Goal: Information Seeking & Learning: Learn about a topic

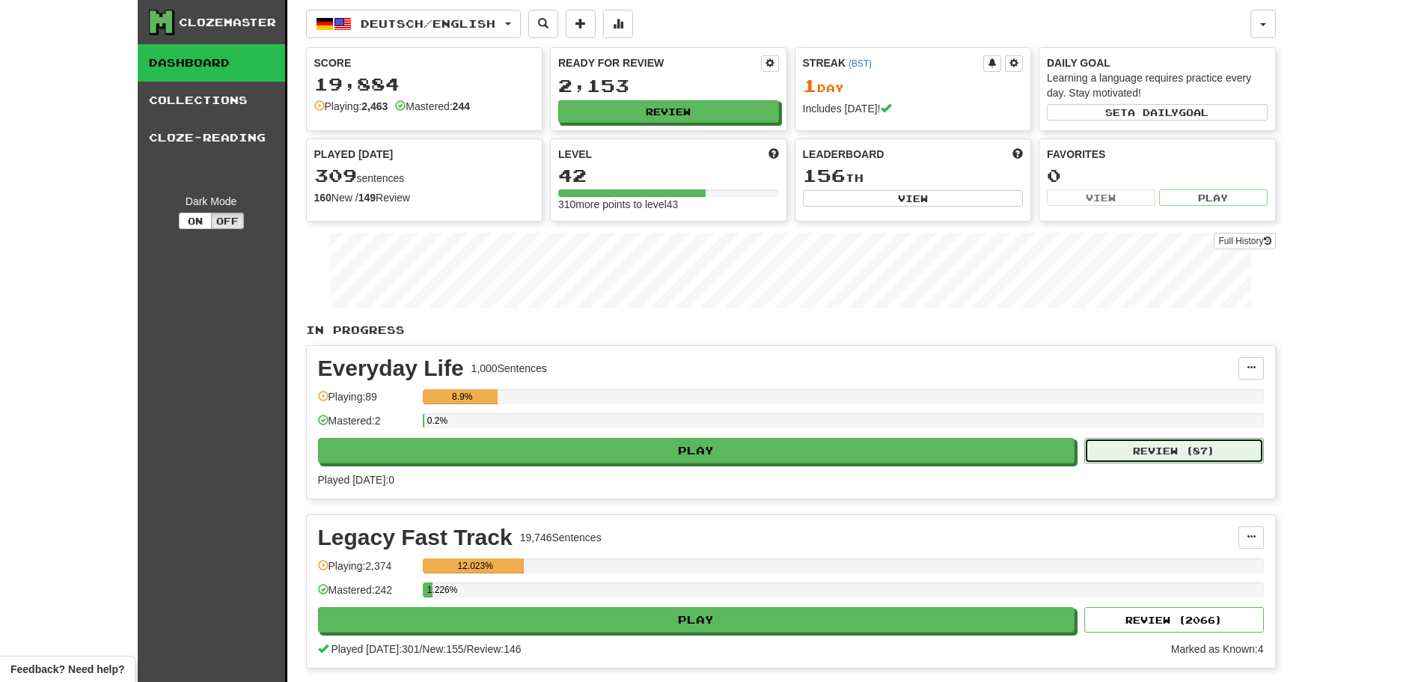
click at [1202, 458] on button "Review ( 87 )" at bounding box center [1174, 450] width 180 height 25
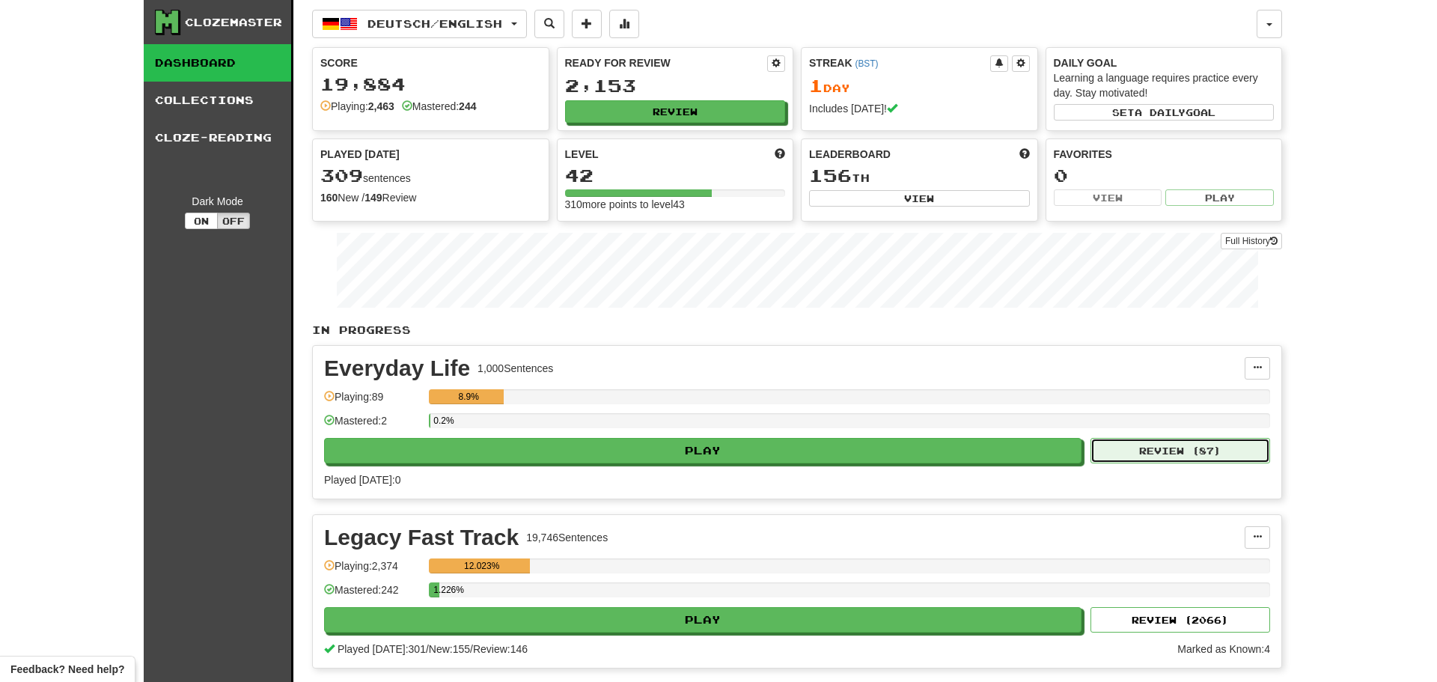
select select "********"
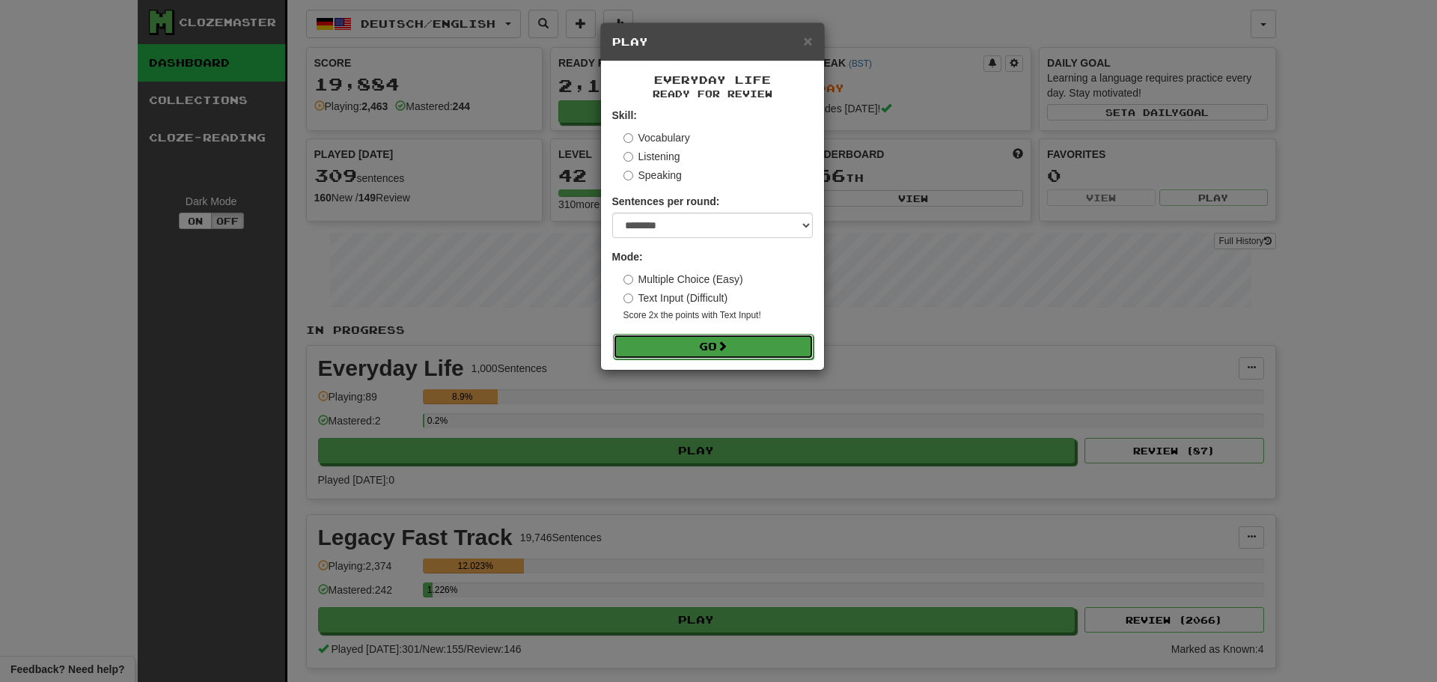
click at [727, 345] on span at bounding box center [722, 345] width 10 height 10
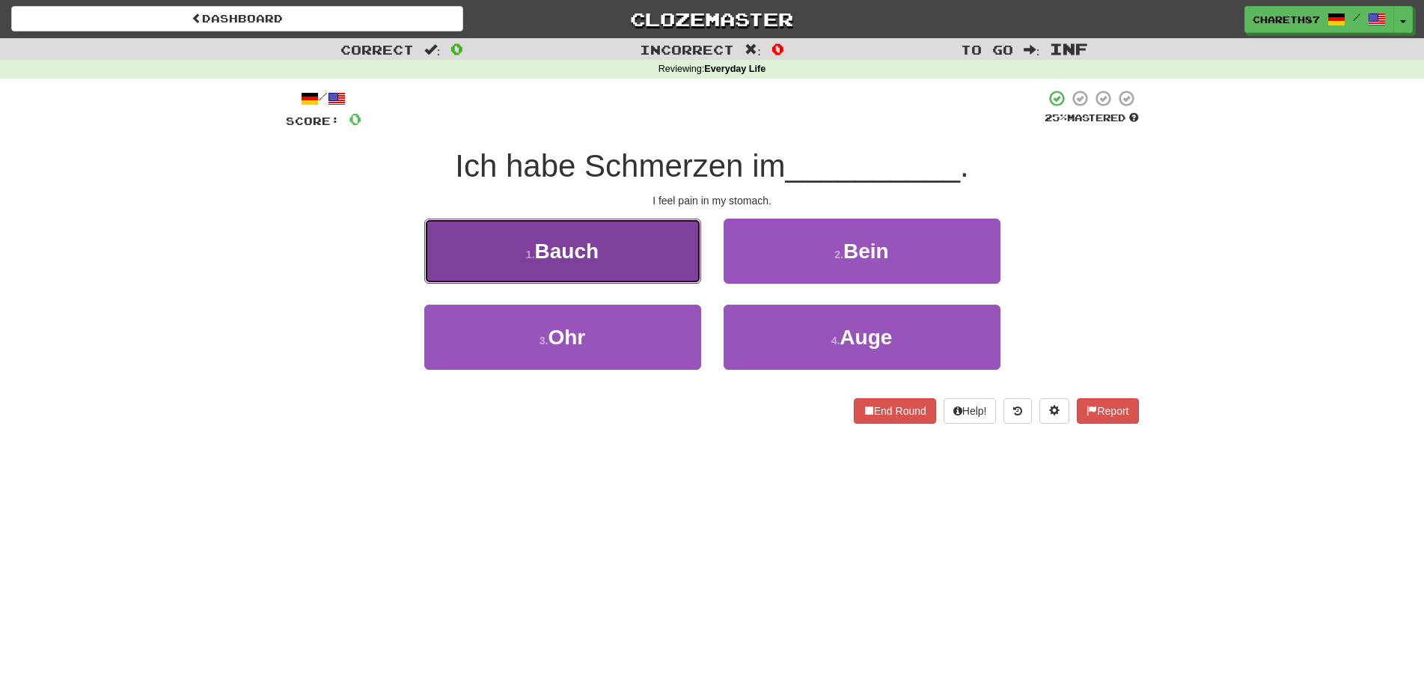
click at [601, 249] on button "1 . Bauch" at bounding box center [562, 250] width 277 height 65
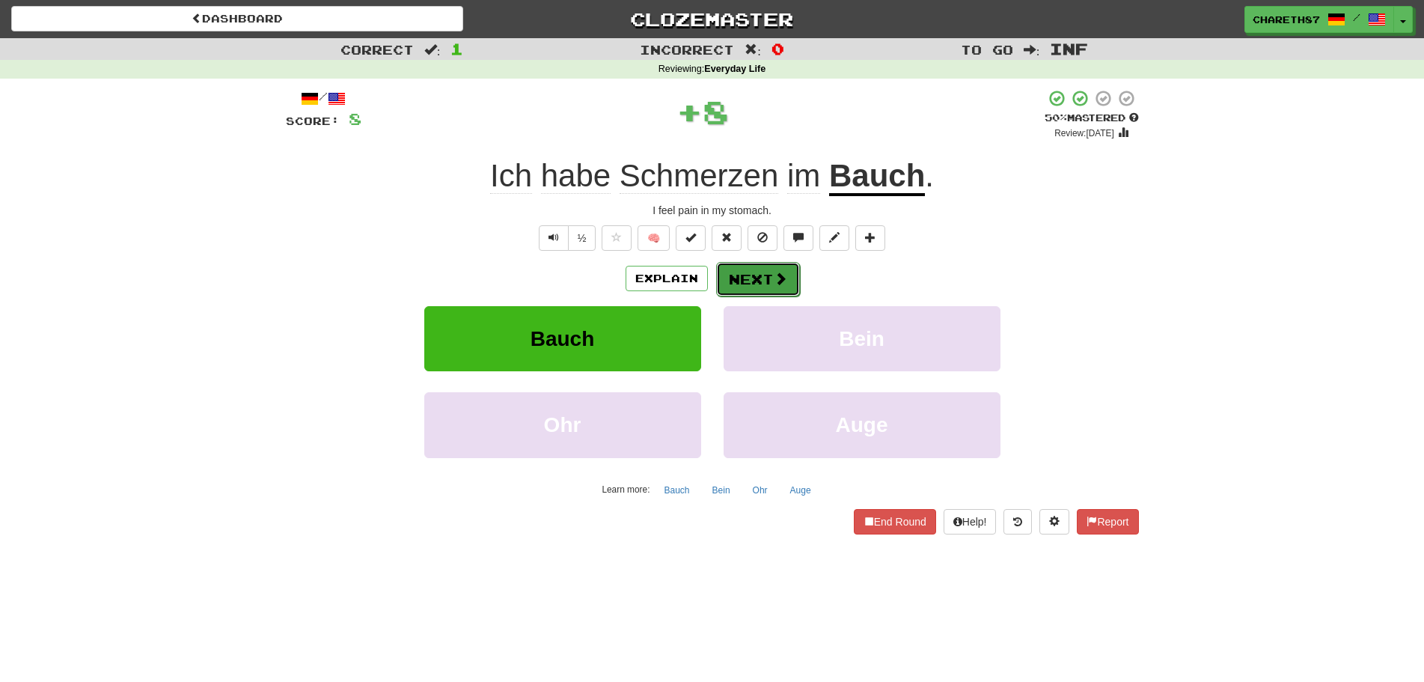
click at [764, 268] on button "Next" at bounding box center [758, 279] width 84 height 34
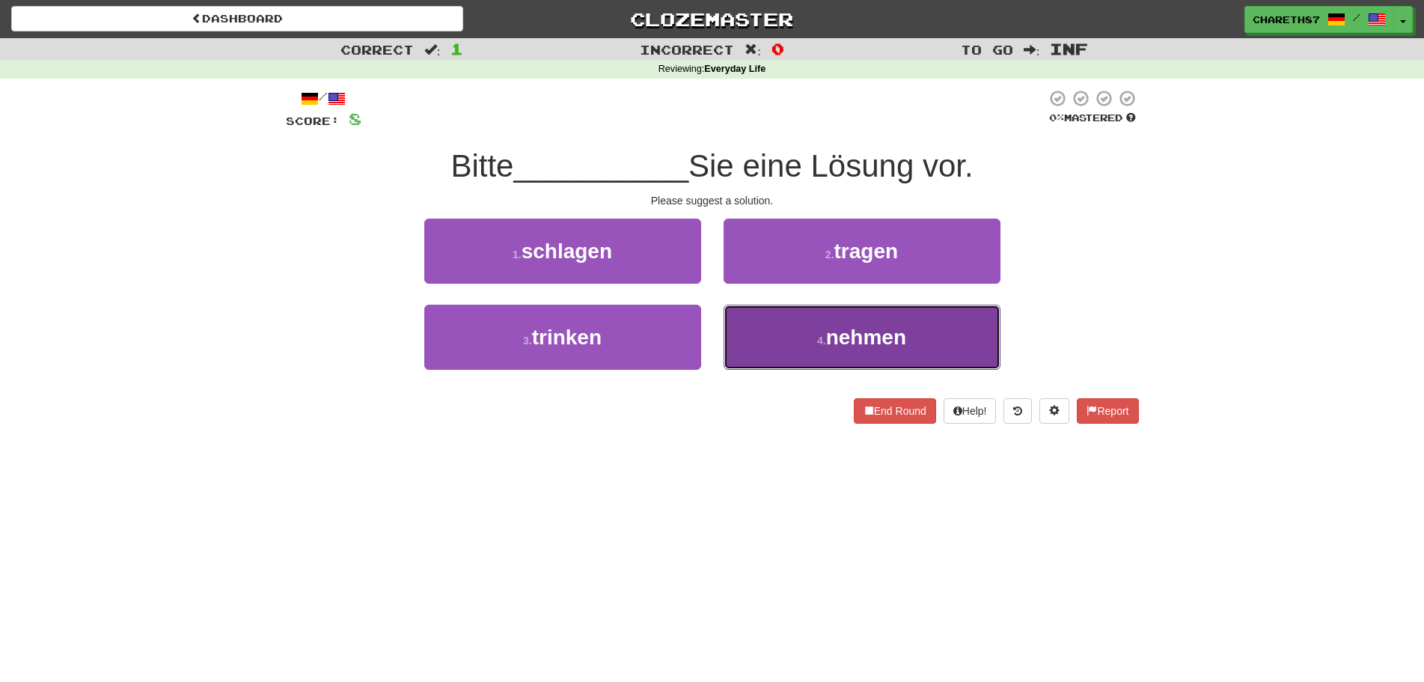
click at [868, 351] on button "4 . nehmen" at bounding box center [862, 337] width 277 height 65
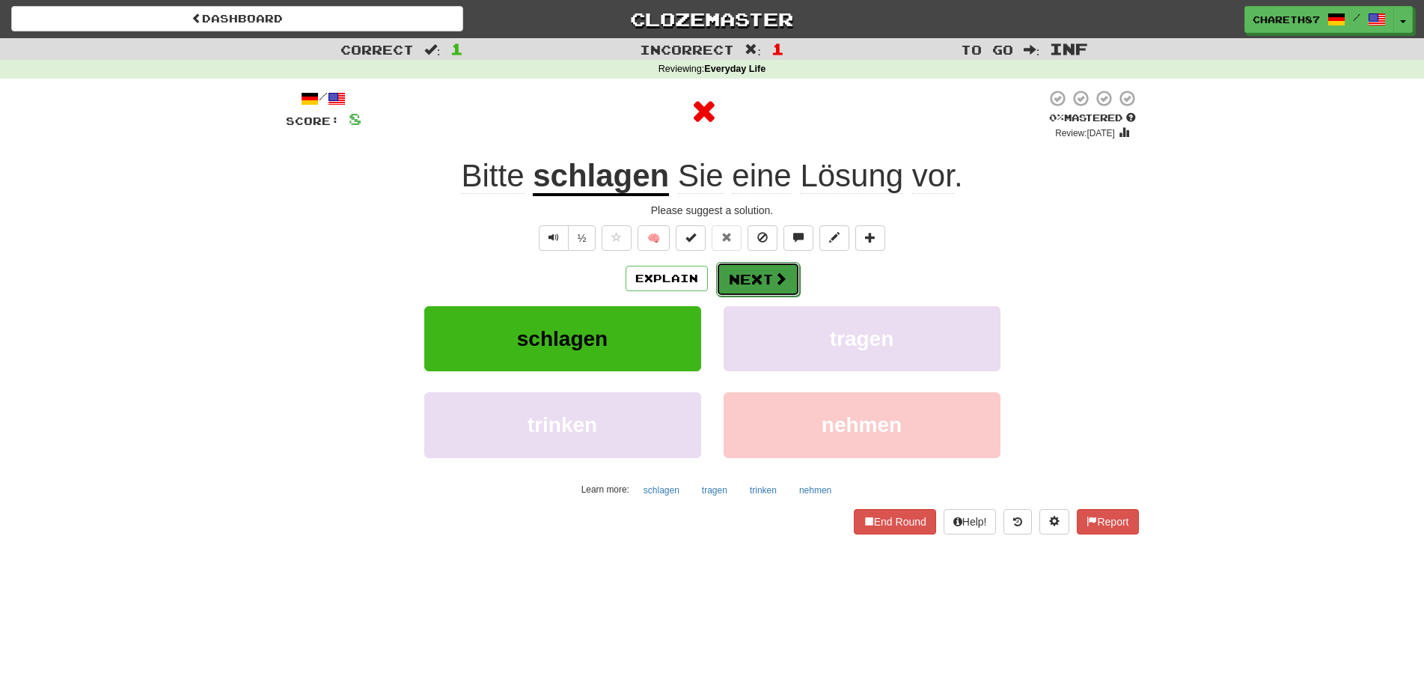
click at [758, 282] on button "Next" at bounding box center [758, 279] width 84 height 34
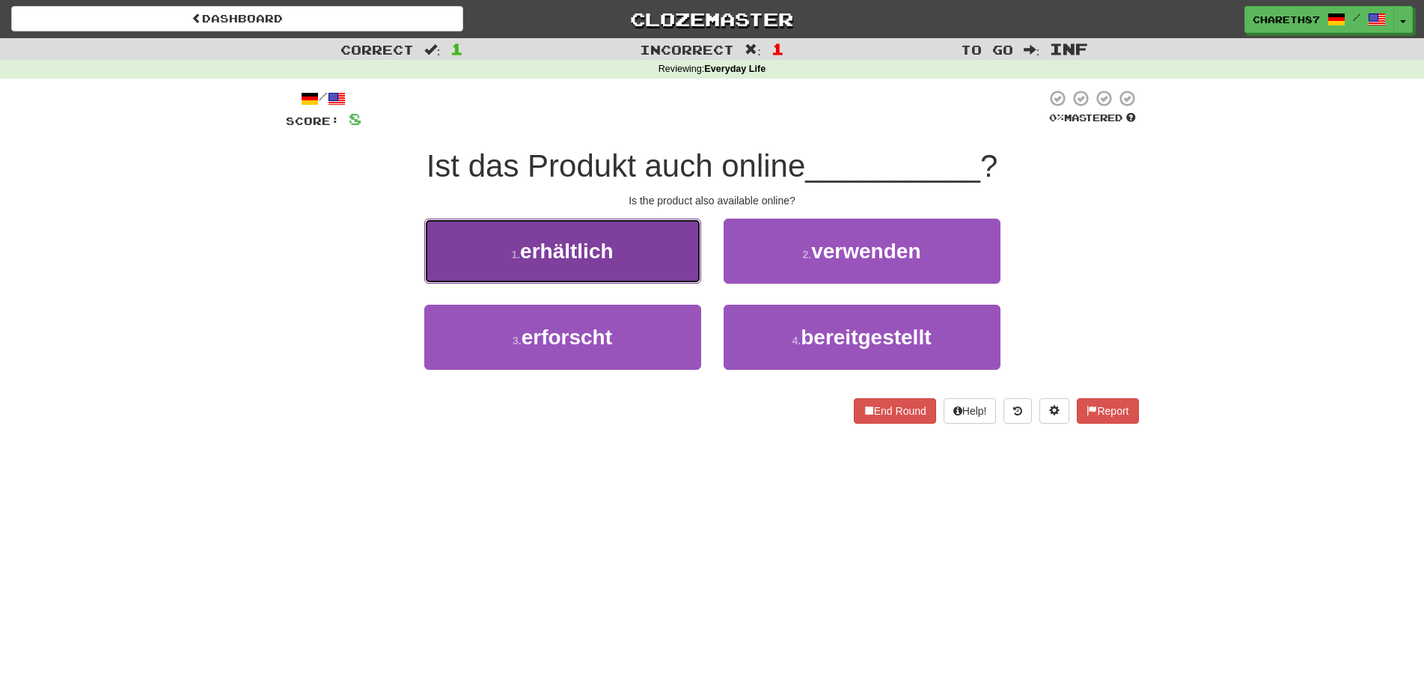
click at [567, 251] on span "erhältlich" at bounding box center [566, 250] width 93 height 23
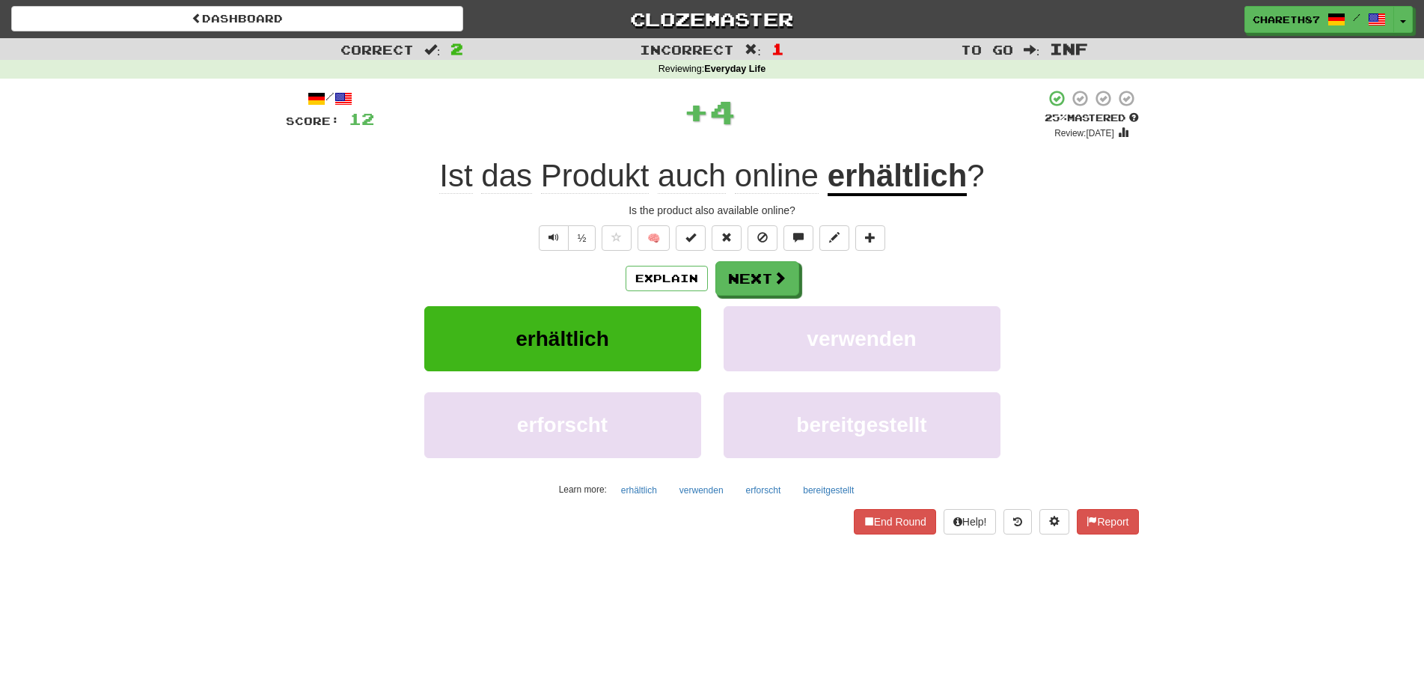
click at [923, 179] on u "erhältlich" at bounding box center [898, 177] width 140 height 38
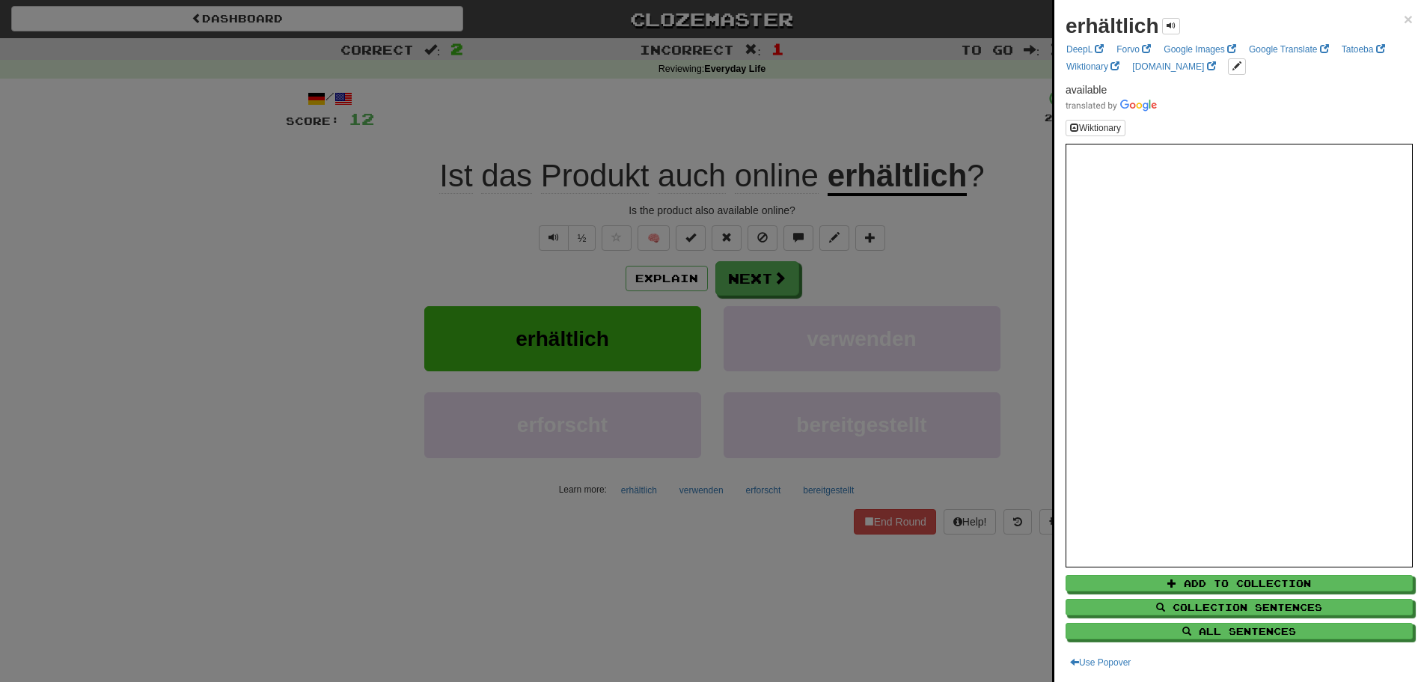
click at [54, 268] on div at bounding box center [712, 341] width 1424 height 682
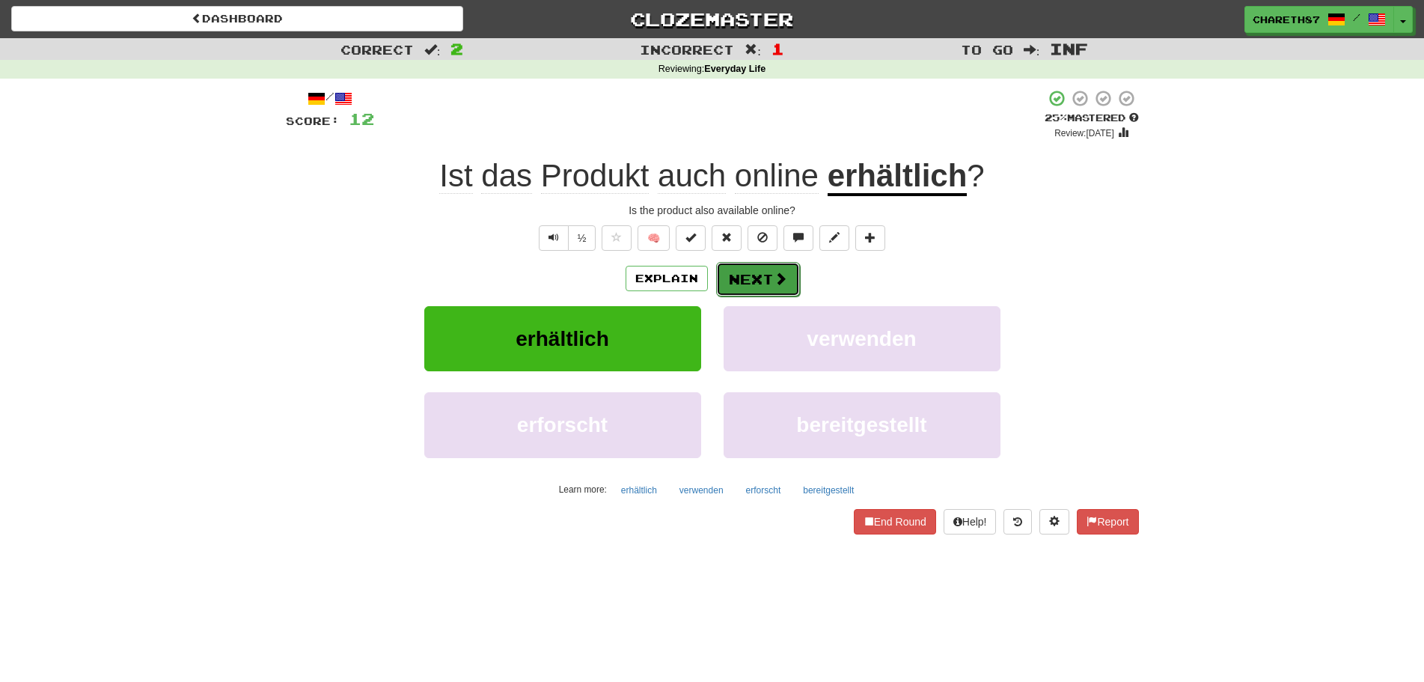
click at [781, 284] on span at bounding box center [780, 278] width 13 height 13
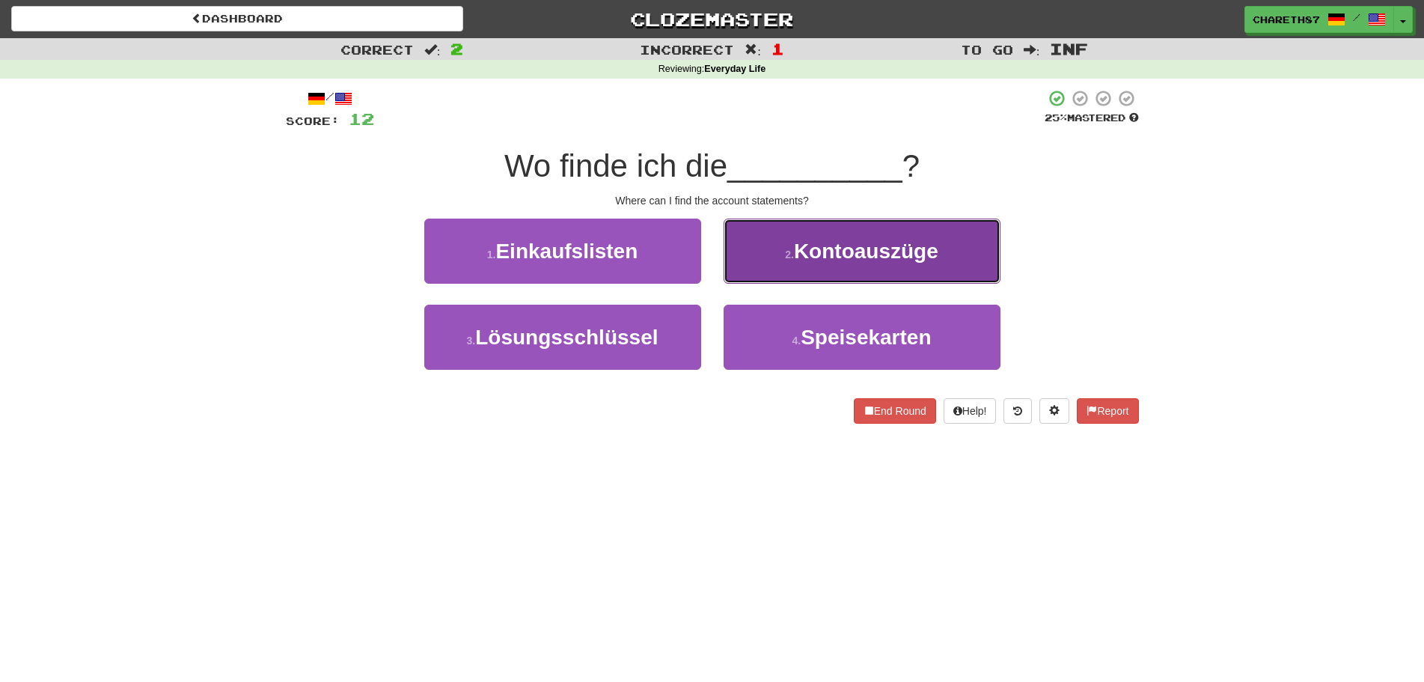
click at [854, 259] on span "Kontoauszüge" at bounding box center [866, 250] width 144 height 23
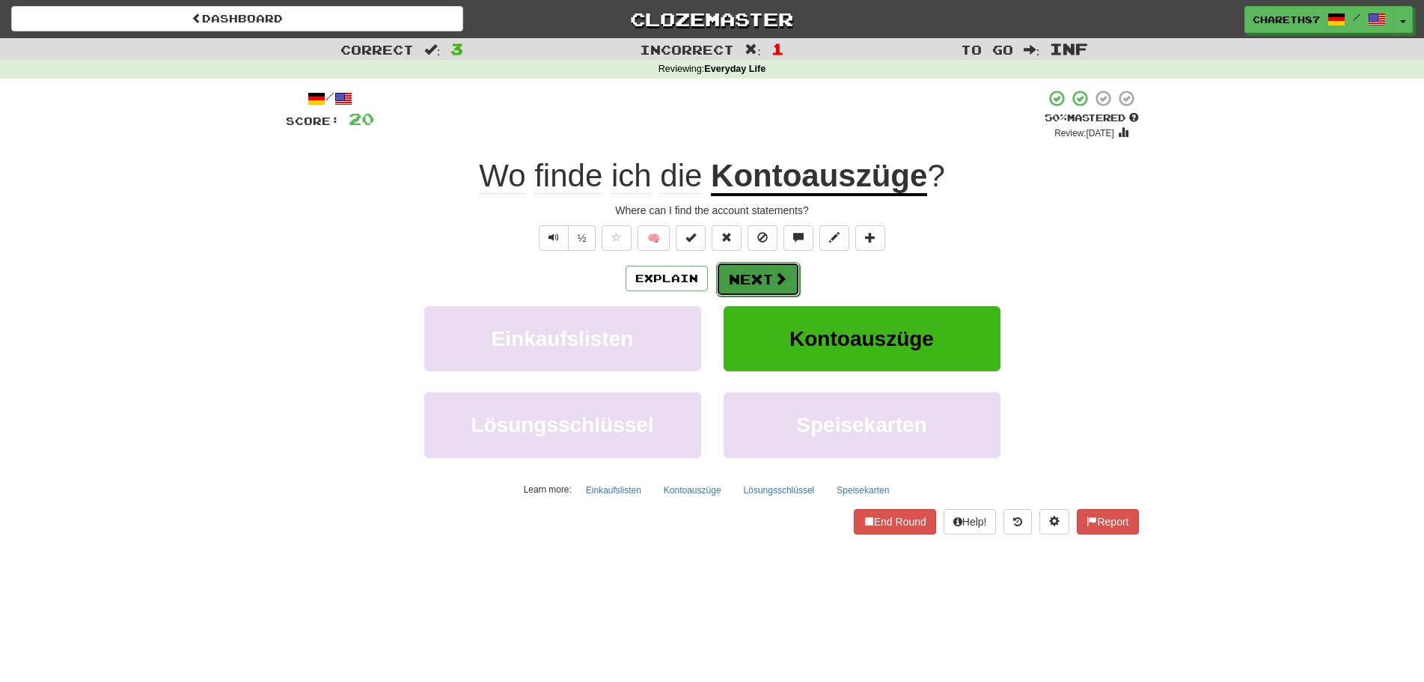
click at [783, 274] on span at bounding box center [780, 278] width 13 height 13
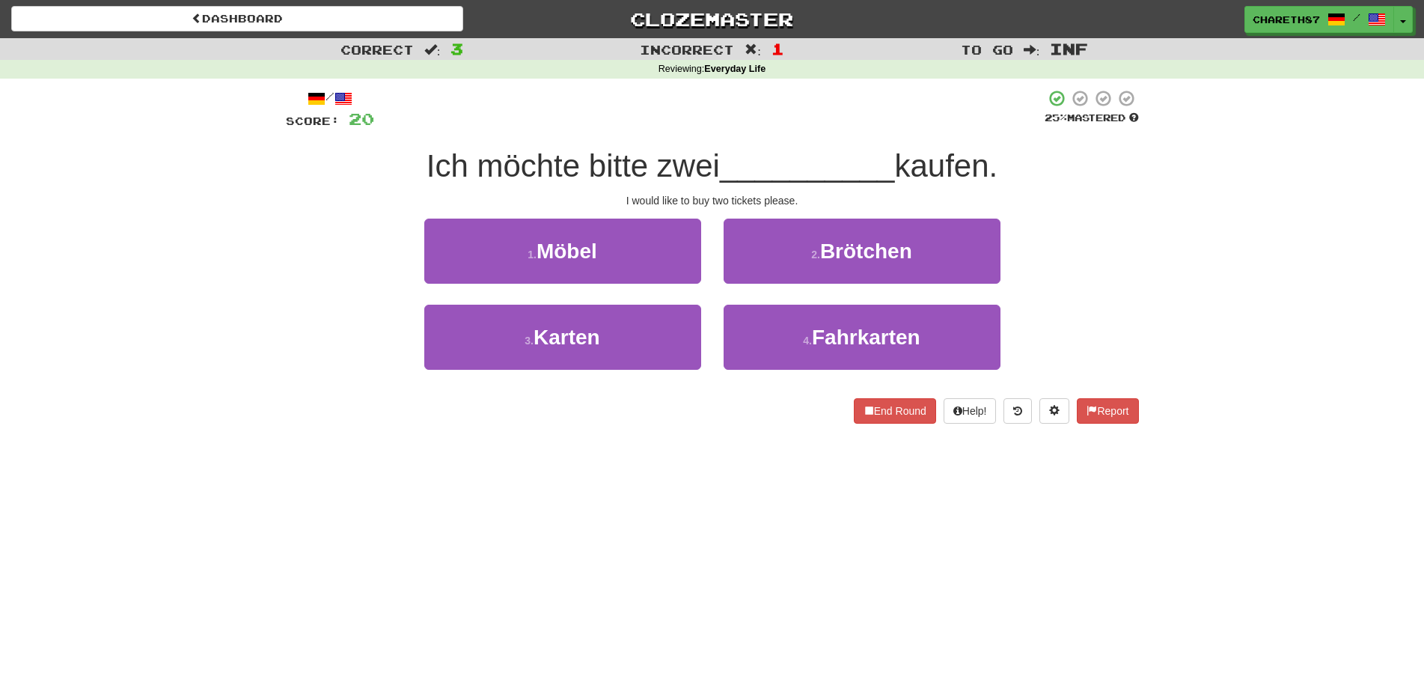
click at [1173, 285] on div "Correct : 3 Incorrect : 1 To go : Inf Reviewing : Everyday Life / Score: 20 25 …" at bounding box center [712, 241] width 1424 height 406
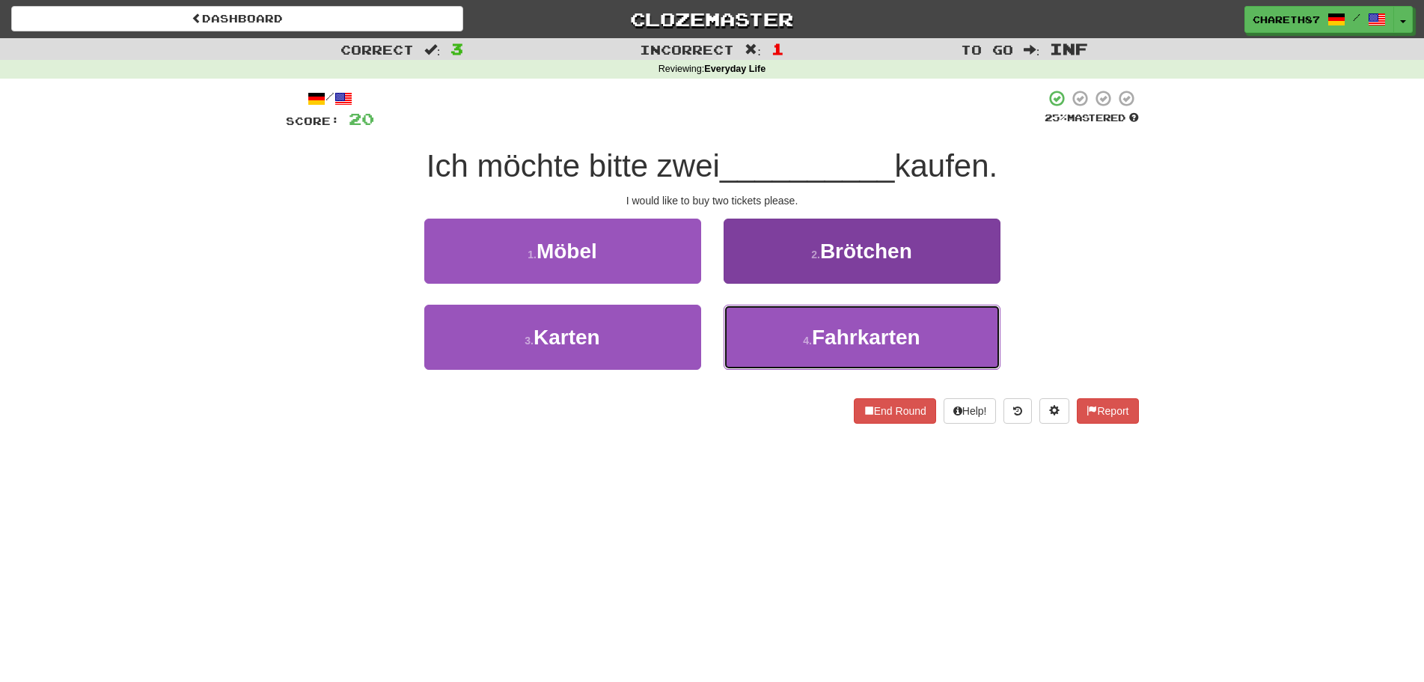
click at [840, 332] on span "Fahrkarten" at bounding box center [866, 336] width 108 height 23
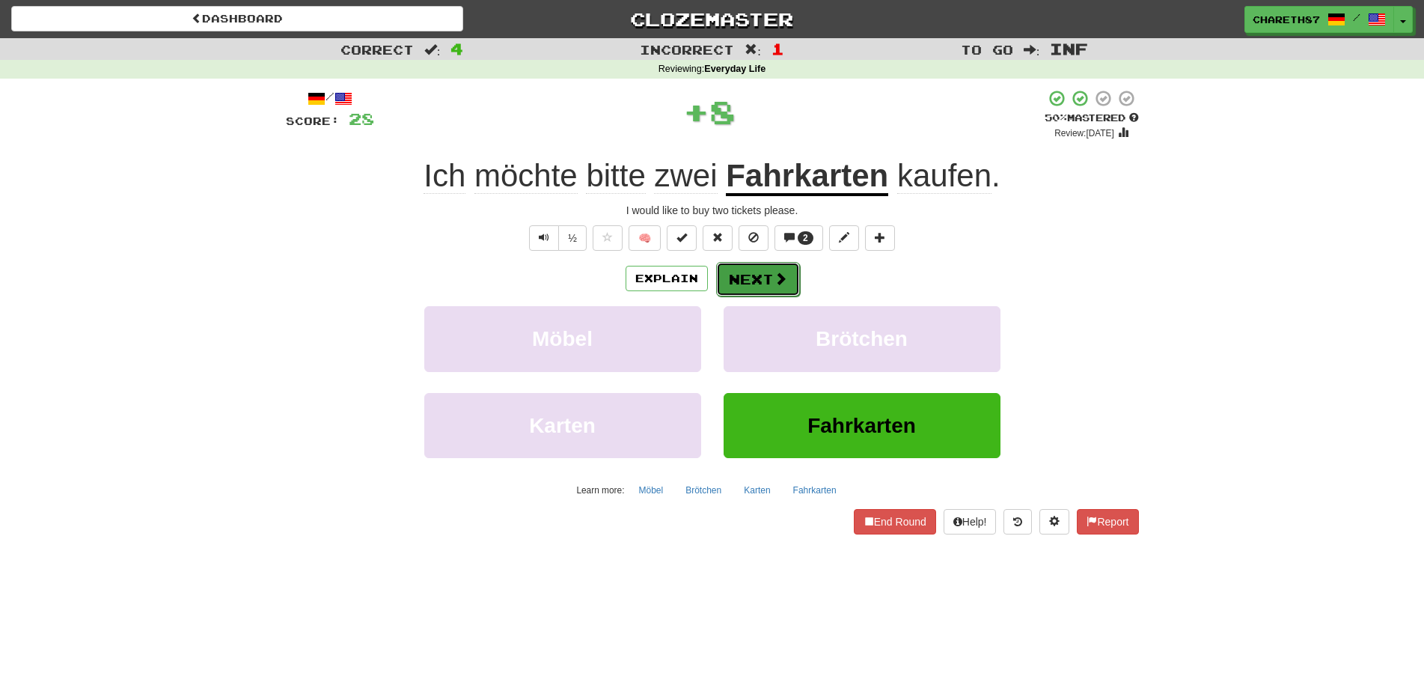
click at [756, 276] on button "Next" at bounding box center [758, 279] width 84 height 34
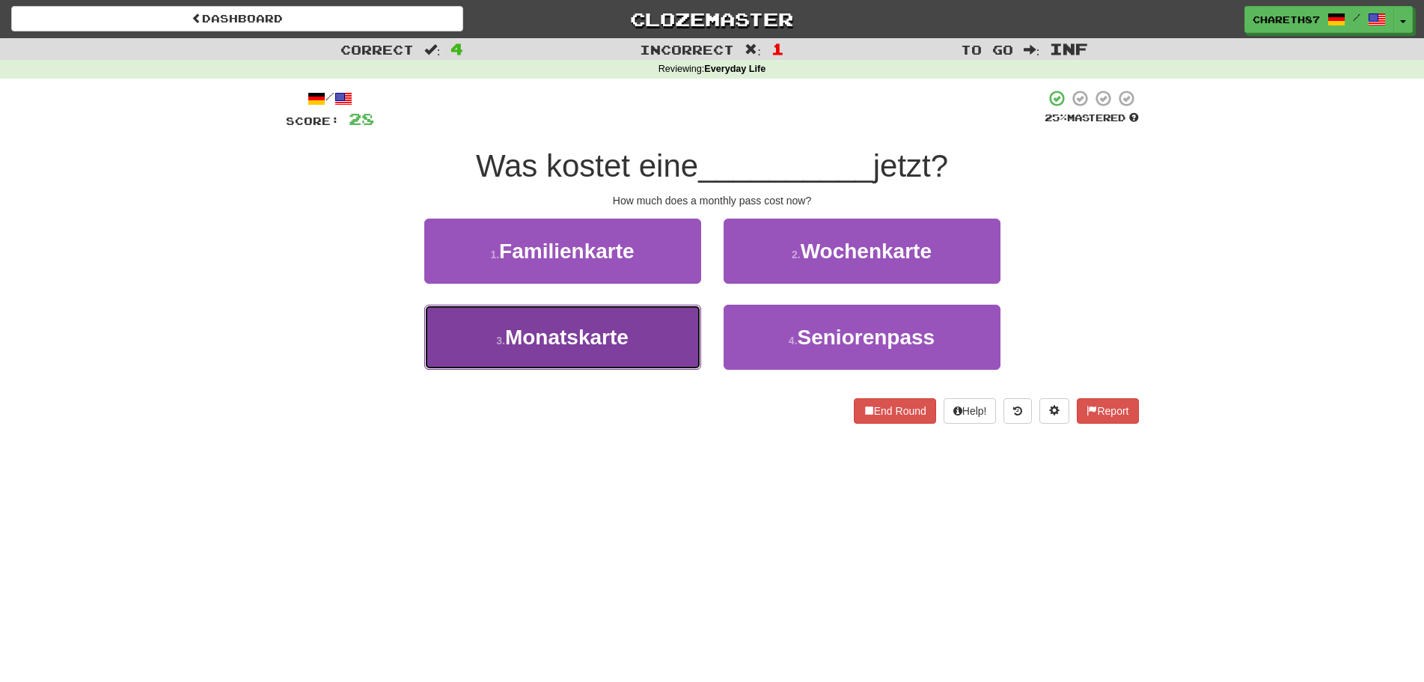
click at [598, 358] on button "3 . Monatskarte" at bounding box center [562, 337] width 277 height 65
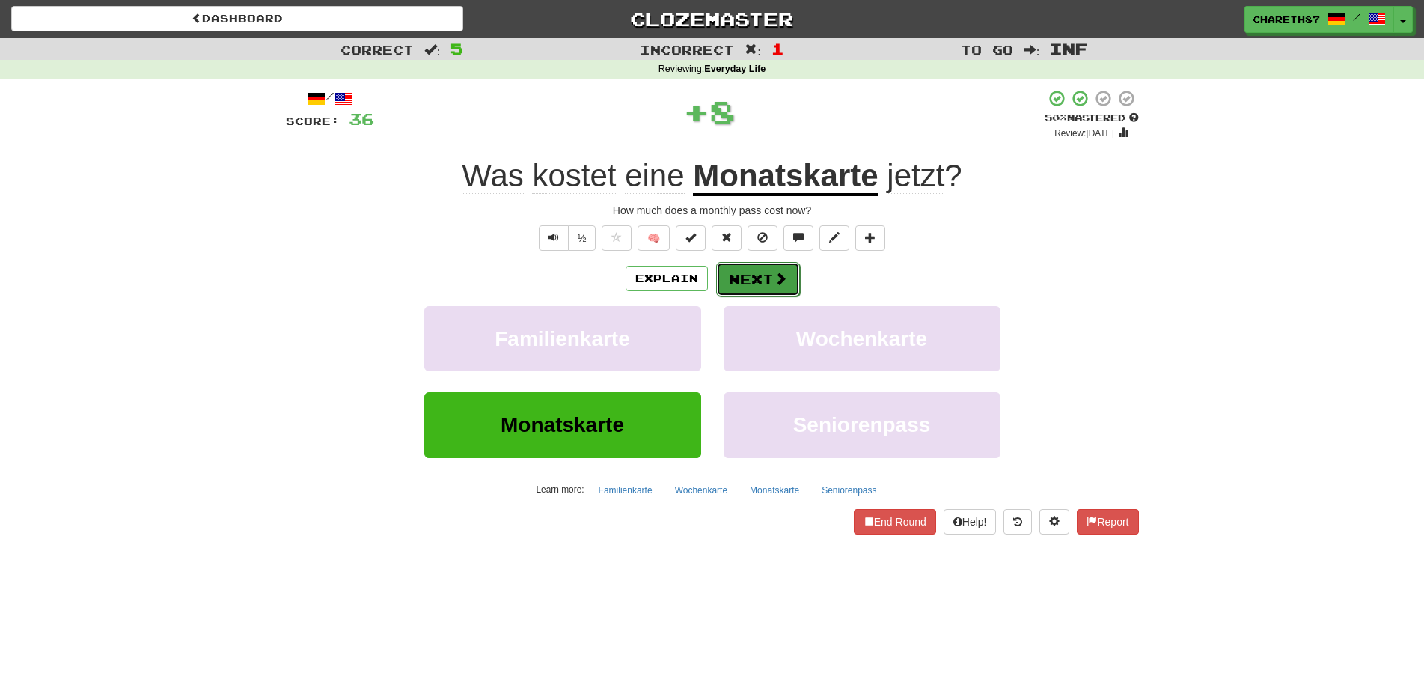
click at [783, 284] on span at bounding box center [780, 278] width 13 height 13
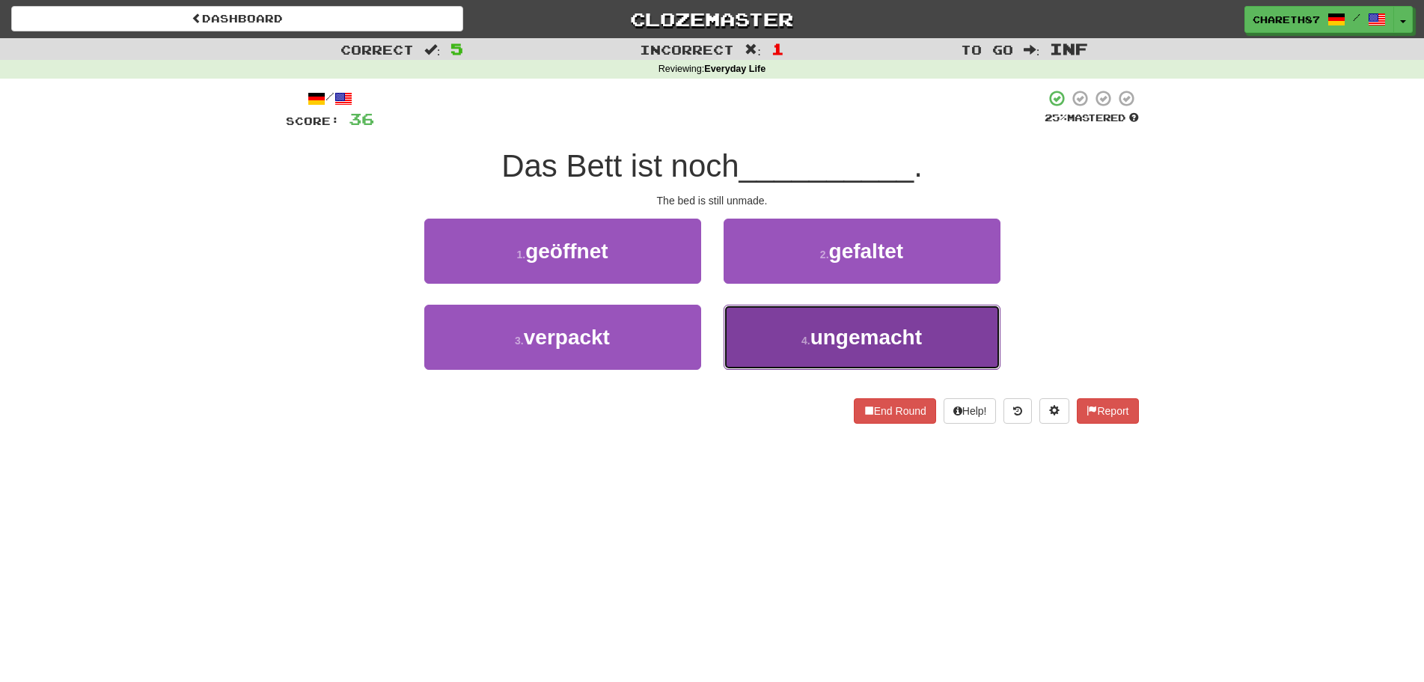
click at [831, 334] on span "ungemacht" at bounding box center [865, 336] width 111 height 23
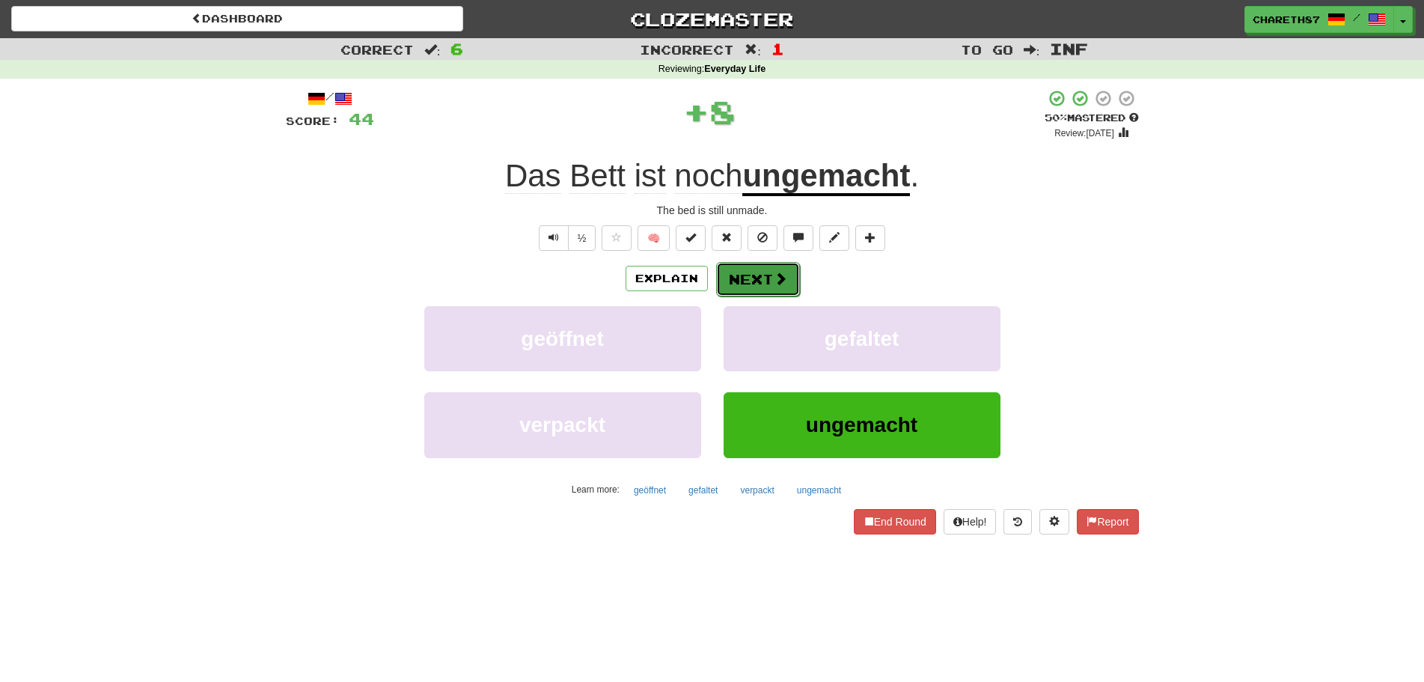
click at [739, 278] on button "Next" at bounding box center [758, 279] width 84 height 34
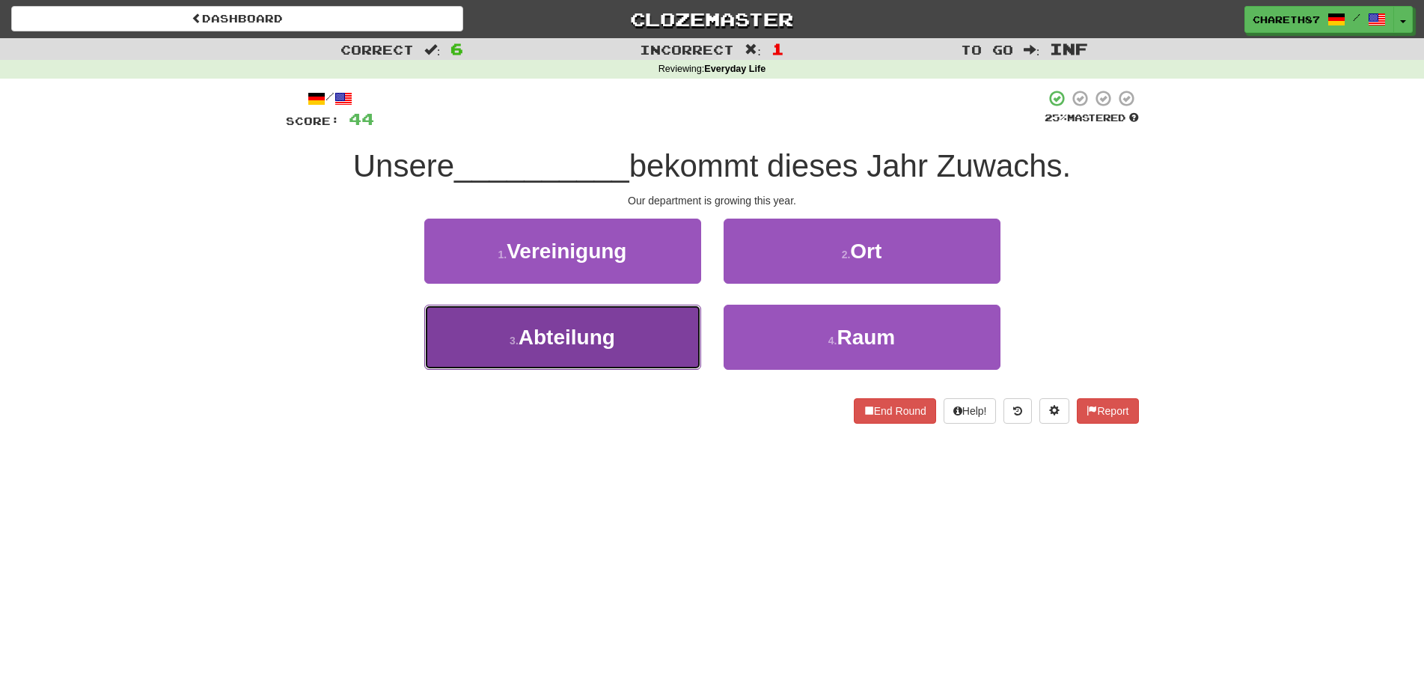
click at [516, 347] on button "3 . Abteilung" at bounding box center [562, 337] width 277 height 65
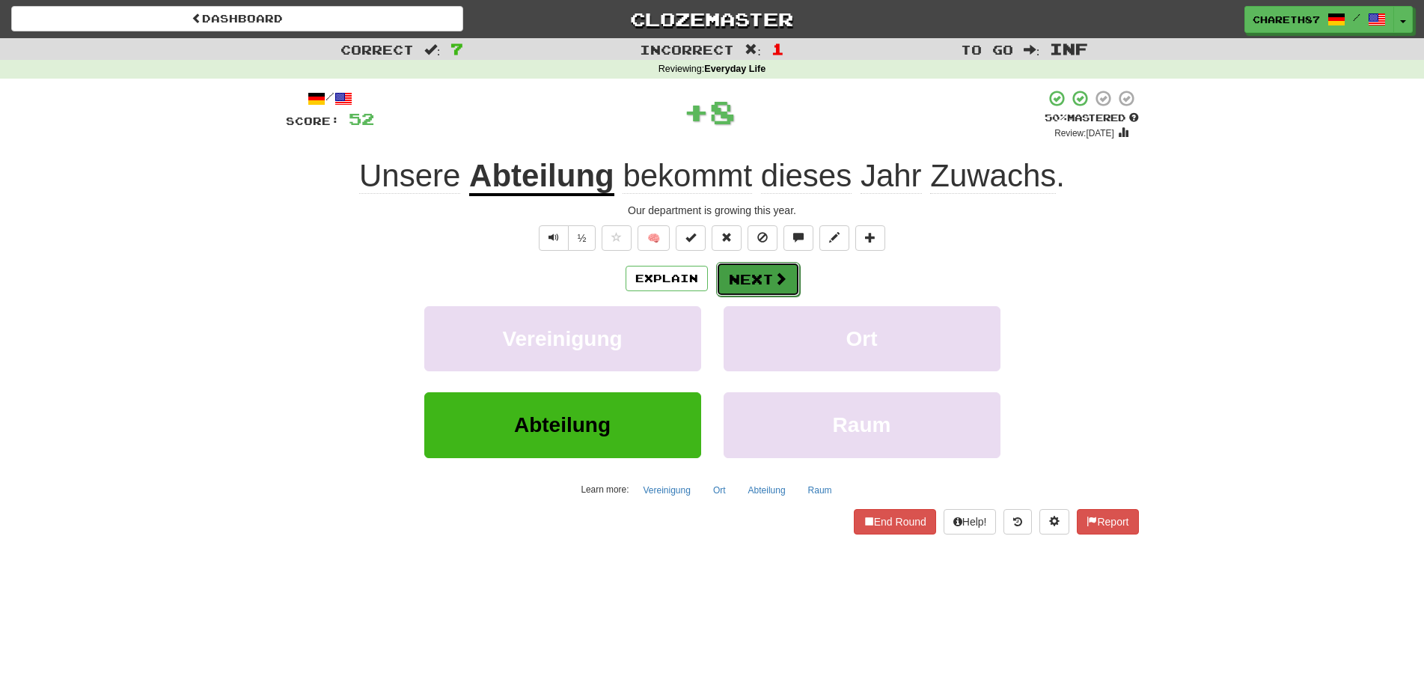
click at [768, 273] on button "Next" at bounding box center [758, 279] width 84 height 34
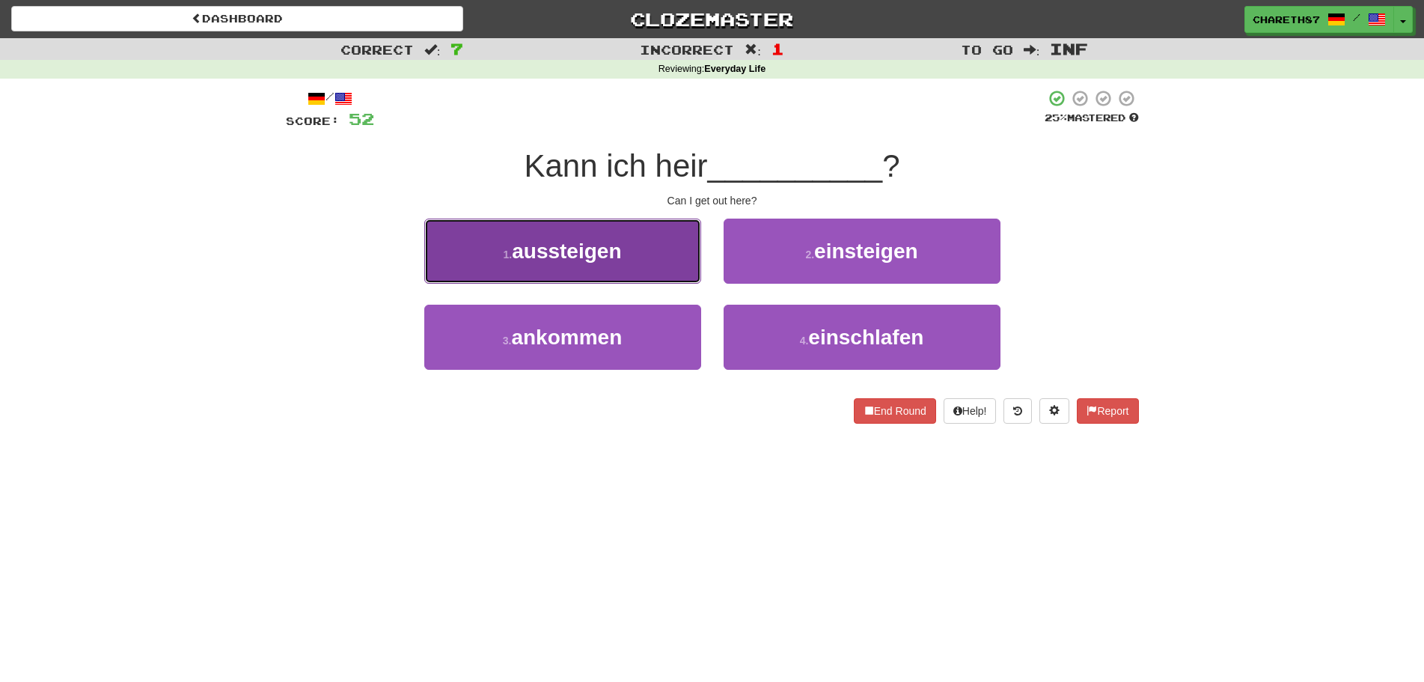
click at [585, 266] on button "1 . aussteigen" at bounding box center [562, 250] width 277 height 65
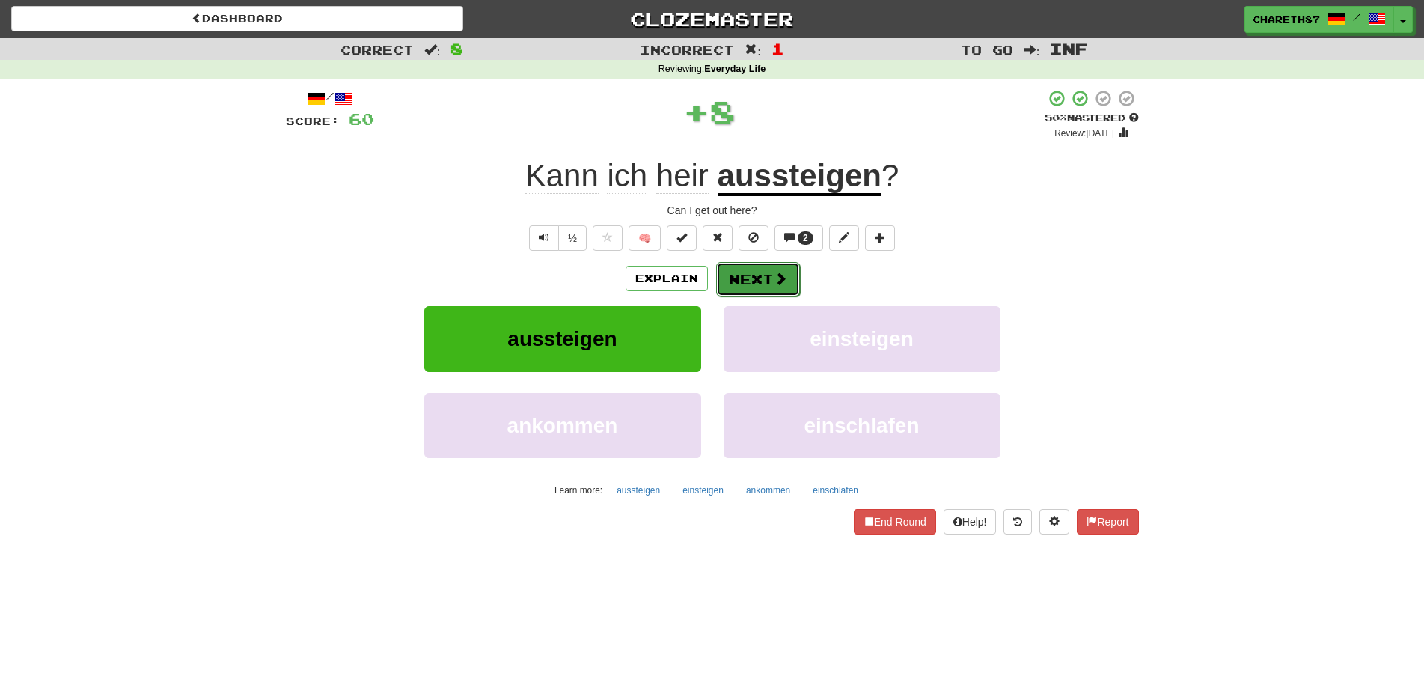
click at [762, 280] on button "Next" at bounding box center [758, 279] width 84 height 34
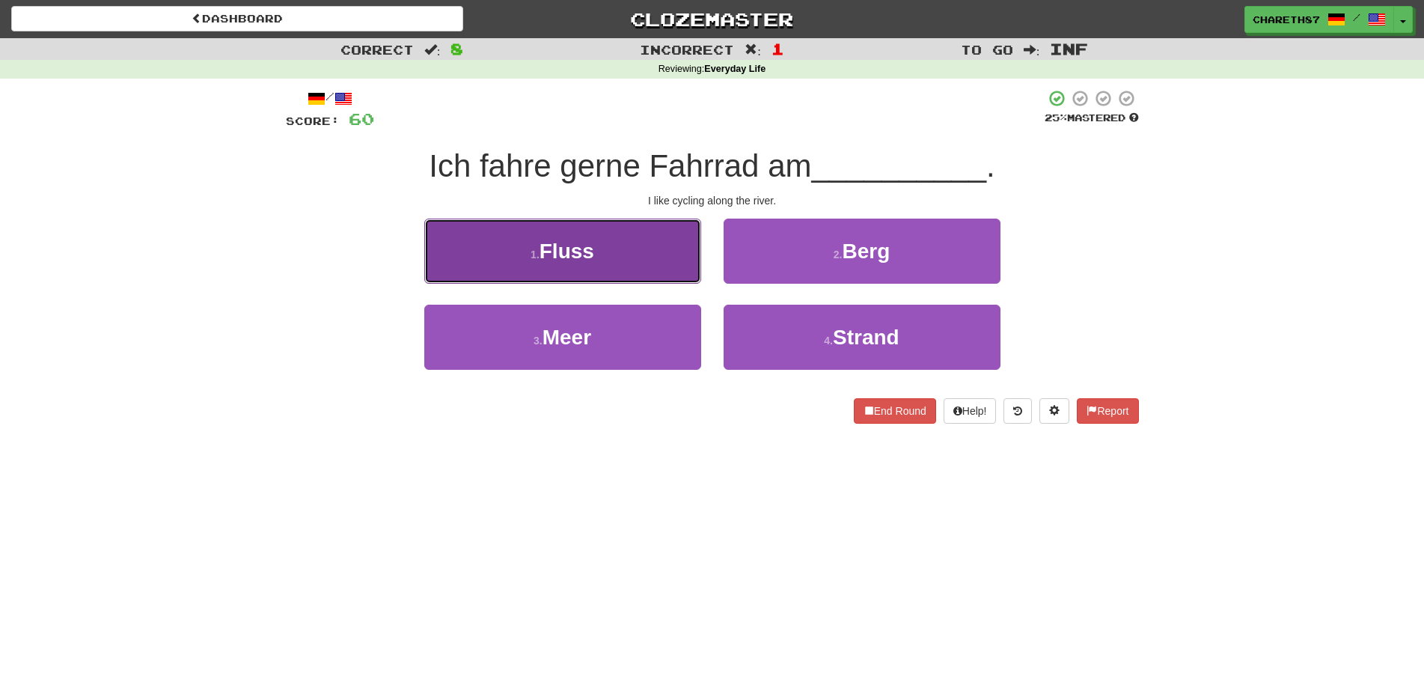
click at [608, 260] on button "1 . Fluss" at bounding box center [562, 250] width 277 height 65
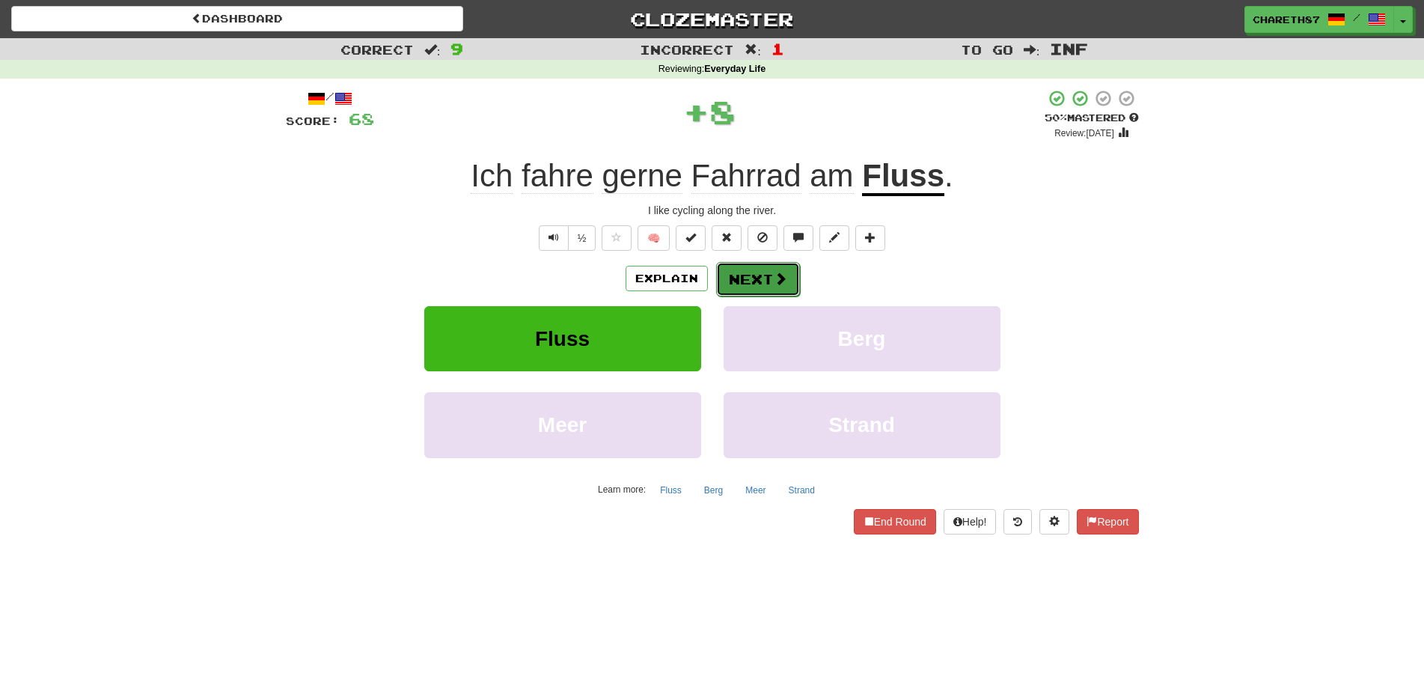
click at [760, 281] on button "Next" at bounding box center [758, 279] width 84 height 34
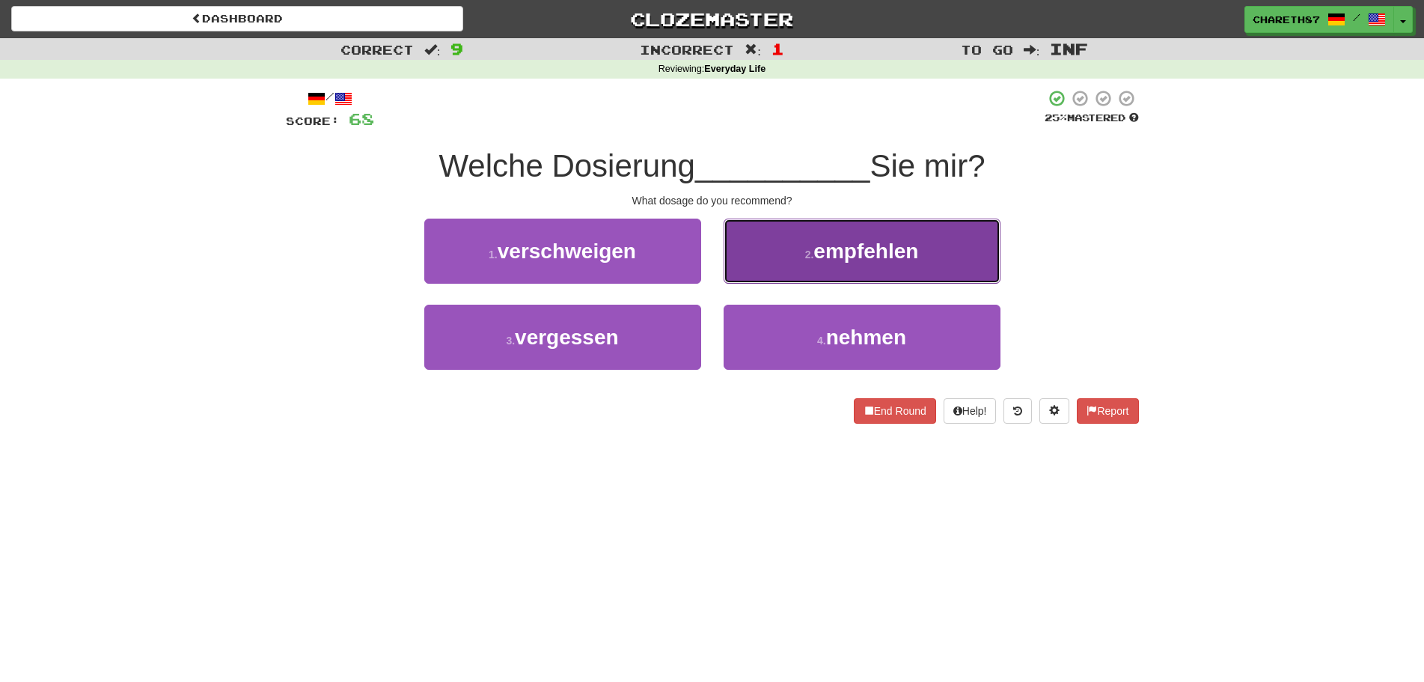
click at [805, 257] on small "2 ." at bounding box center [809, 254] width 9 height 12
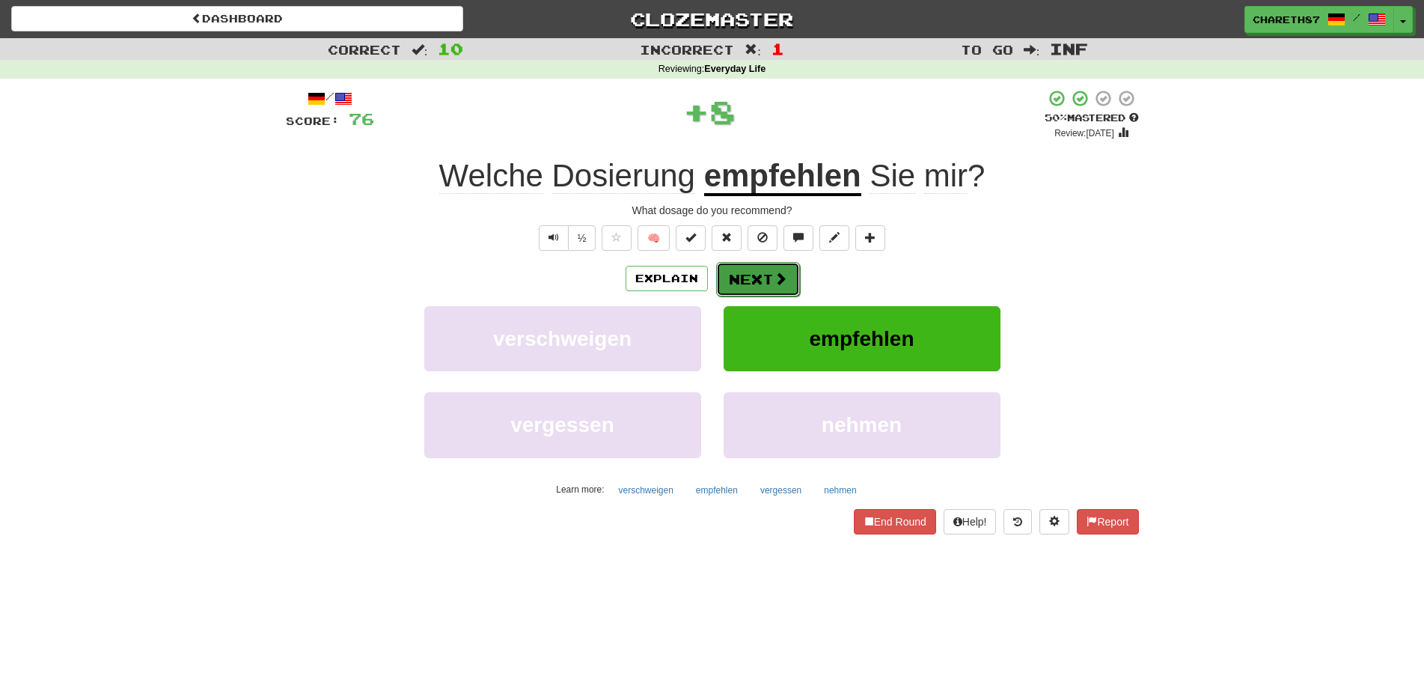
click at [751, 281] on button "Next" at bounding box center [758, 279] width 84 height 34
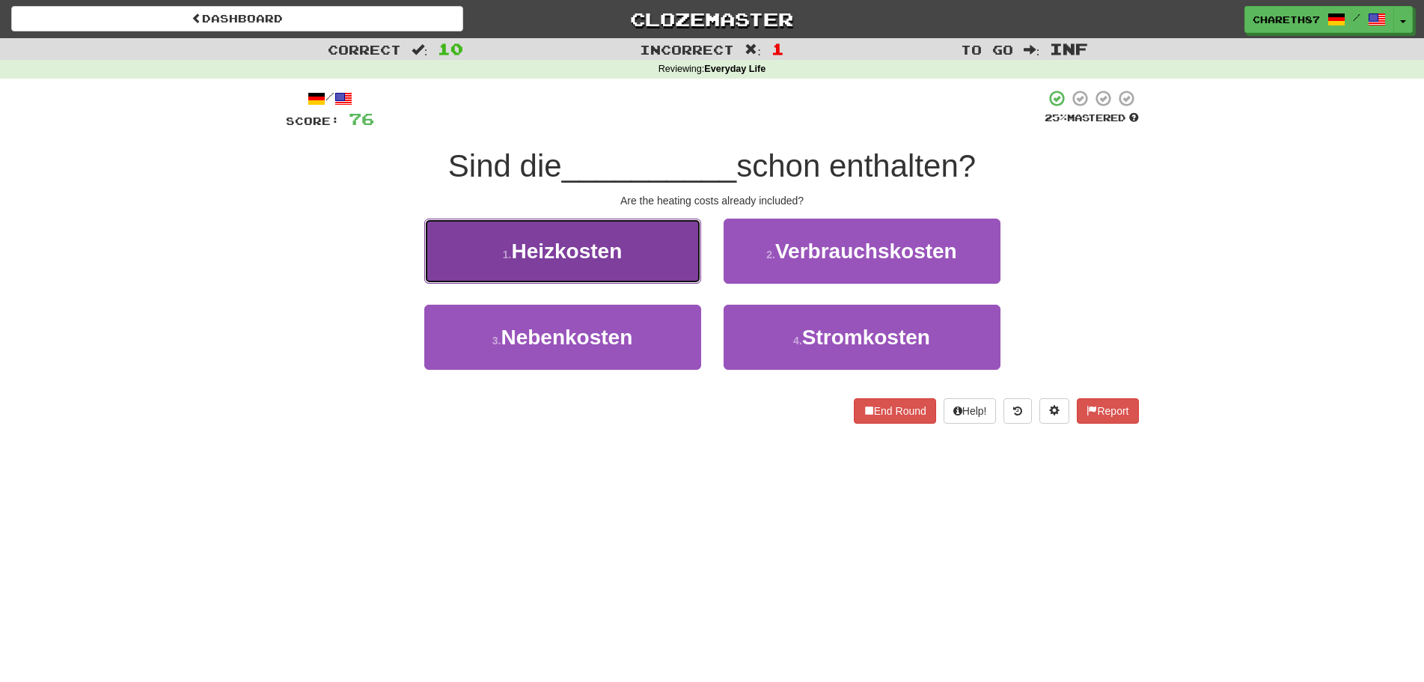
click at [630, 254] on button "1 . Heizkosten" at bounding box center [562, 250] width 277 height 65
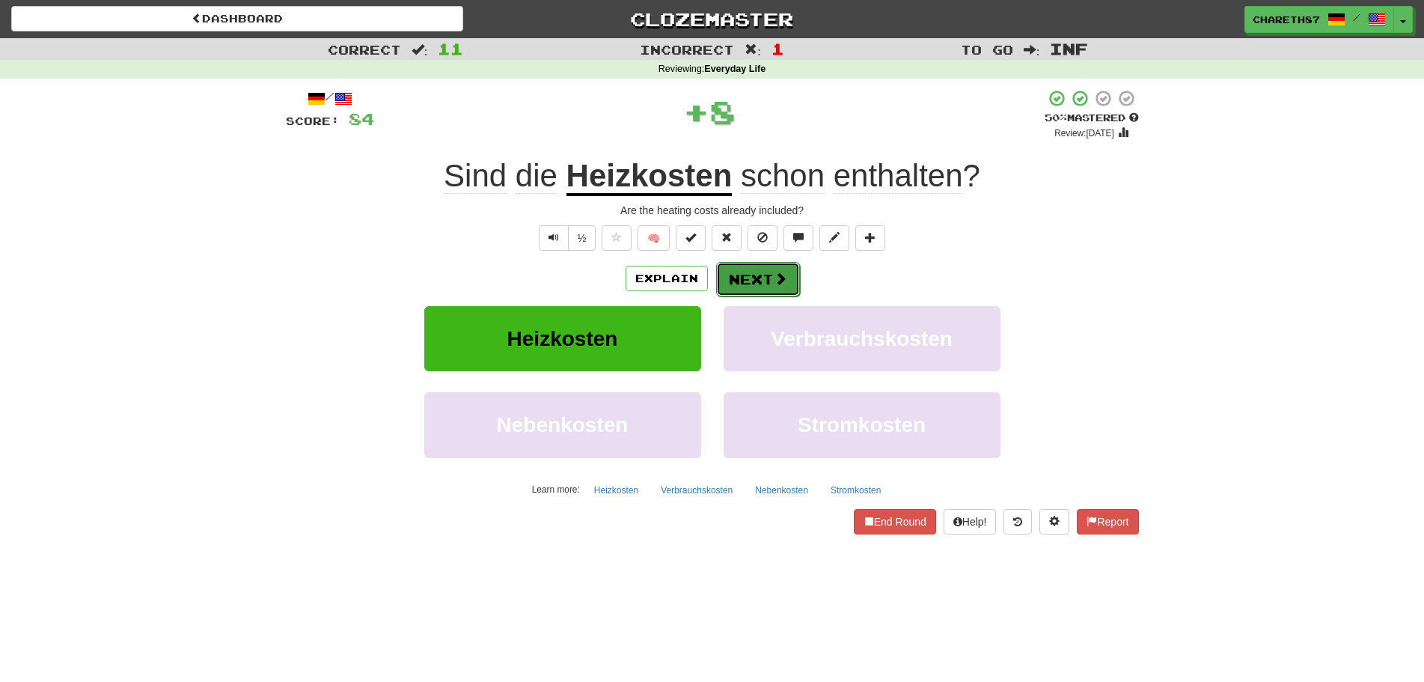
click at [771, 283] on button "Next" at bounding box center [758, 279] width 84 height 34
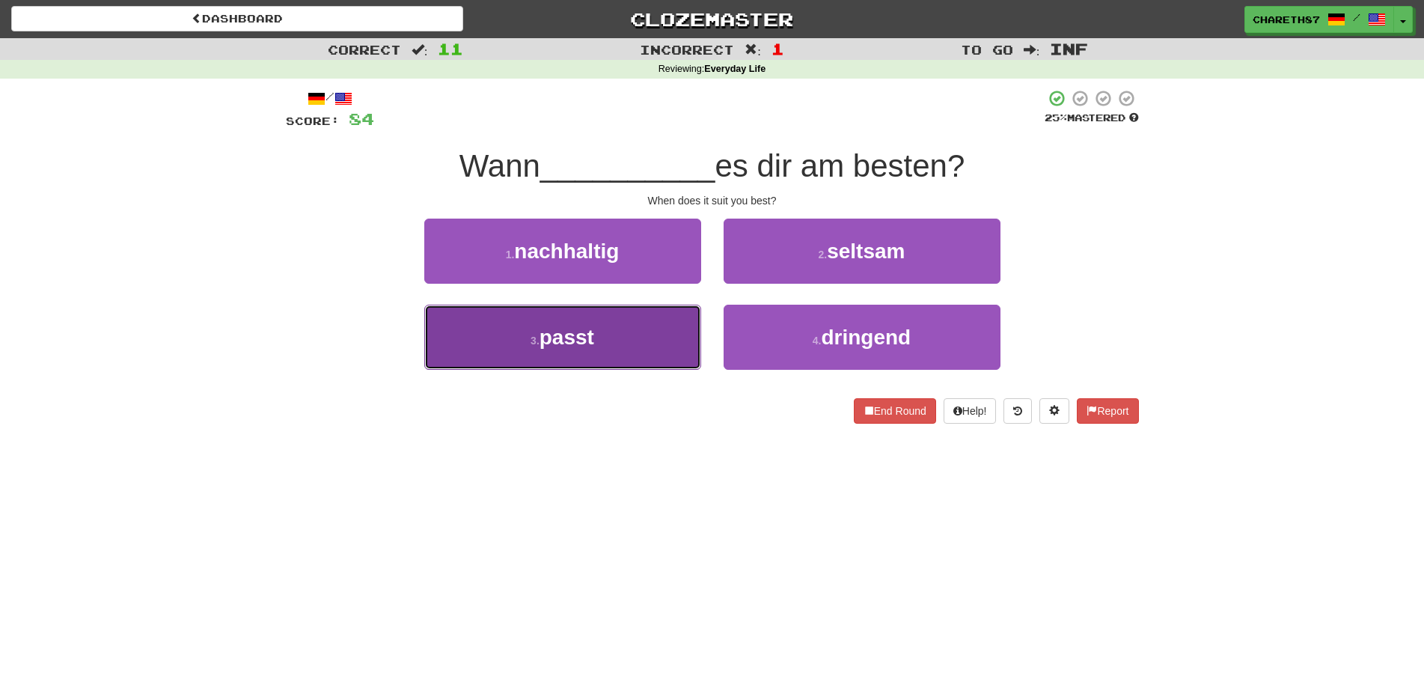
click at [603, 358] on button "3 . passt" at bounding box center [562, 337] width 277 height 65
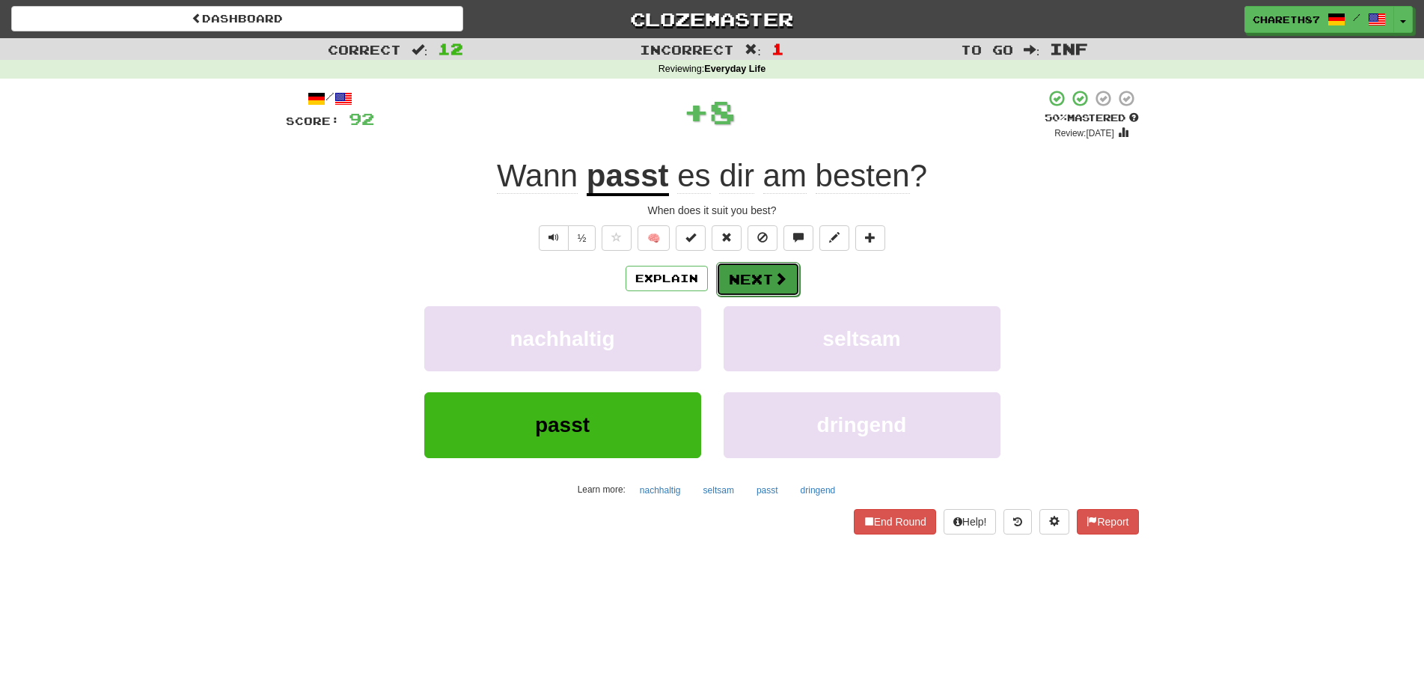
click at [763, 282] on button "Next" at bounding box center [758, 279] width 84 height 34
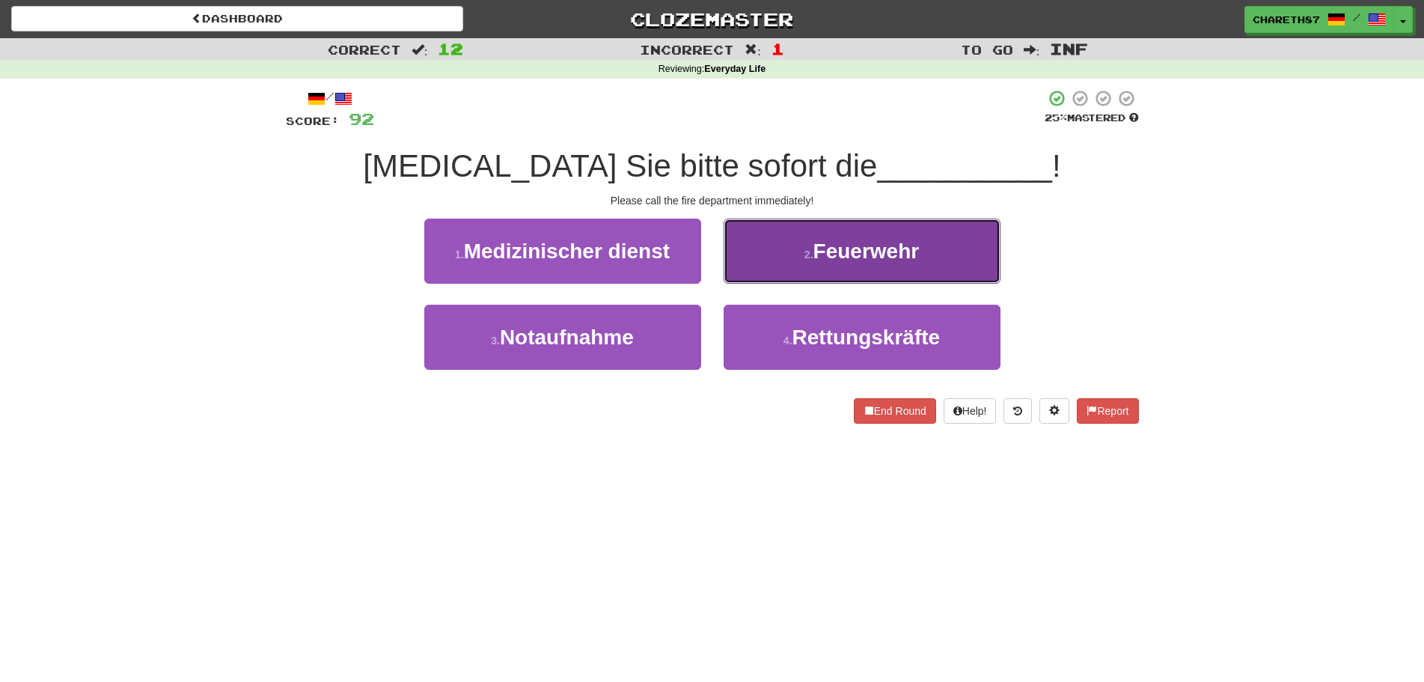
click at [922, 256] on button "2 . Feuerwehr" at bounding box center [862, 250] width 277 height 65
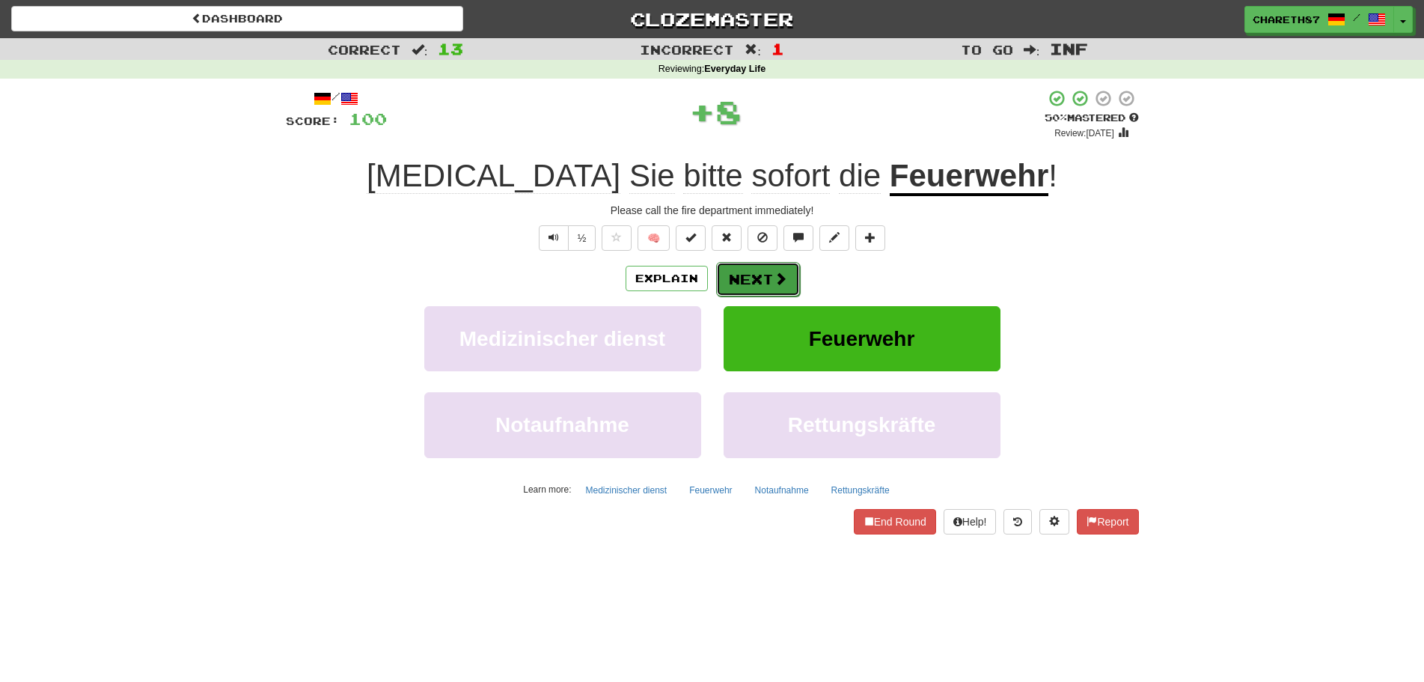
click at [764, 272] on button "Next" at bounding box center [758, 279] width 84 height 34
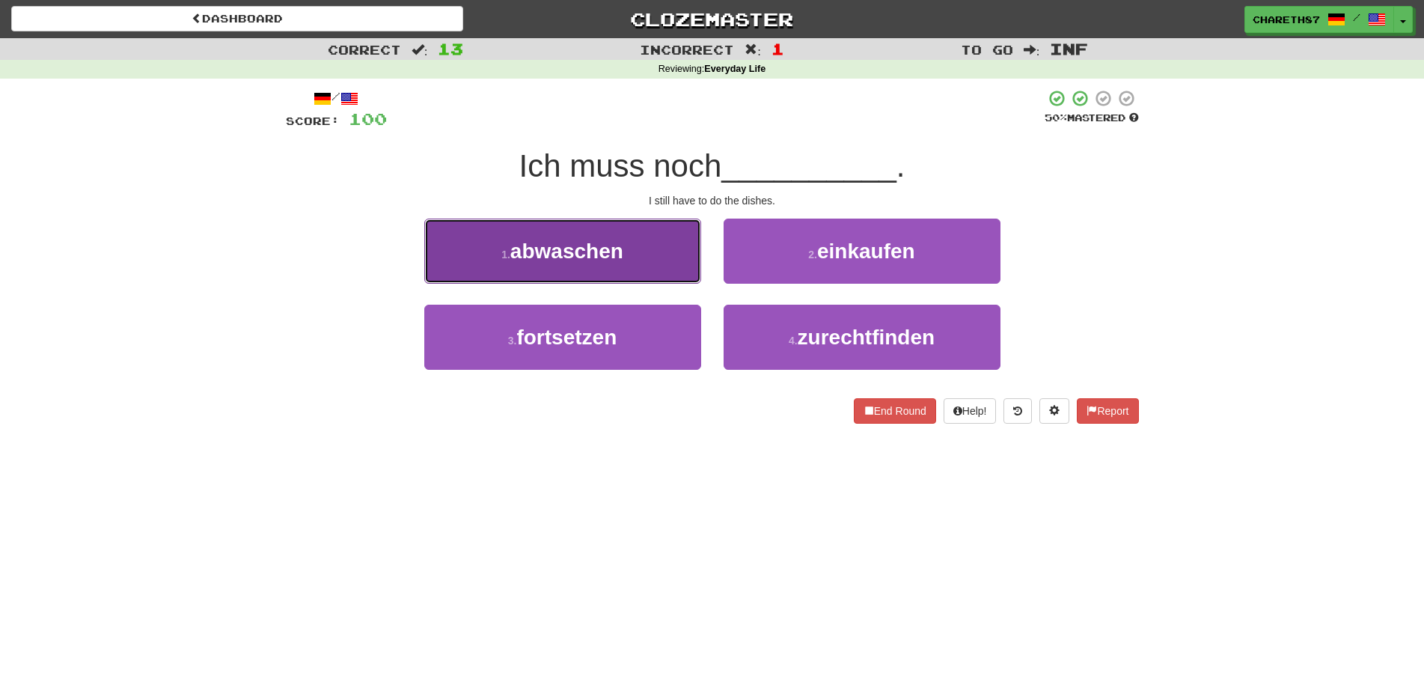
click at [607, 268] on button "1 . abwaschen" at bounding box center [562, 250] width 277 height 65
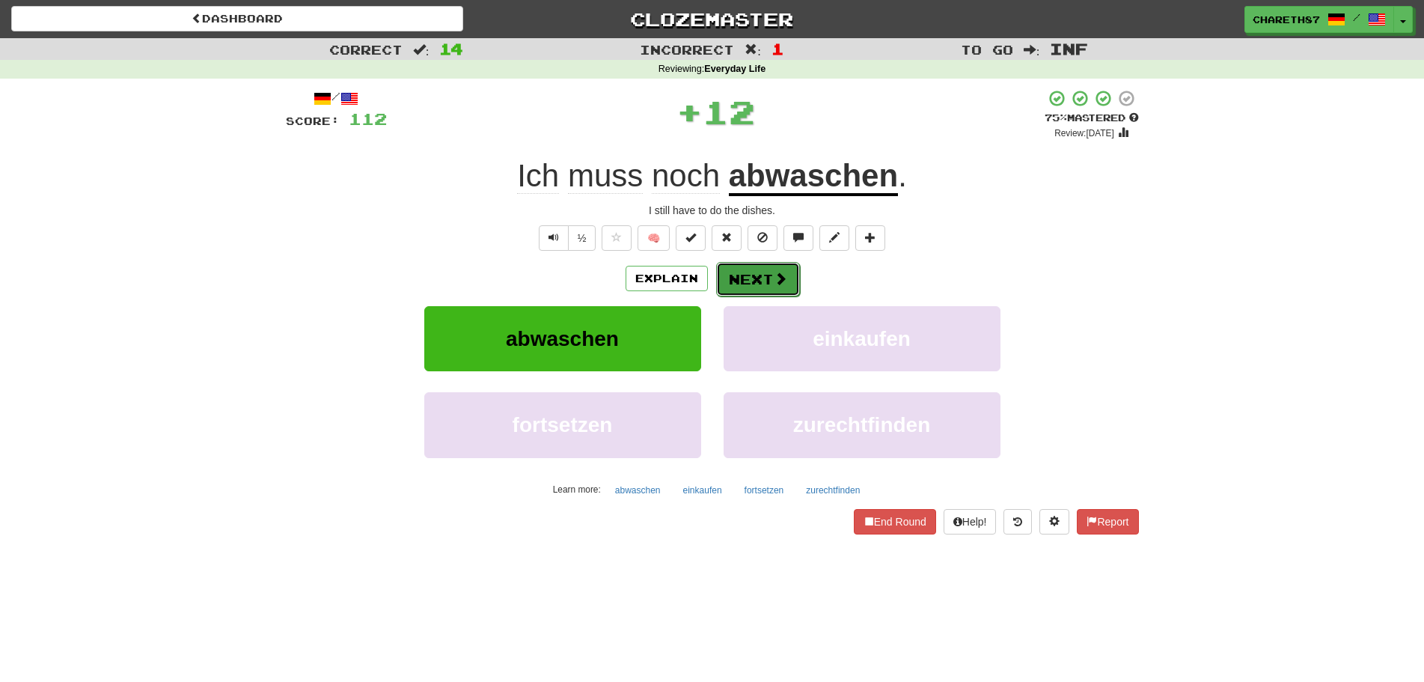
click at [768, 270] on button "Next" at bounding box center [758, 279] width 84 height 34
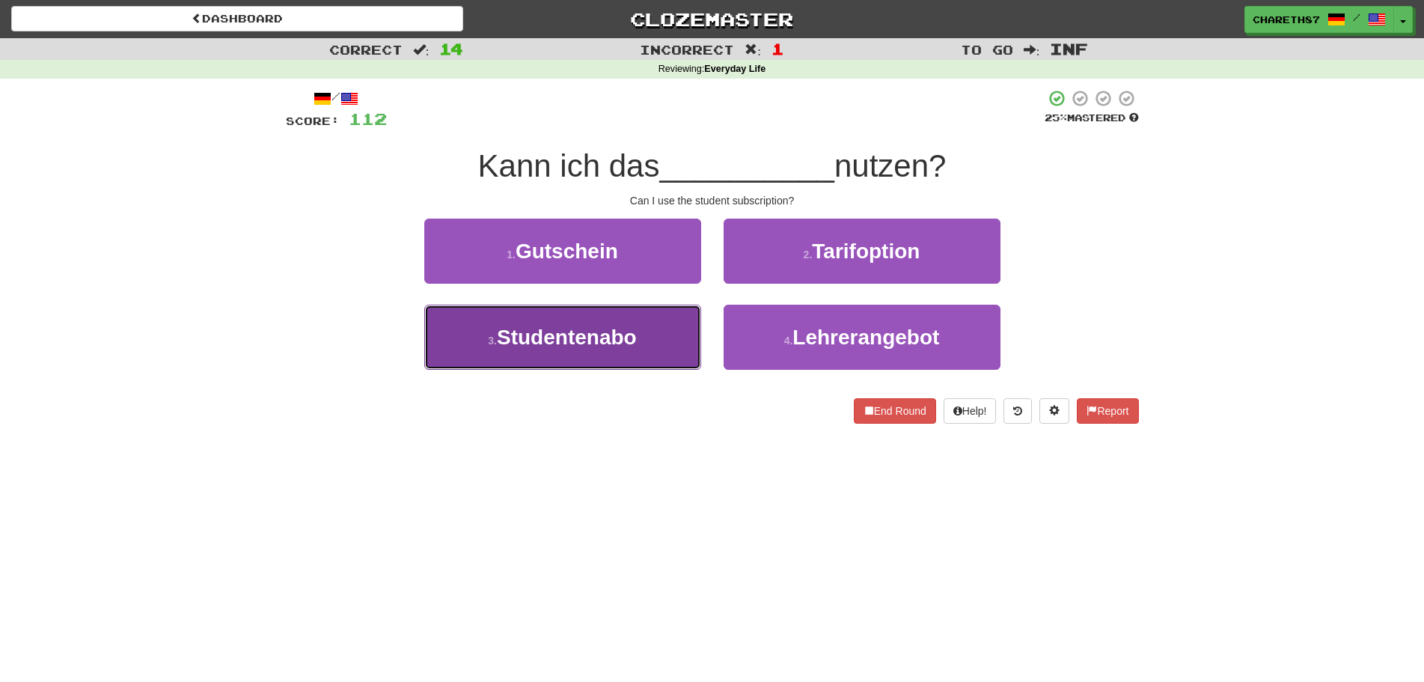
click at [640, 343] on button "3 . Studentenabo" at bounding box center [562, 337] width 277 height 65
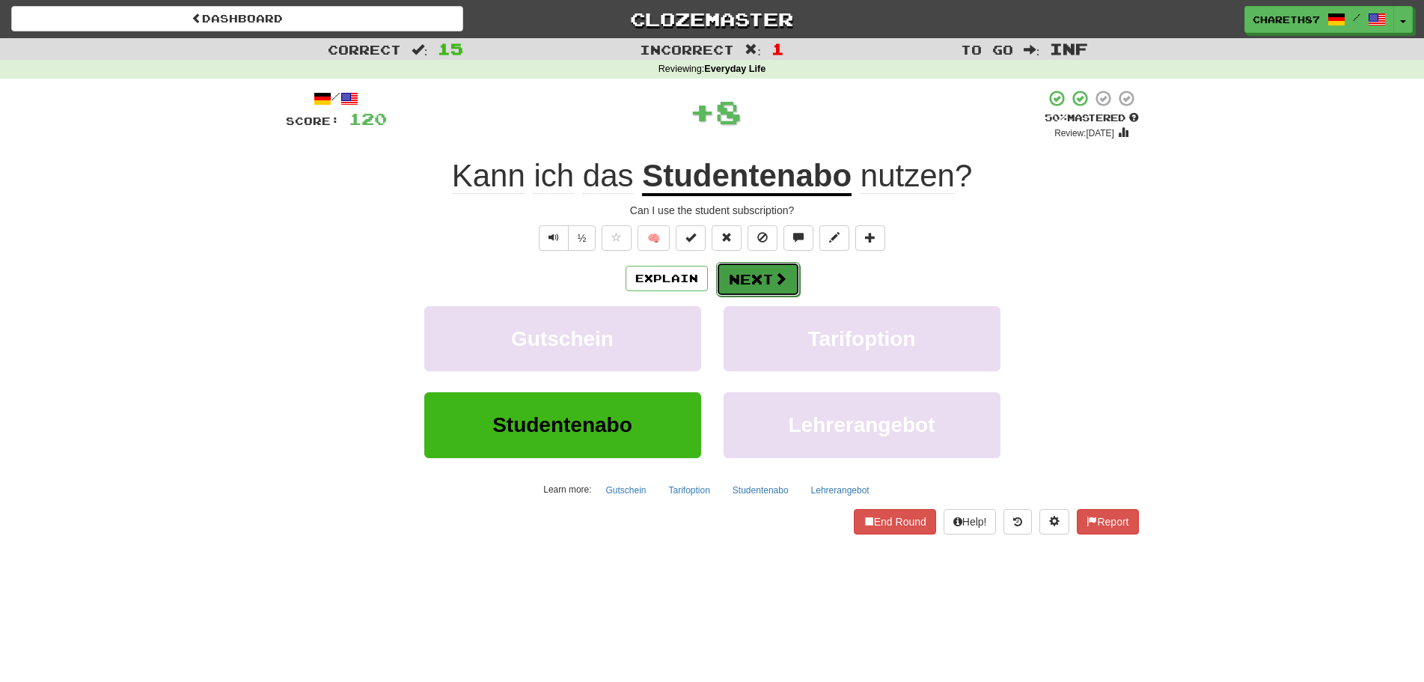
click at [739, 292] on button "Next" at bounding box center [758, 279] width 84 height 34
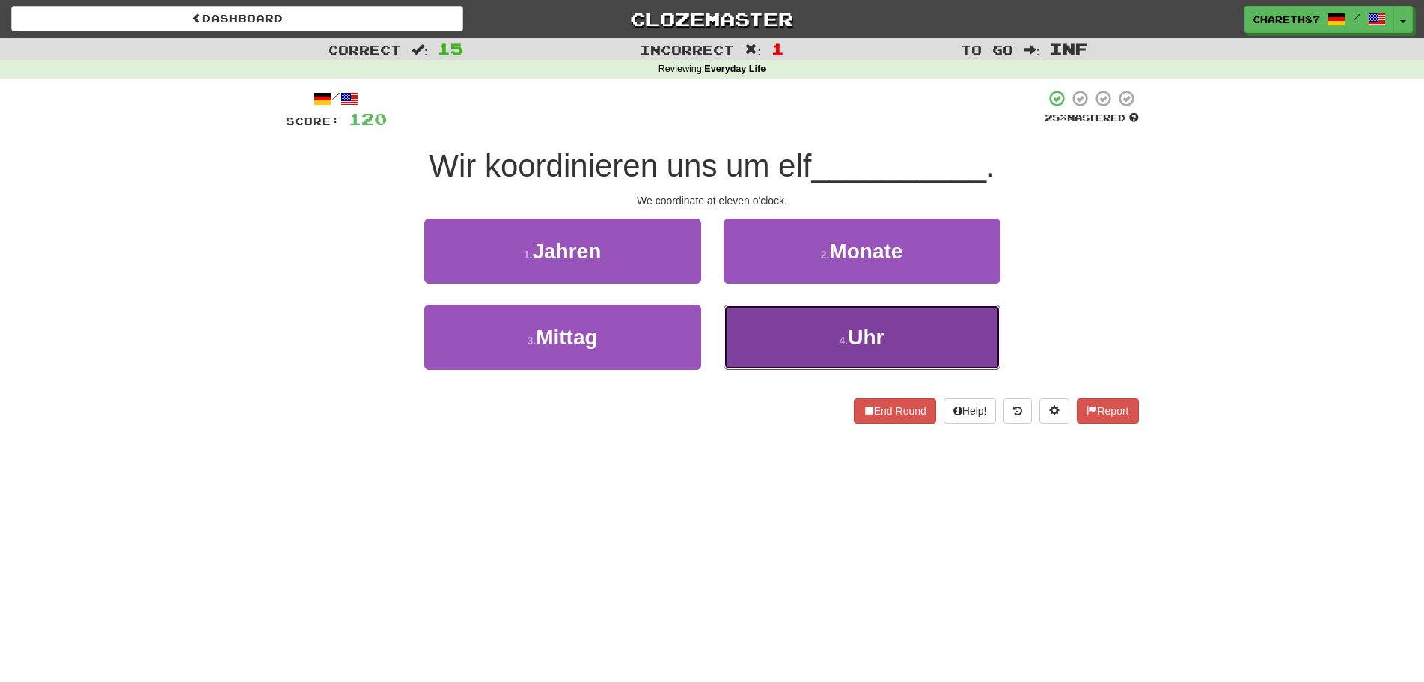
click at [837, 337] on button "4 . Uhr" at bounding box center [862, 337] width 277 height 65
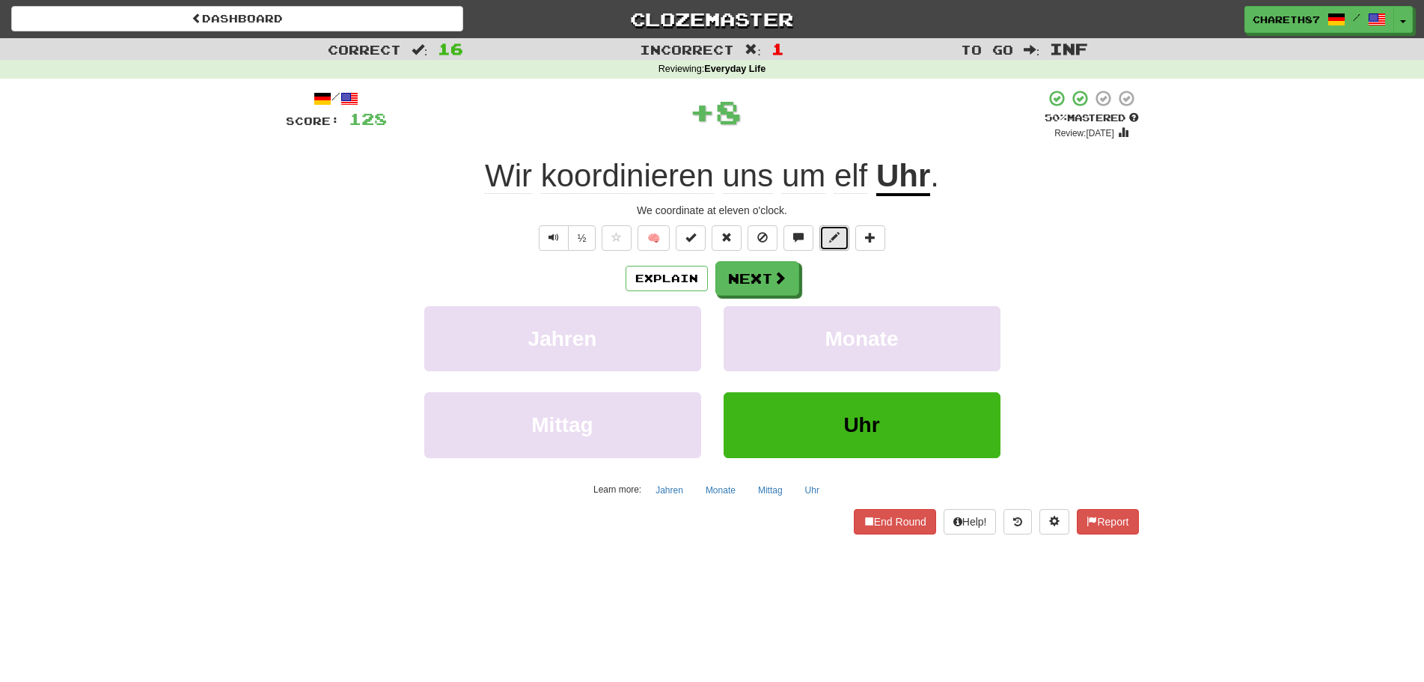
click at [831, 242] on span at bounding box center [834, 237] width 10 height 10
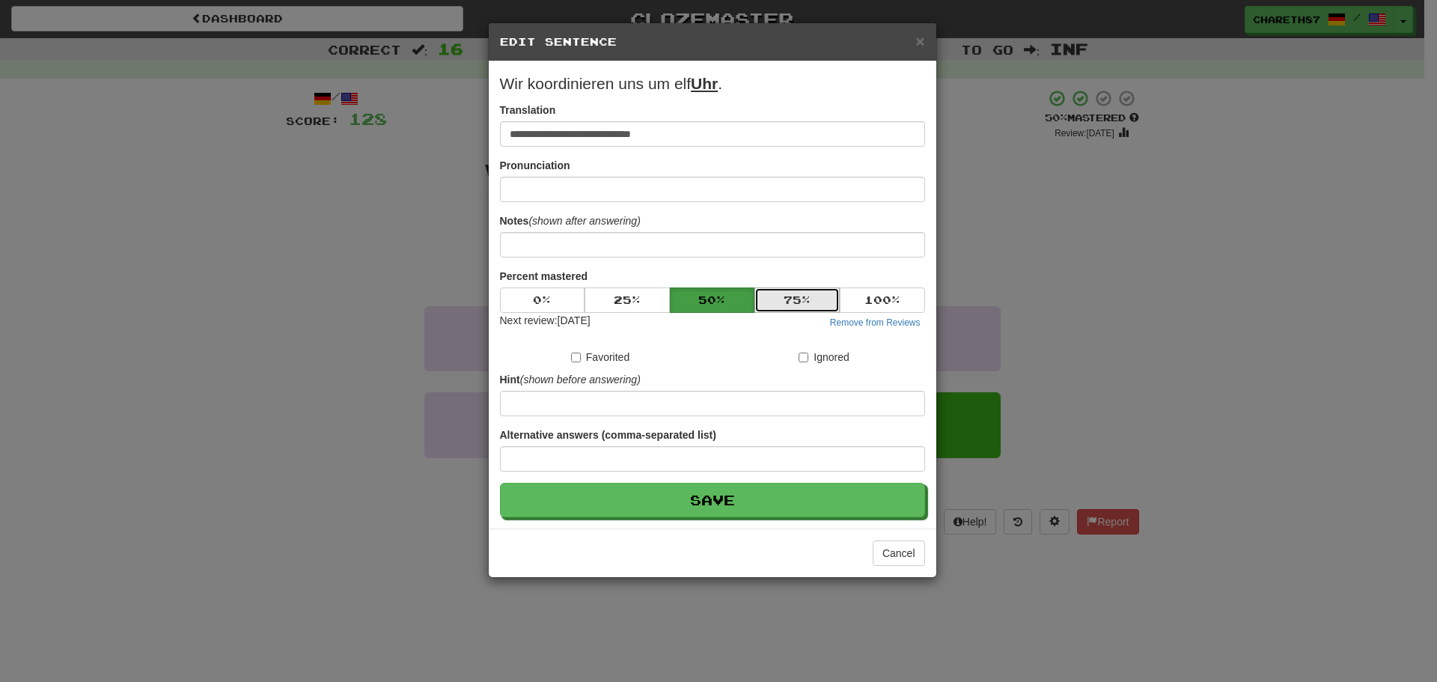
click at [779, 305] on button "75 %" at bounding box center [796, 299] width 85 height 25
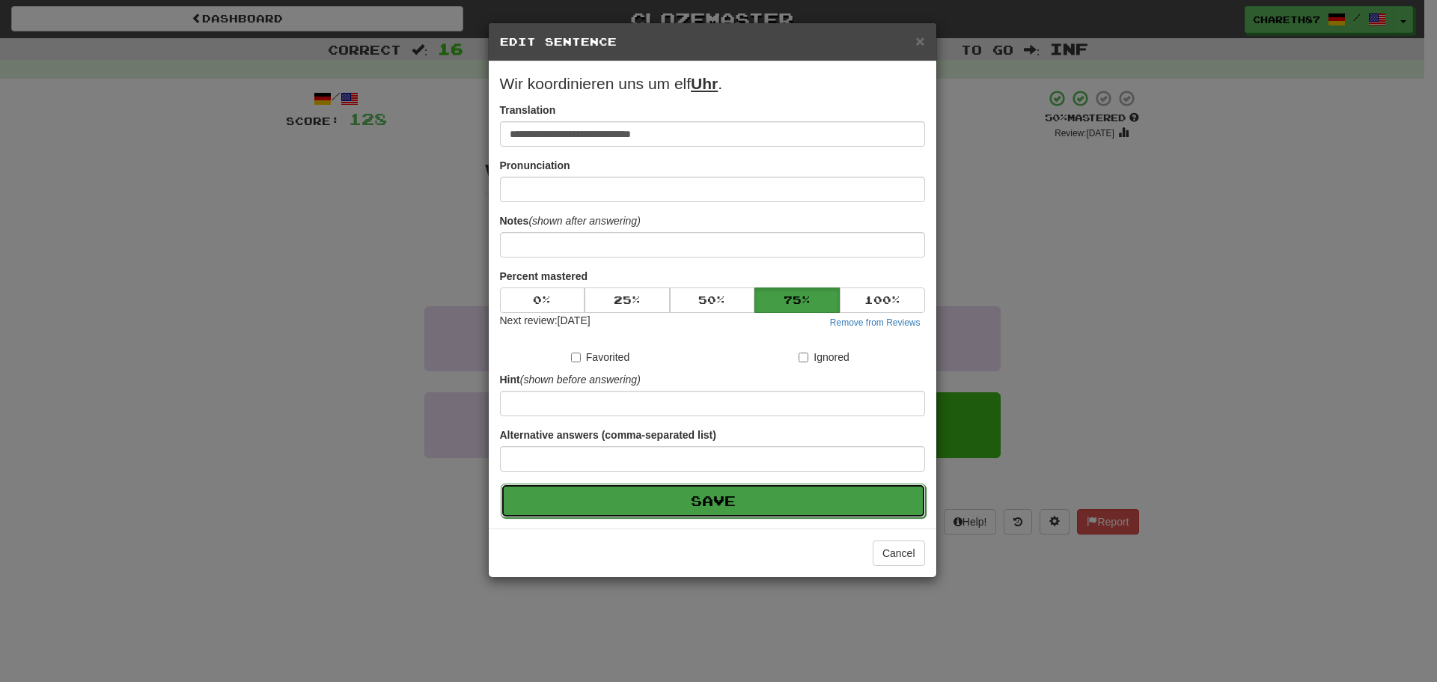
click at [730, 495] on button "Save" at bounding box center [713, 500] width 425 height 34
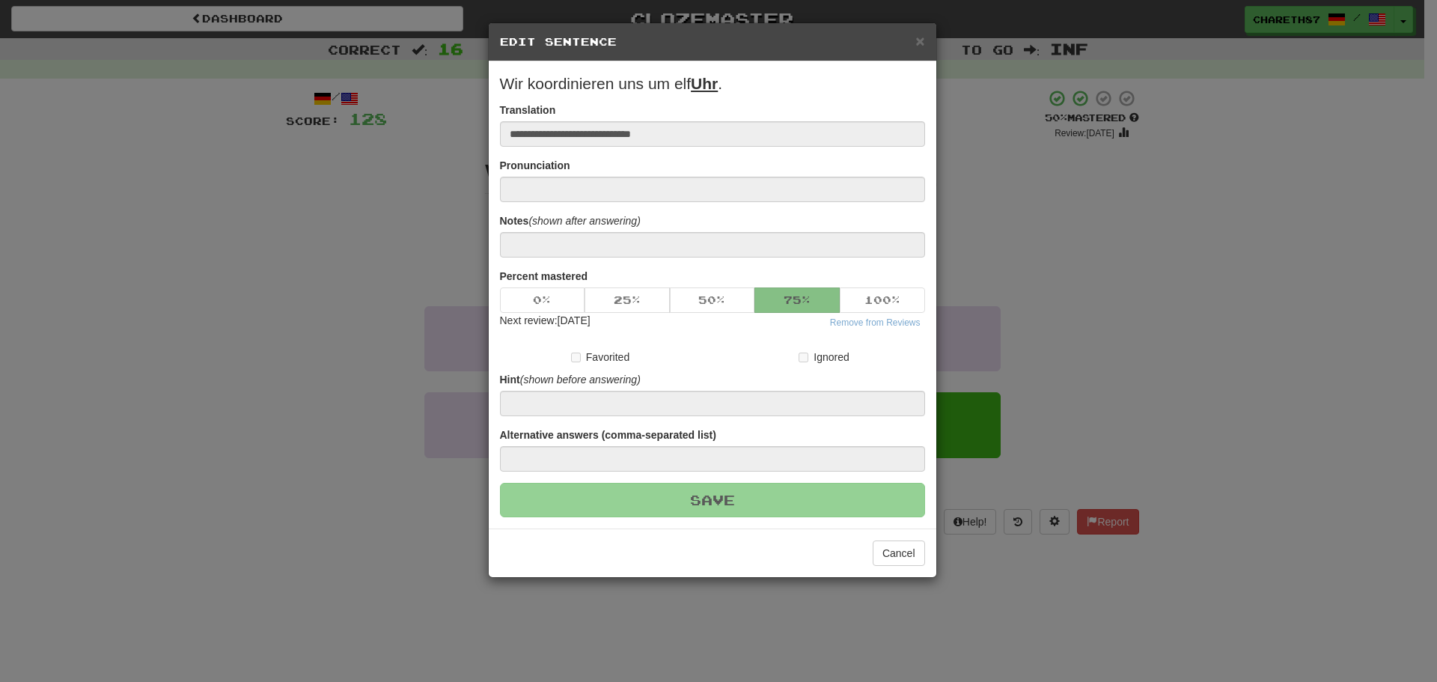
type input "**********"
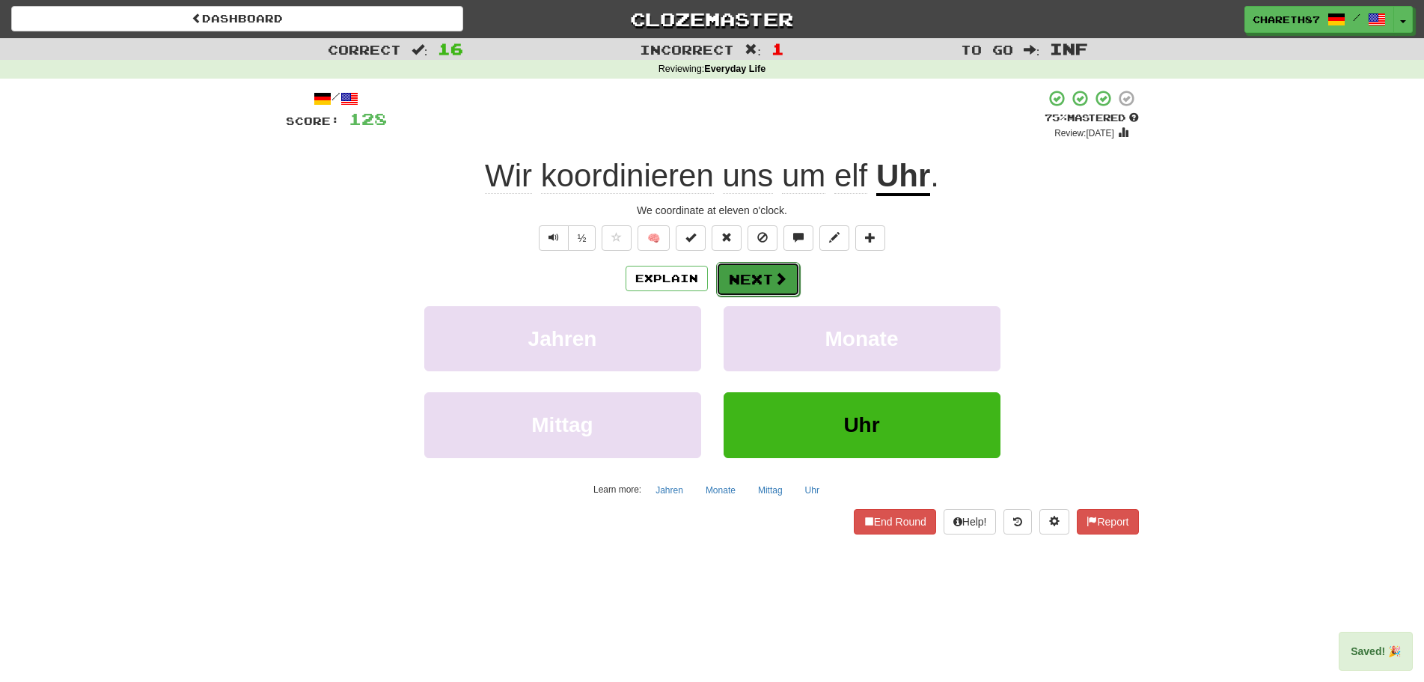
click at [758, 285] on button "Next" at bounding box center [758, 279] width 84 height 34
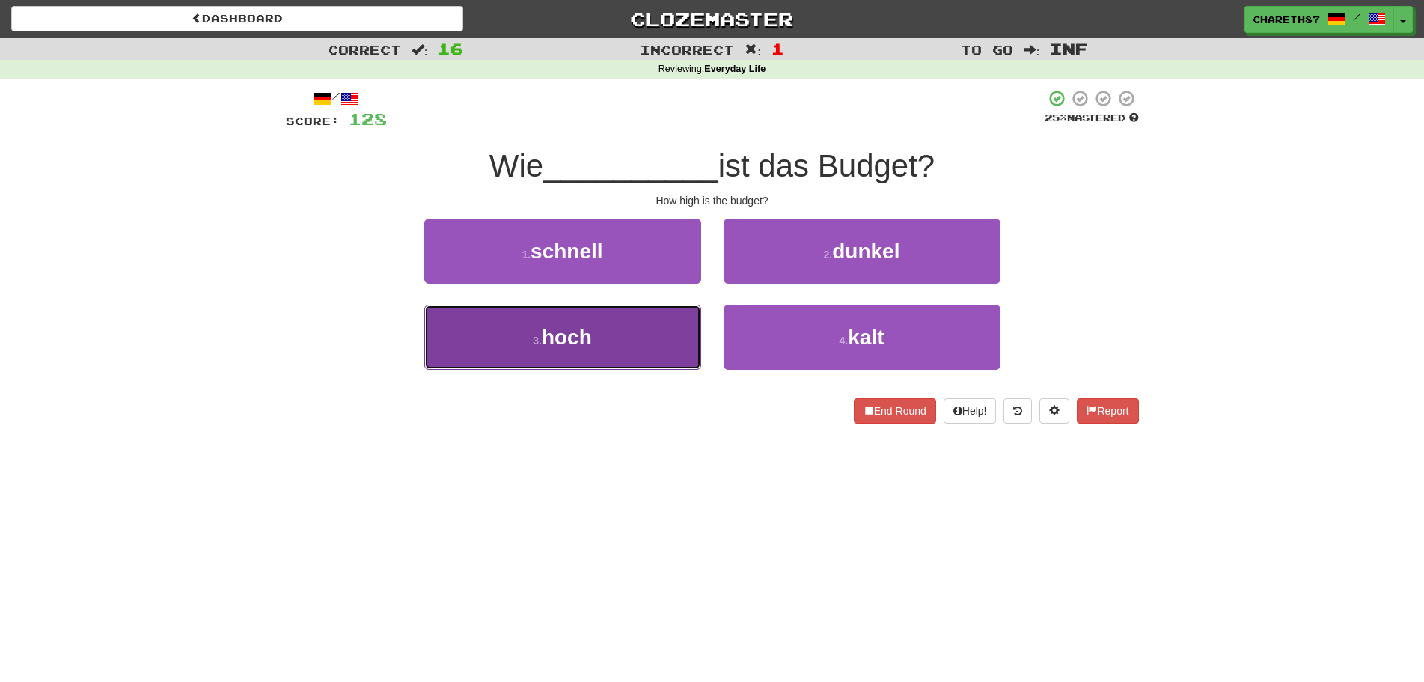
click at [614, 334] on button "3 . hoch" at bounding box center [562, 337] width 277 height 65
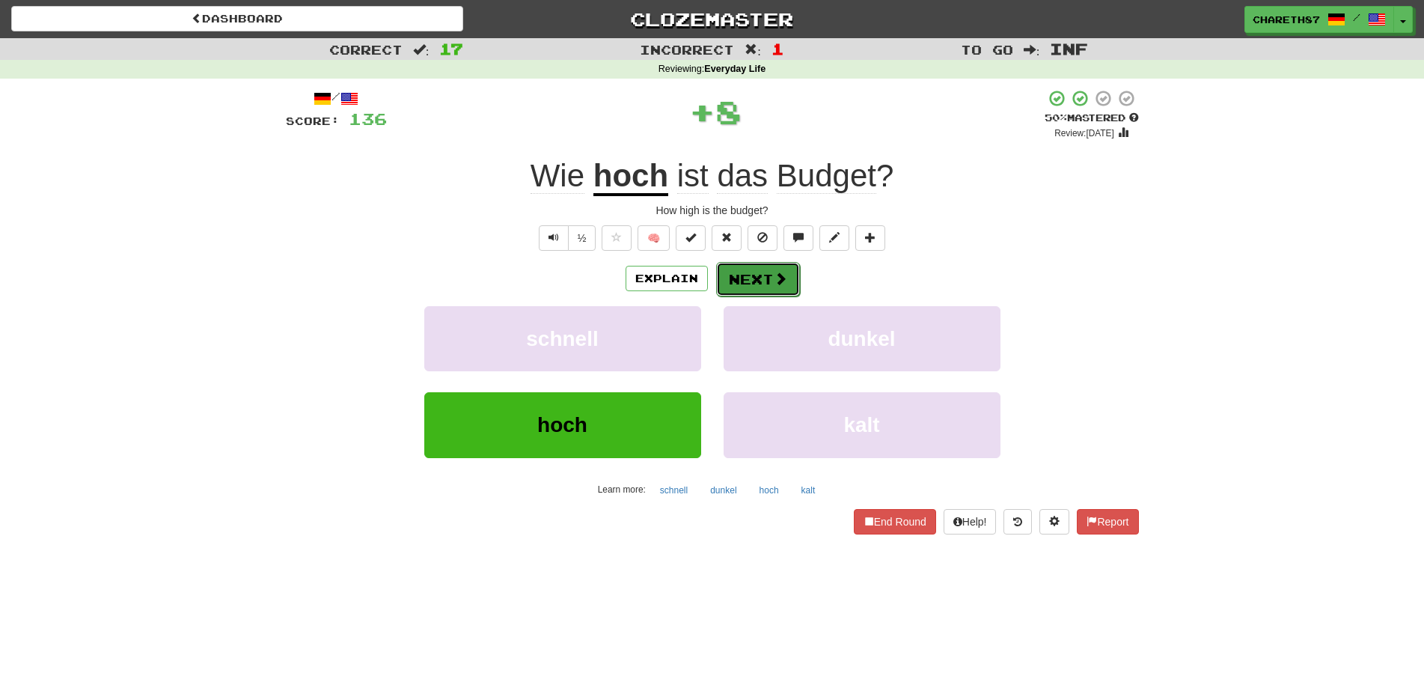
click at [774, 272] on span at bounding box center [780, 278] width 13 height 13
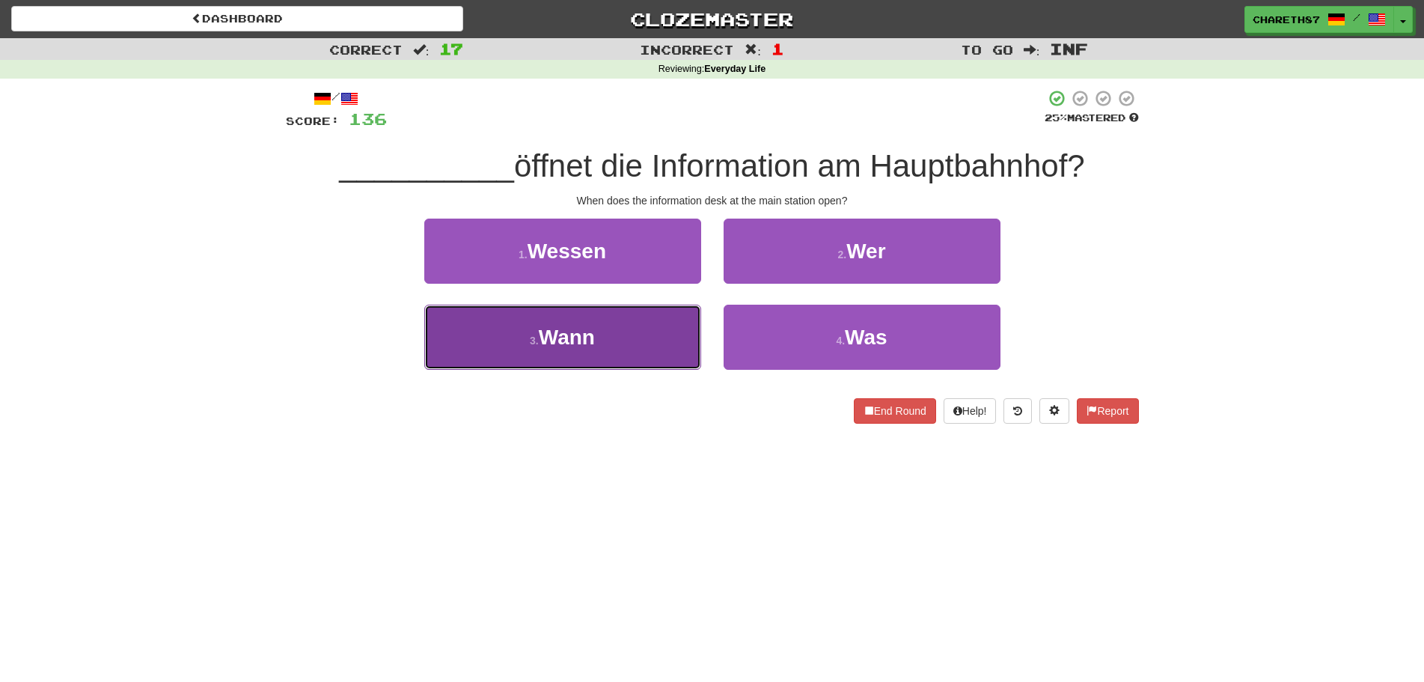
click at [581, 331] on span "Wann" at bounding box center [567, 336] width 56 height 23
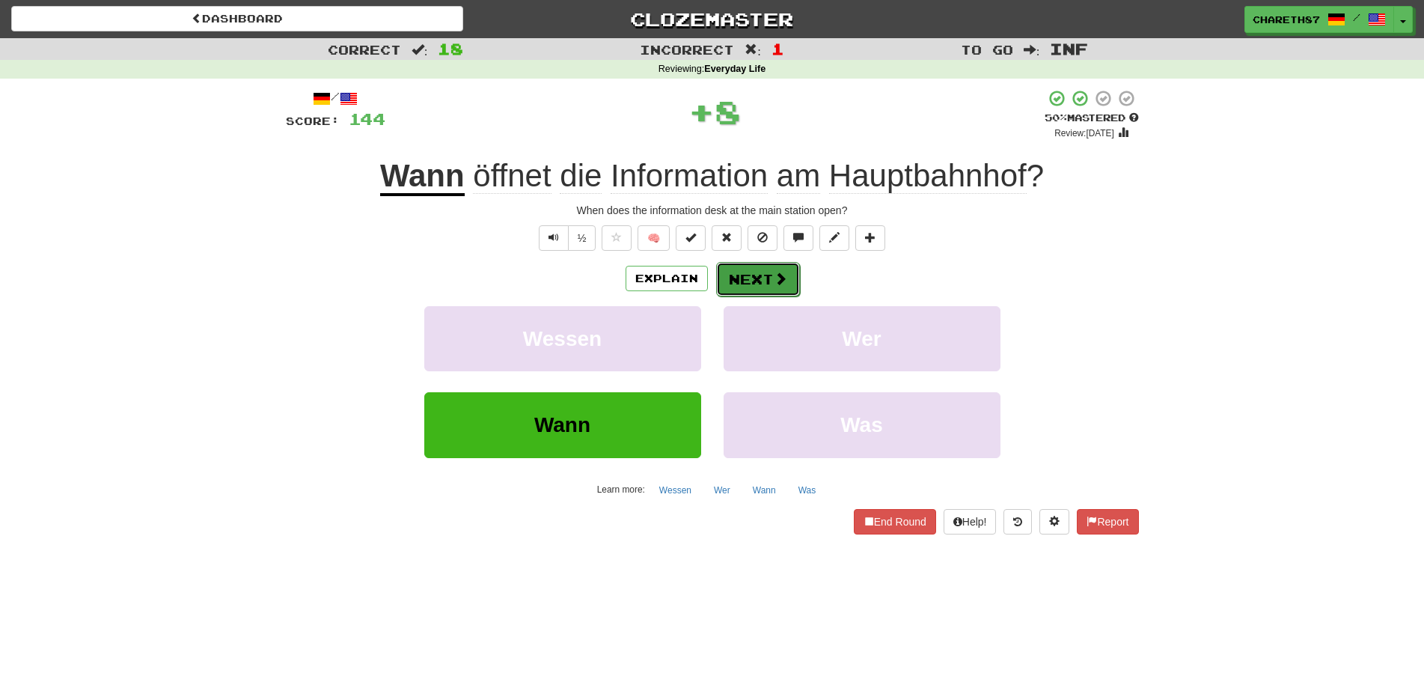
click at [768, 276] on button "Next" at bounding box center [758, 279] width 84 height 34
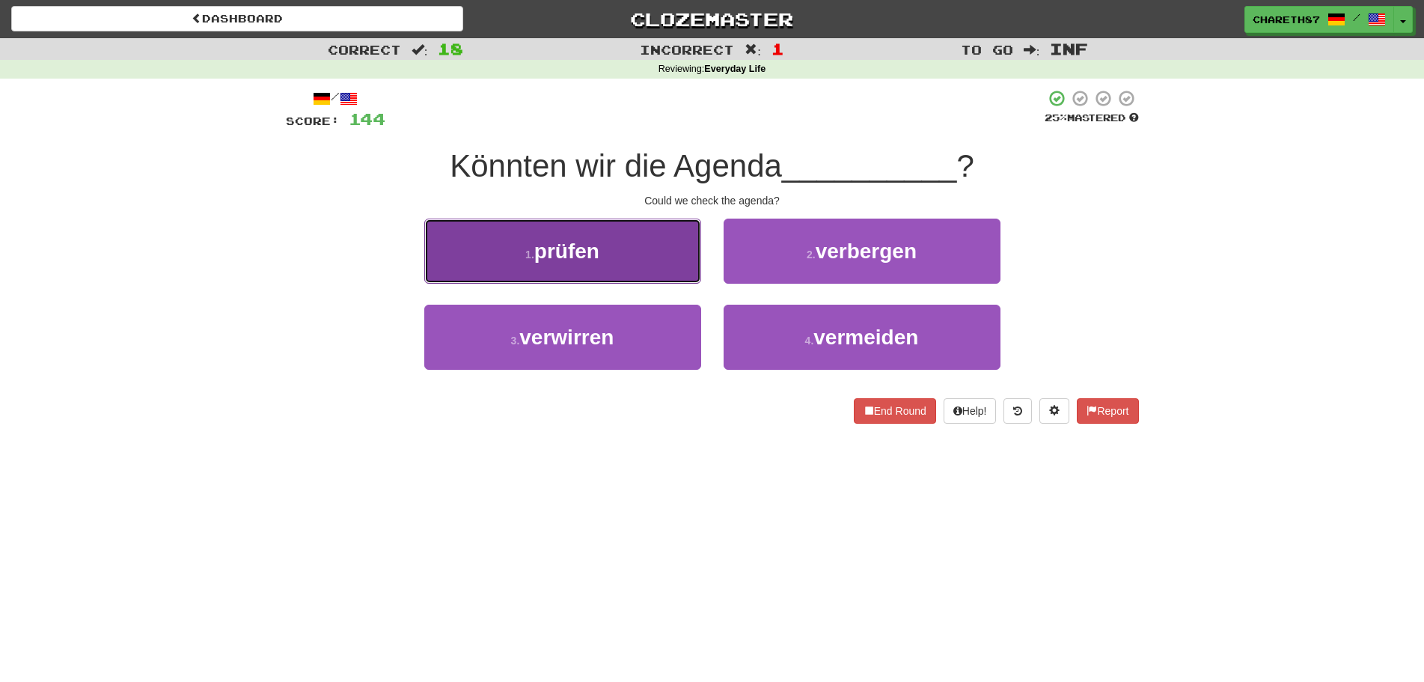
click at [555, 257] on span "prüfen" at bounding box center [566, 250] width 65 height 23
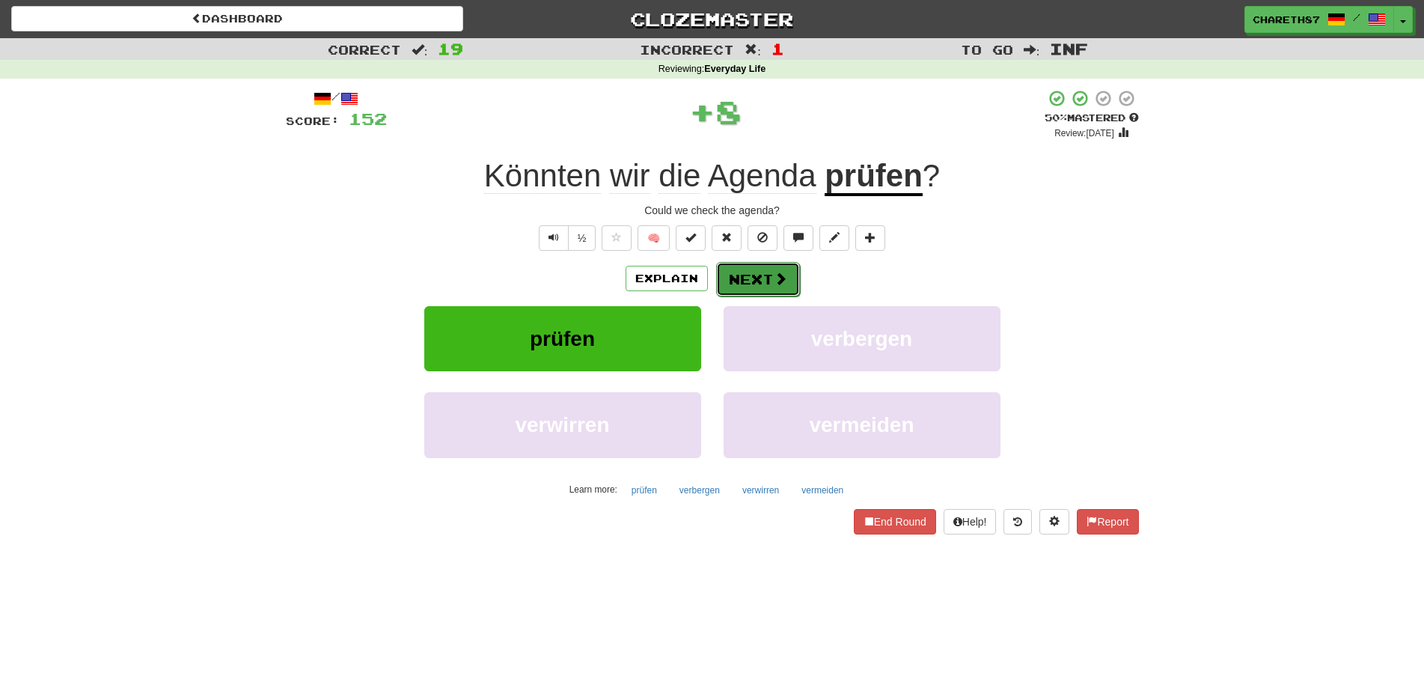
click at [761, 278] on button "Next" at bounding box center [758, 279] width 84 height 34
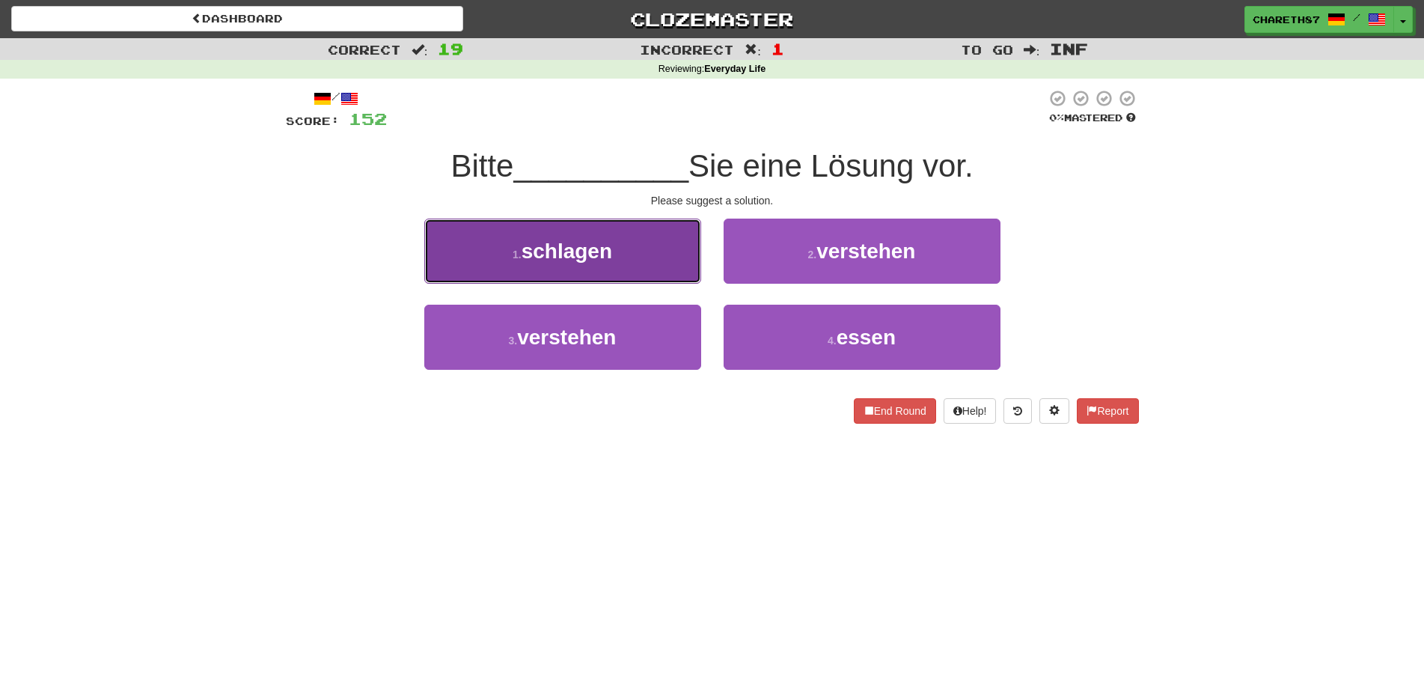
click at [572, 265] on button "1 . schlagen" at bounding box center [562, 250] width 277 height 65
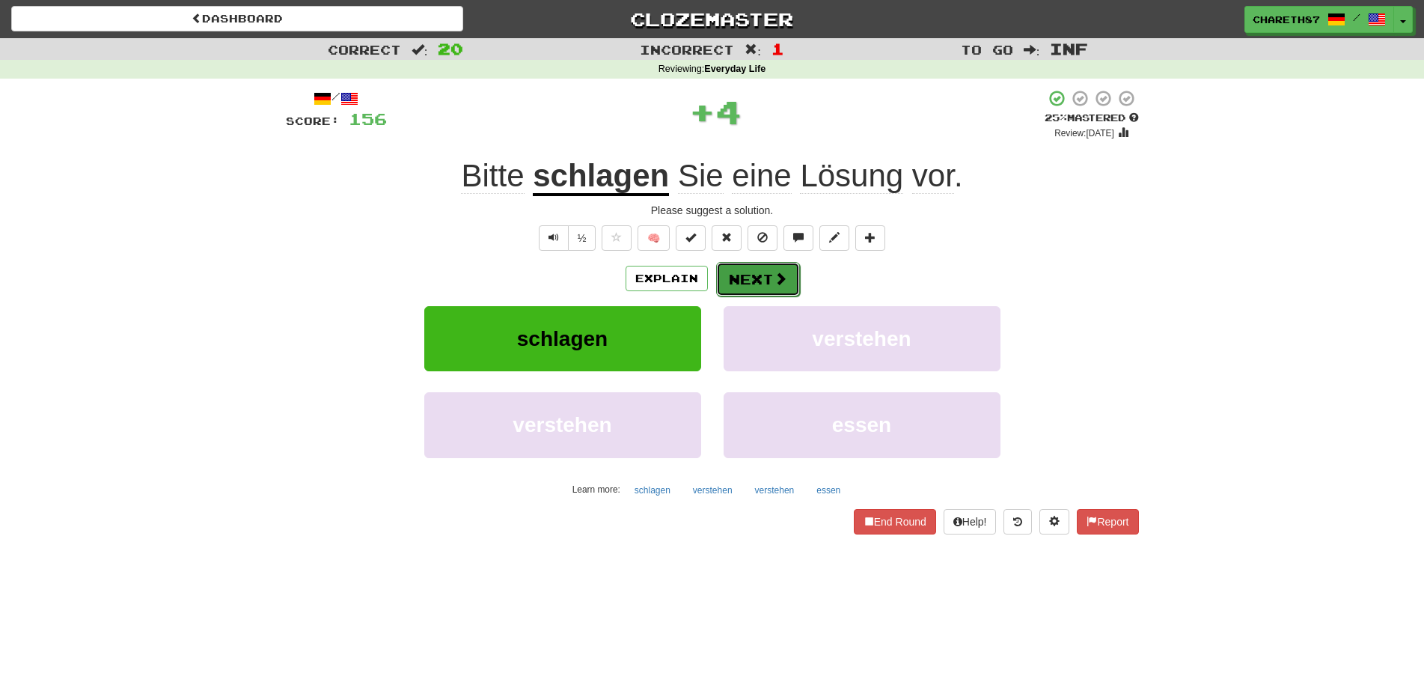
click at [777, 277] on span at bounding box center [780, 278] width 13 height 13
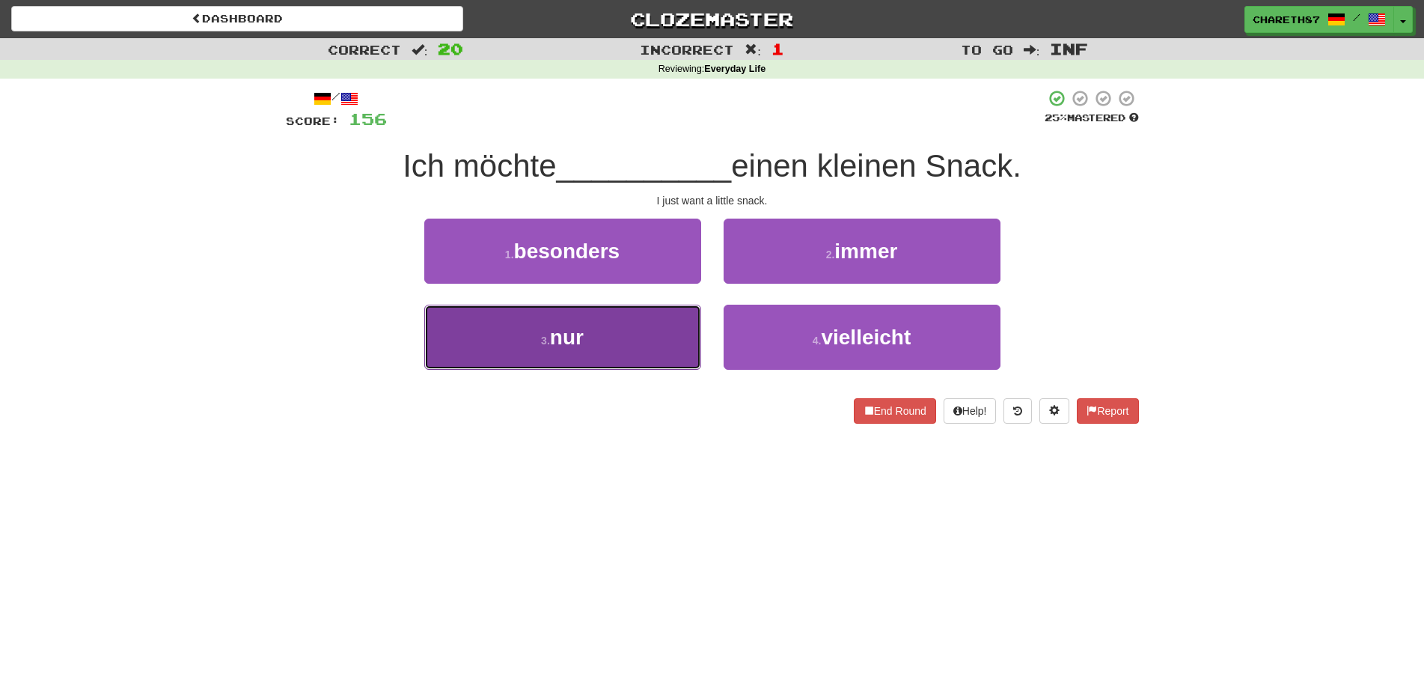
click at [469, 358] on button "3 . nur" at bounding box center [562, 337] width 277 height 65
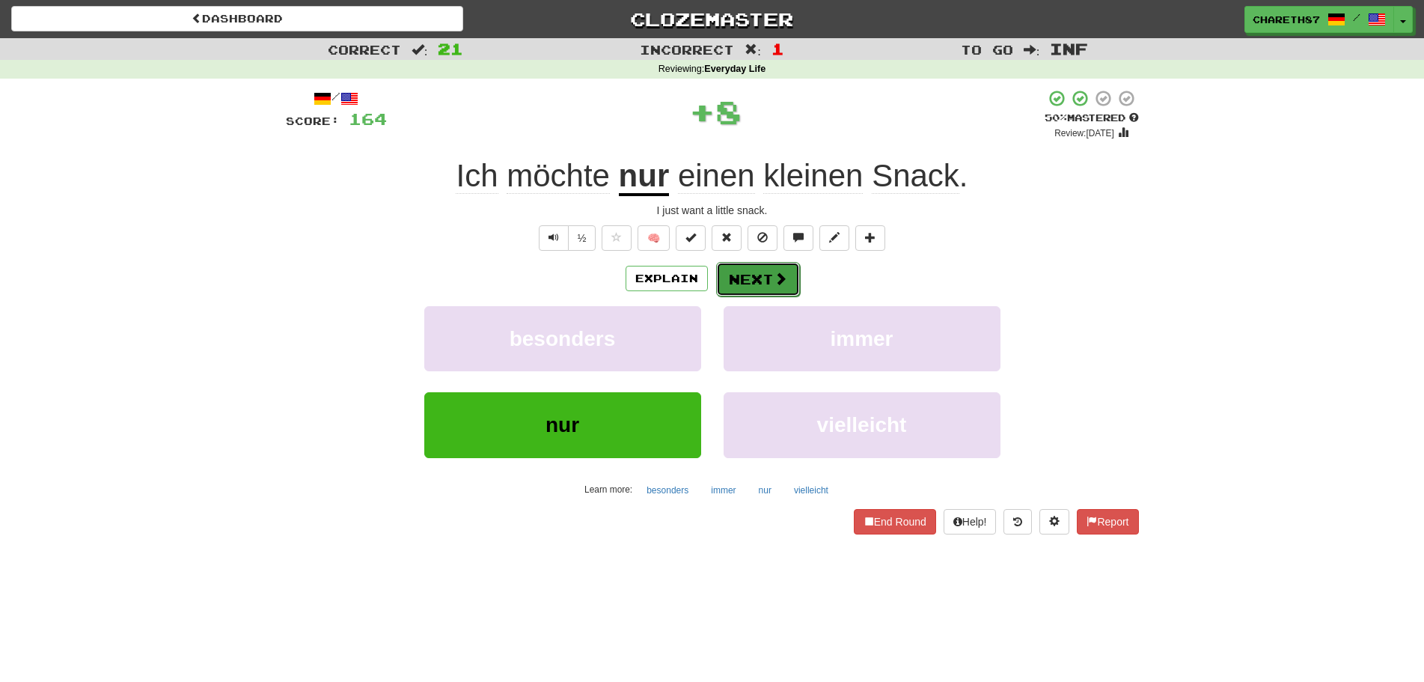
click at [732, 280] on button "Next" at bounding box center [758, 279] width 84 height 34
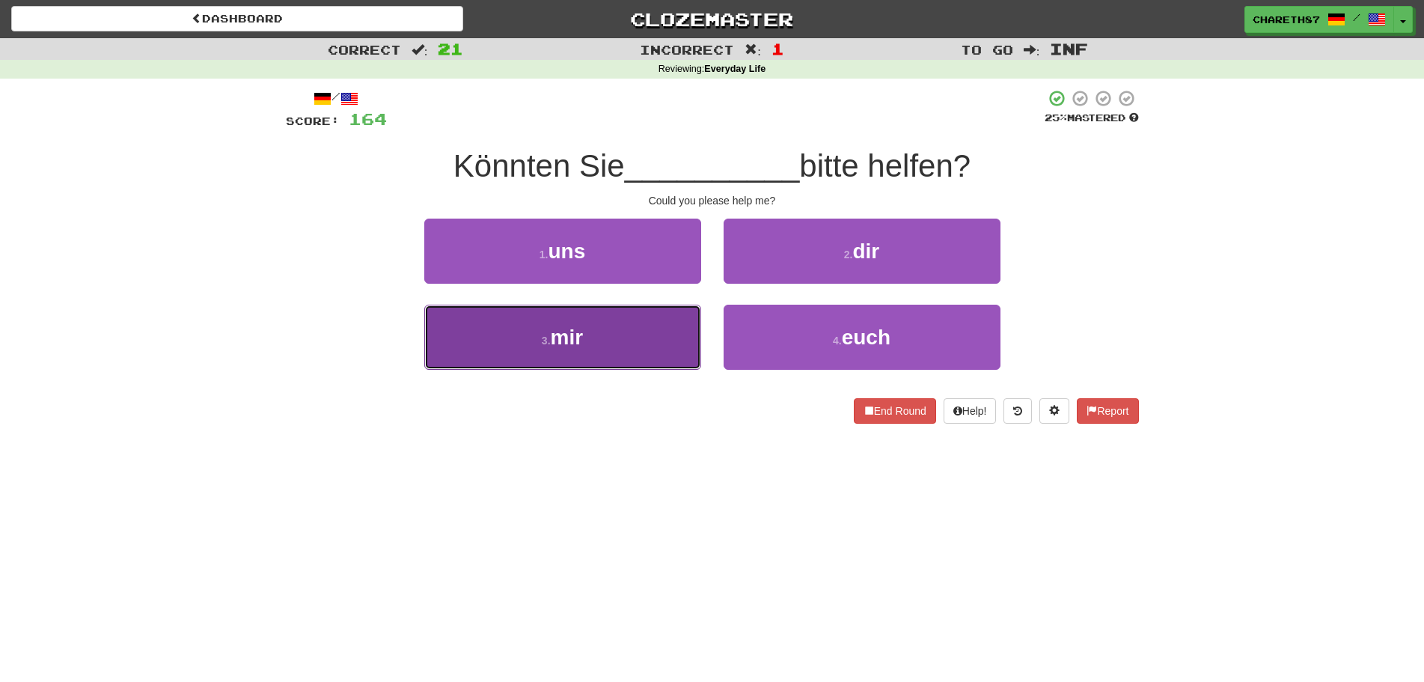
click at [618, 328] on button "3 . mir" at bounding box center [562, 337] width 277 height 65
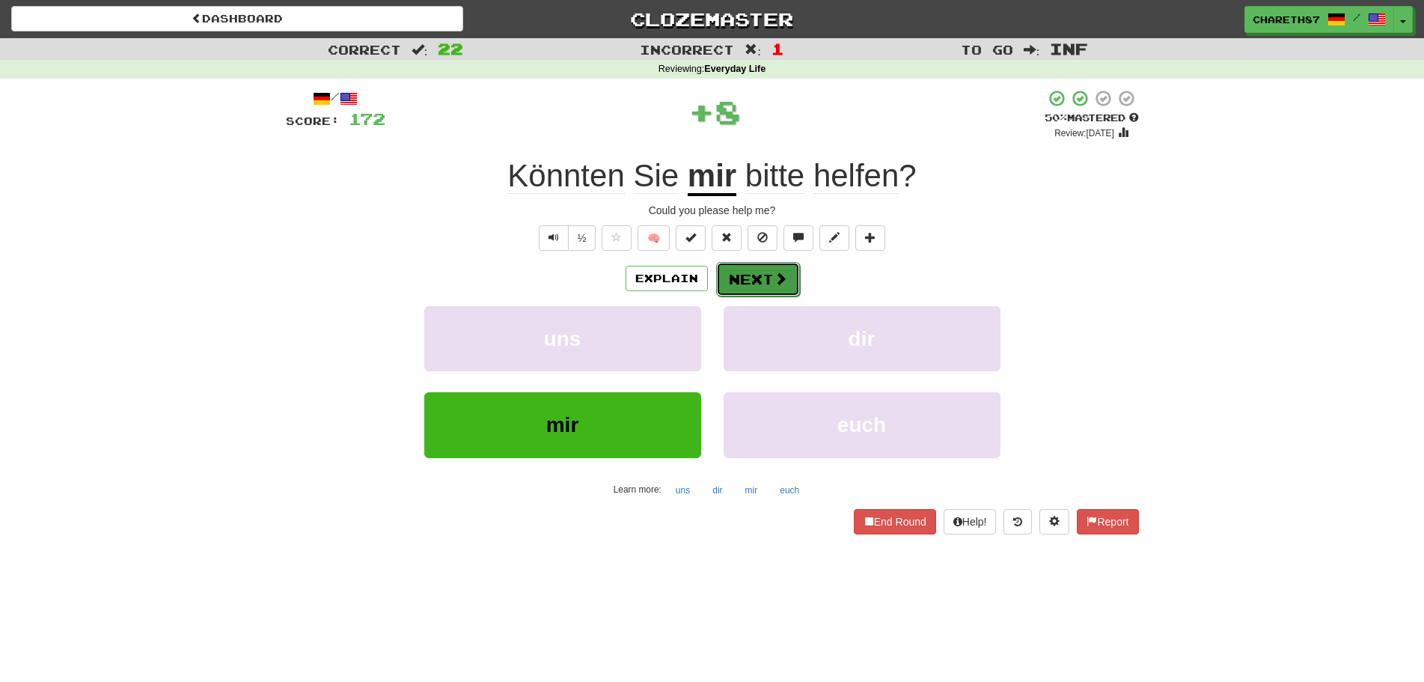
click at [765, 273] on button "Next" at bounding box center [758, 279] width 84 height 34
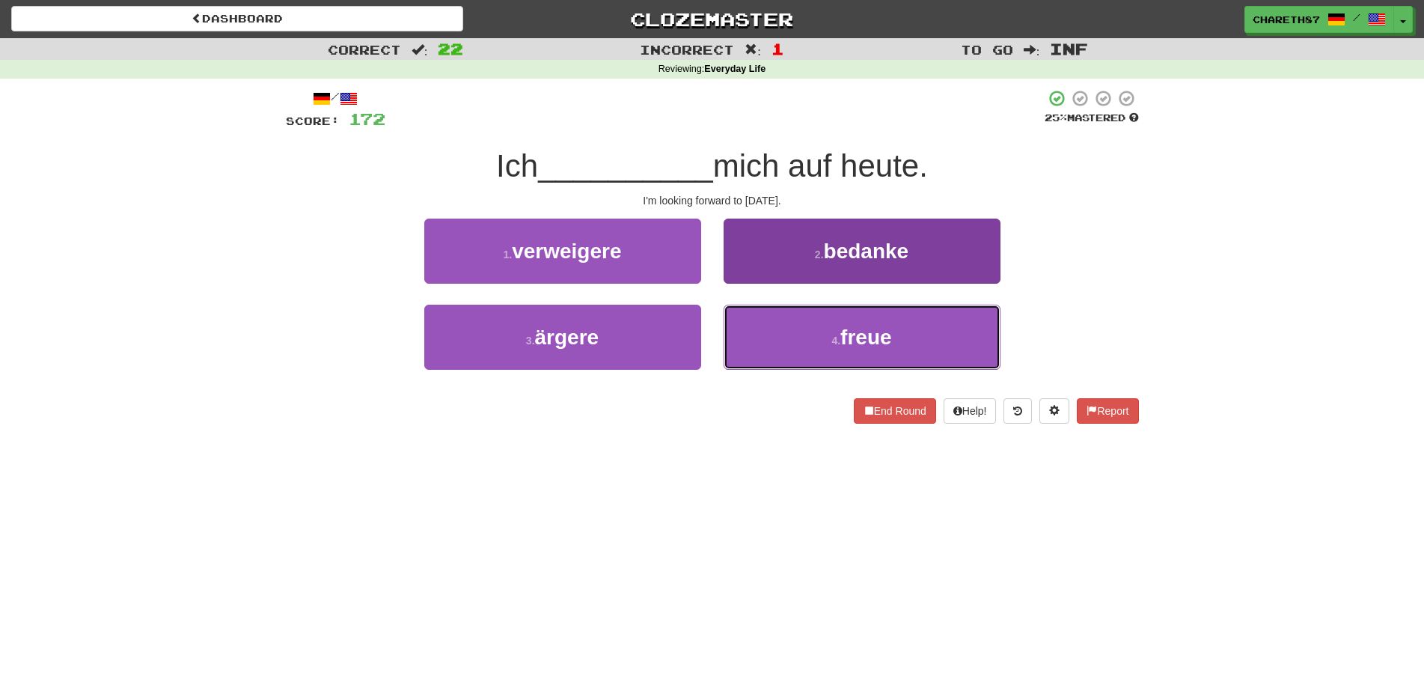
click at [789, 342] on button "4 . freue" at bounding box center [862, 337] width 277 height 65
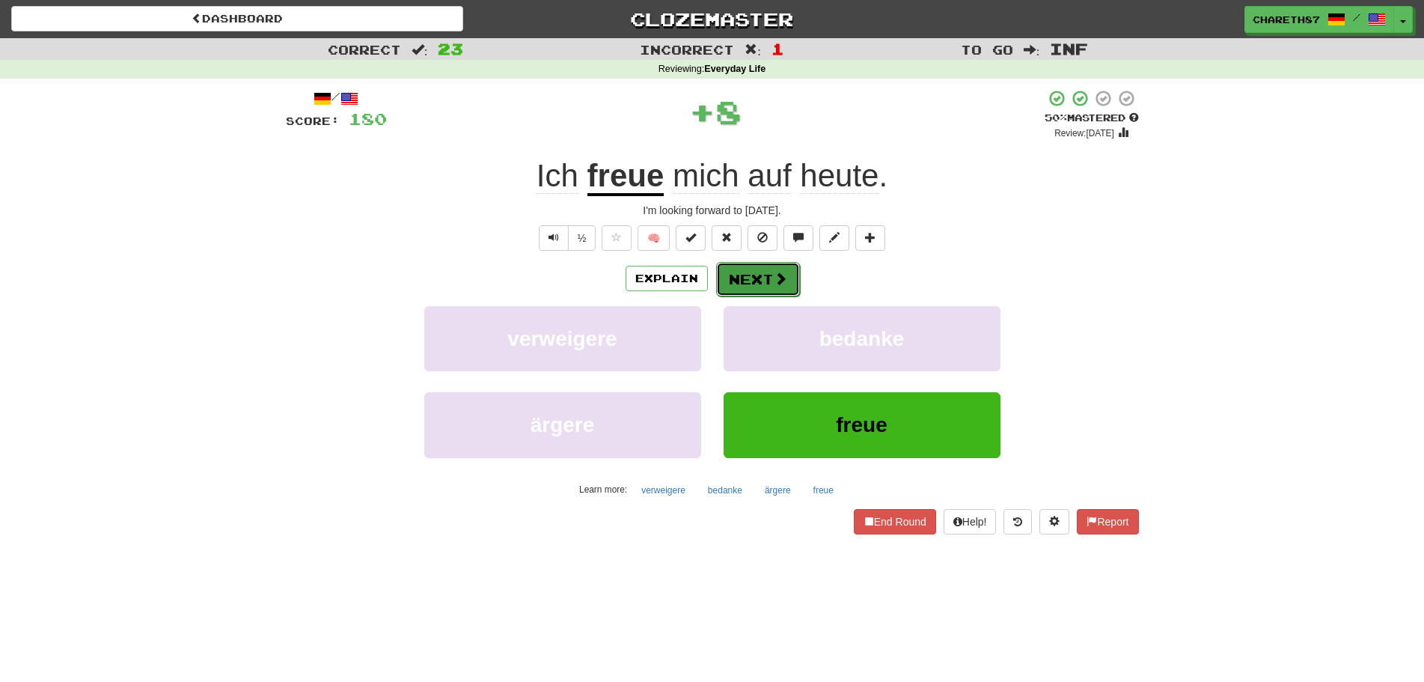
click at [763, 281] on button "Next" at bounding box center [758, 279] width 84 height 34
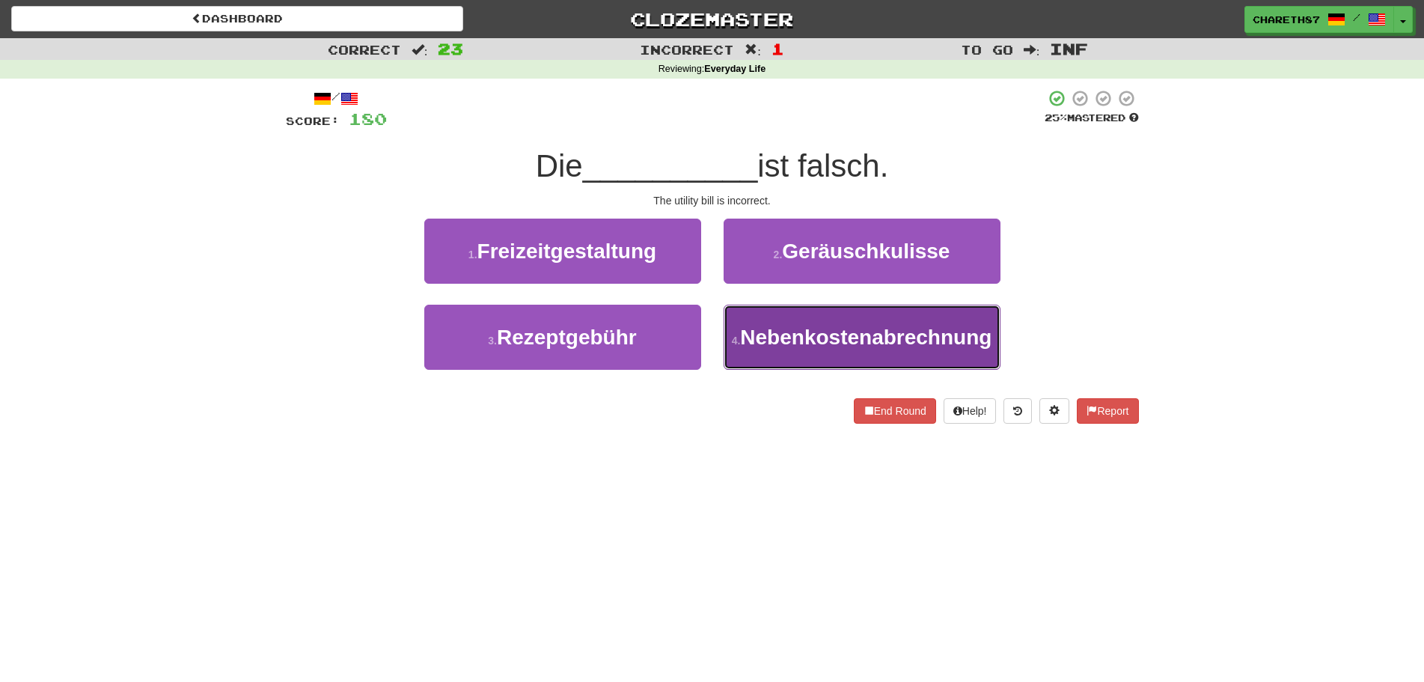
click at [785, 337] on span "Nebenkostenabrechnung" at bounding box center [865, 336] width 251 height 23
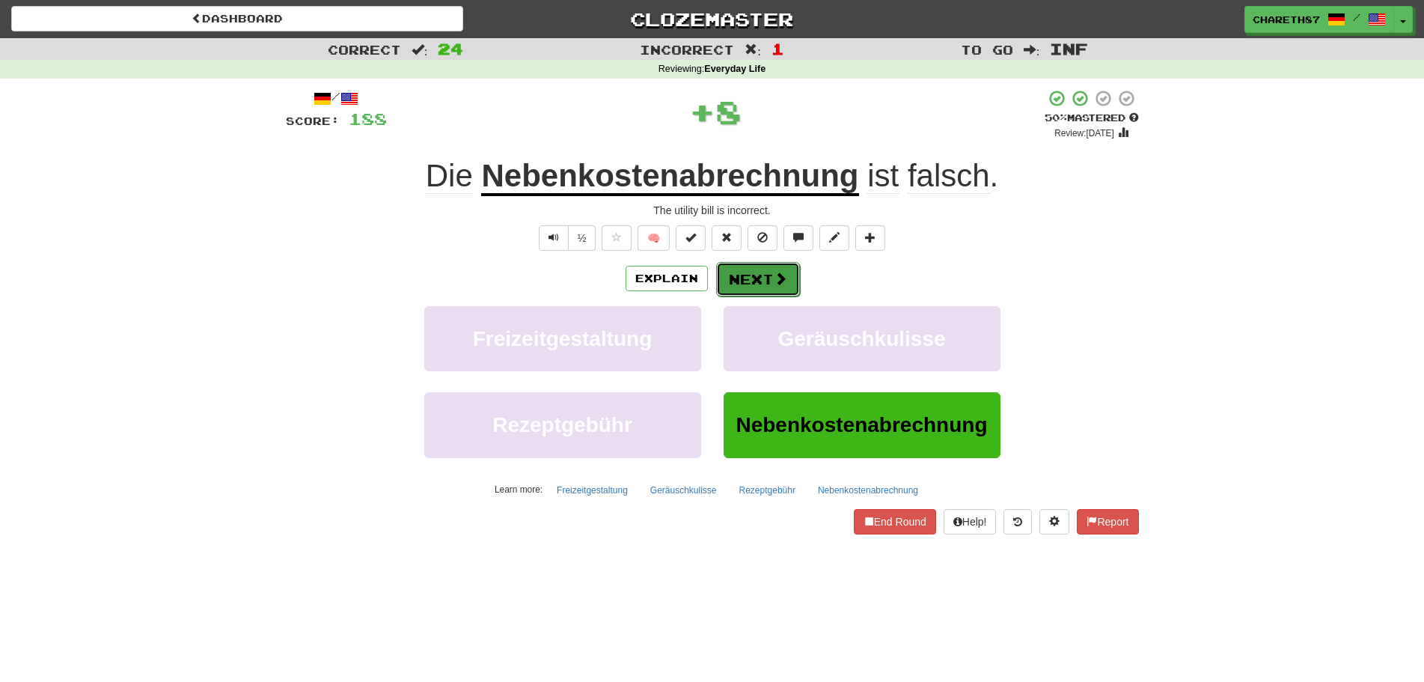
click at [778, 285] on span at bounding box center [780, 278] width 13 height 13
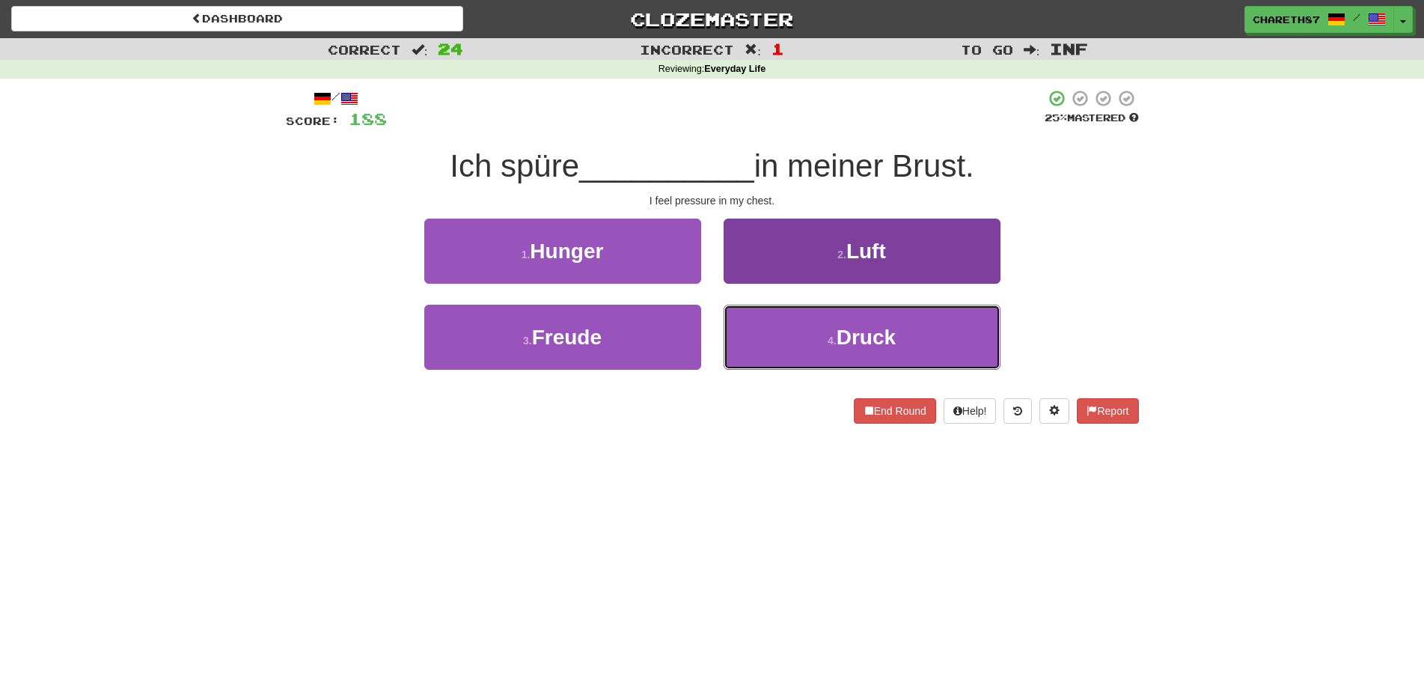
click at [869, 349] on button "4 . Druck" at bounding box center [862, 337] width 277 height 65
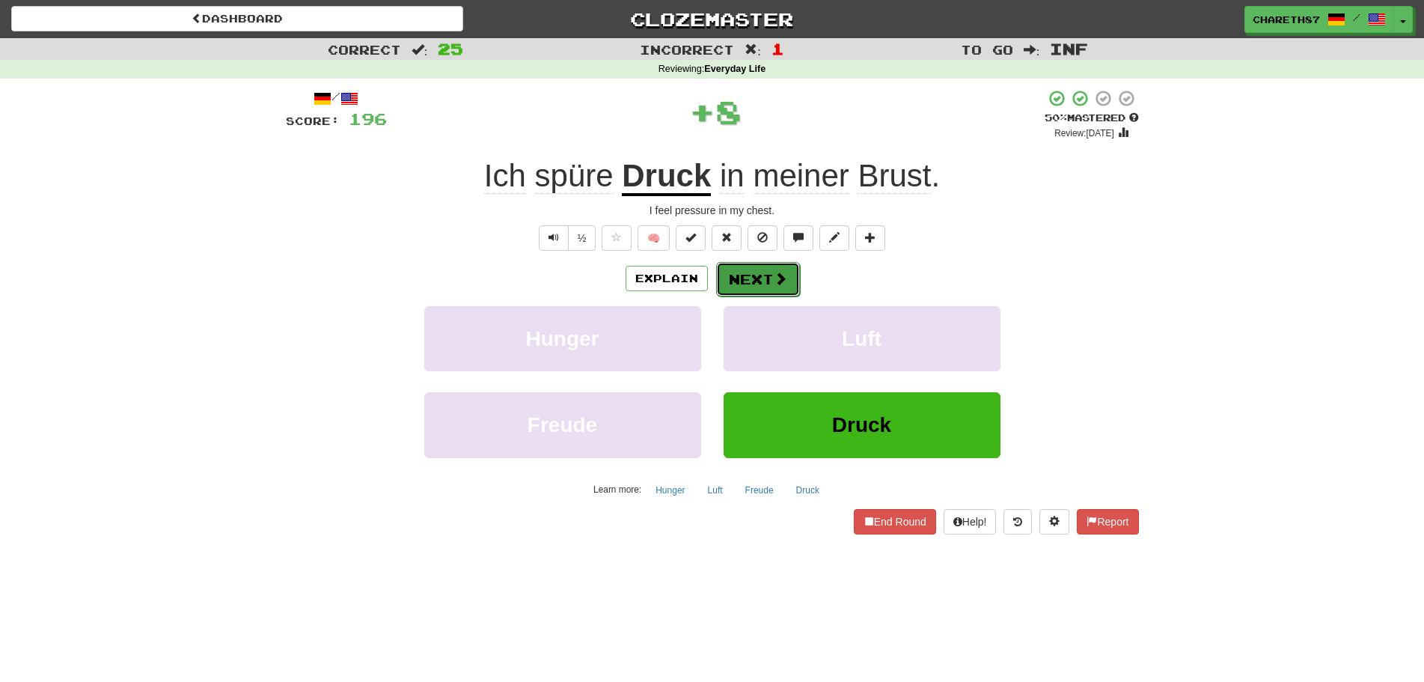
click at [762, 282] on button "Next" at bounding box center [758, 279] width 84 height 34
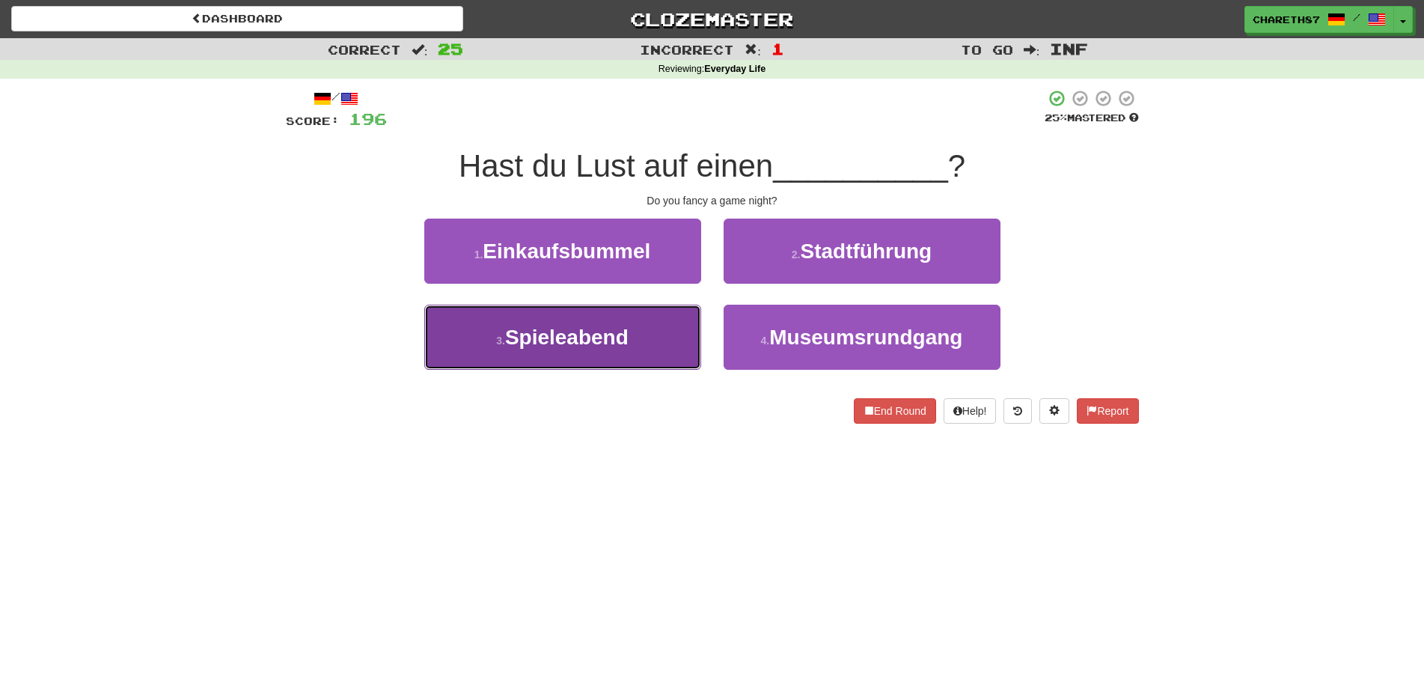
click at [501, 346] on small "3 ." at bounding box center [500, 340] width 9 height 12
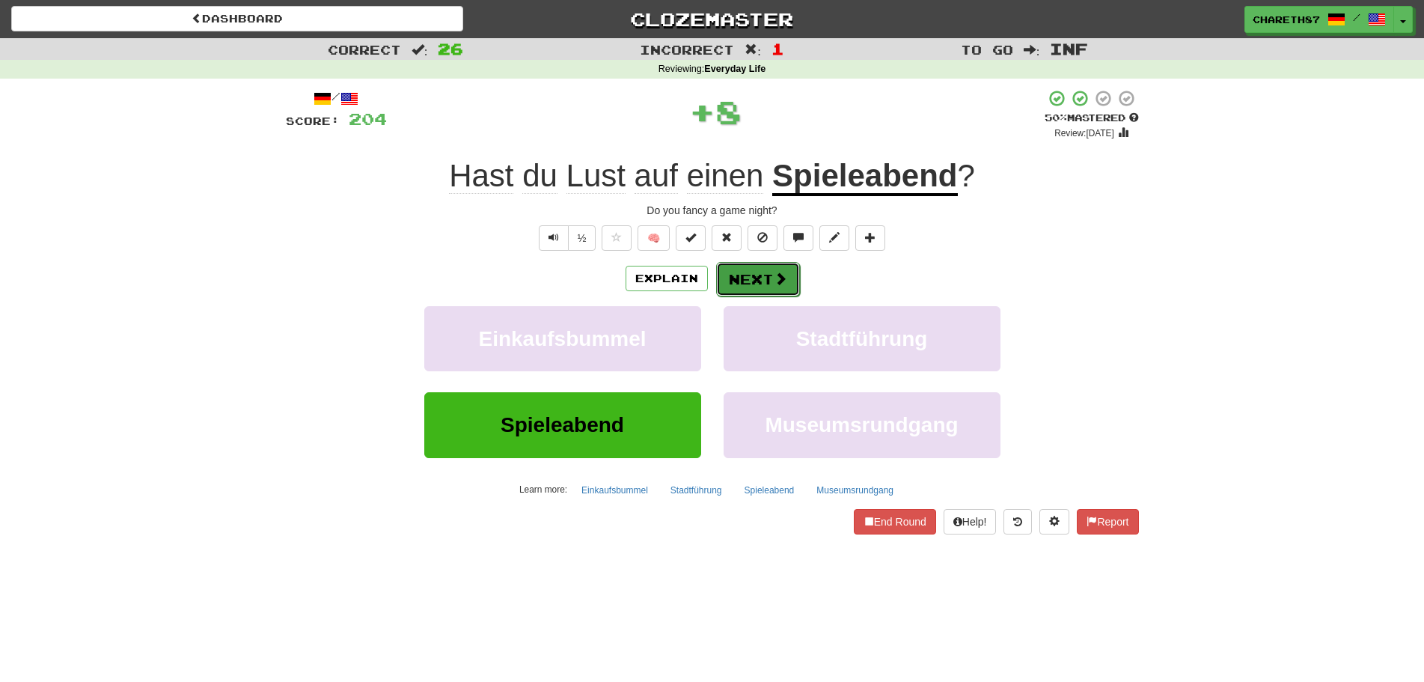
click at [763, 286] on button "Next" at bounding box center [758, 279] width 84 height 34
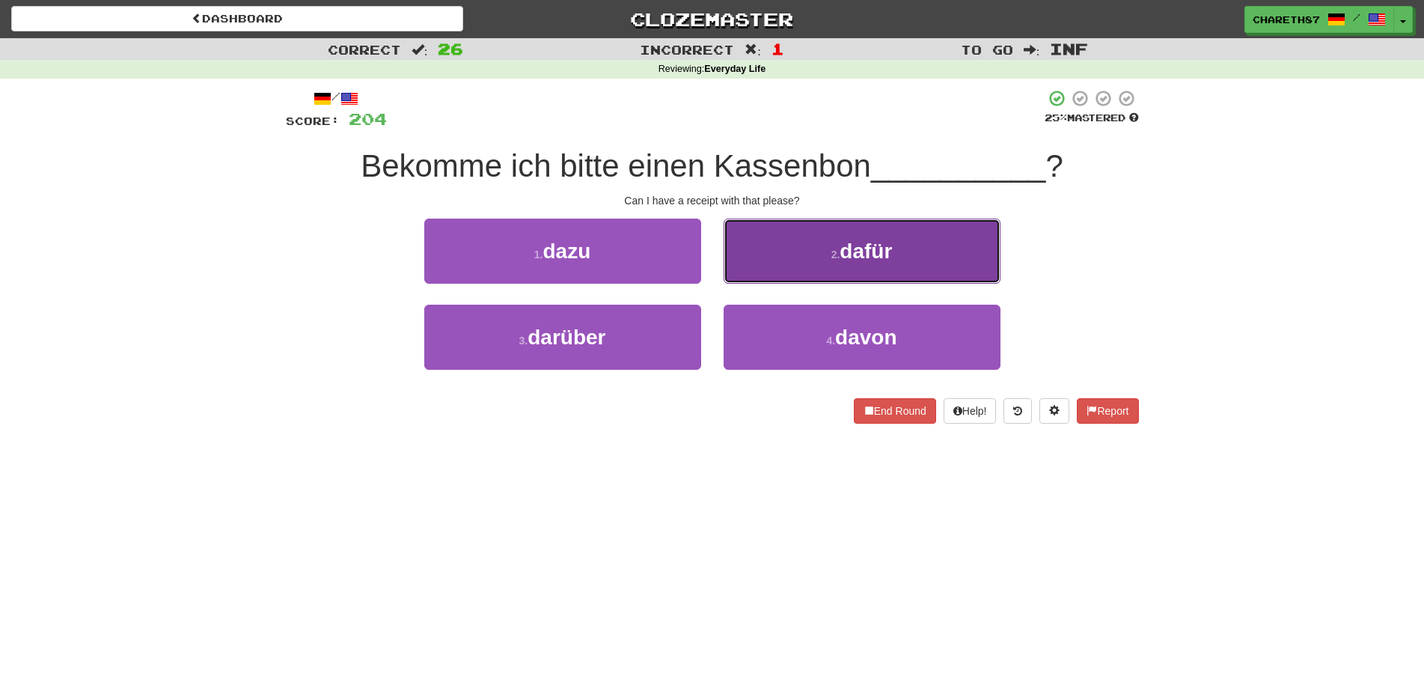
click at [954, 242] on button "2 . dafür" at bounding box center [862, 250] width 277 height 65
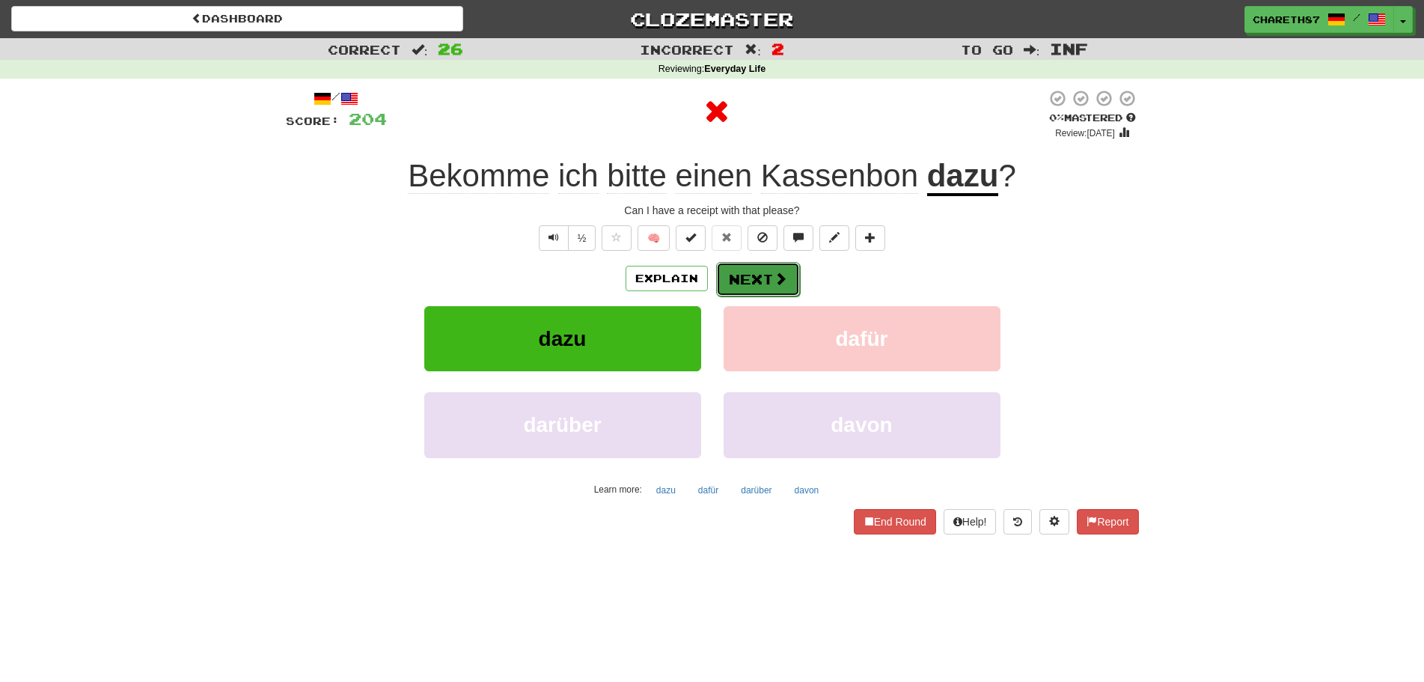
click at [764, 279] on button "Next" at bounding box center [758, 279] width 84 height 34
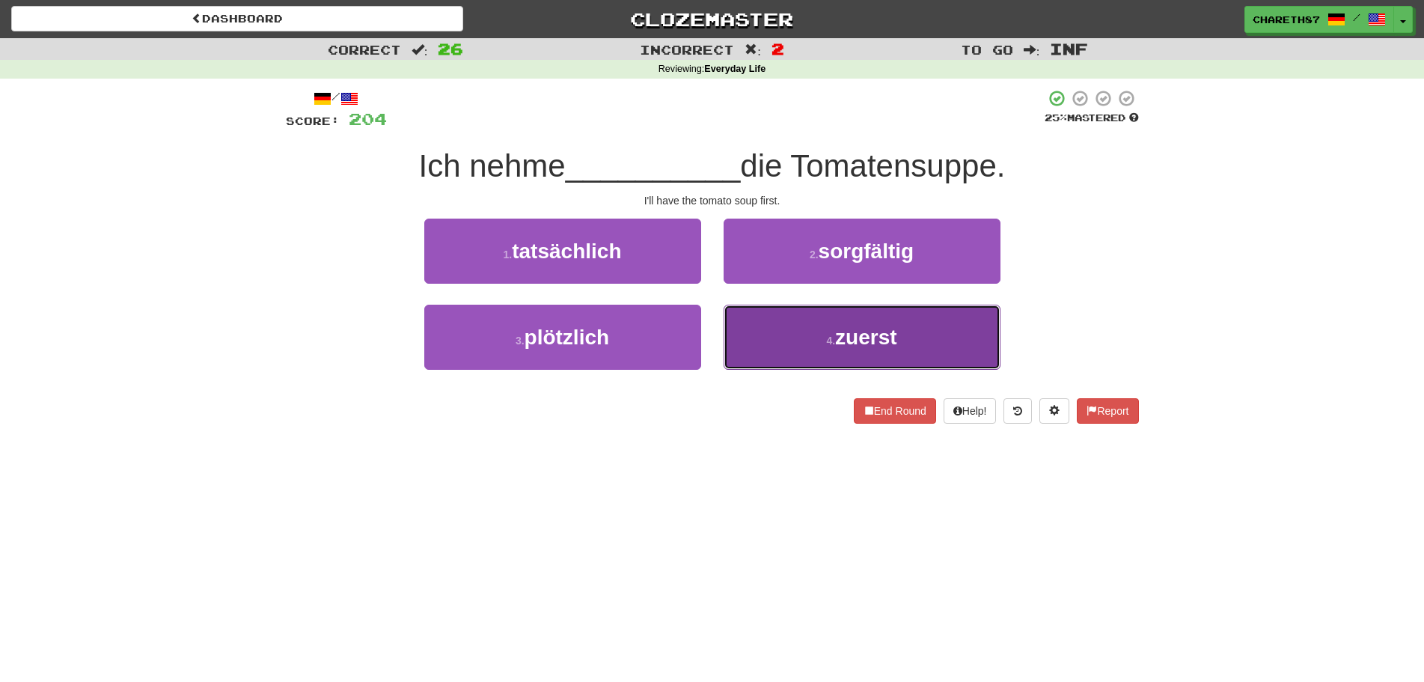
click at [943, 334] on button "4 . zuerst" at bounding box center [862, 337] width 277 height 65
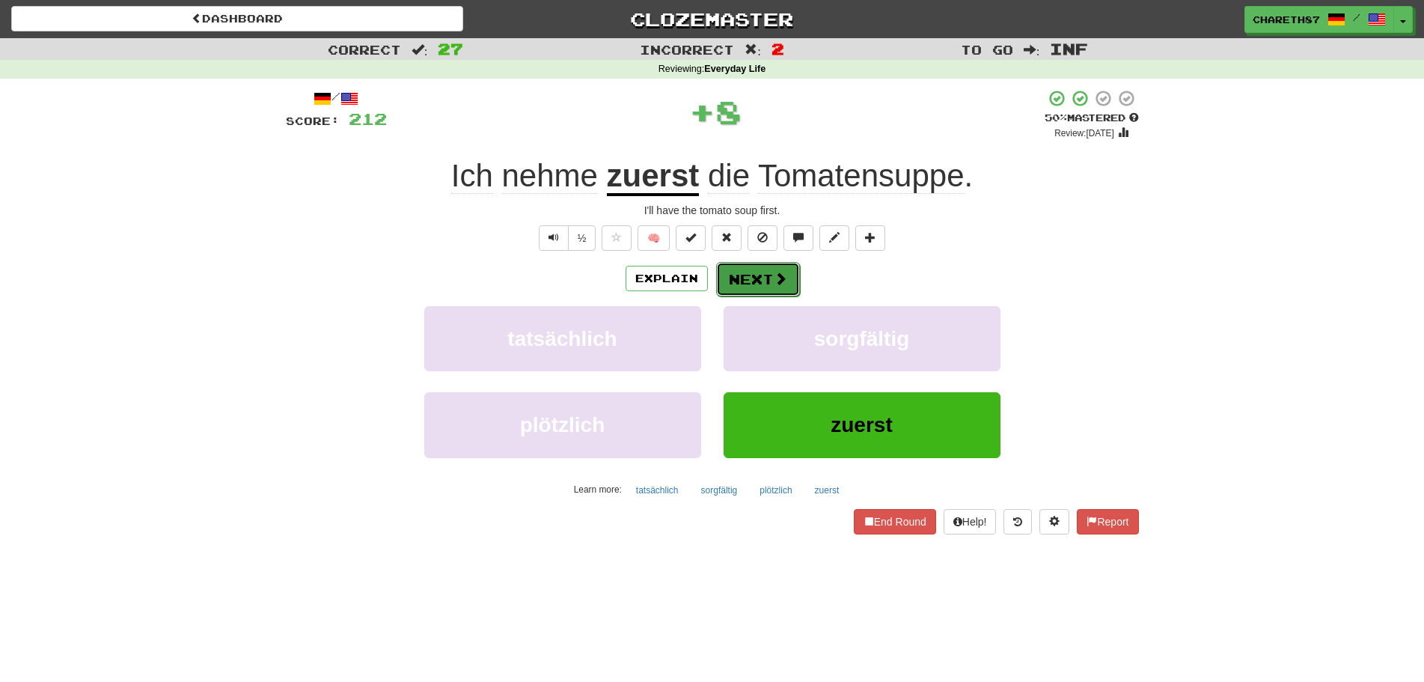
click at [756, 266] on button "Next" at bounding box center [758, 279] width 84 height 34
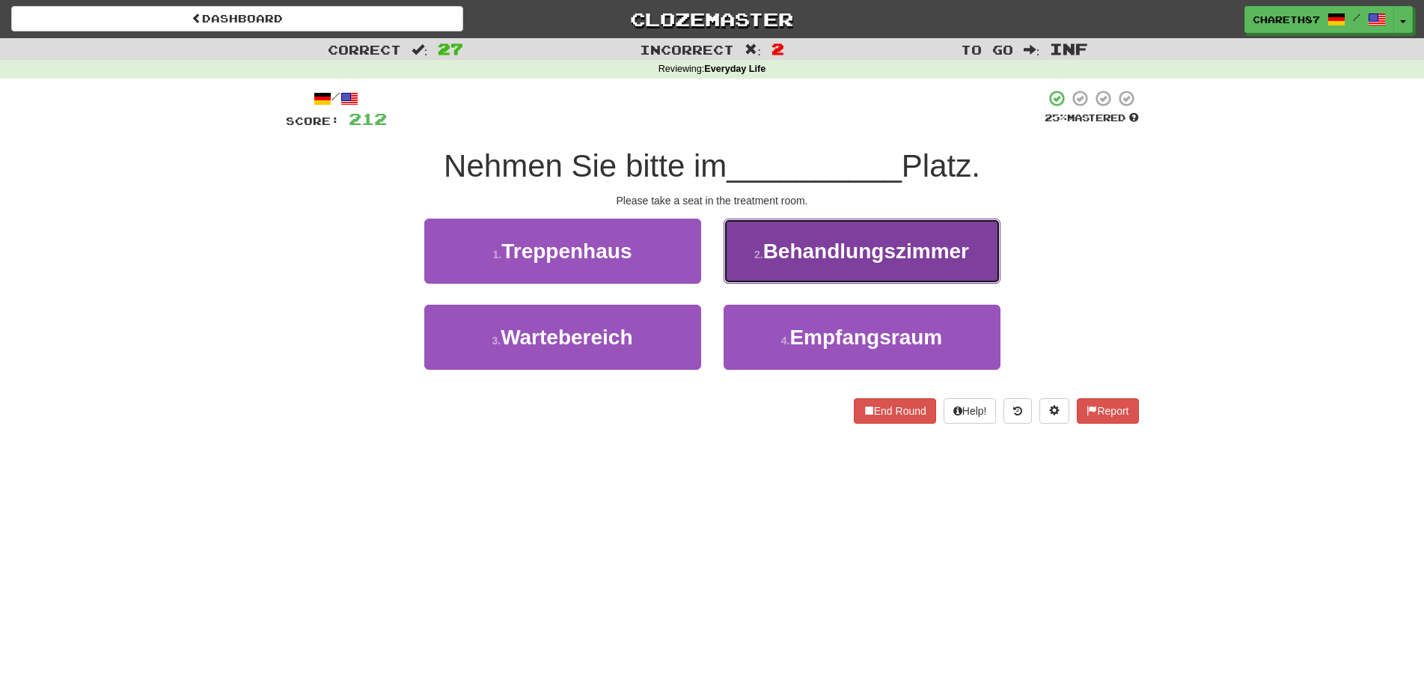
click at [919, 251] on span "Behandlungszimmer" at bounding box center [866, 250] width 206 height 23
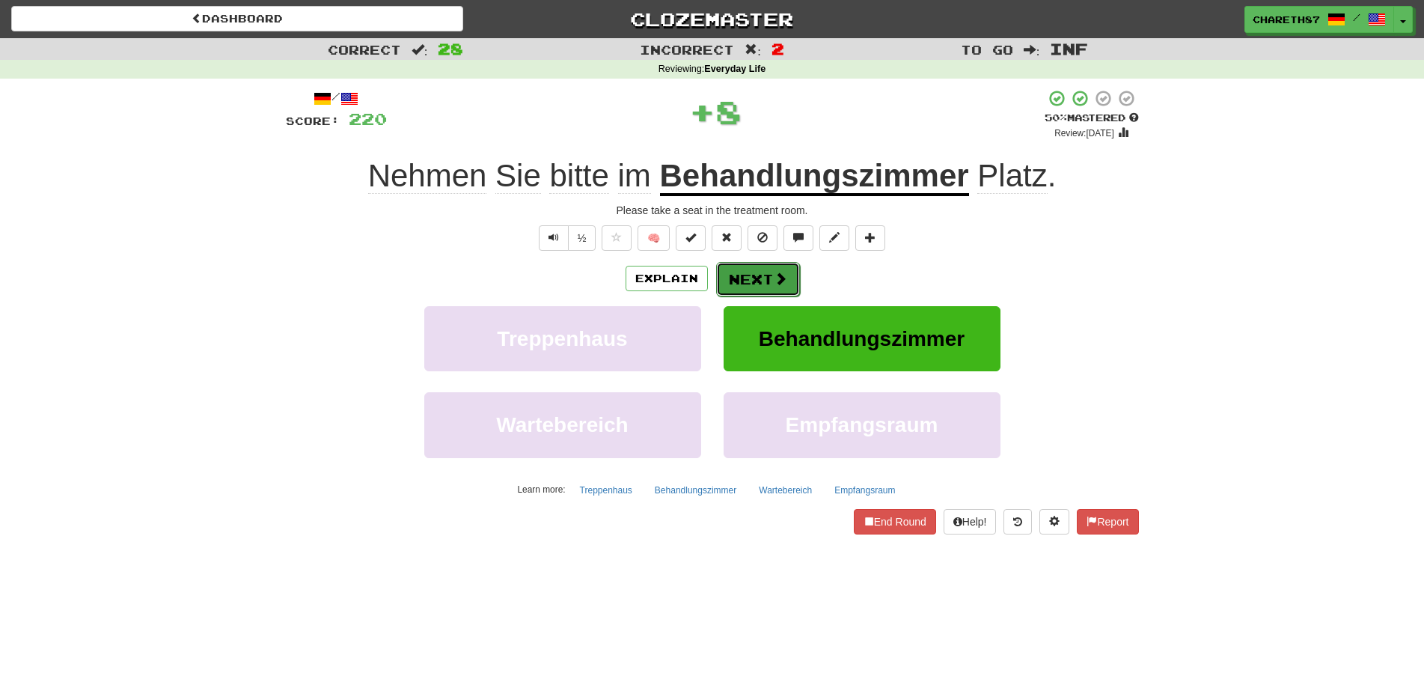
click at [749, 281] on button "Next" at bounding box center [758, 279] width 84 height 34
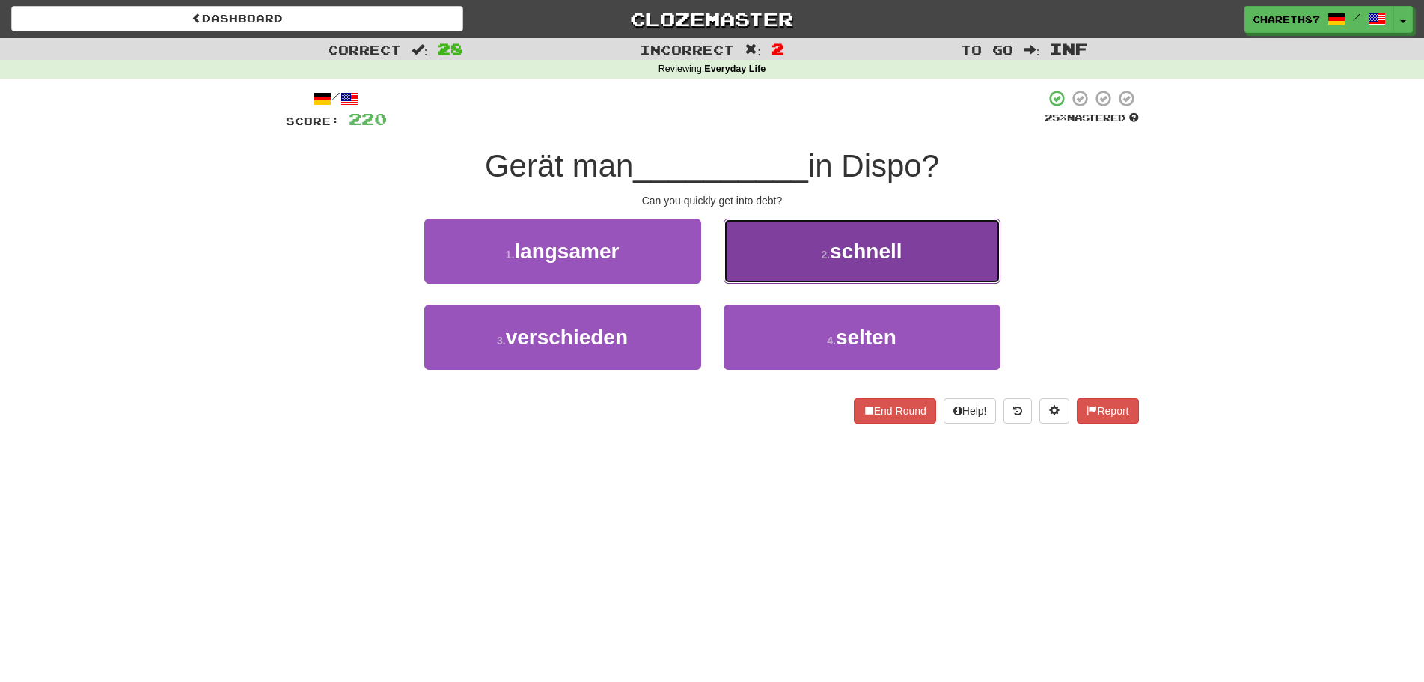
click at [888, 261] on span "schnell" at bounding box center [866, 250] width 72 height 23
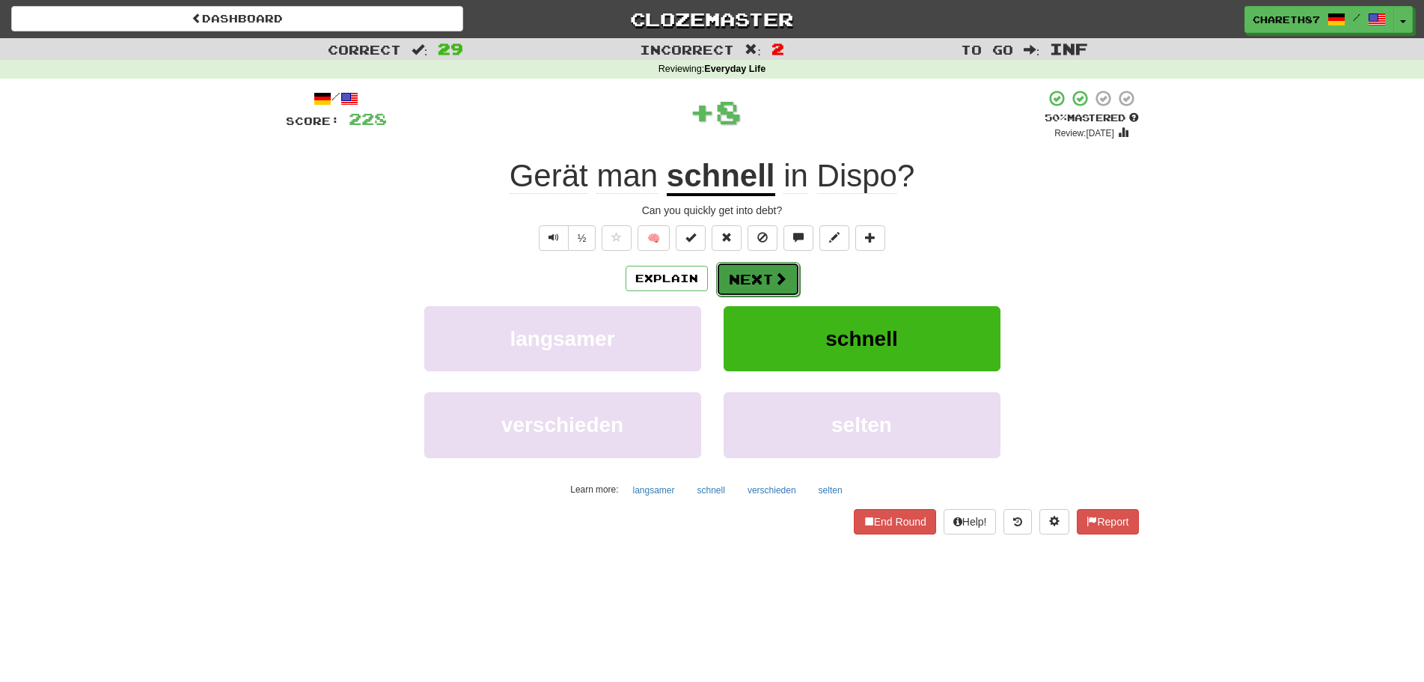
click at [764, 275] on button "Next" at bounding box center [758, 279] width 84 height 34
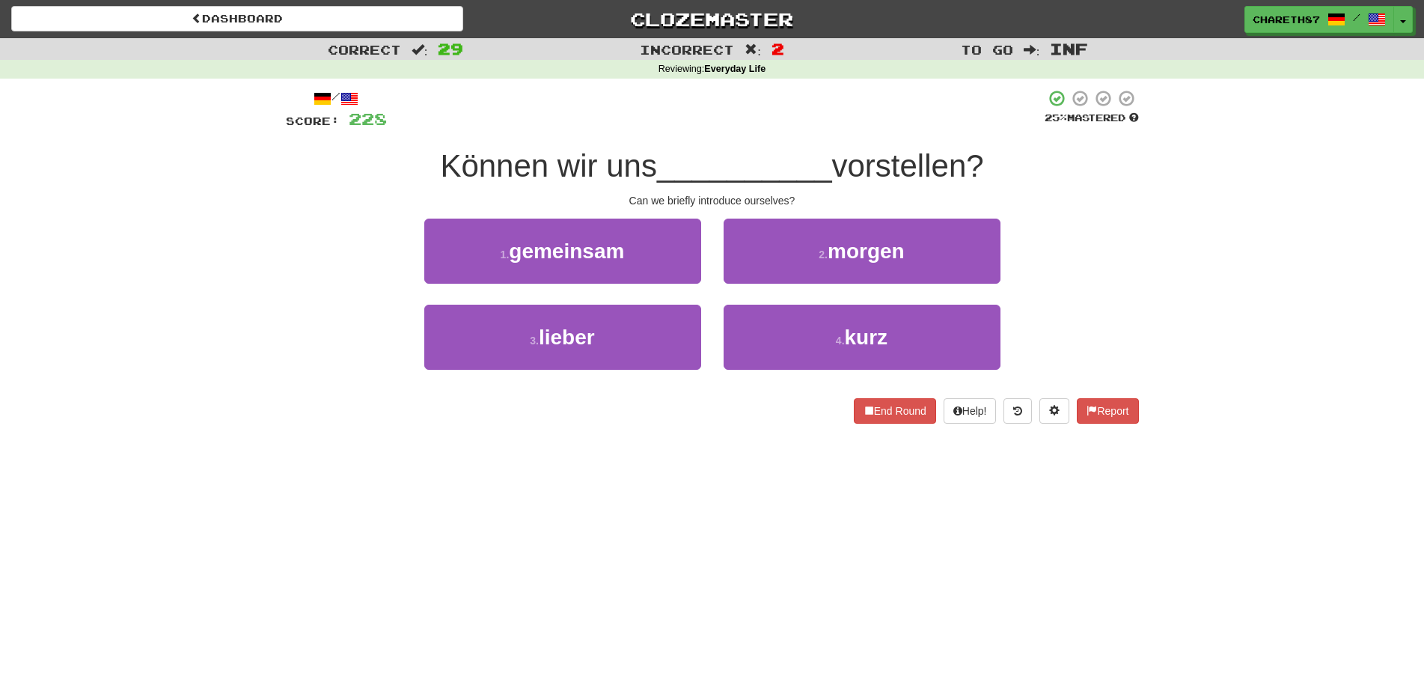
click at [828, 372] on div "4 . kurz" at bounding box center [861, 348] width 299 height 86
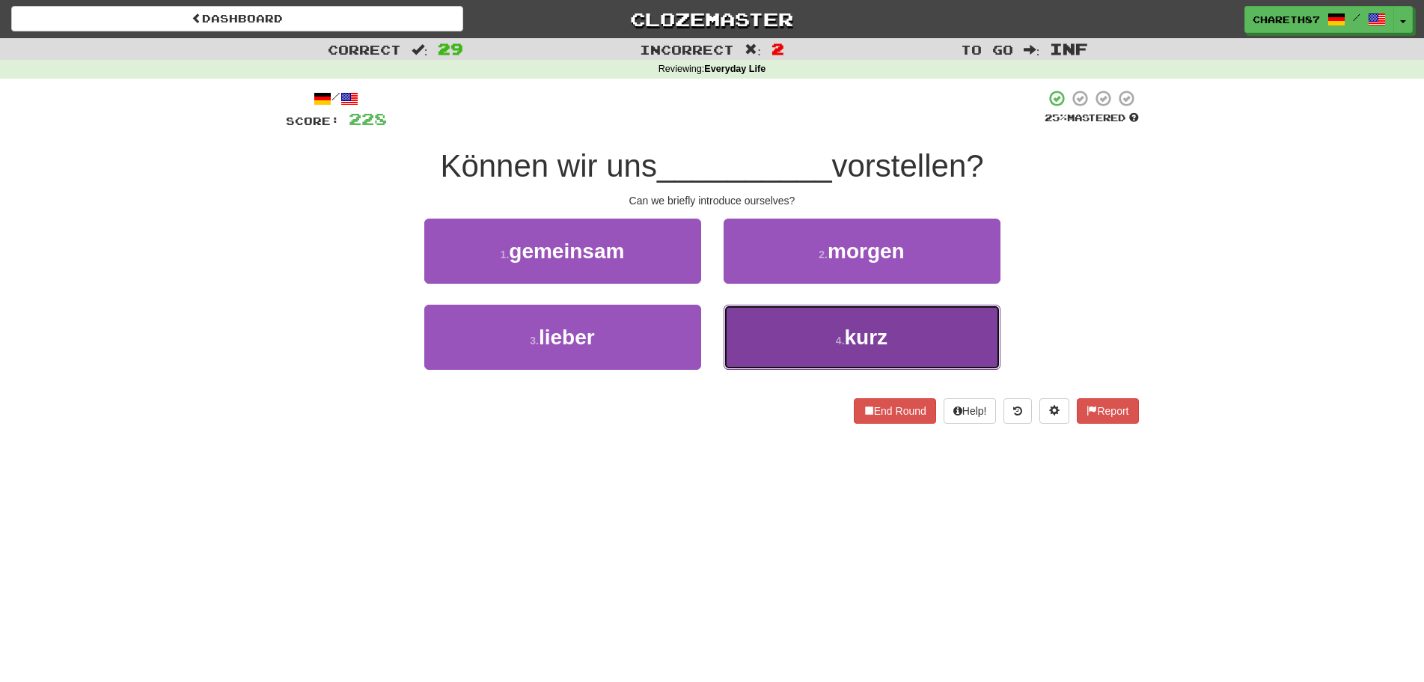
click at [823, 362] on button "4 . kurz" at bounding box center [862, 337] width 277 height 65
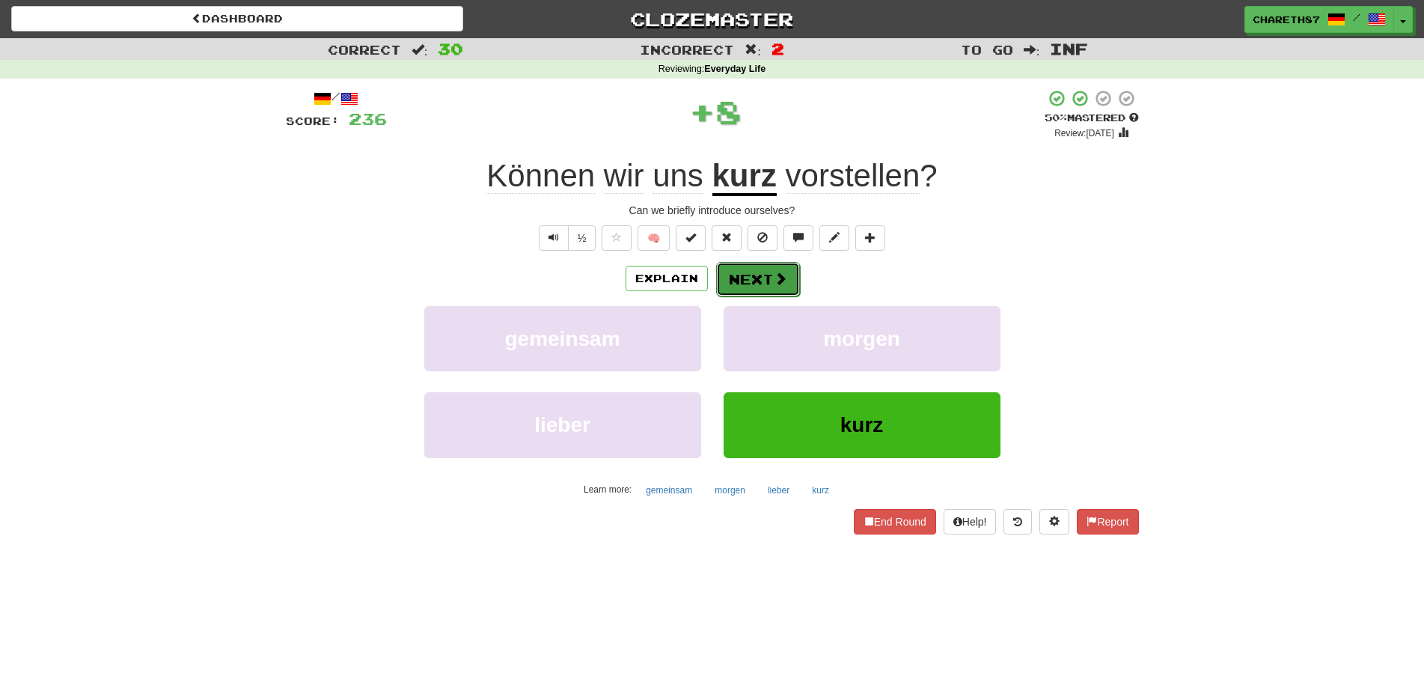
click at [767, 274] on button "Next" at bounding box center [758, 279] width 84 height 34
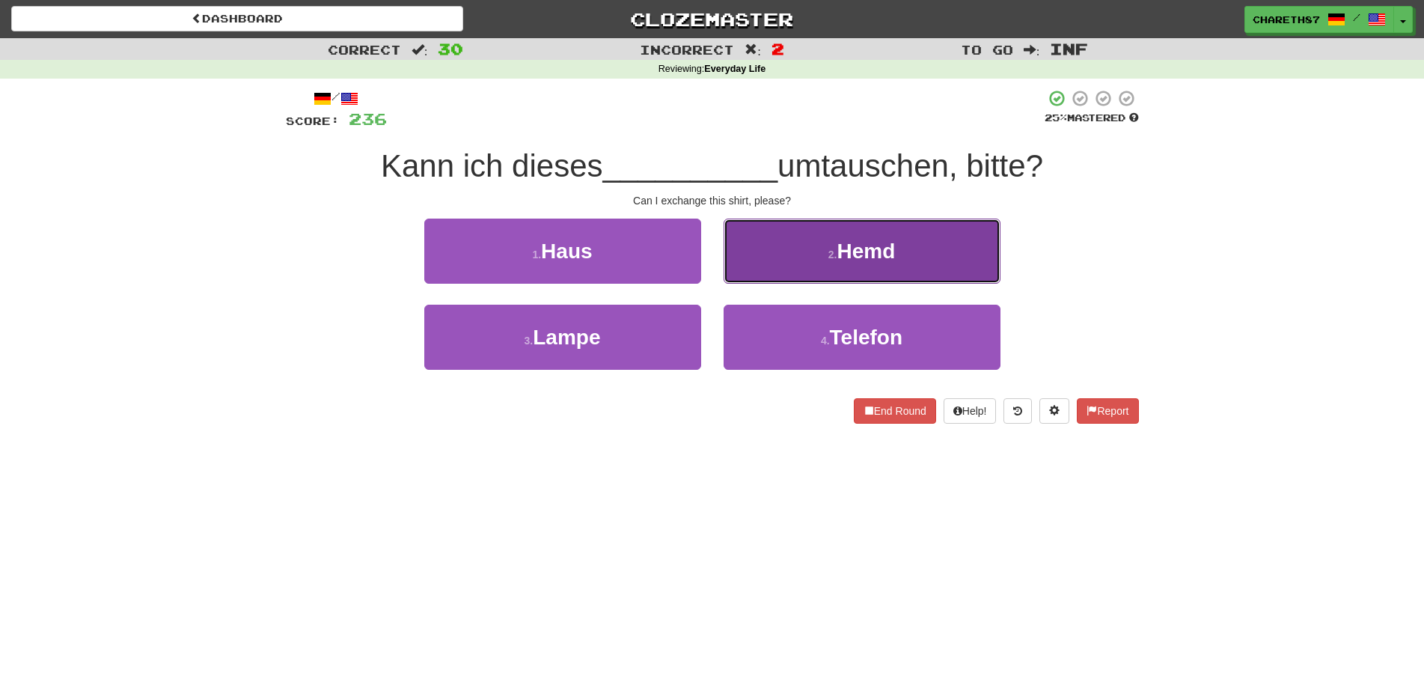
click at [854, 242] on span "Hemd" at bounding box center [866, 250] width 58 height 23
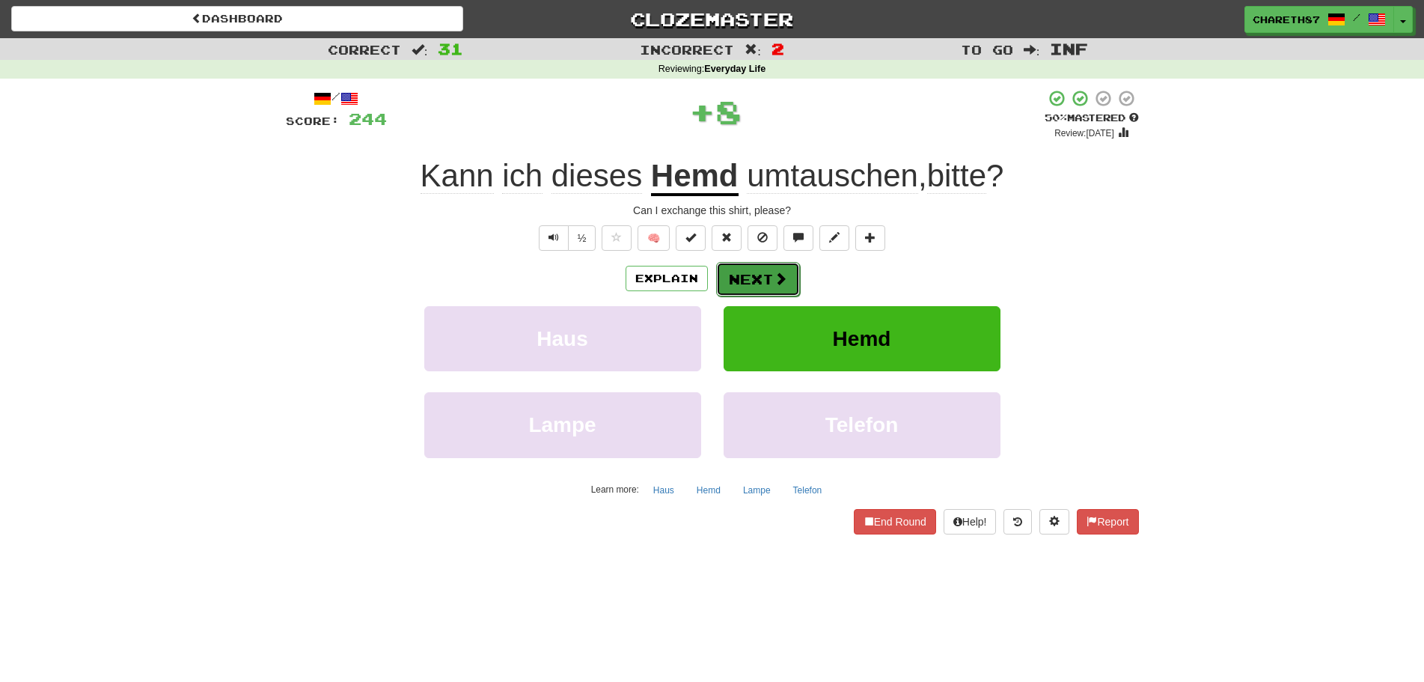
click at [762, 283] on button "Next" at bounding box center [758, 279] width 84 height 34
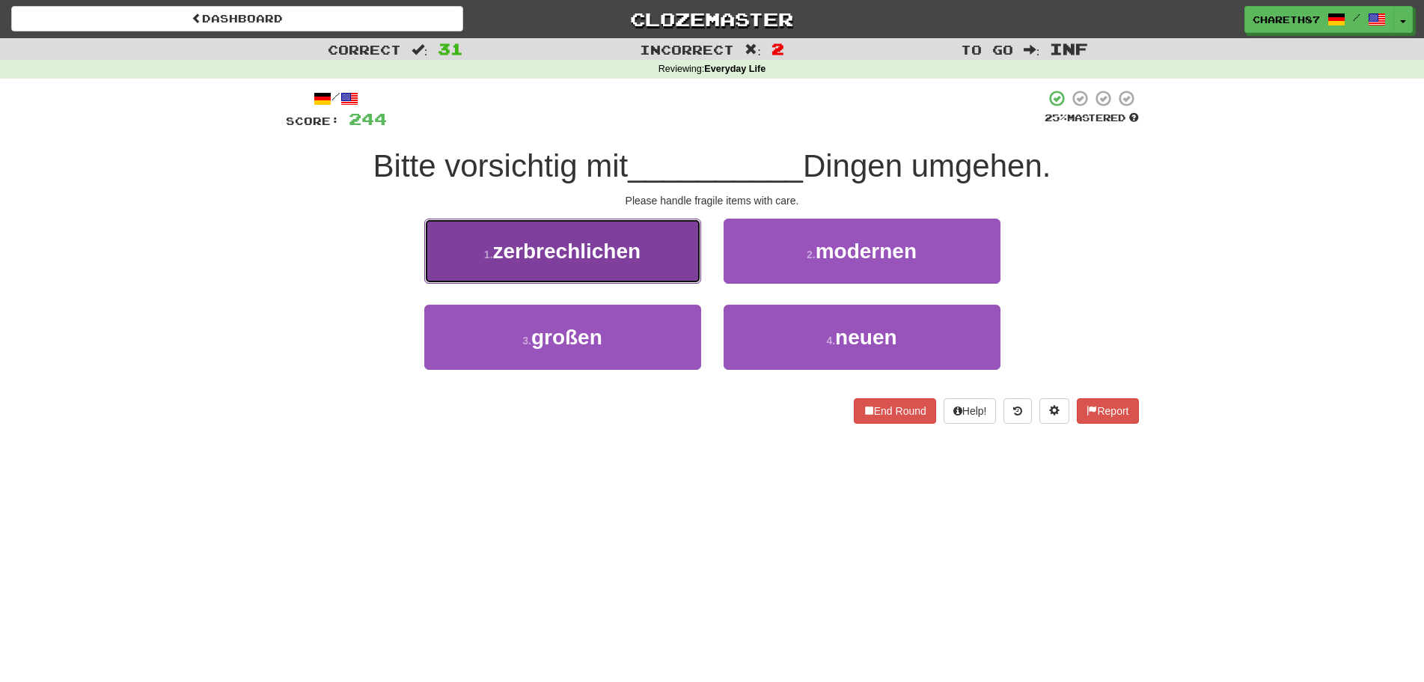
click at [522, 260] on span "zerbrechlichen" at bounding box center [567, 250] width 148 height 23
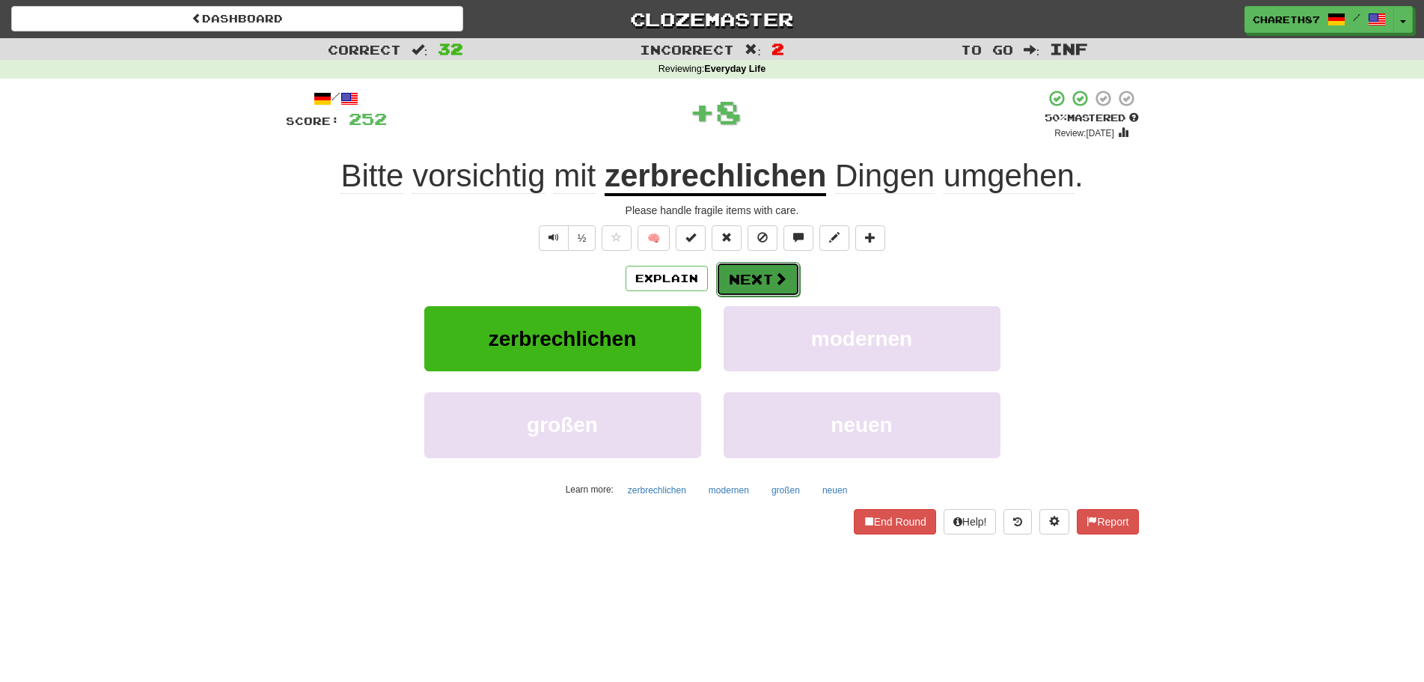
click at [747, 278] on button "Next" at bounding box center [758, 279] width 84 height 34
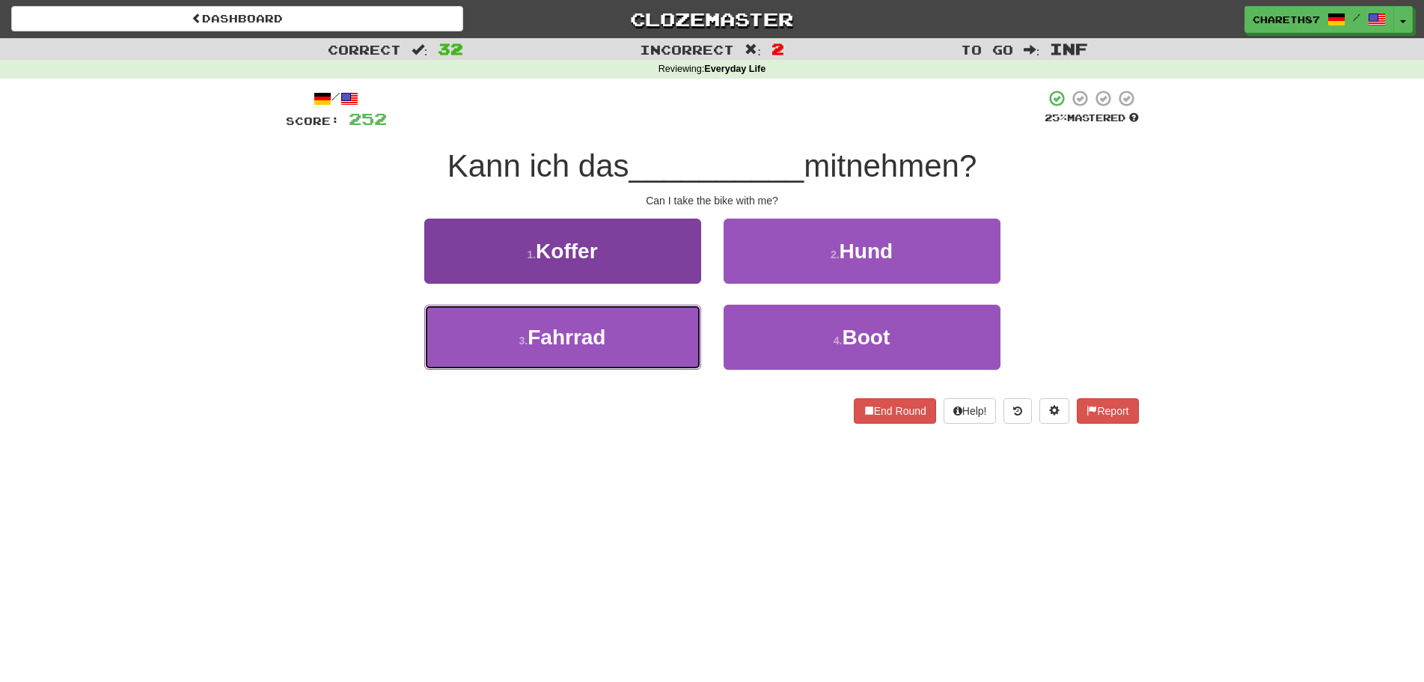
drag, startPoint x: 522, startPoint y: 330, endPoint x: 664, endPoint y: 319, distance: 141.9
click at [523, 330] on button "3 . Fahrrad" at bounding box center [562, 337] width 277 height 65
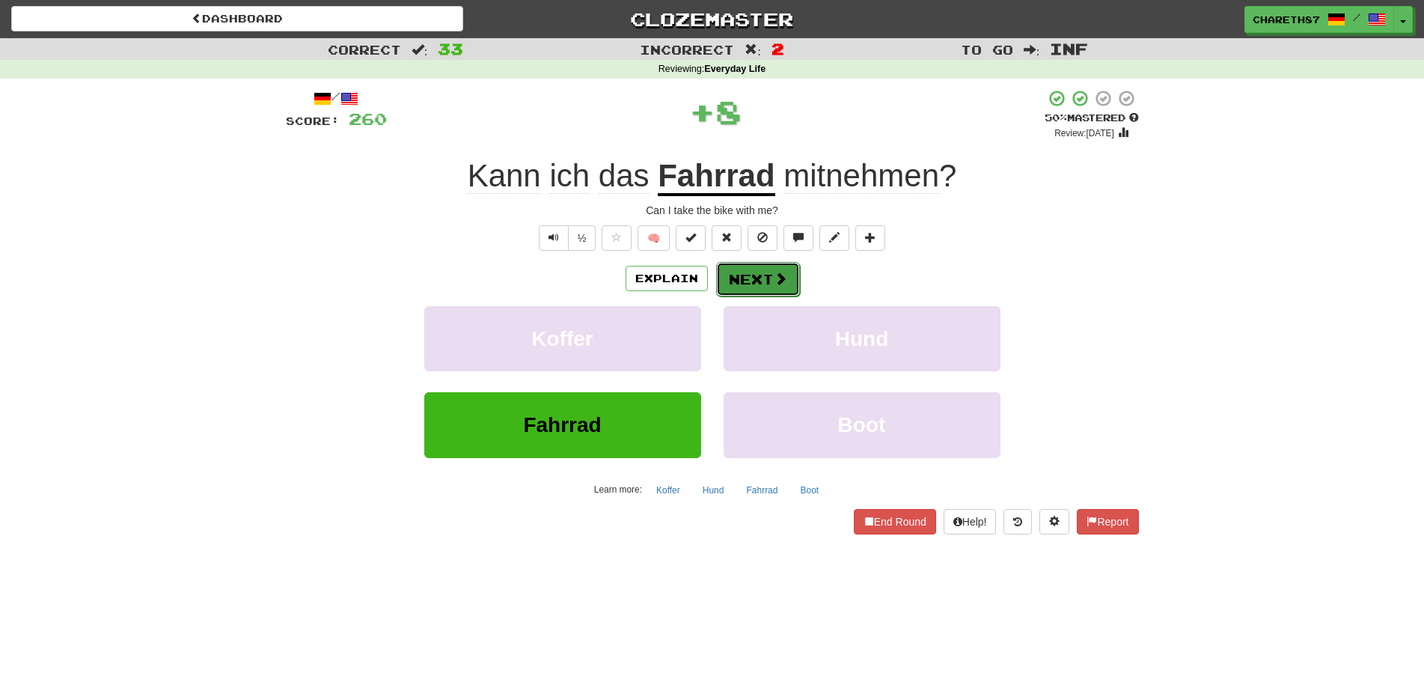
click at [774, 274] on span at bounding box center [780, 278] width 13 height 13
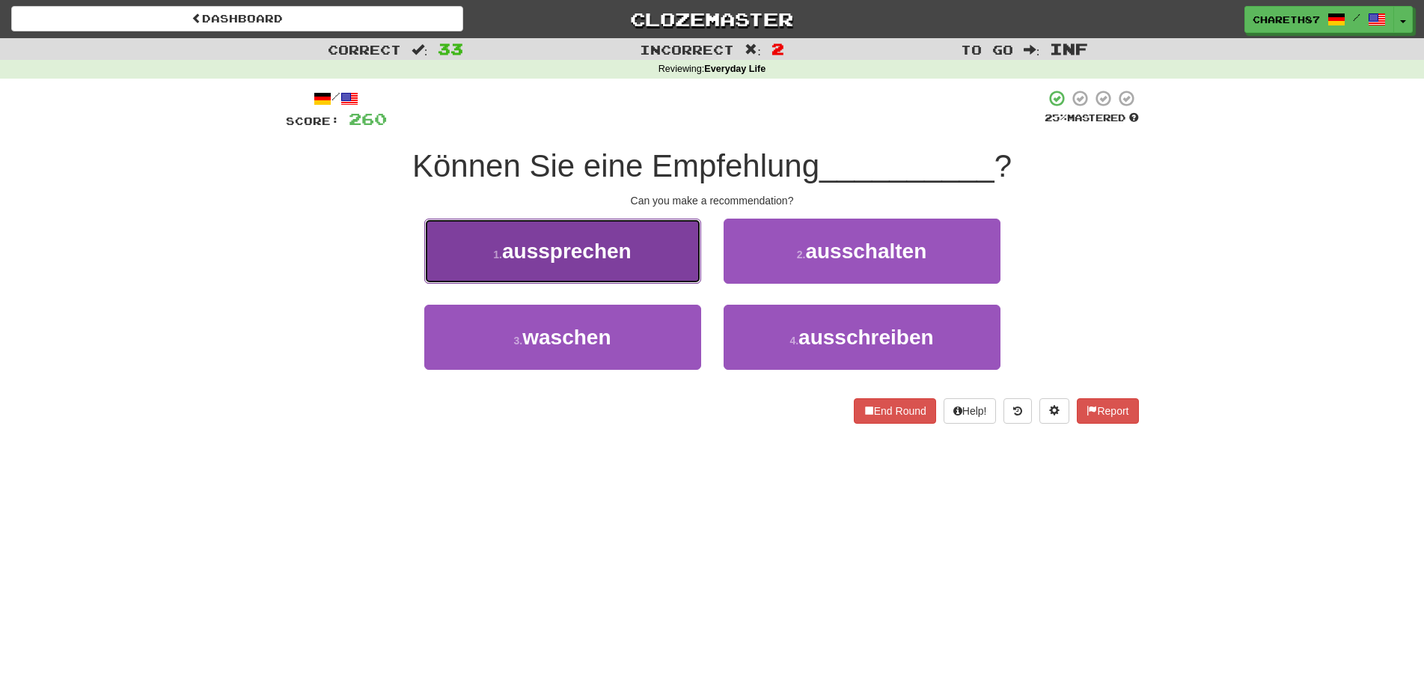
click at [587, 265] on button "1 . aussprechen" at bounding box center [562, 250] width 277 height 65
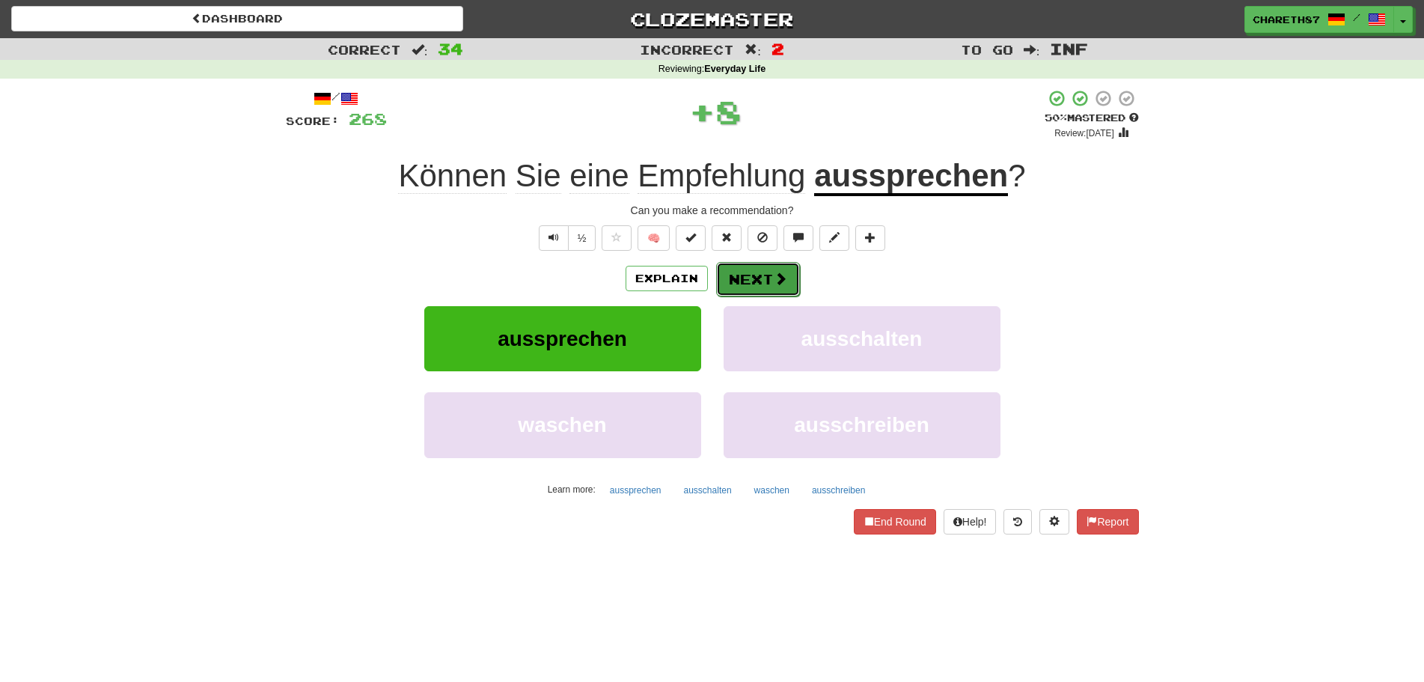
click at [762, 274] on button "Next" at bounding box center [758, 279] width 84 height 34
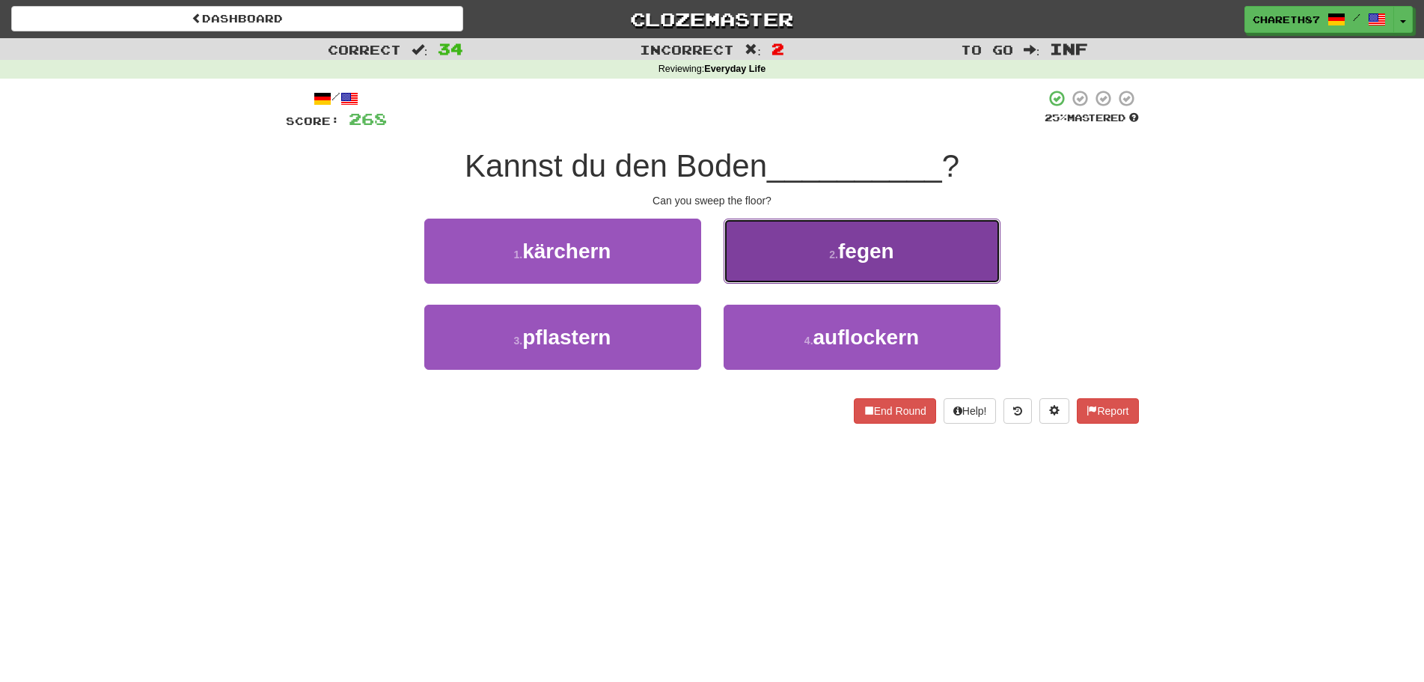
click at [782, 248] on button "2 . fegen" at bounding box center [862, 250] width 277 height 65
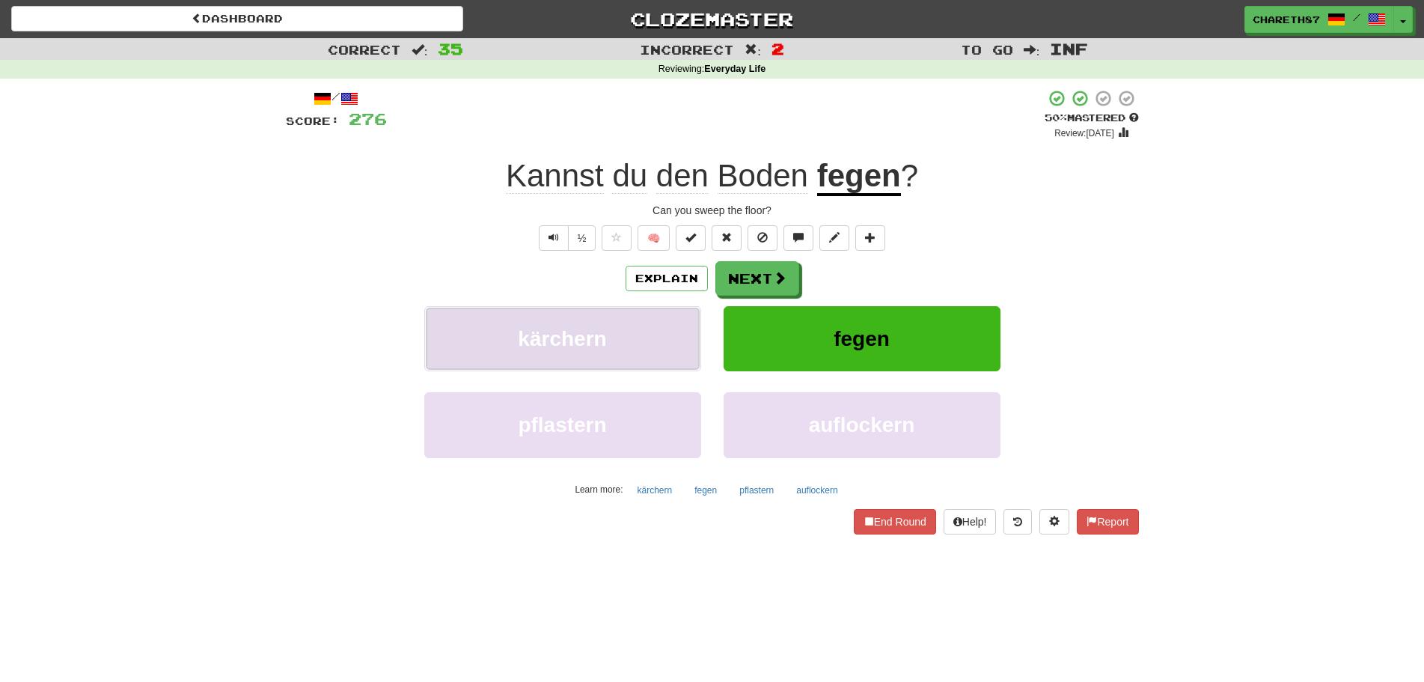
click at [567, 336] on span "kärchern" at bounding box center [562, 338] width 88 height 23
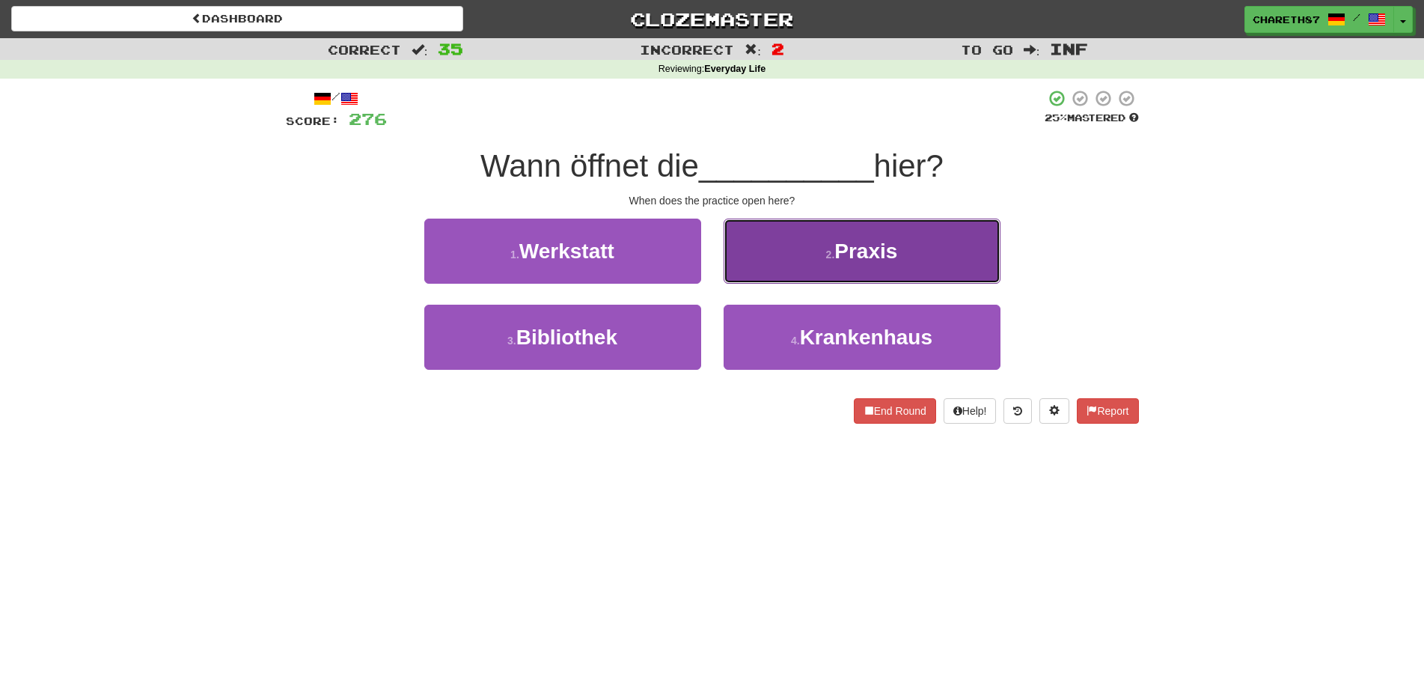
click at [828, 261] on button "2 . Praxis" at bounding box center [862, 250] width 277 height 65
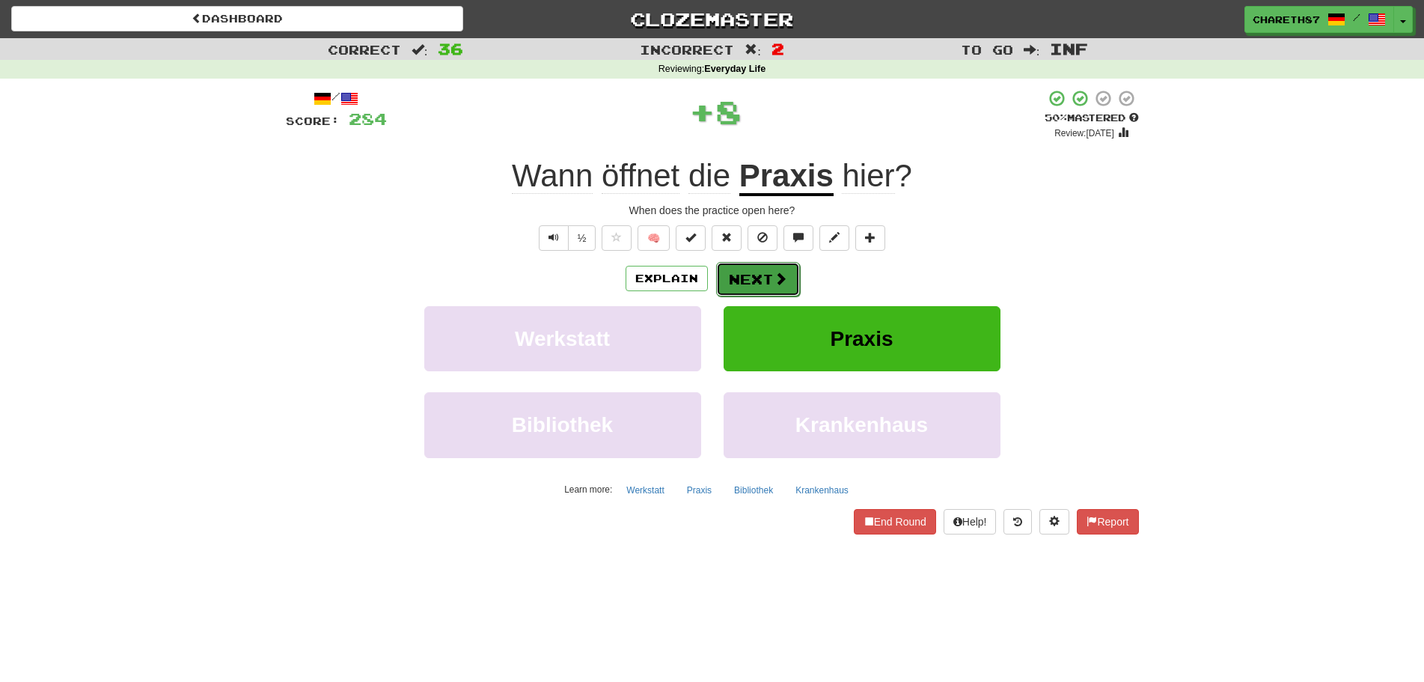
click at [768, 280] on button "Next" at bounding box center [758, 279] width 84 height 34
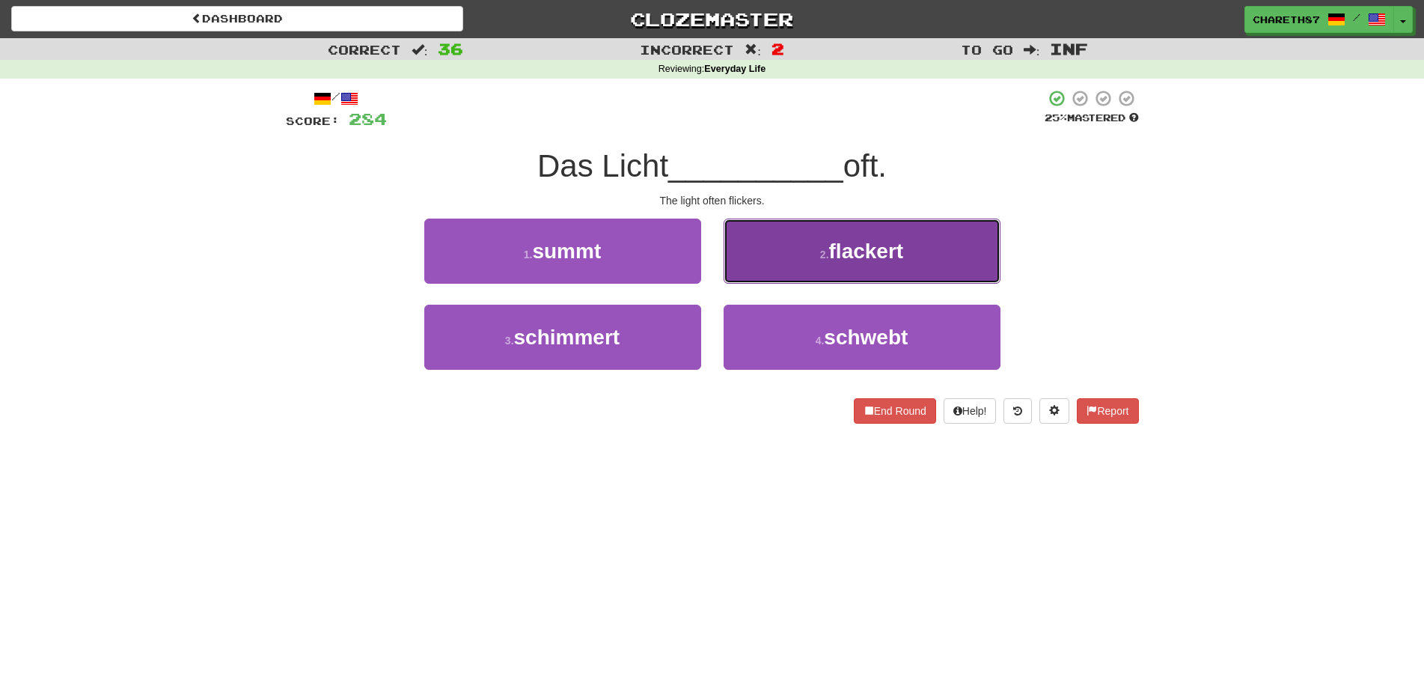
click at [800, 248] on button "2 . flackert" at bounding box center [862, 250] width 277 height 65
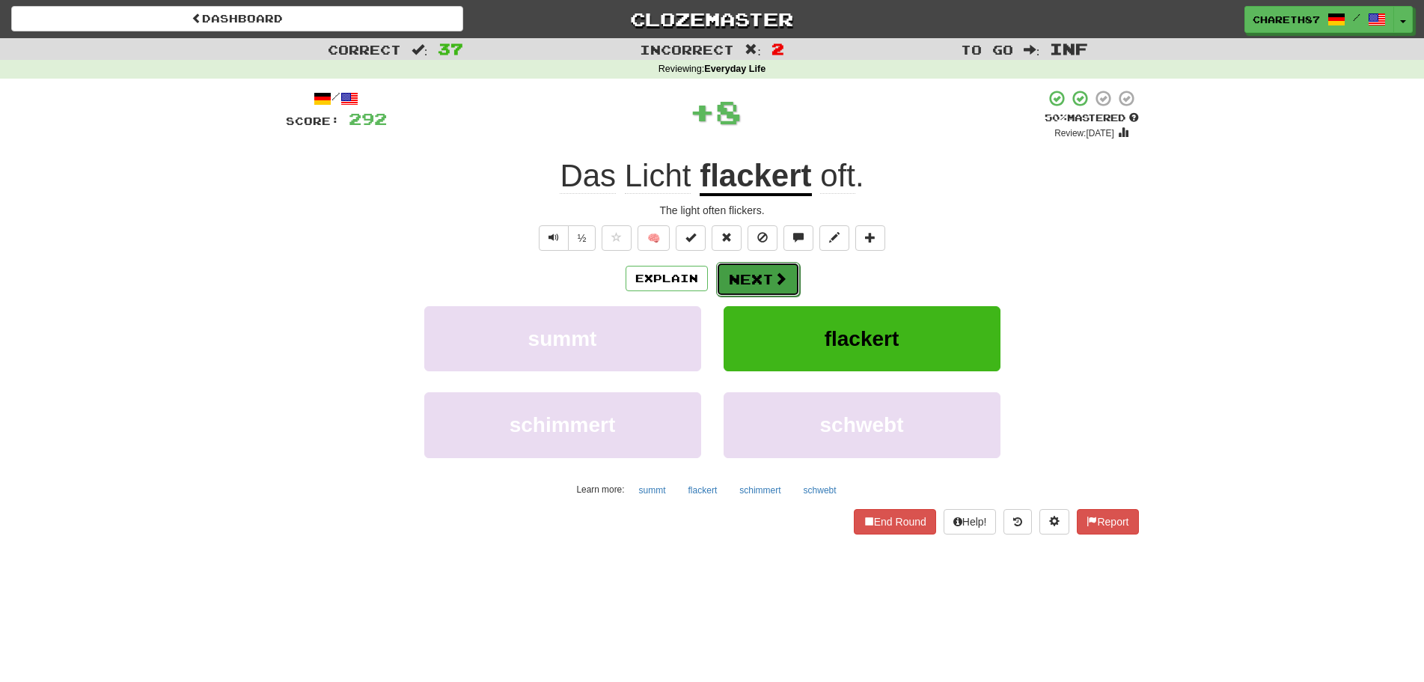
click at [760, 277] on button "Next" at bounding box center [758, 279] width 84 height 34
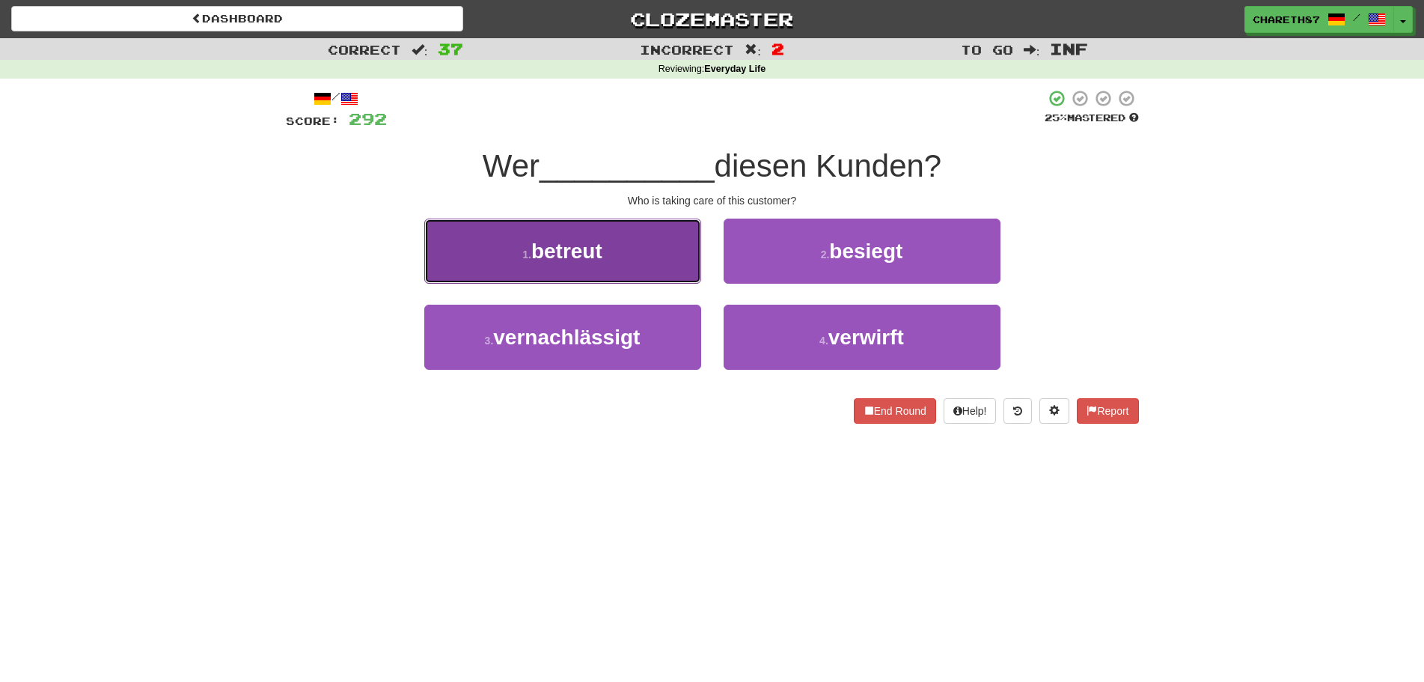
click at [635, 266] on button "1 . betreut" at bounding box center [562, 250] width 277 height 65
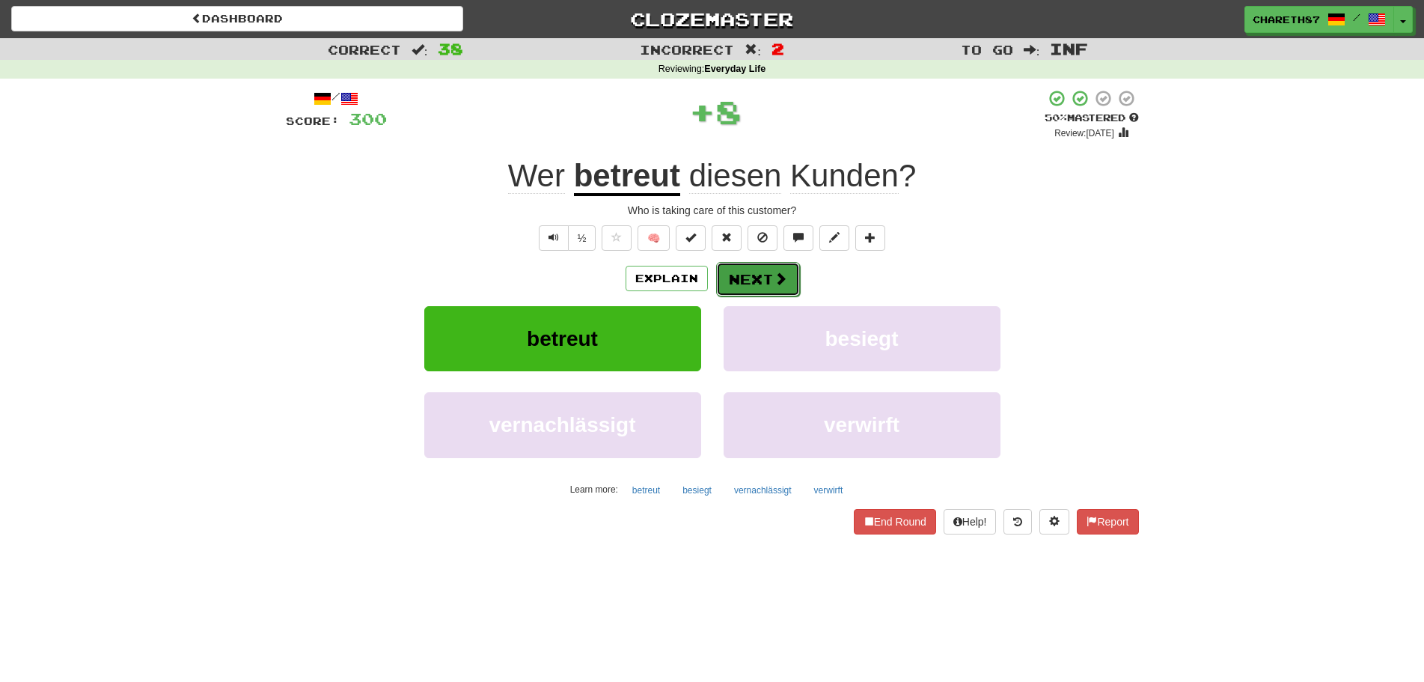
click at [765, 275] on button "Next" at bounding box center [758, 279] width 84 height 34
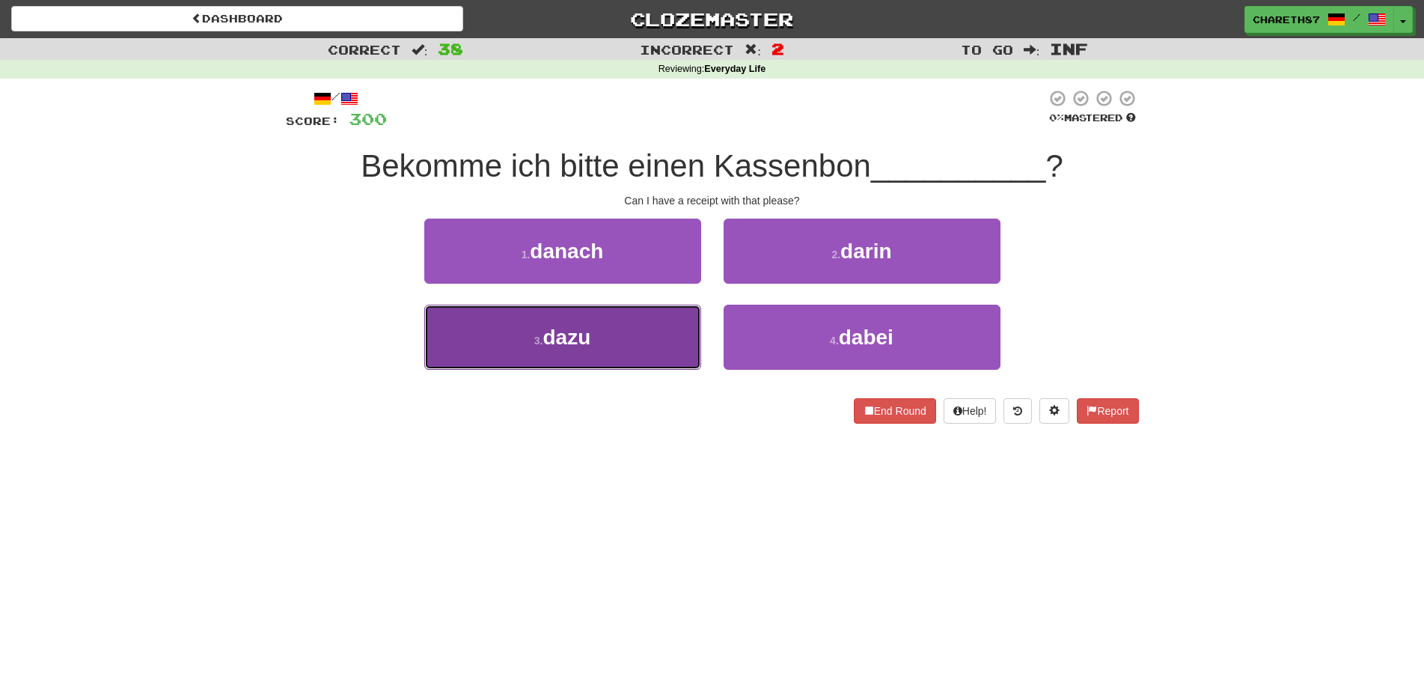
click at [578, 337] on span "dazu" at bounding box center [566, 336] width 48 height 23
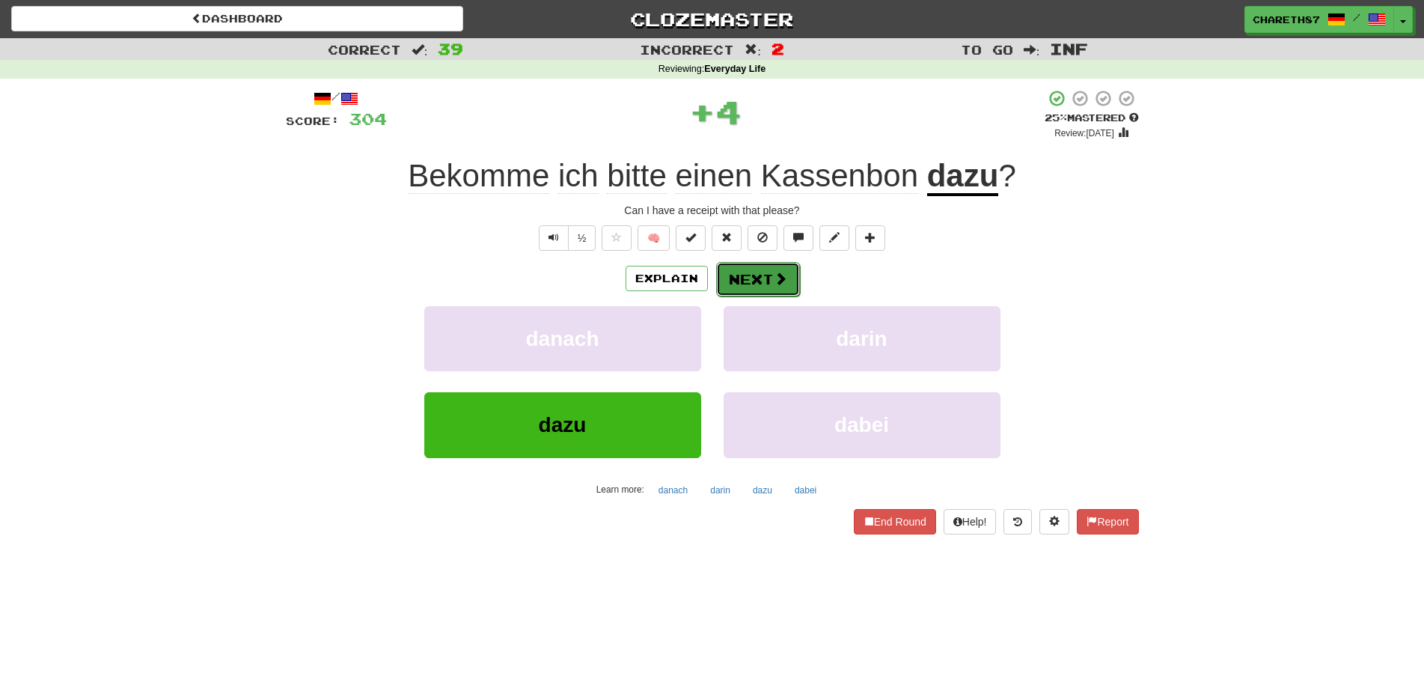
click at [775, 281] on span at bounding box center [780, 278] width 13 height 13
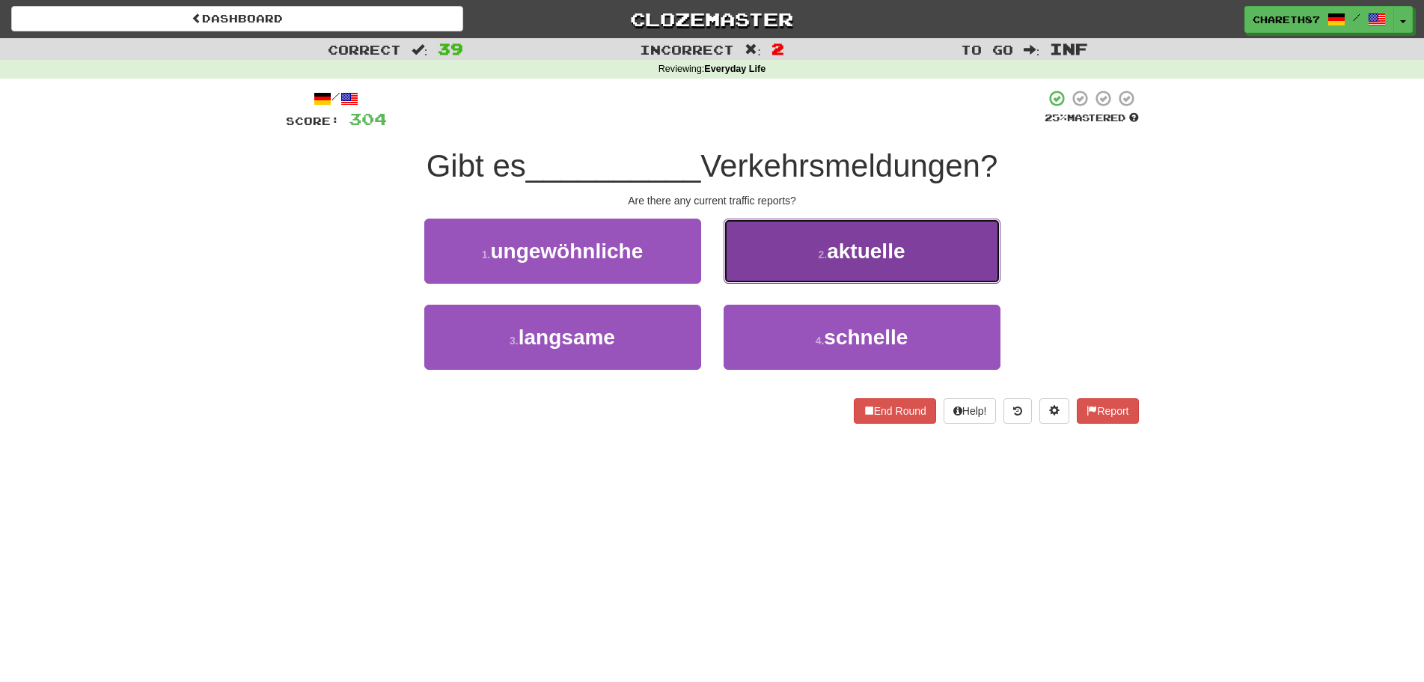
click at [909, 242] on button "2 . aktuelle" at bounding box center [862, 250] width 277 height 65
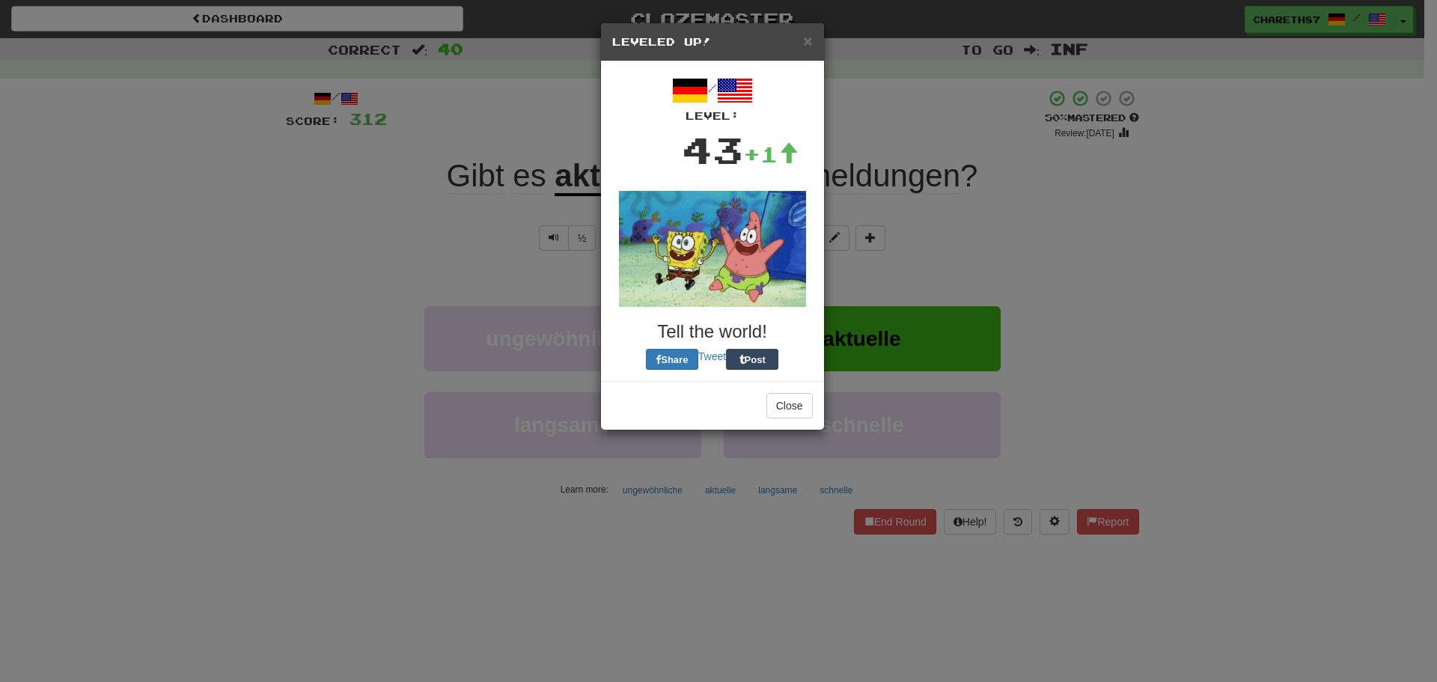
click at [762, 287] on div "/ Level: 43 +1 Tell the world! Share Tweet Post" at bounding box center [712, 220] width 223 height 319
click at [816, 37] on div "× Leveled Up!" at bounding box center [712, 42] width 223 height 38
click at [807, 40] on span "×" at bounding box center [807, 40] width 9 height 17
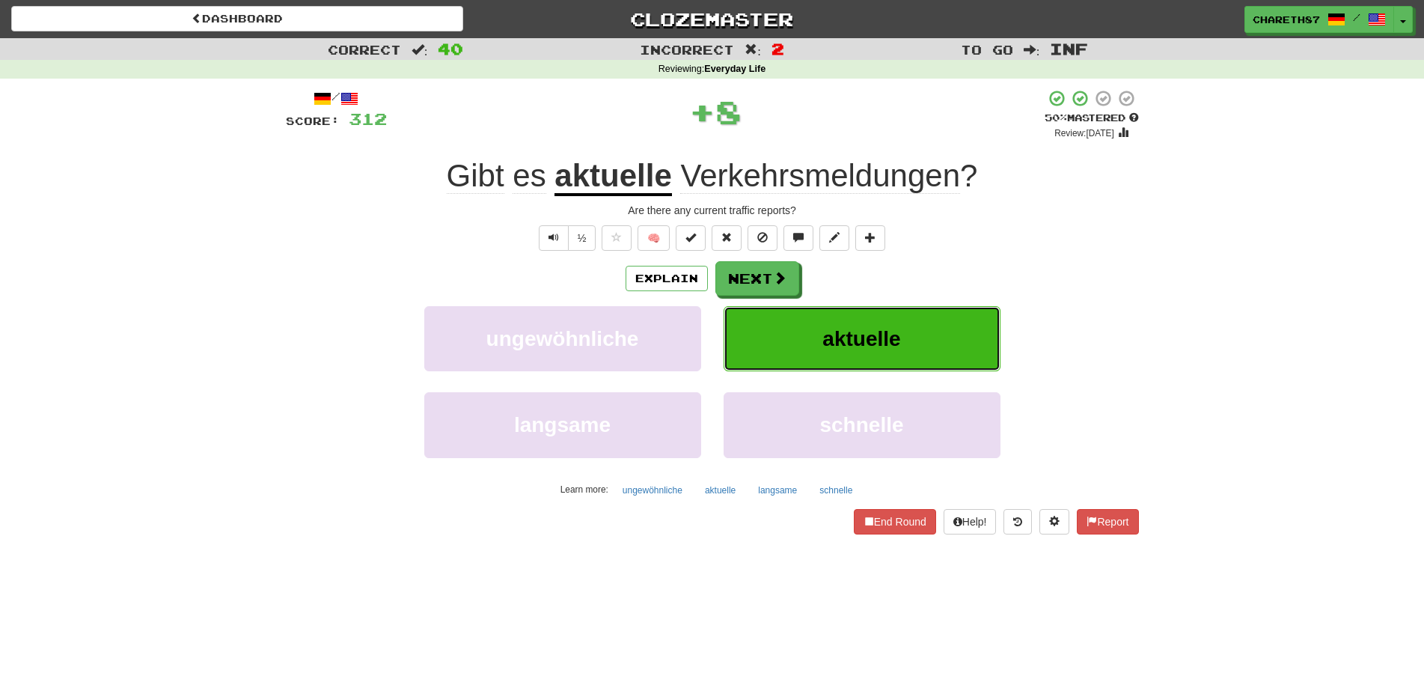
click at [828, 328] on span "aktuelle" at bounding box center [861, 338] width 78 height 23
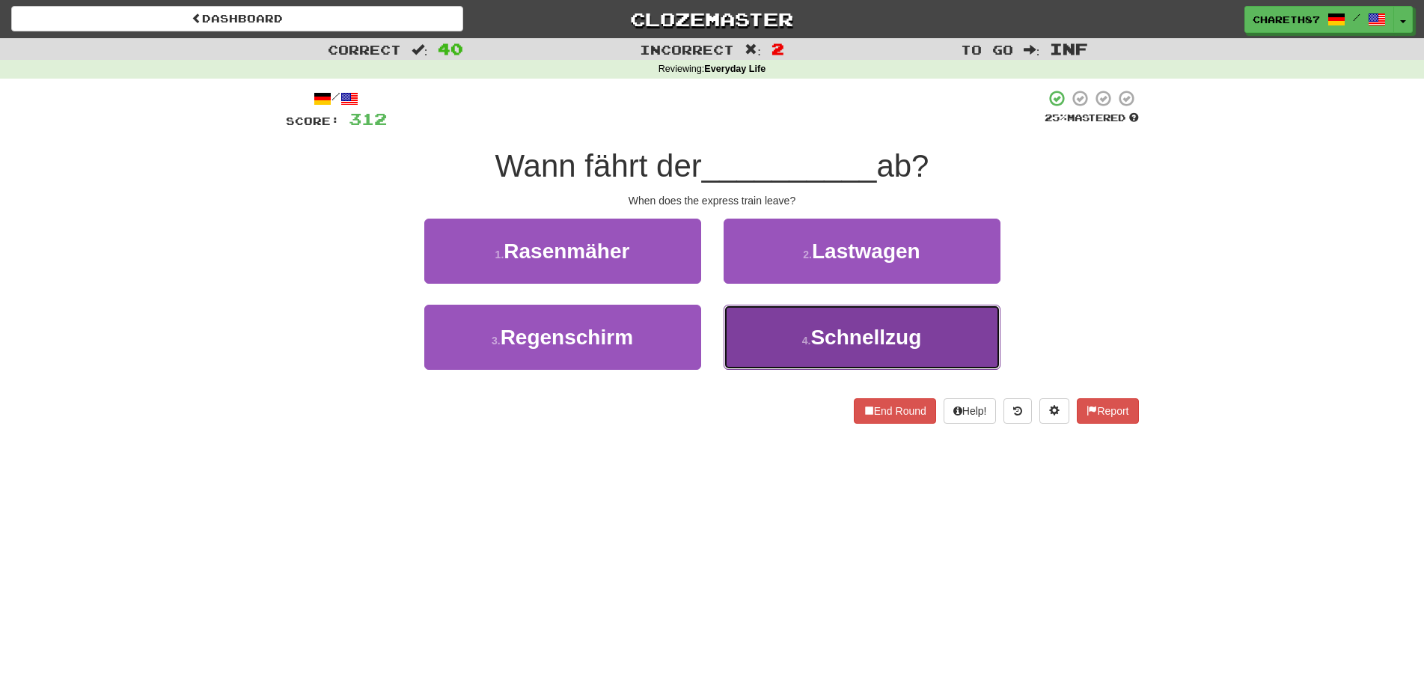
click at [766, 352] on button "4 . Schnellzug" at bounding box center [862, 337] width 277 height 65
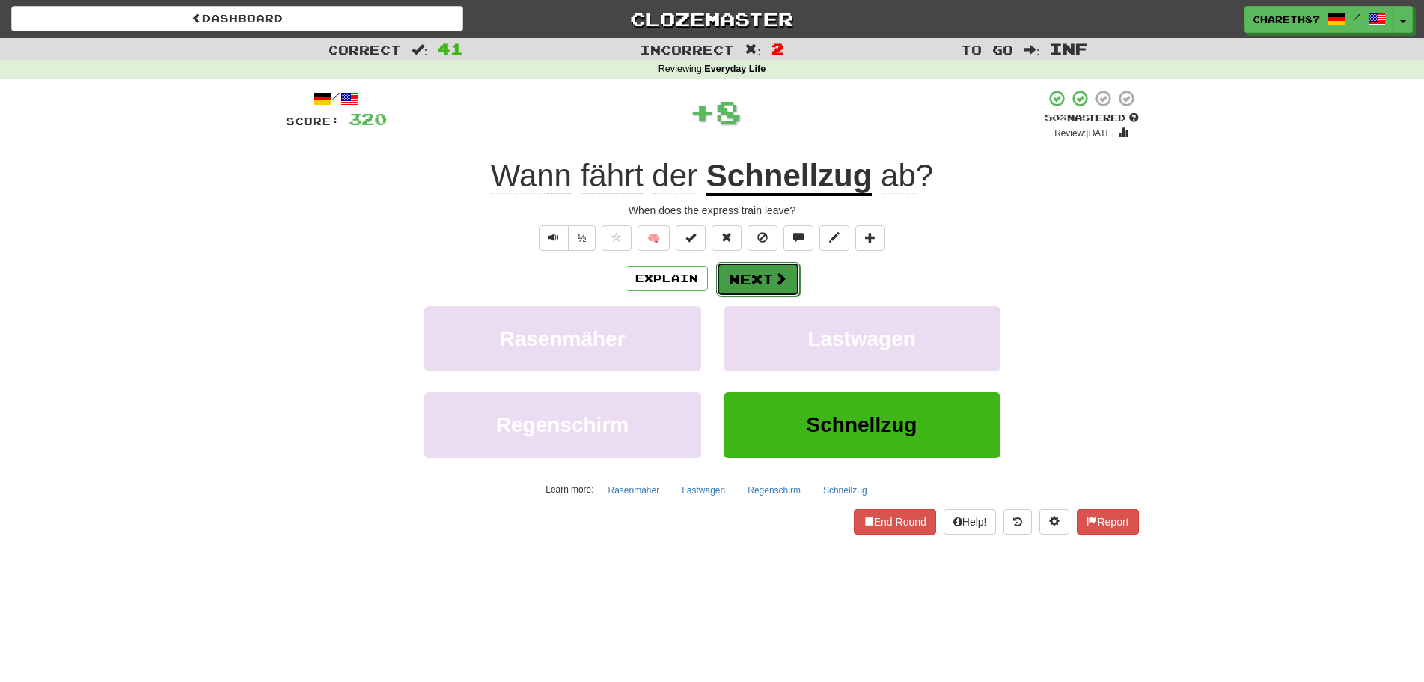
click at [759, 274] on button "Next" at bounding box center [758, 279] width 84 height 34
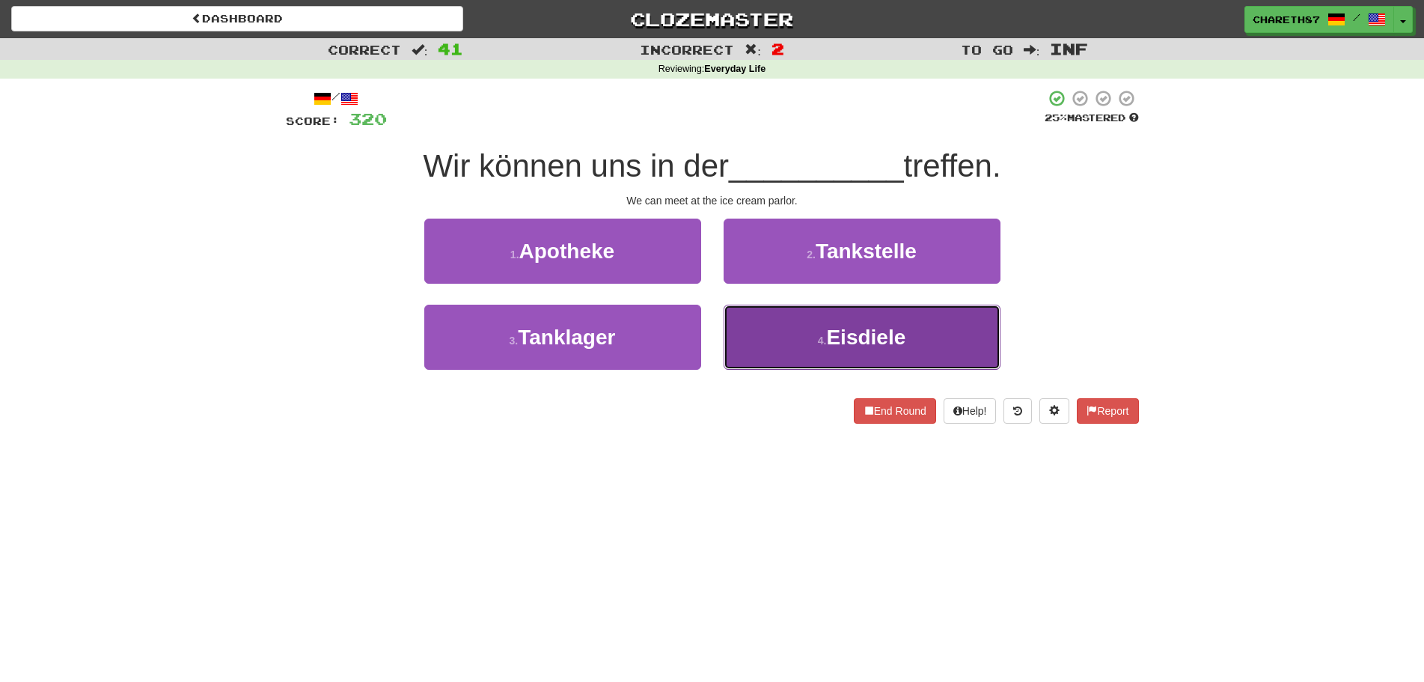
click at [778, 346] on button "4 . Eisdiele" at bounding box center [862, 337] width 277 height 65
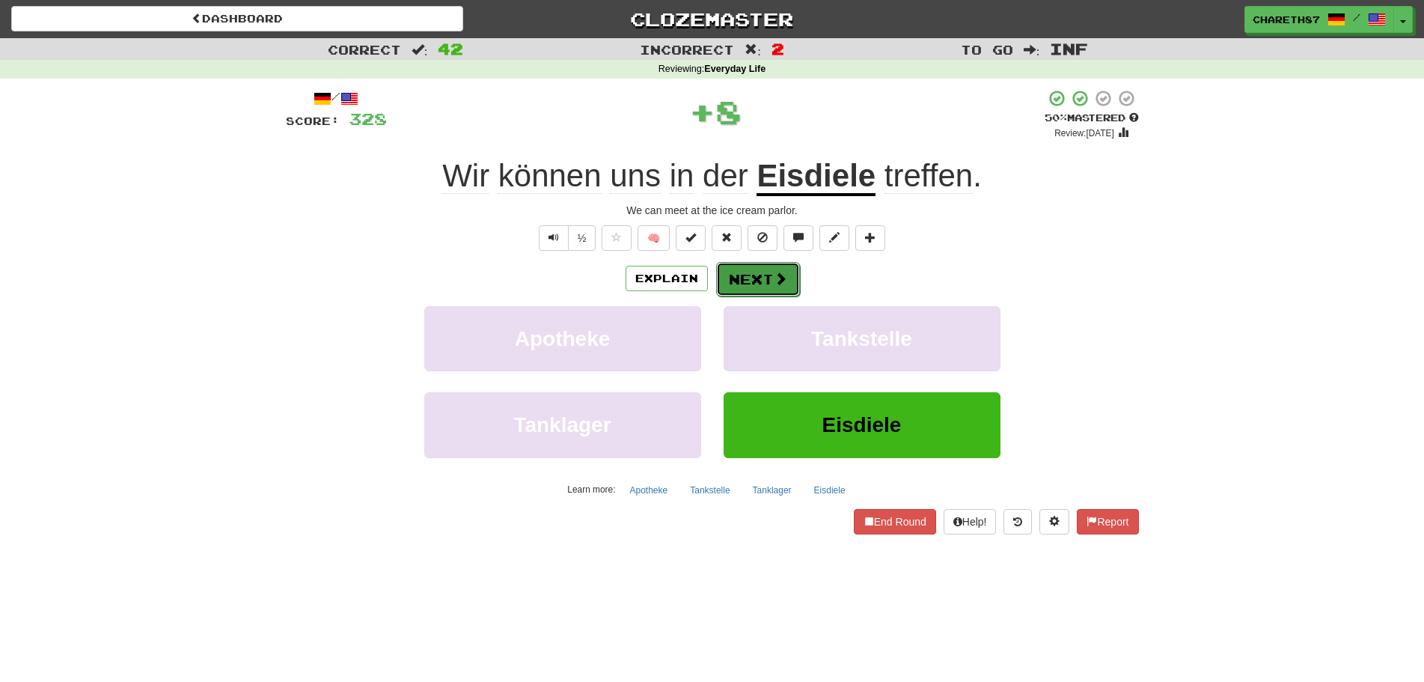
click at [767, 274] on button "Next" at bounding box center [758, 279] width 84 height 34
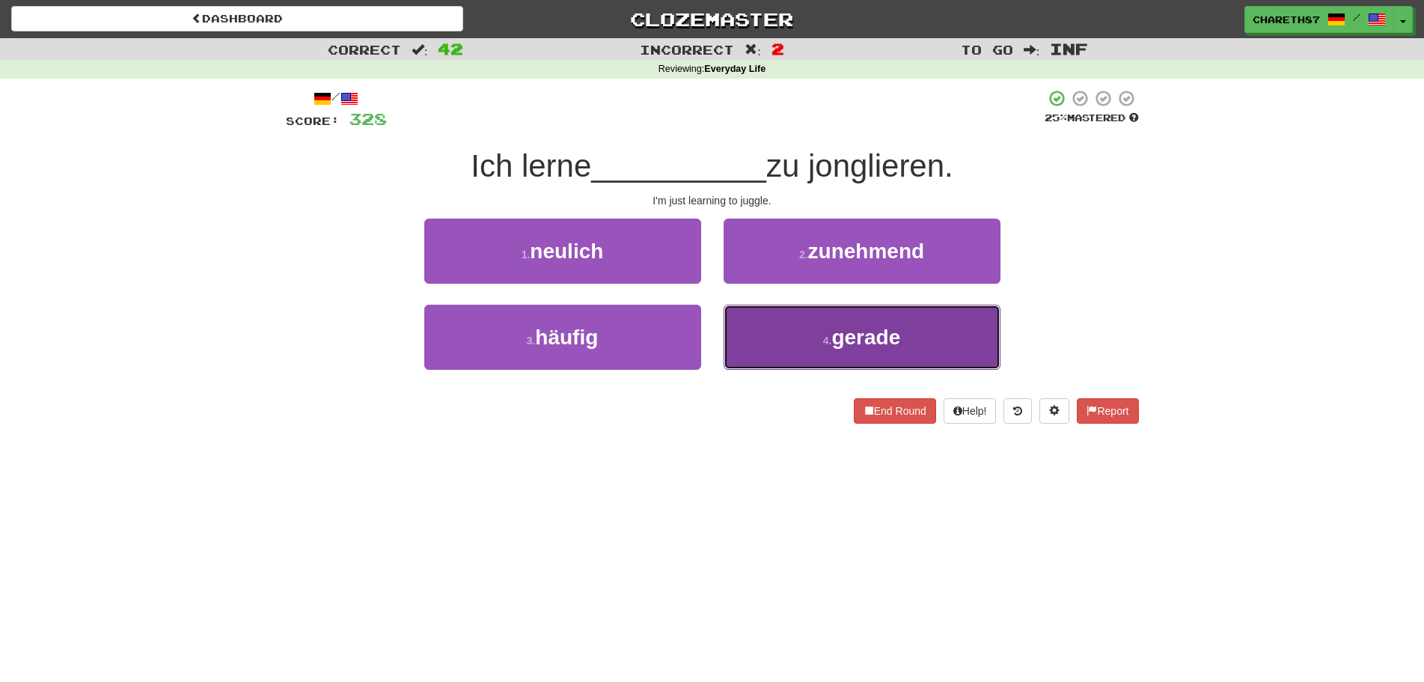
click at [792, 347] on button "4 . gerade" at bounding box center [862, 337] width 277 height 65
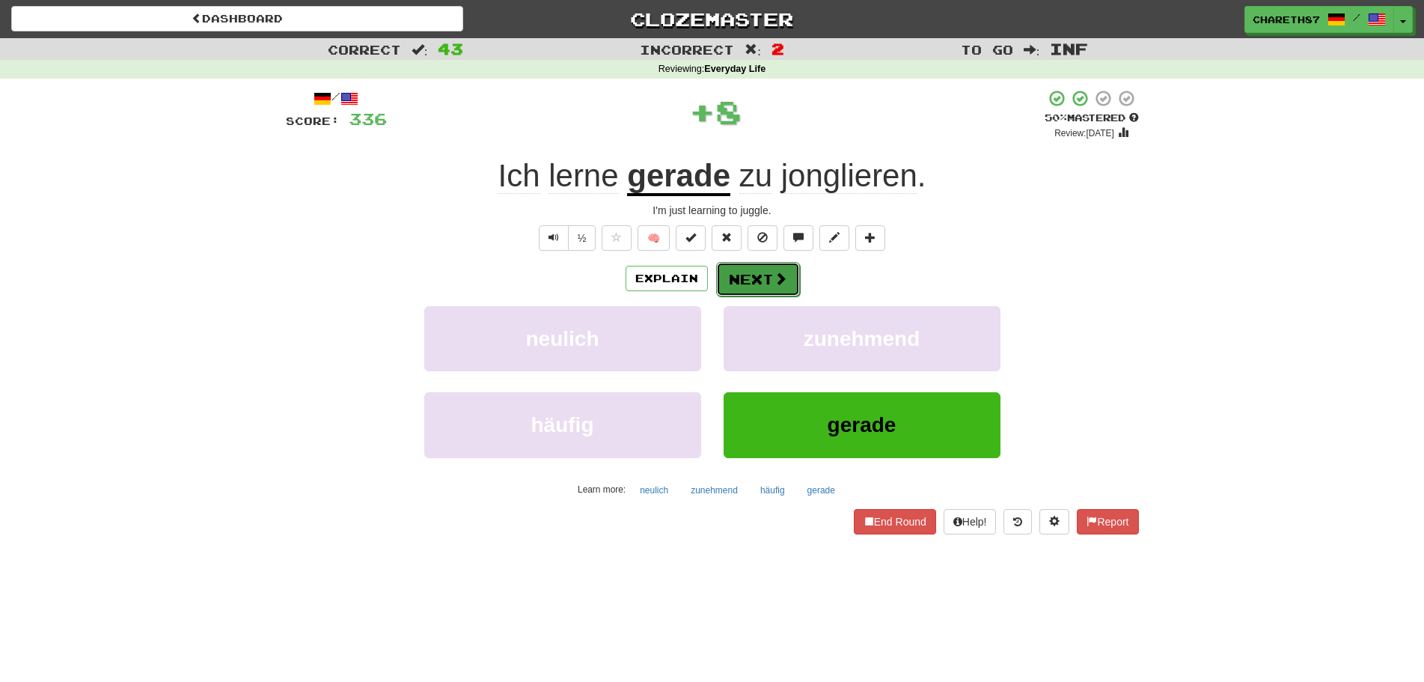
click at [759, 277] on button "Next" at bounding box center [758, 279] width 84 height 34
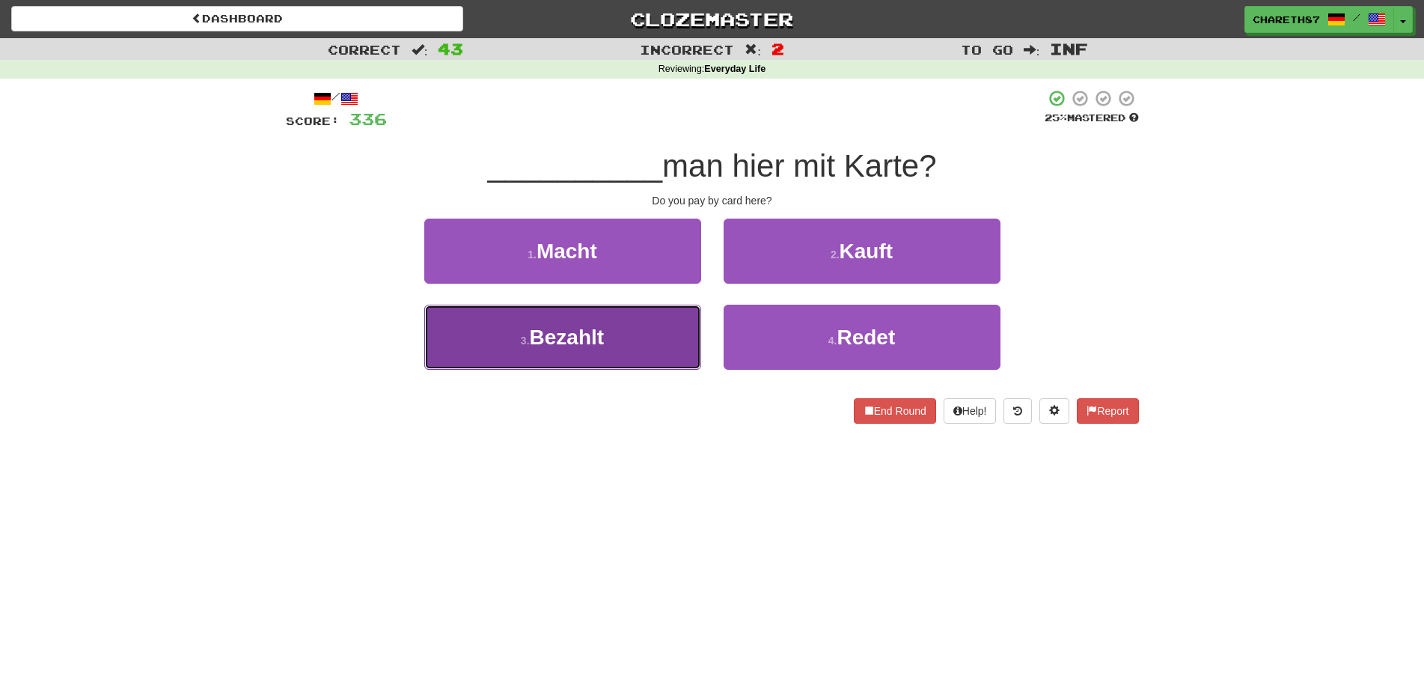
click at [649, 333] on button "3 . Bezahlt" at bounding box center [562, 337] width 277 height 65
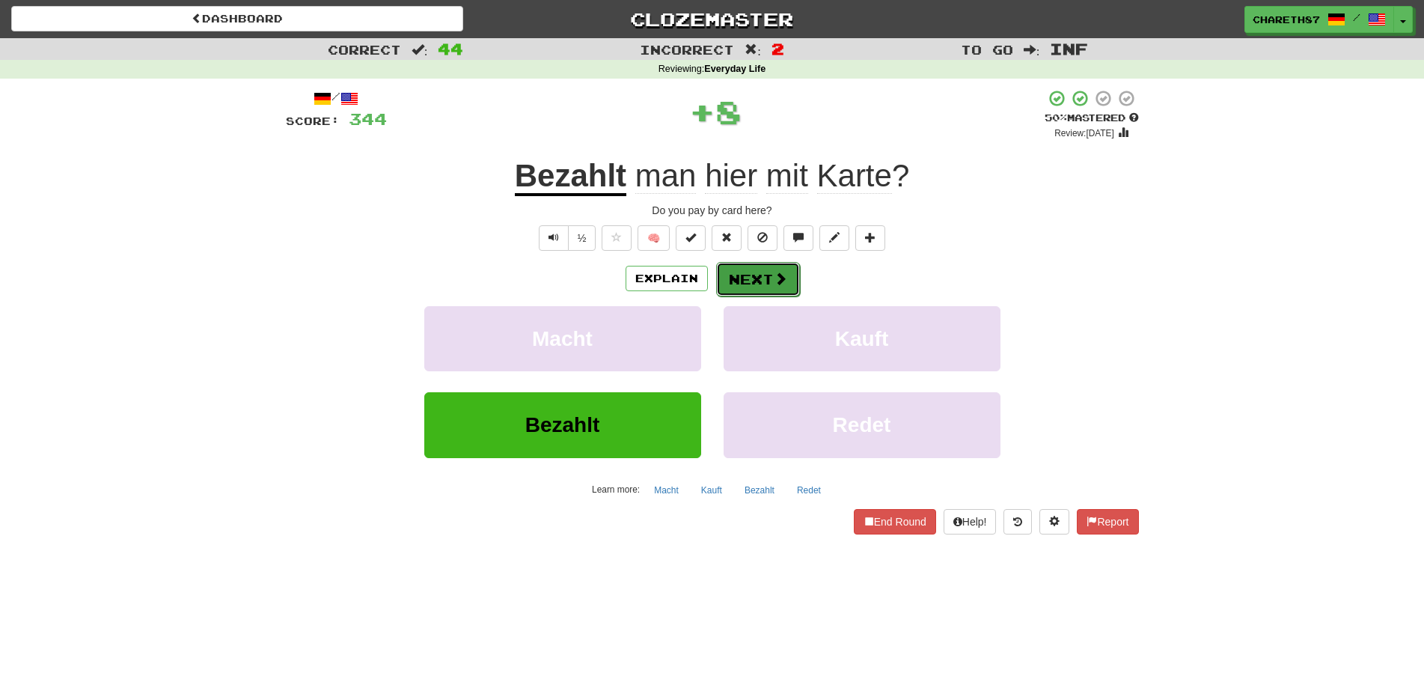
click at [767, 282] on button "Next" at bounding box center [758, 279] width 84 height 34
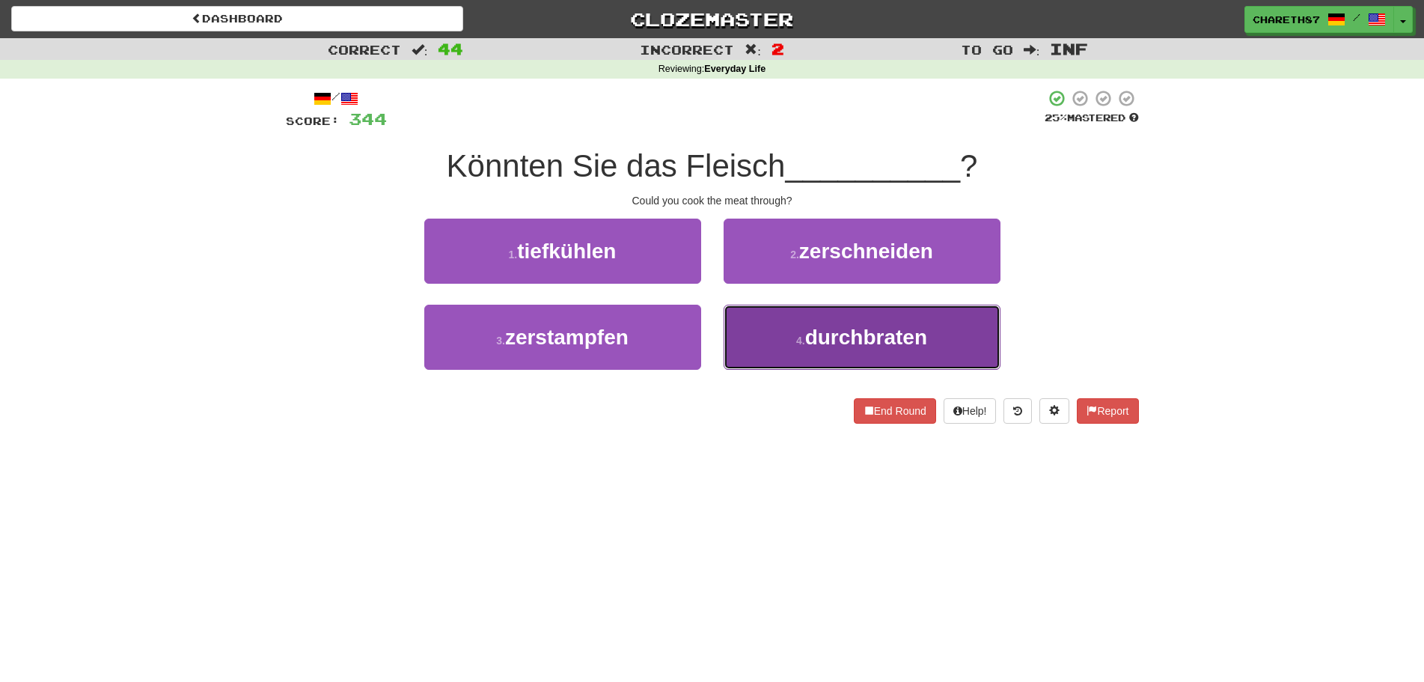
click at [911, 316] on button "4 . durchbraten" at bounding box center [862, 337] width 277 height 65
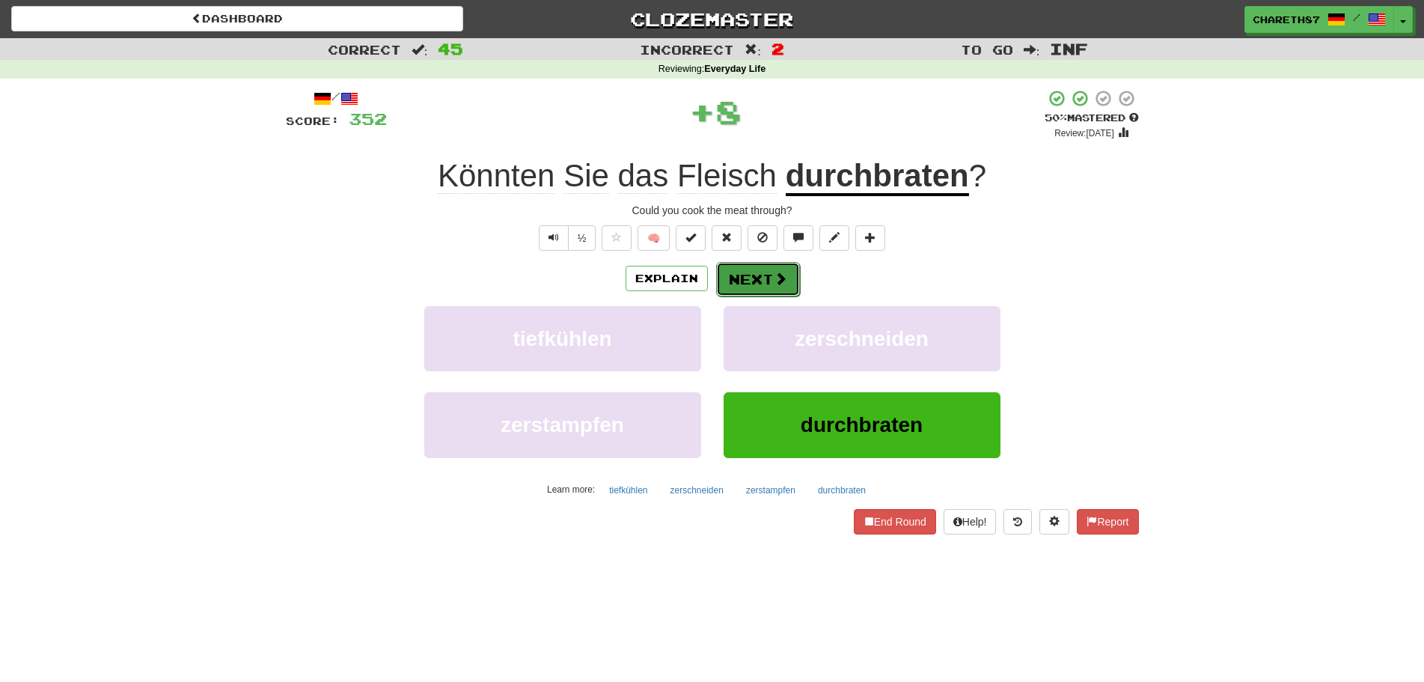
click at [771, 277] on button "Next" at bounding box center [758, 279] width 84 height 34
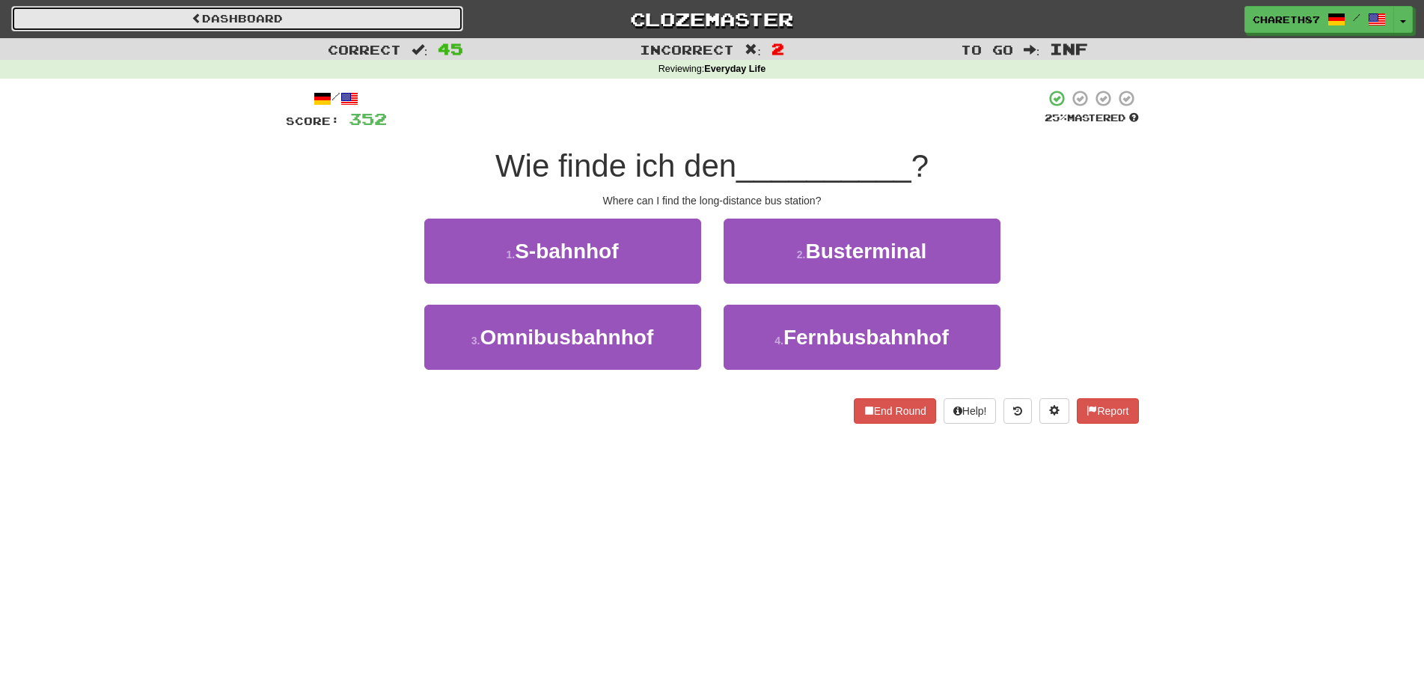
click at [347, 8] on link "Dashboard" at bounding box center [237, 18] width 452 height 25
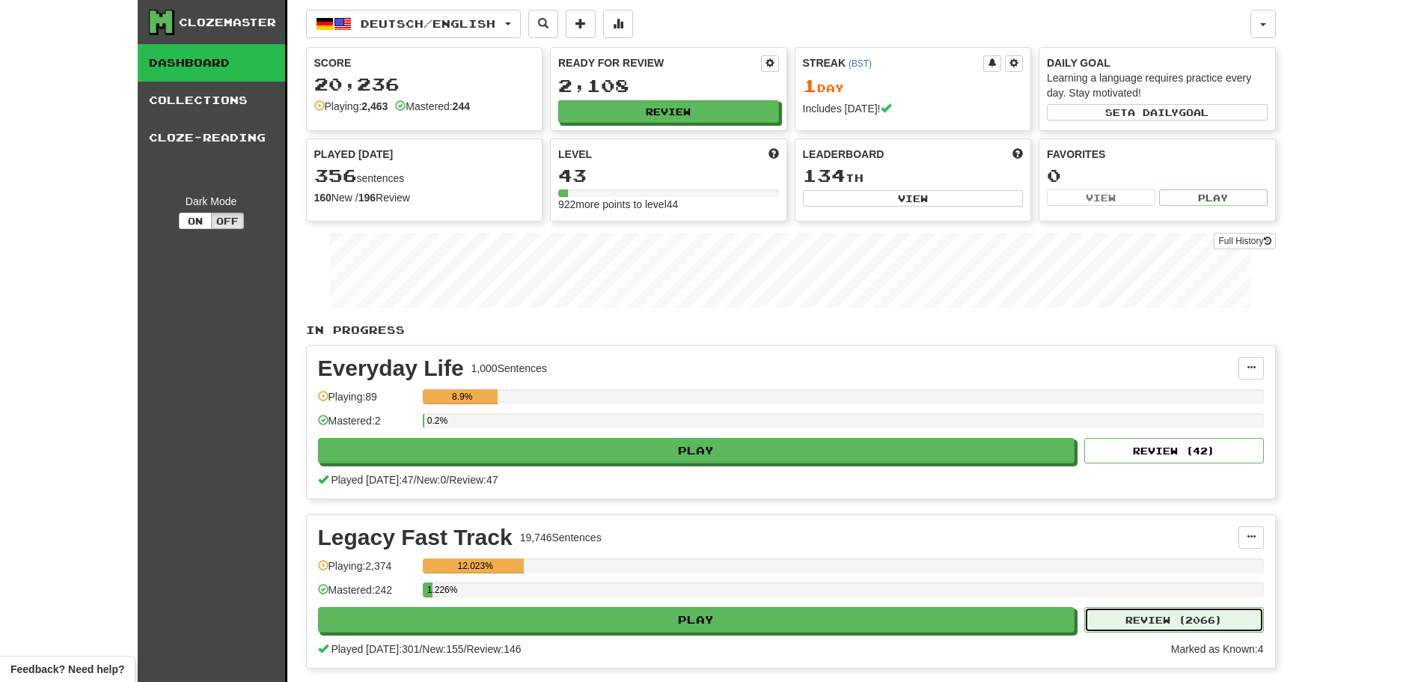
click at [1185, 617] on button "Review ( 2066 )" at bounding box center [1174, 619] width 180 height 25
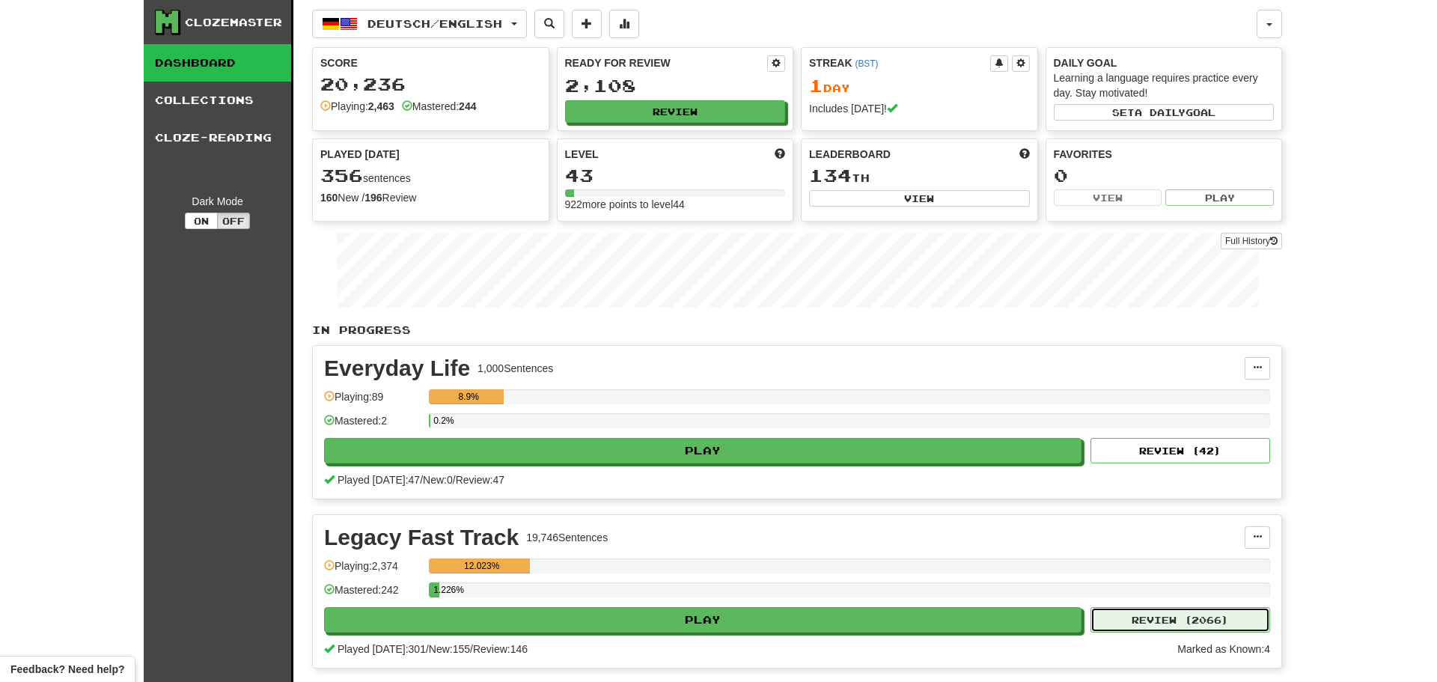
select select "********"
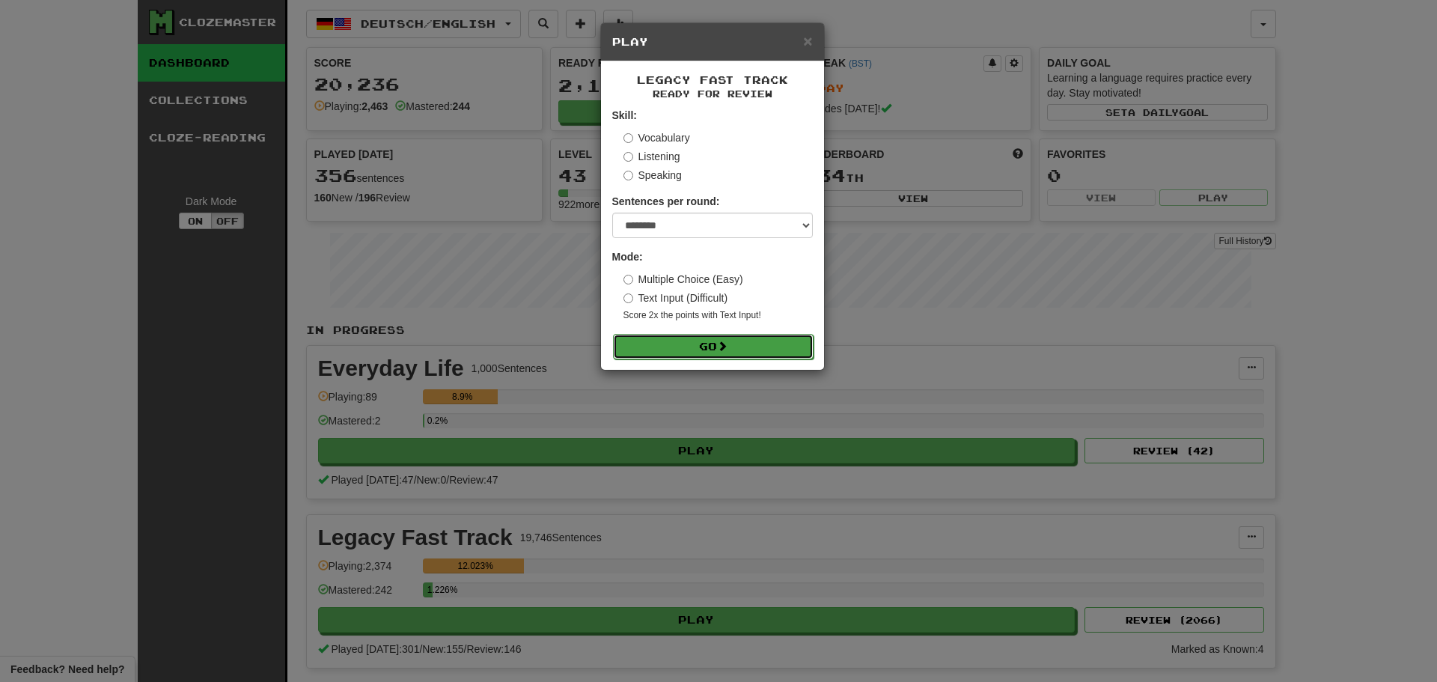
click at [699, 343] on button "Go" at bounding box center [713, 346] width 201 height 25
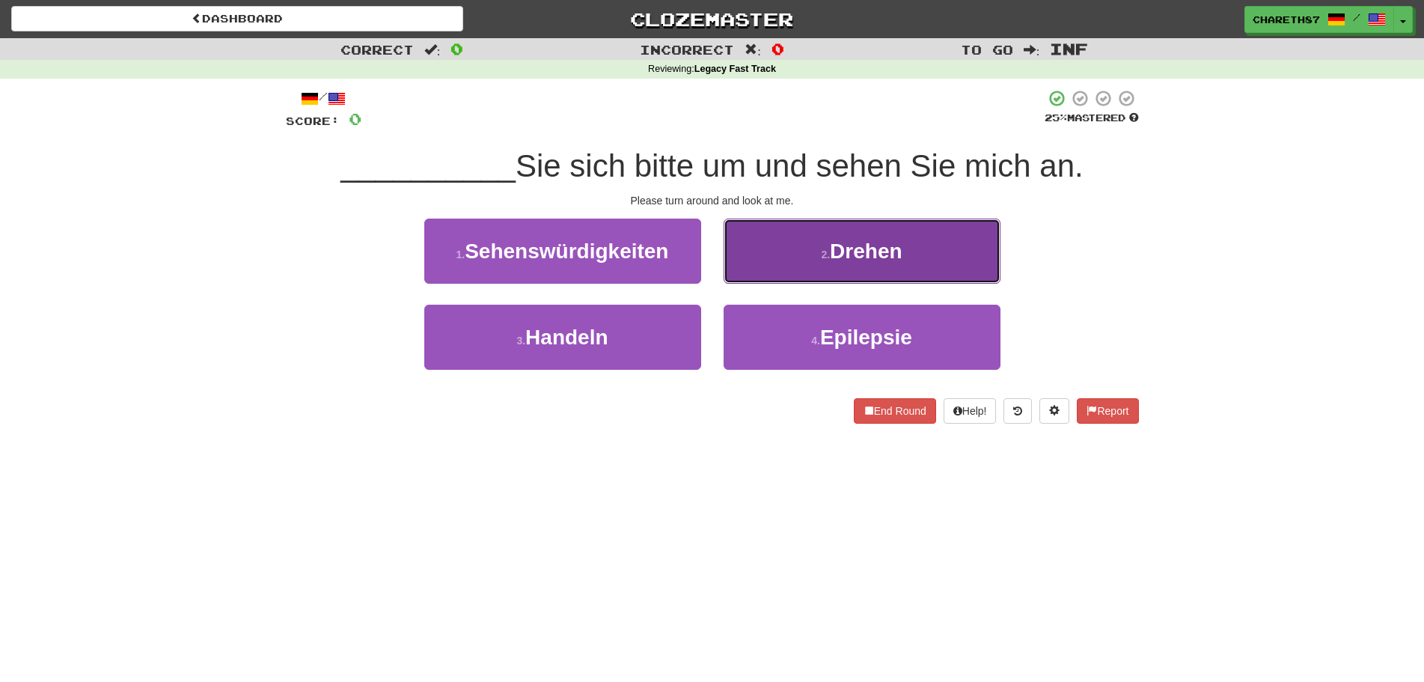
click at [935, 247] on button "2 . Drehen" at bounding box center [862, 250] width 277 height 65
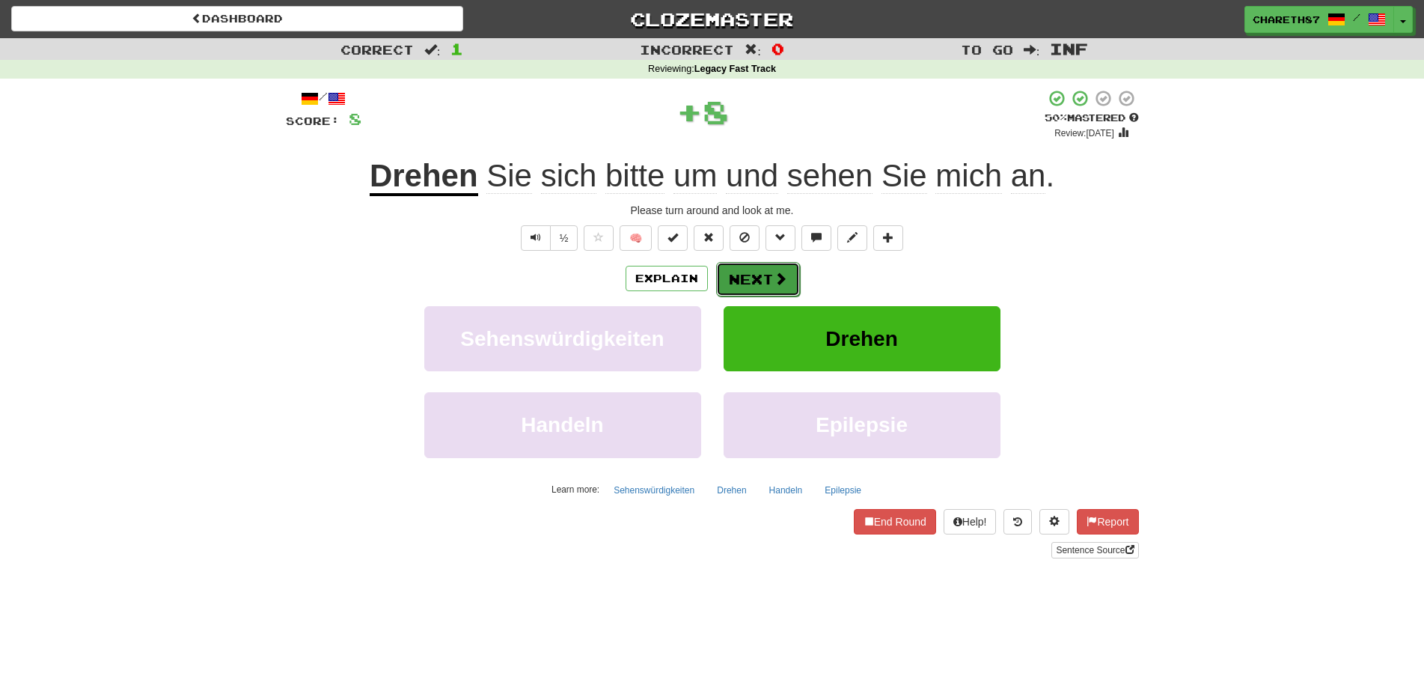
click at [757, 278] on button "Next" at bounding box center [758, 279] width 84 height 34
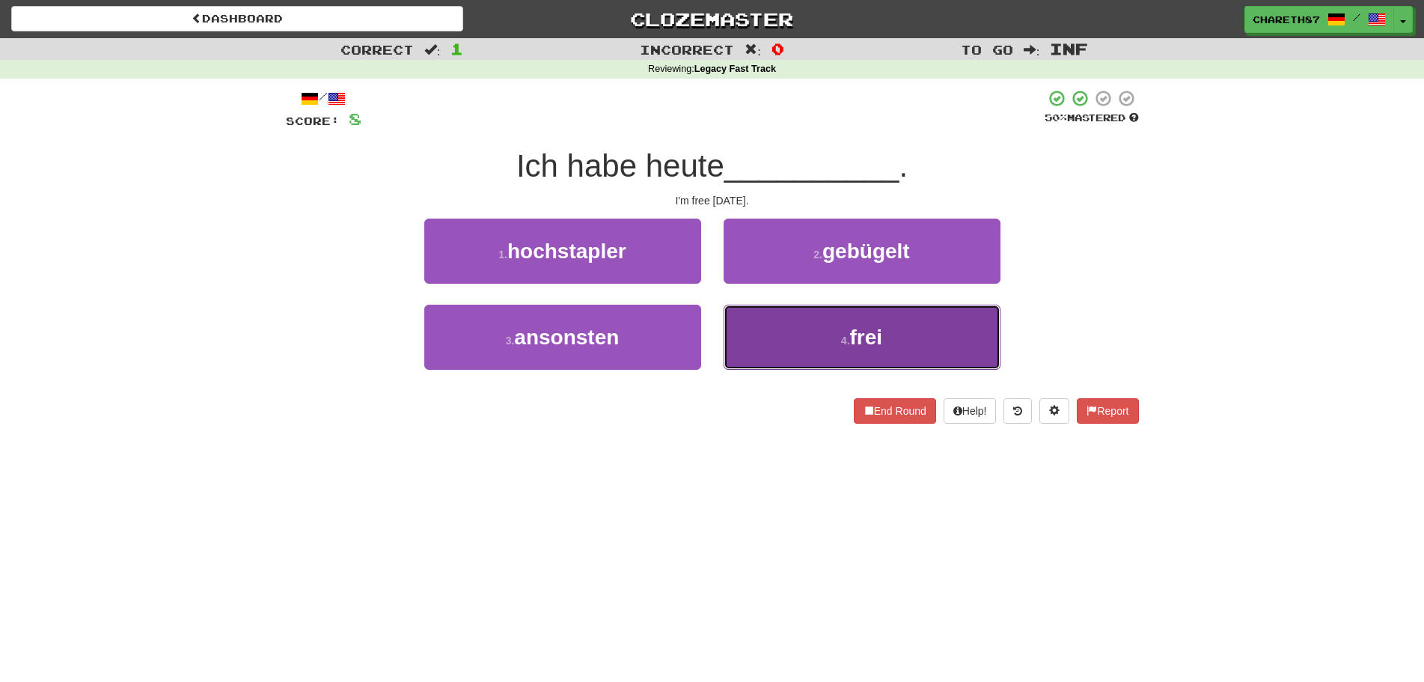
click at [864, 332] on span "frei" at bounding box center [866, 336] width 33 height 23
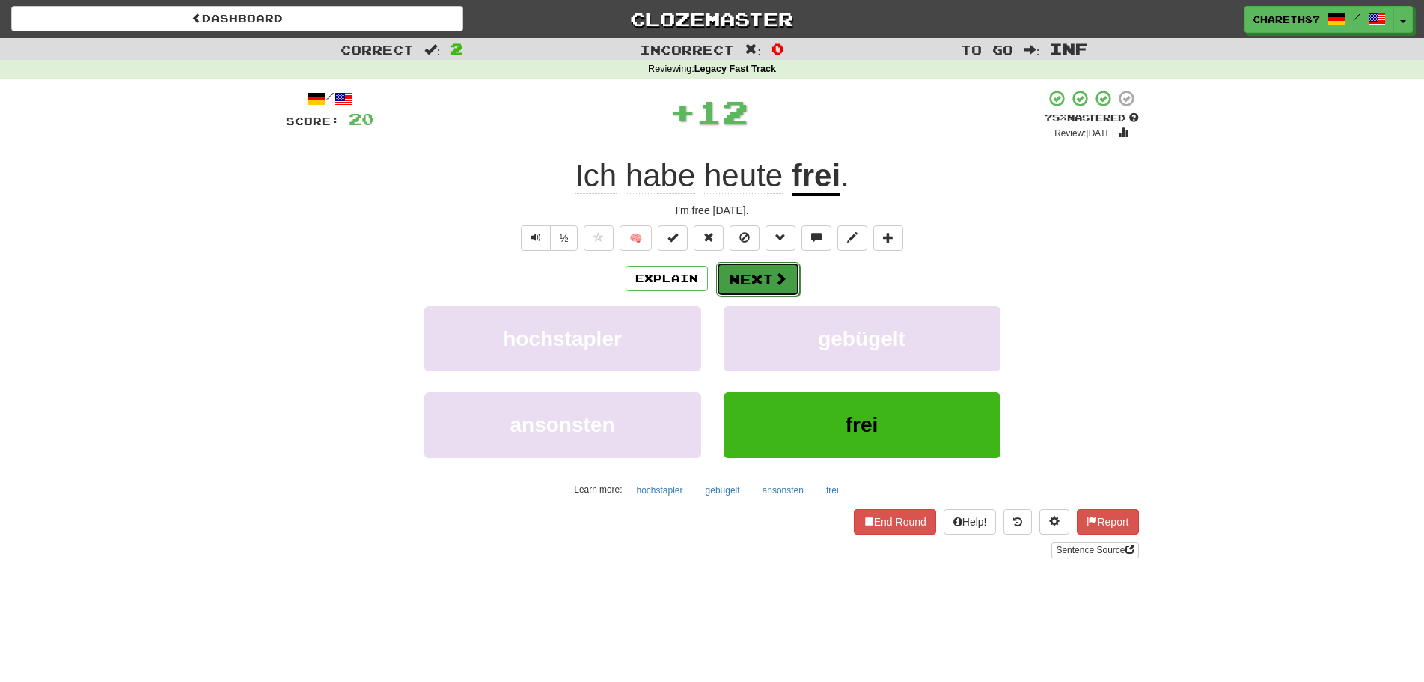
click at [763, 277] on button "Next" at bounding box center [758, 279] width 84 height 34
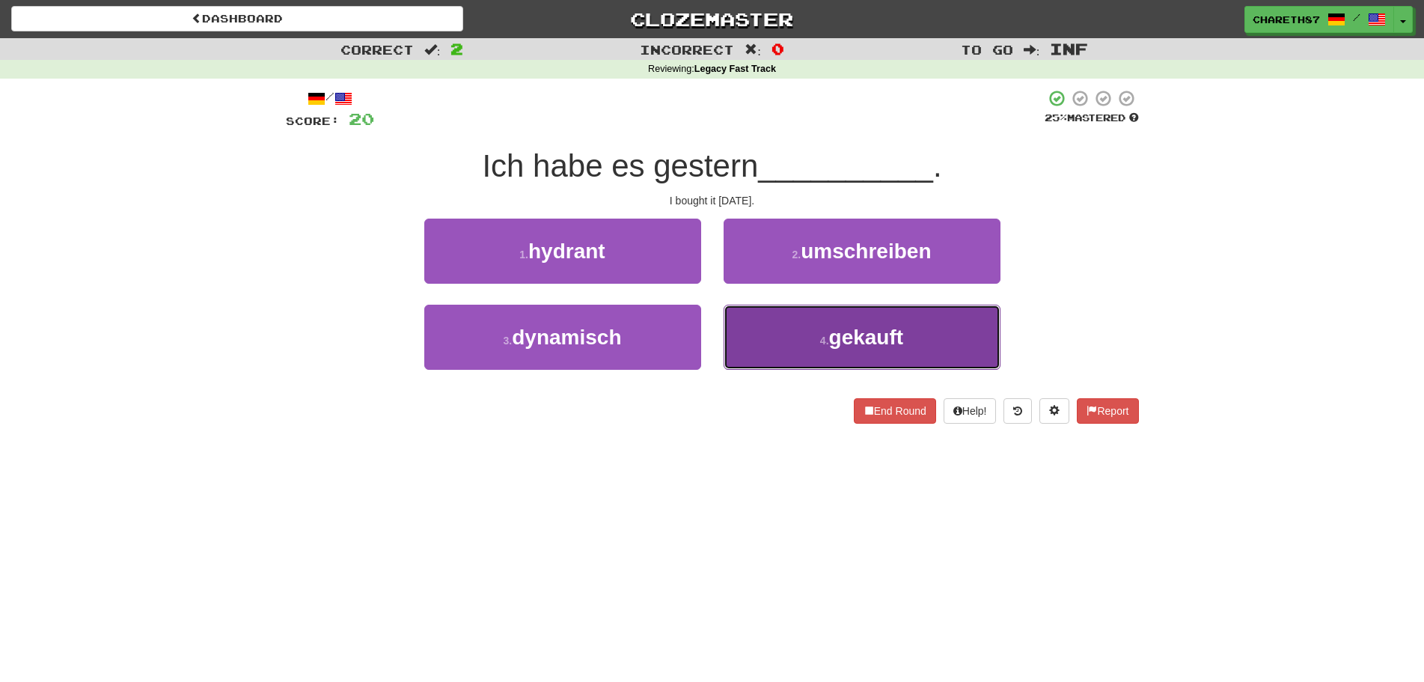
click at [857, 339] on span "gekauft" at bounding box center [866, 336] width 75 height 23
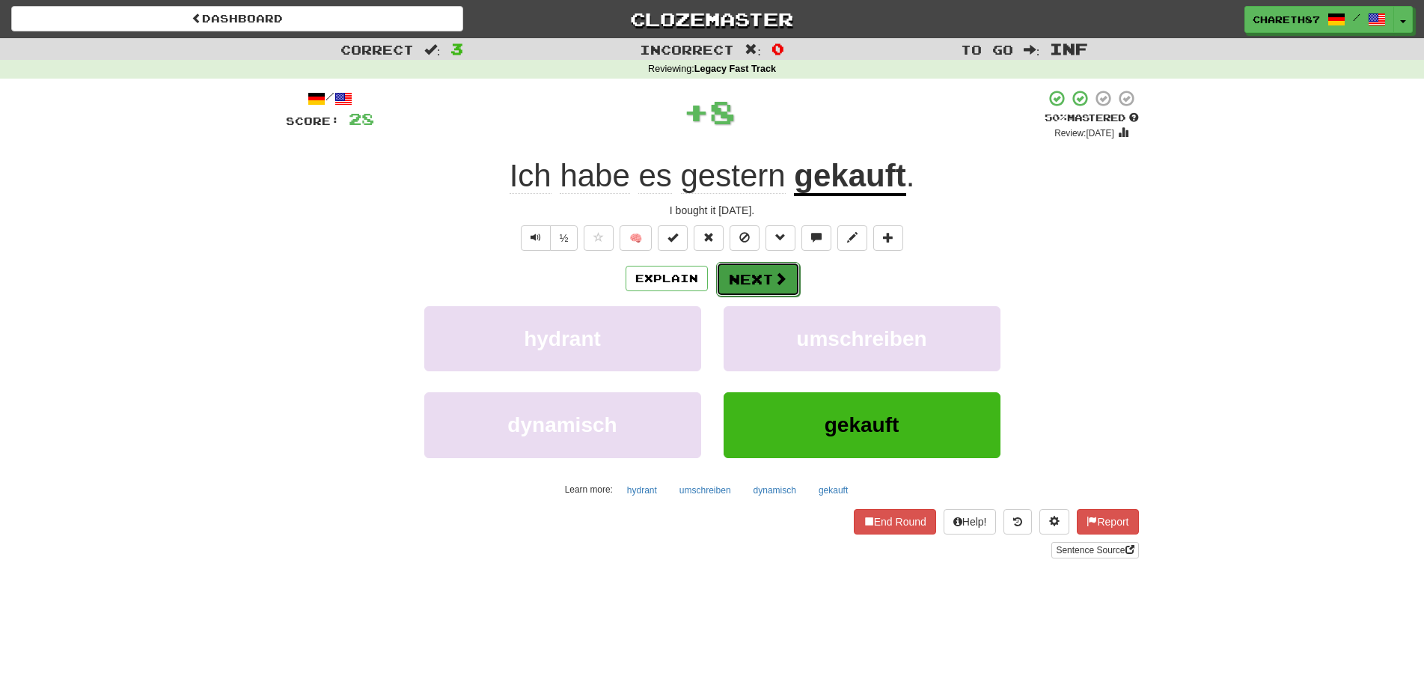
click at [774, 272] on span at bounding box center [780, 278] width 13 height 13
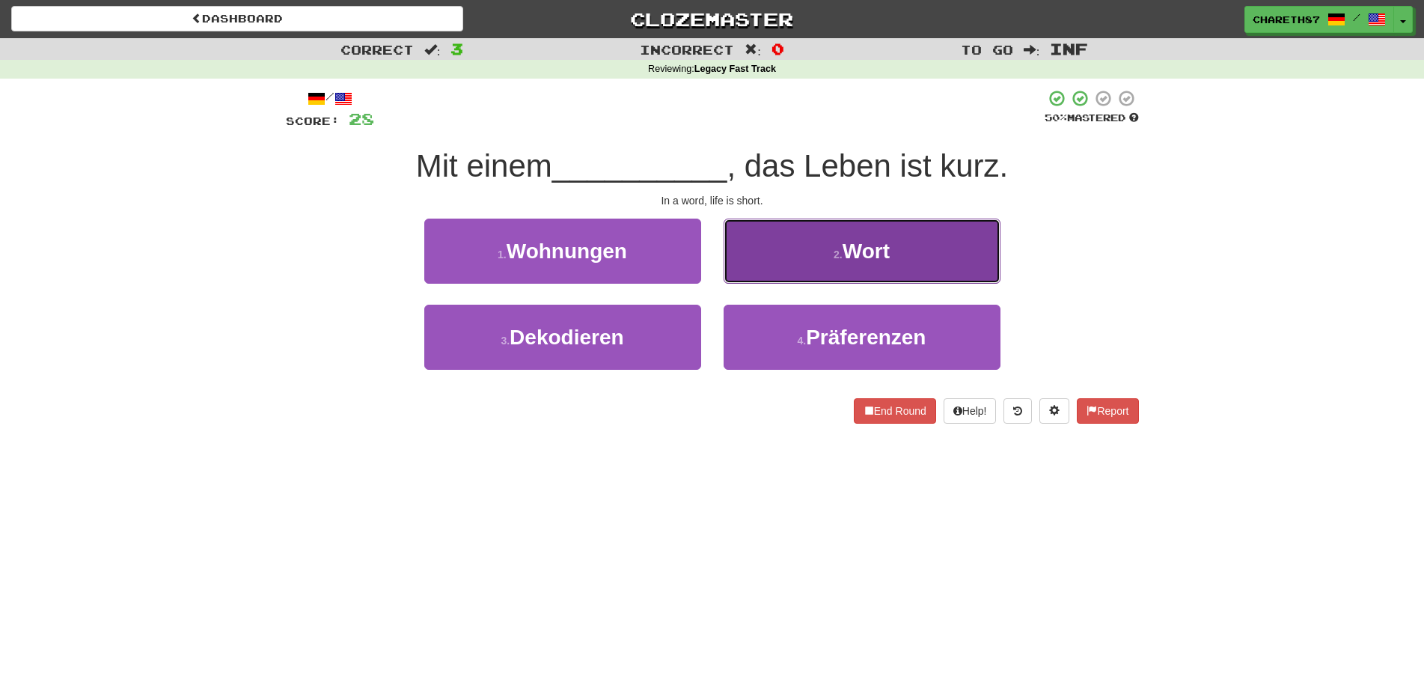
click at [868, 258] on span "Wort" at bounding box center [866, 250] width 47 height 23
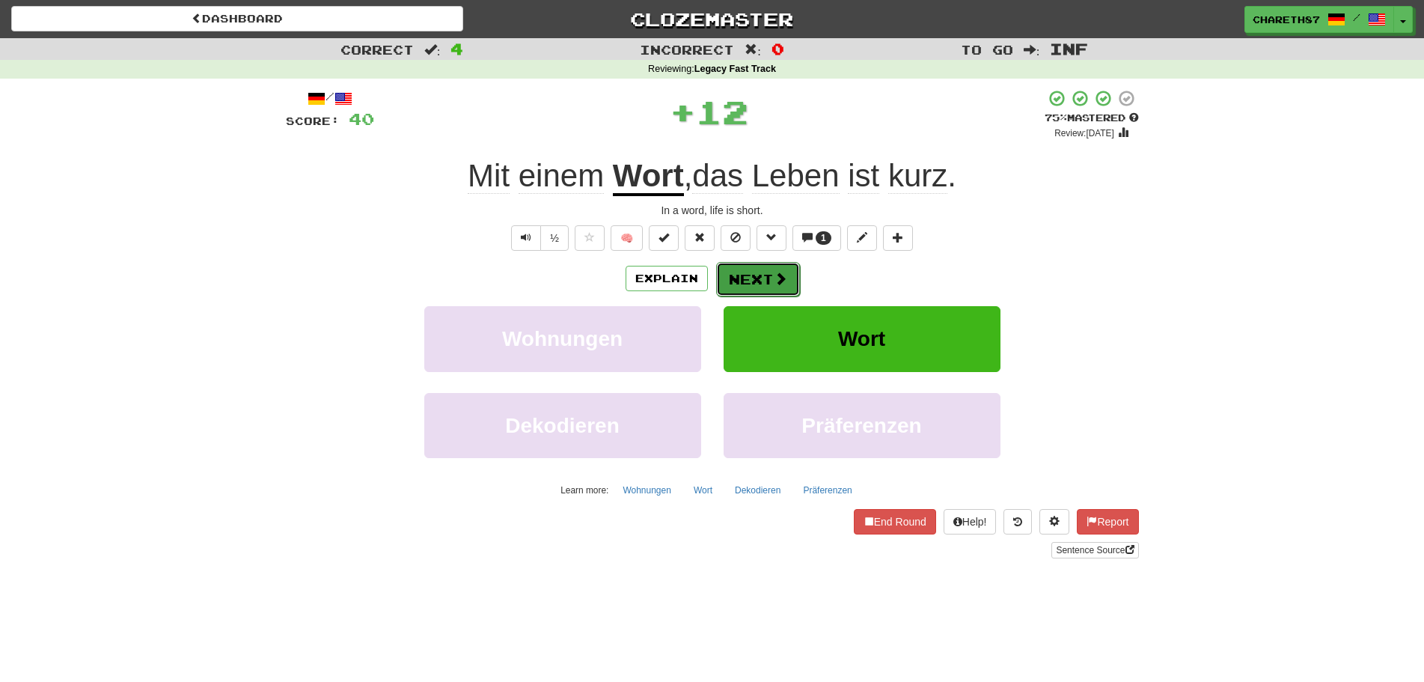
click at [749, 273] on button "Next" at bounding box center [758, 279] width 84 height 34
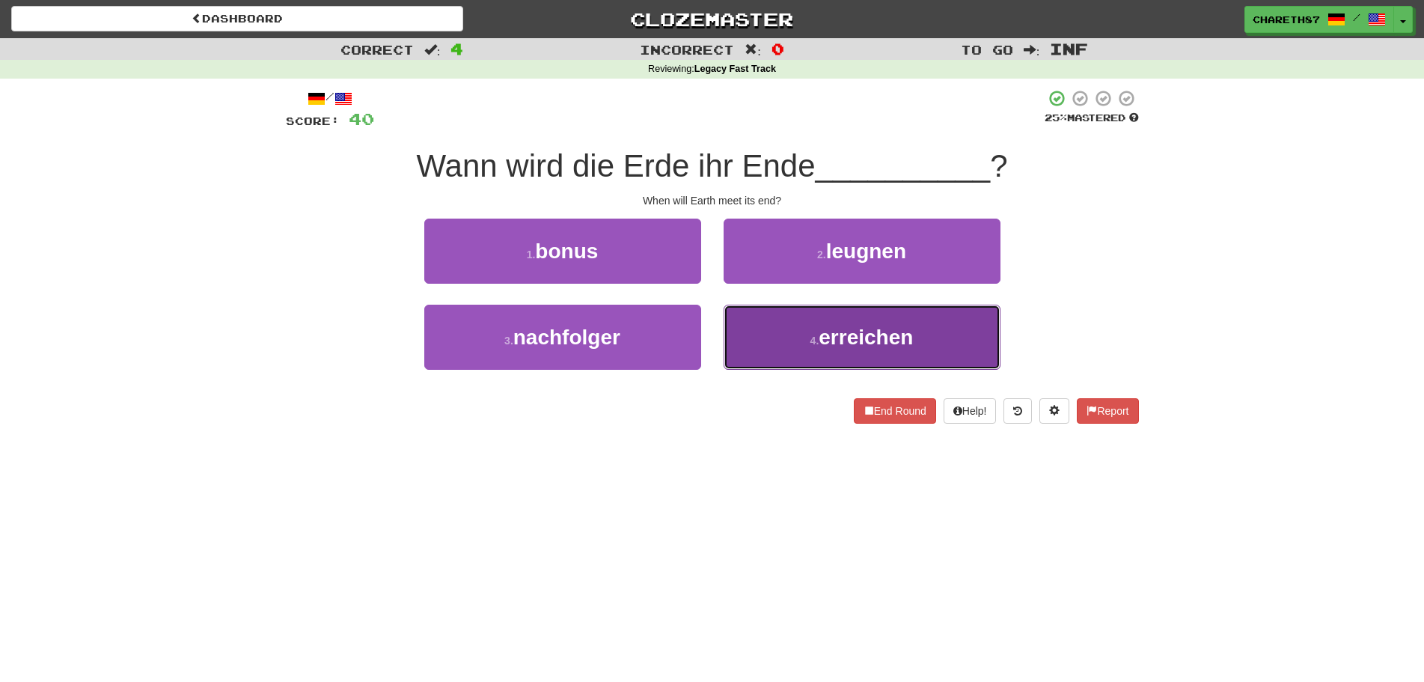
click at [906, 341] on span "erreichen" at bounding box center [866, 336] width 94 height 23
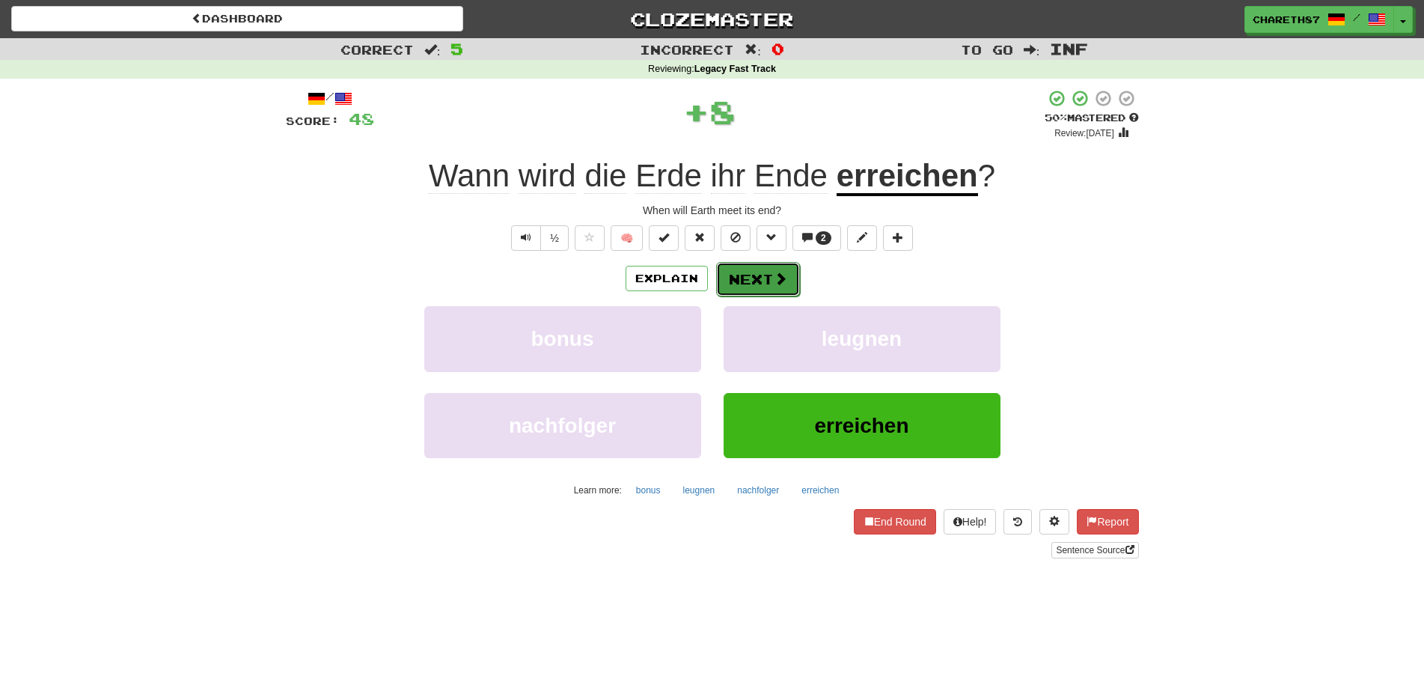
click at [756, 272] on button "Next" at bounding box center [758, 279] width 84 height 34
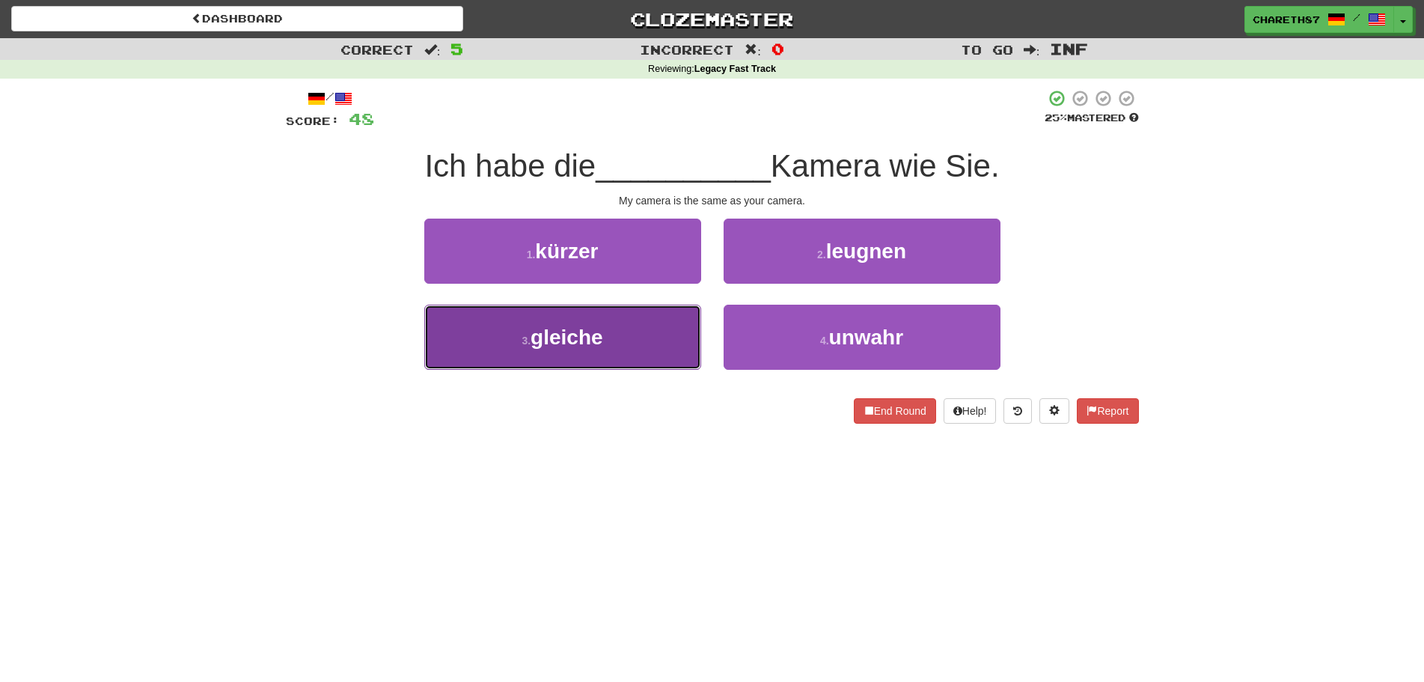
click at [541, 349] on button "3 . gleiche" at bounding box center [562, 337] width 277 height 65
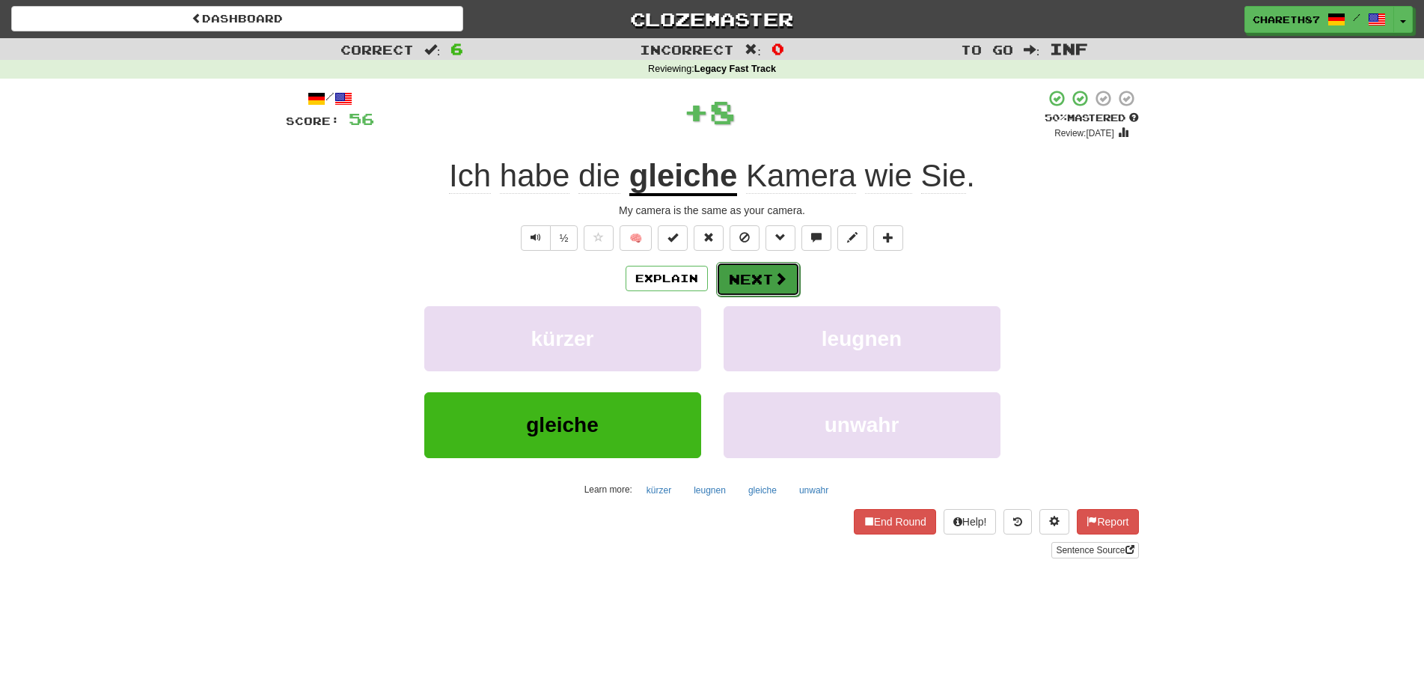
click at [750, 276] on button "Next" at bounding box center [758, 279] width 84 height 34
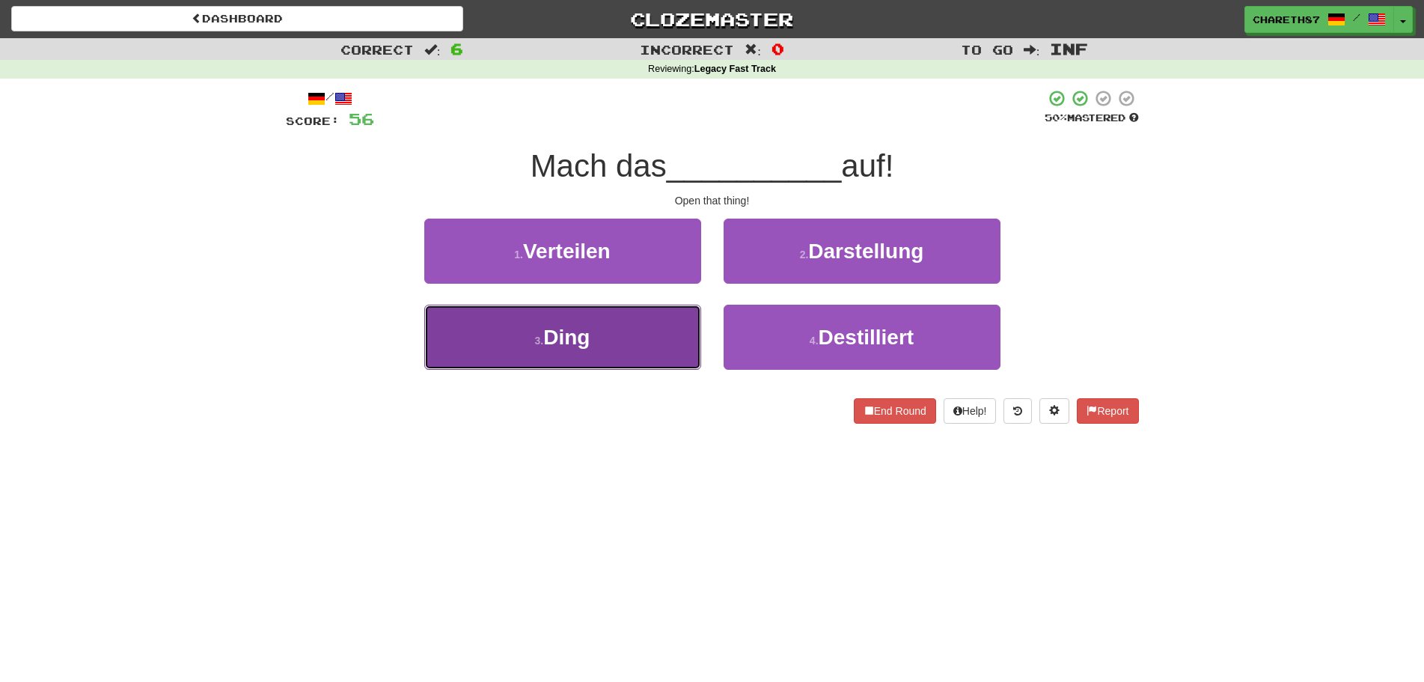
click at [575, 338] on span "Ding" at bounding box center [566, 336] width 46 height 23
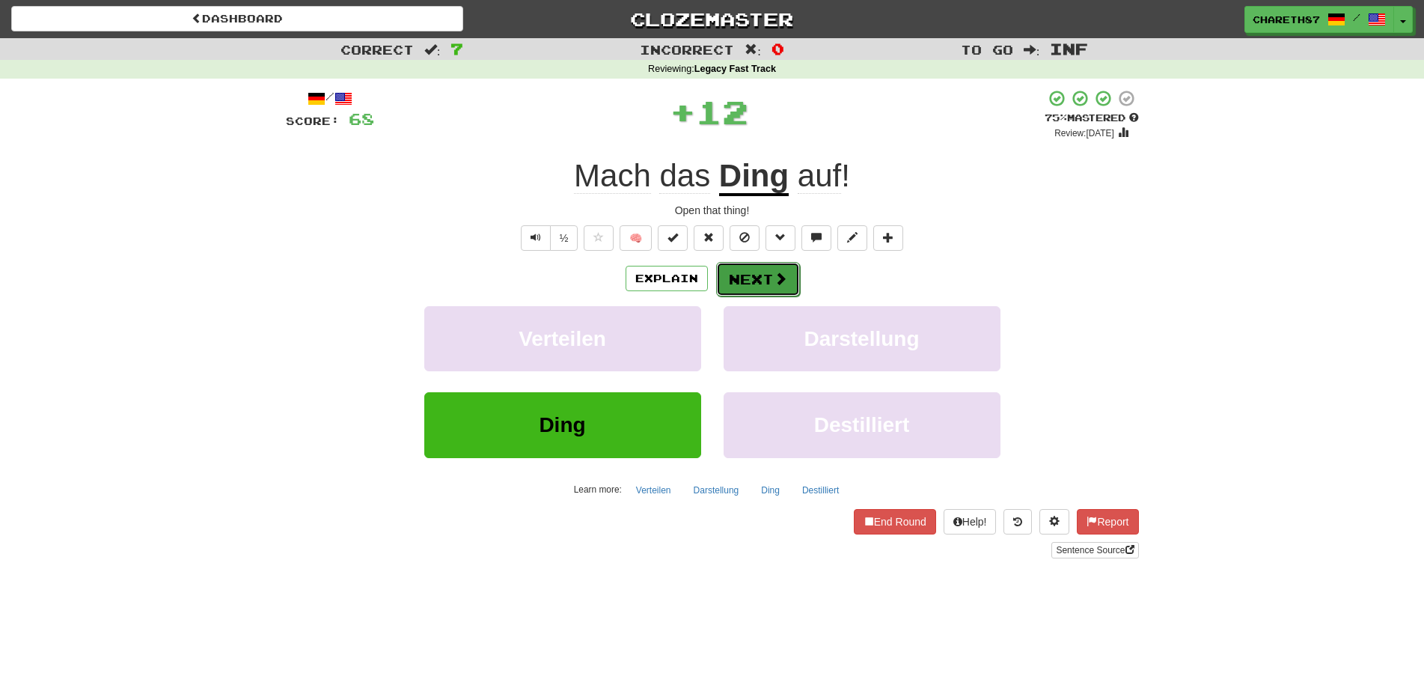
click at [750, 277] on button "Next" at bounding box center [758, 279] width 84 height 34
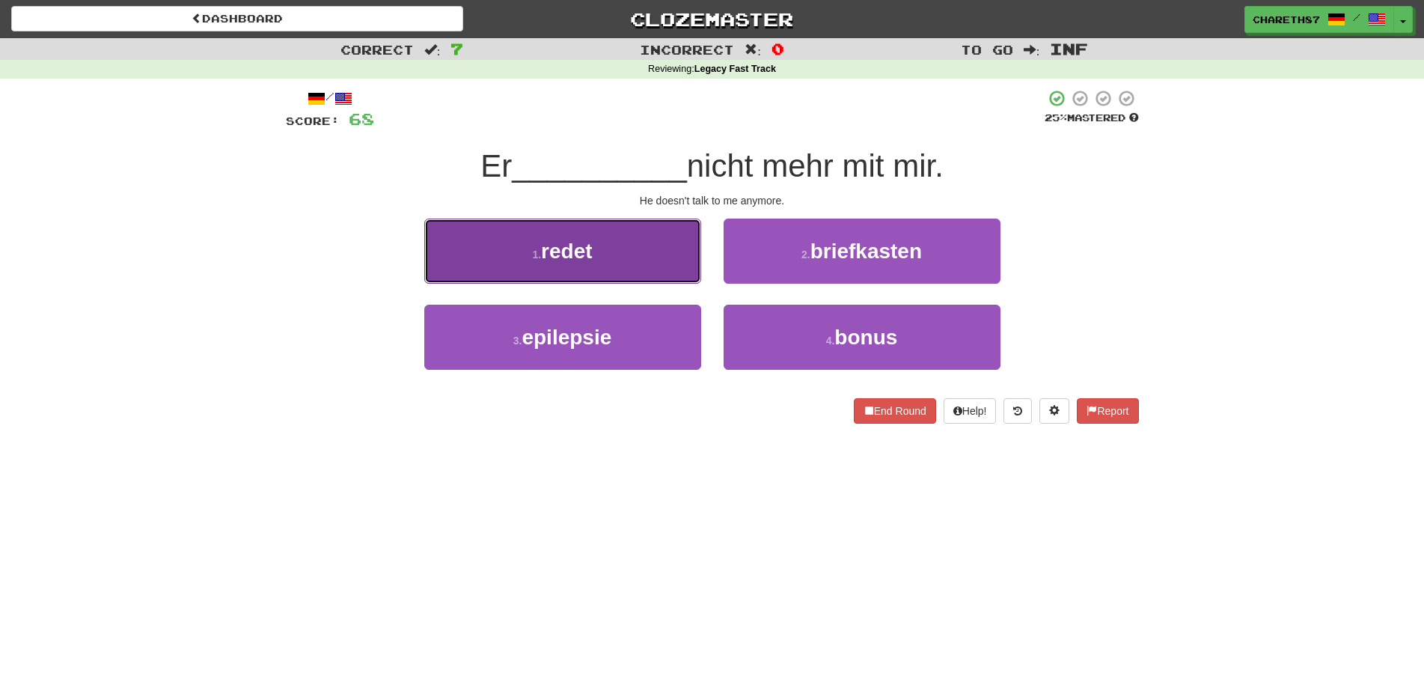
click at [508, 240] on button "1 . redet" at bounding box center [562, 250] width 277 height 65
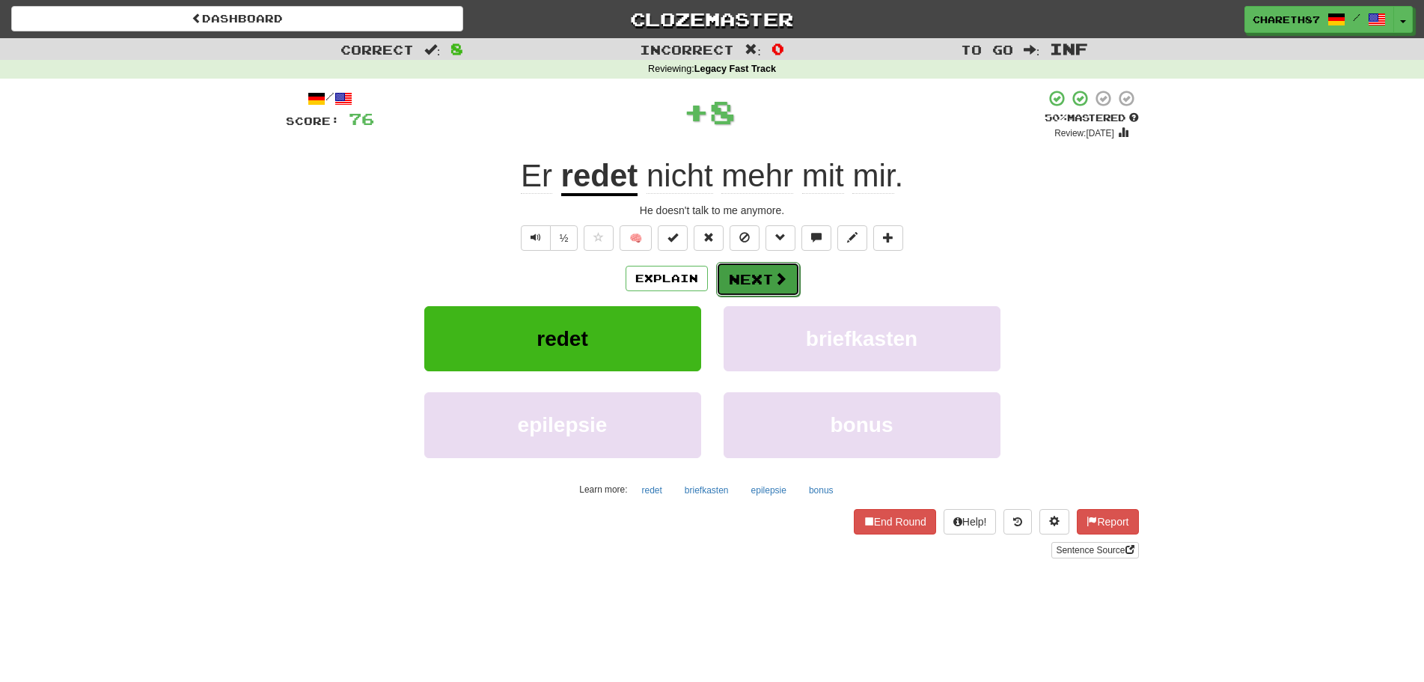
click at [744, 281] on button "Next" at bounding box center [758, 279] width 84 height 34
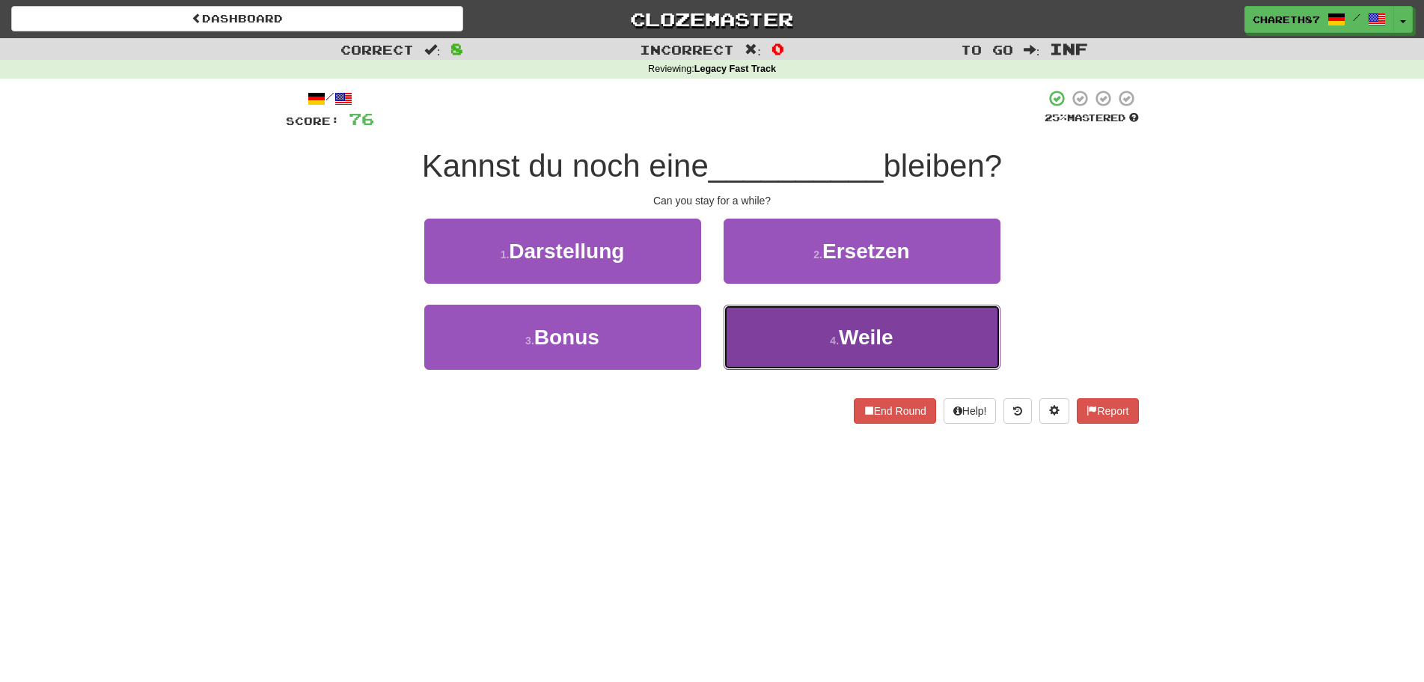
click at [821, 340] on button "4 . Weile" at bounding box center [862, 337] width 277 height 65
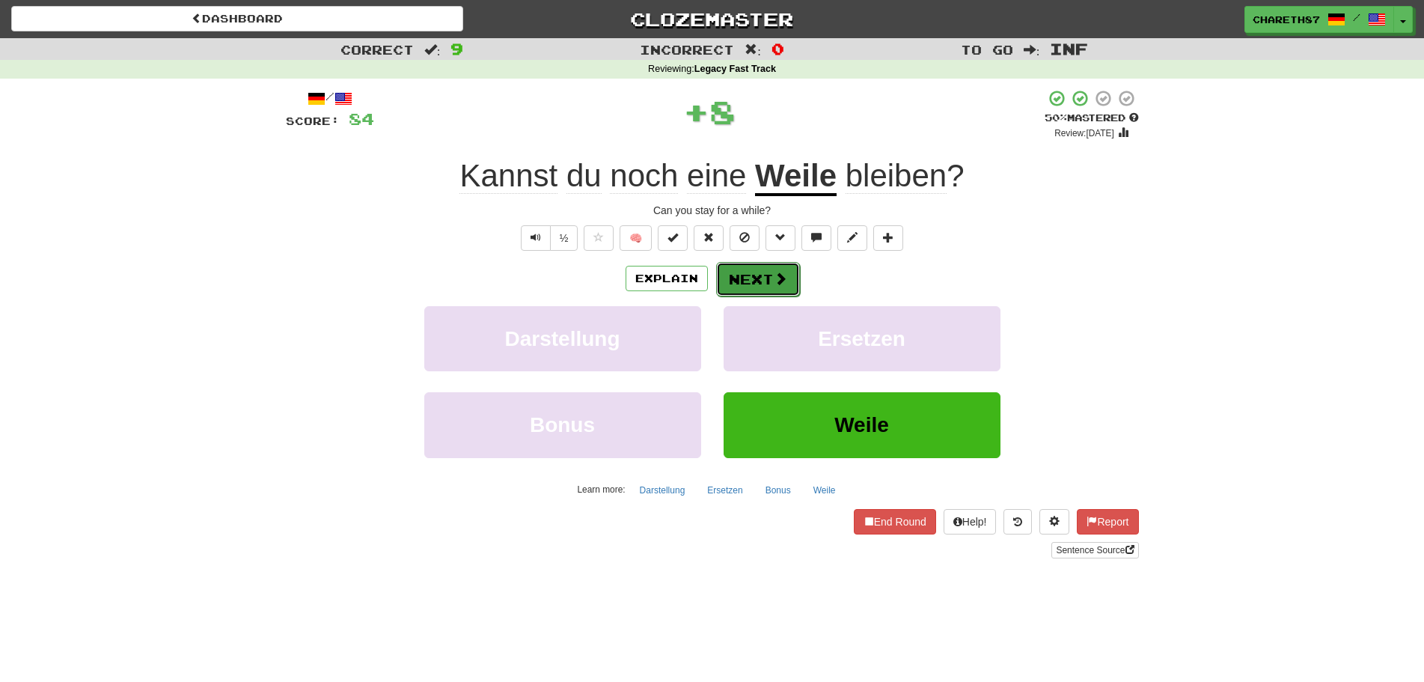
click at [741, 275] on button "Next" at bounding box center [758, 279] width 84 height 34
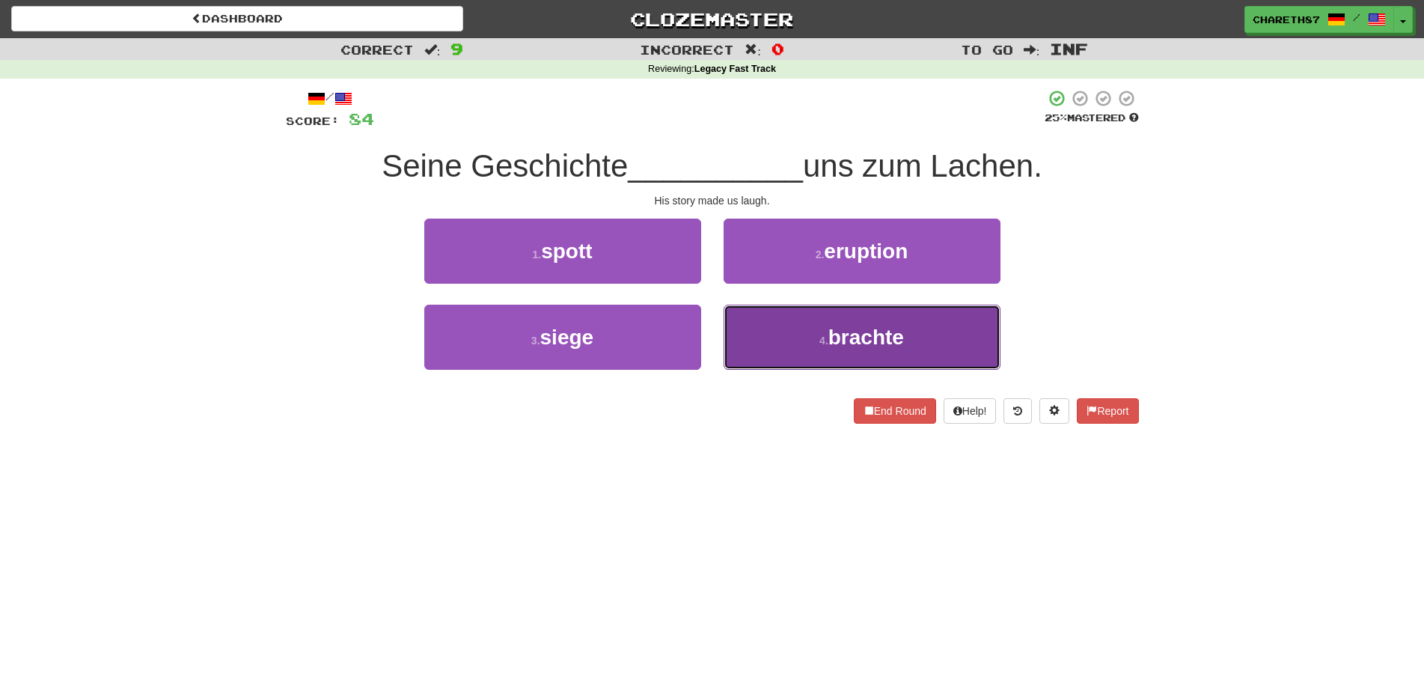
click at [835, 344] on span "brachte" at bounding box center [866, 336] width 76 height 23
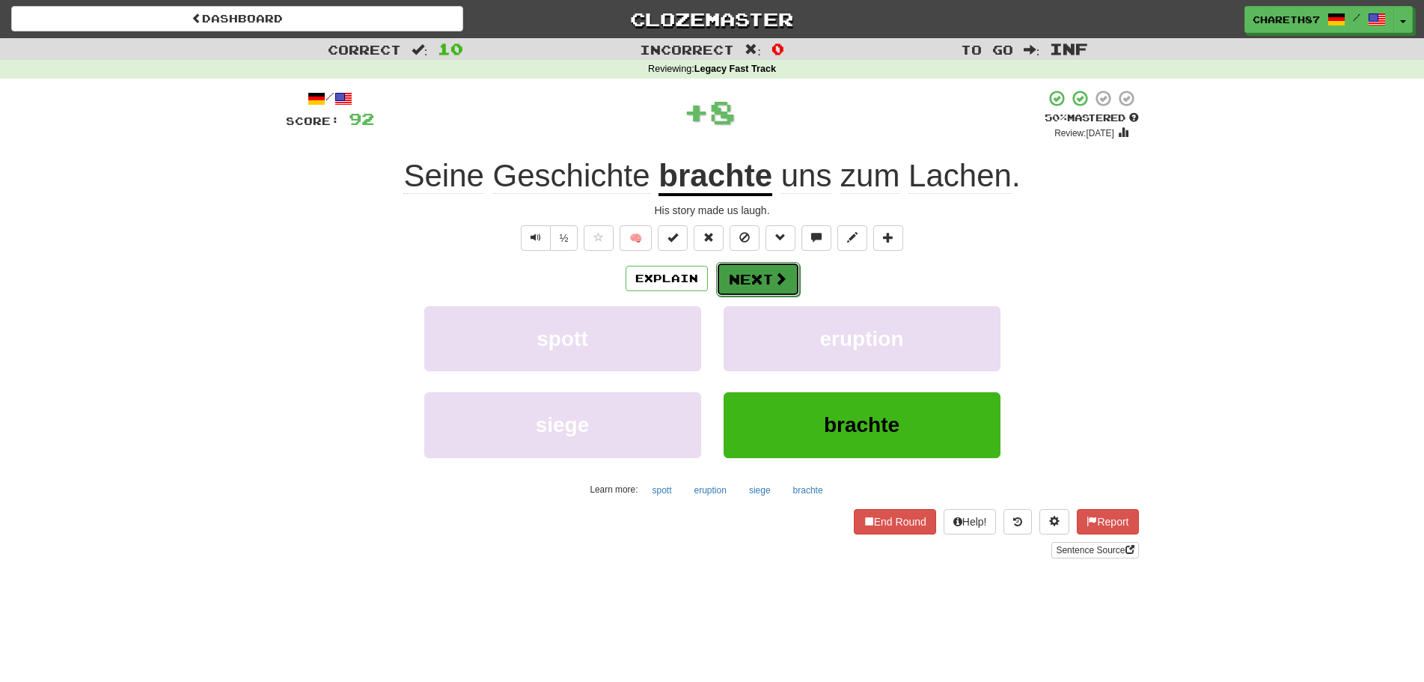
click at [756, 282] on button "Next" at bounding box center [758, 279] width 84 height 34
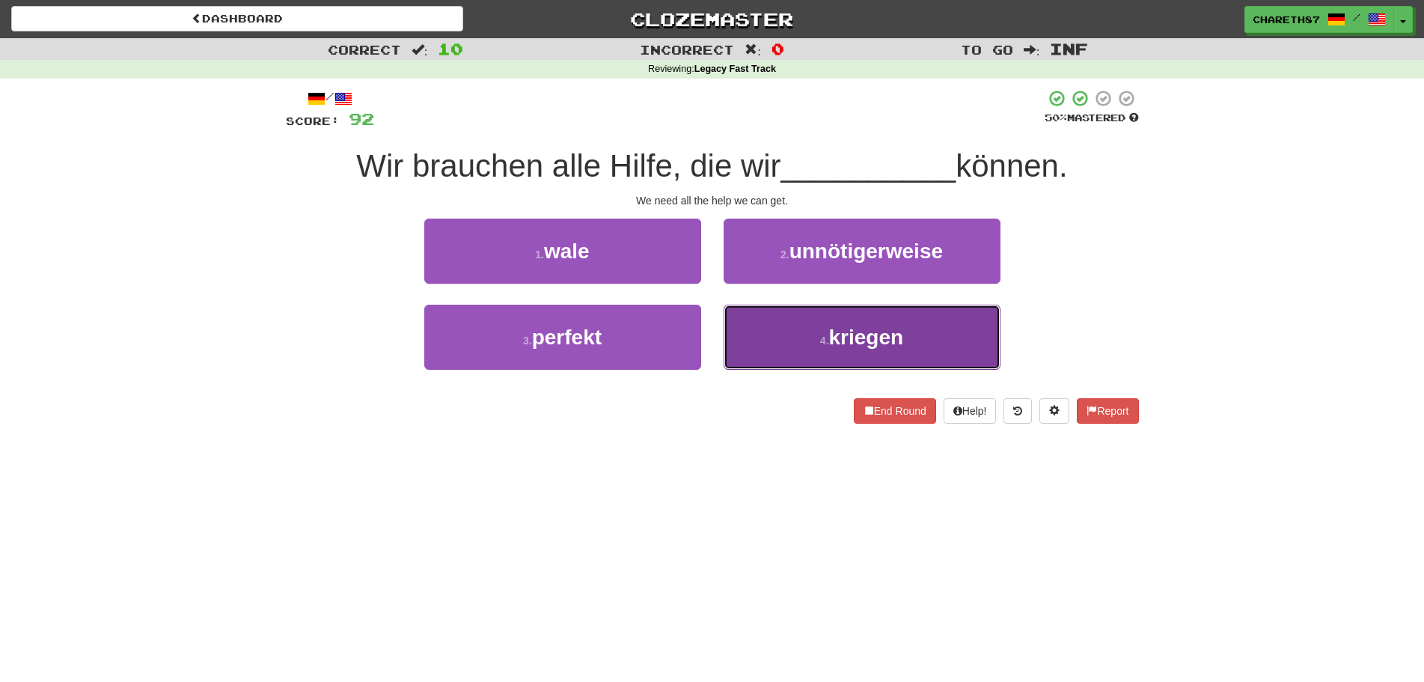
click at [885, 347] on span "kriegen" at bounding box center [866, 336] width 75 height 23
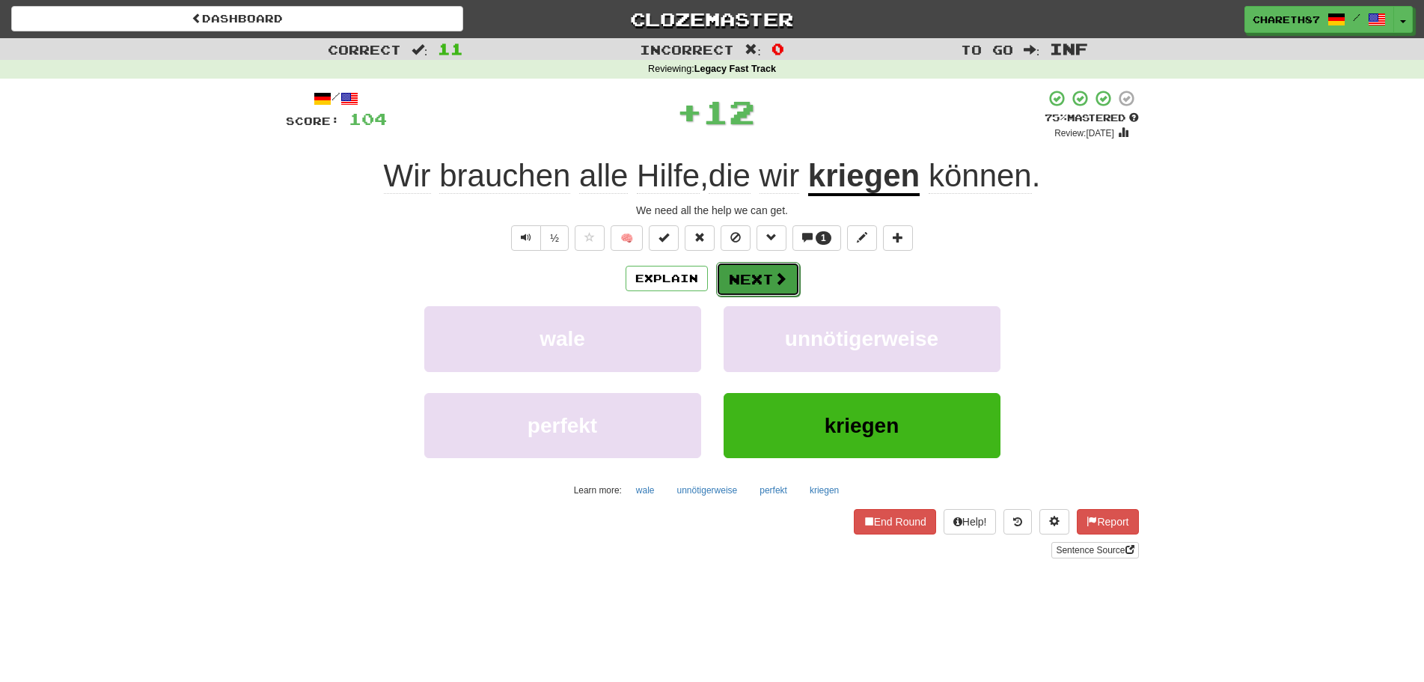
click at [743, 285] on button "Next" at bounding box center [758, 279] width 84 height 34
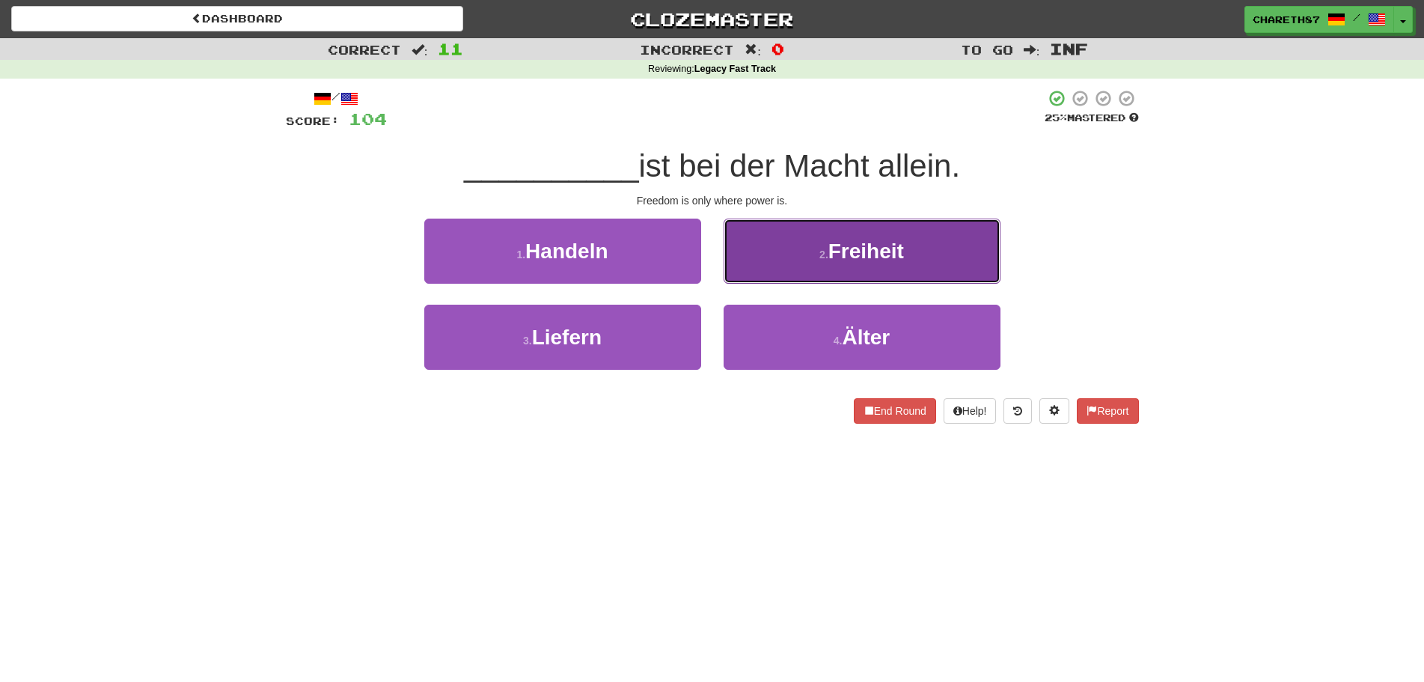
click at [883, 257] on span "Freiheit" at bounding box center [866, 250] width 76 height 23
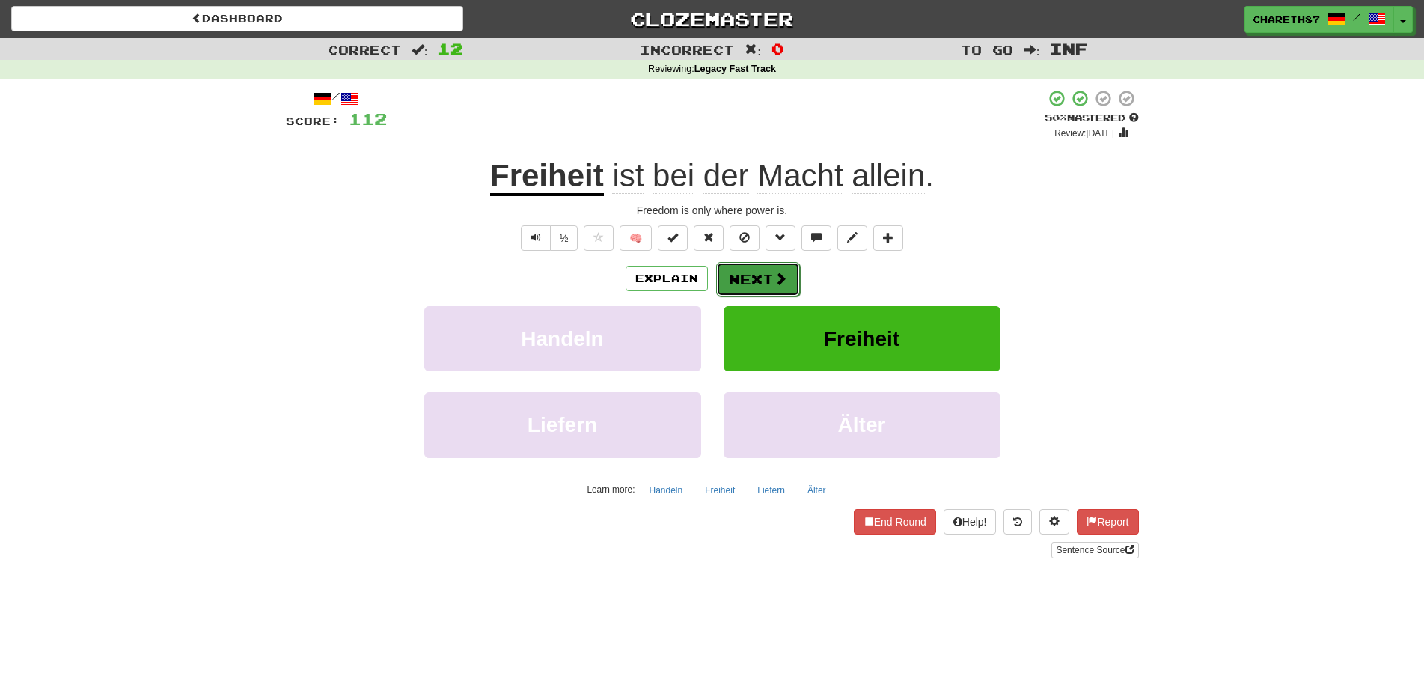
click at [774, 281] on span at bounding box center [780, 278] width 13 height 13
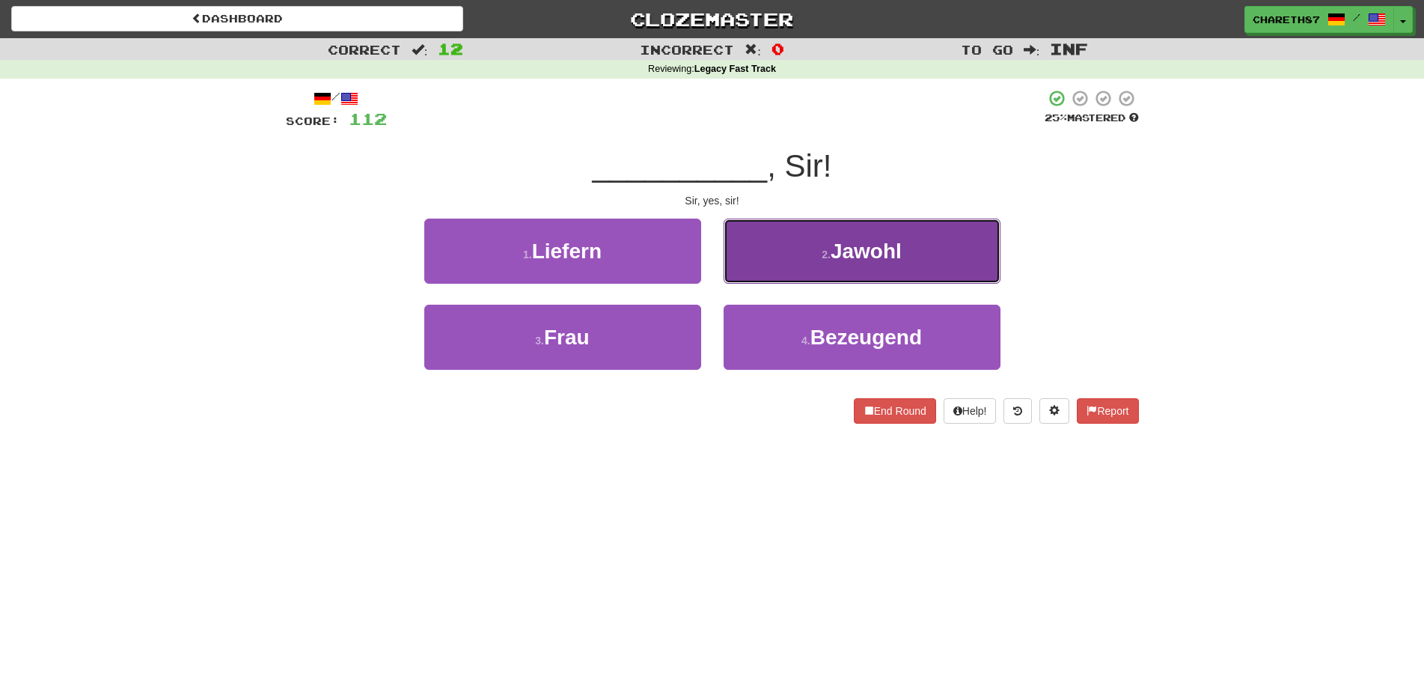
click at [862, 251] on span "Jawohl" at bounding box center [866, 250] width 71 height 23
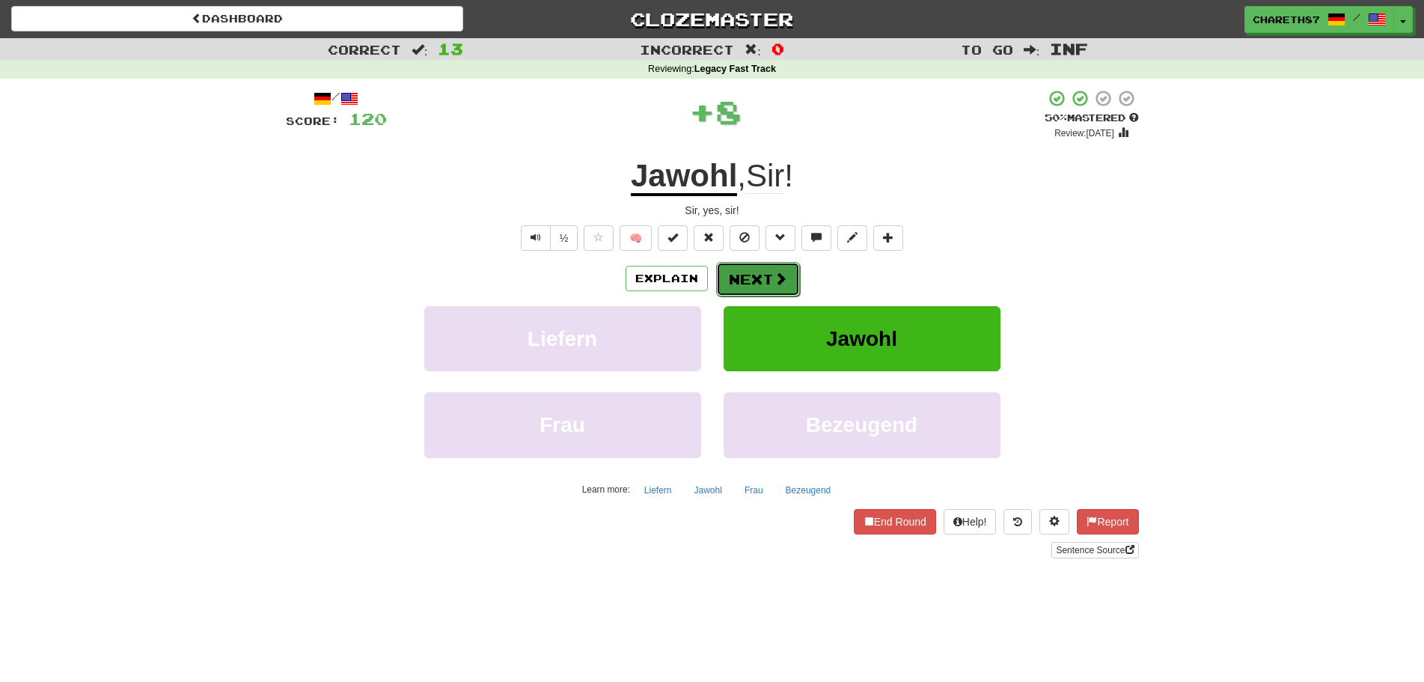
click at [760, 281] on button "Next" at bounding box center [758, 279] width 84 height 34
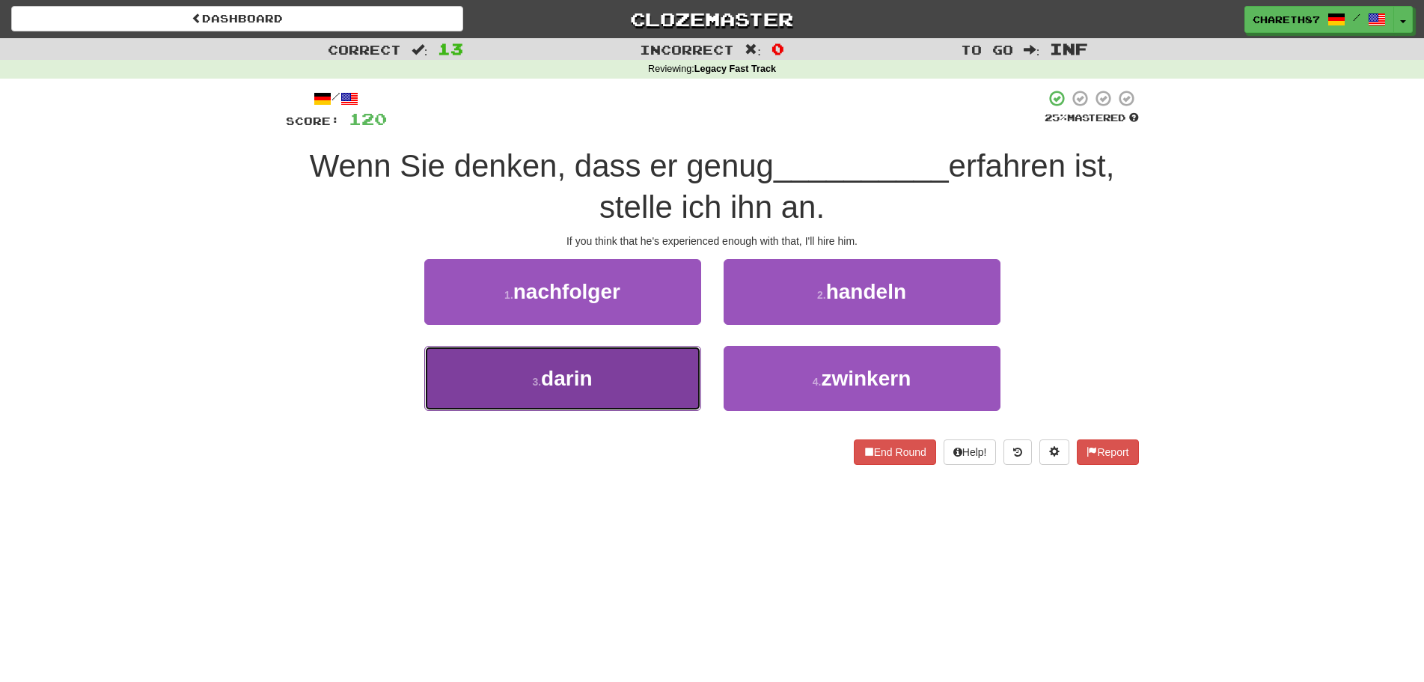
click at [597, 388] on button "3 . darin" at bounding box center [562, 378] width 277 height 65
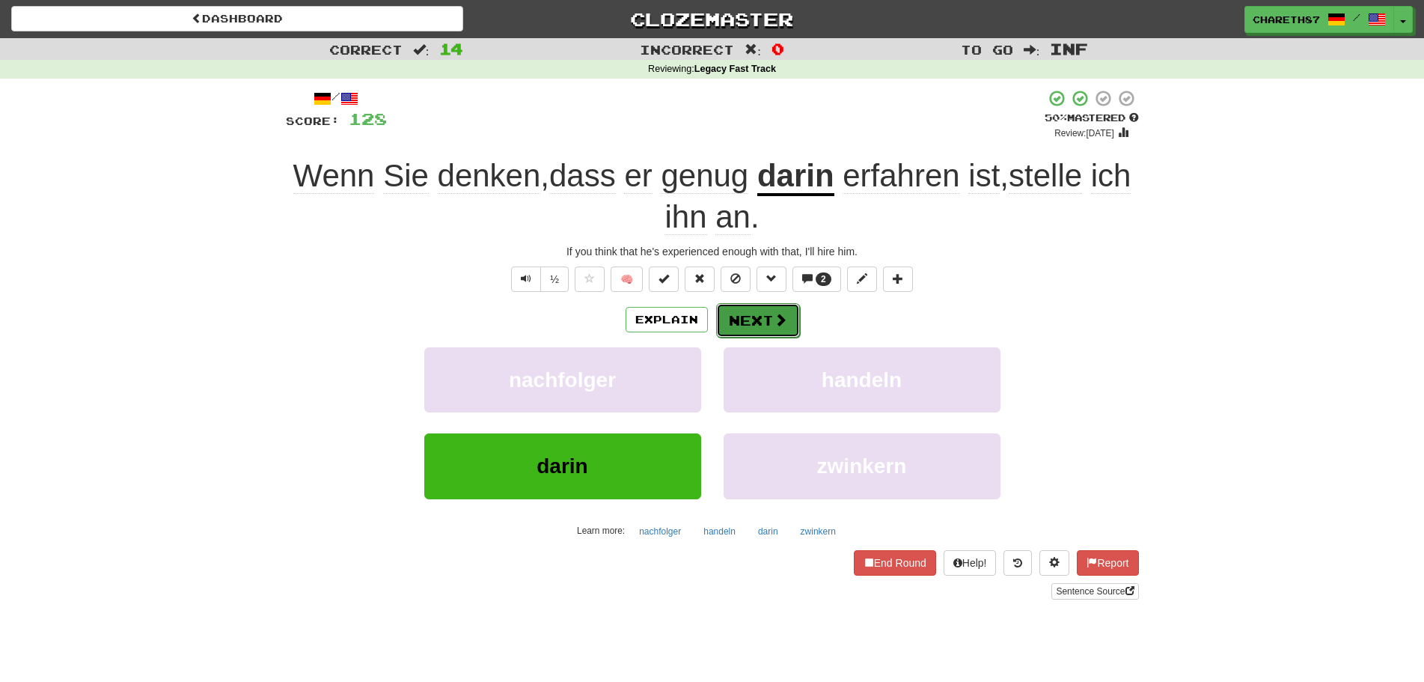
click at [765, 317] on button "Next" at bounding box center [758, 320] width 84 height 34
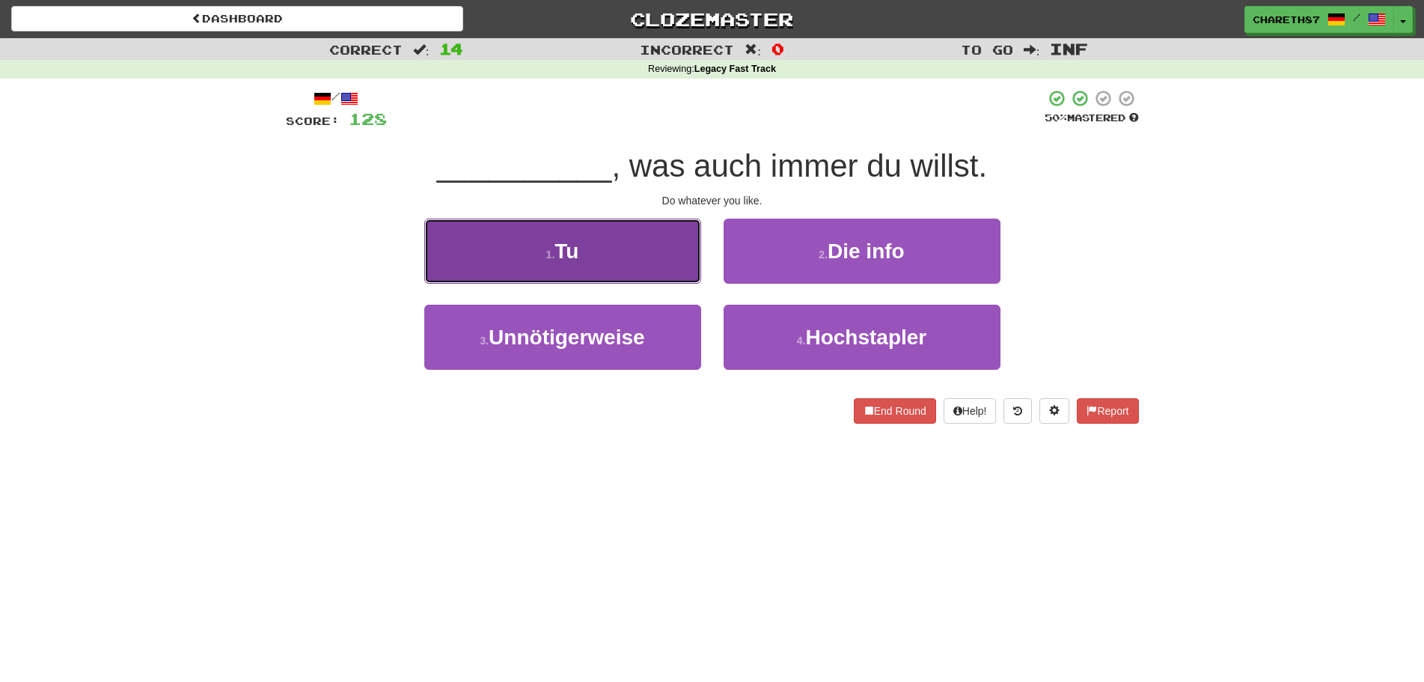
click at [637, 256] on button "1 . Tu" at bounding box center [562, 250] width 277 height 65
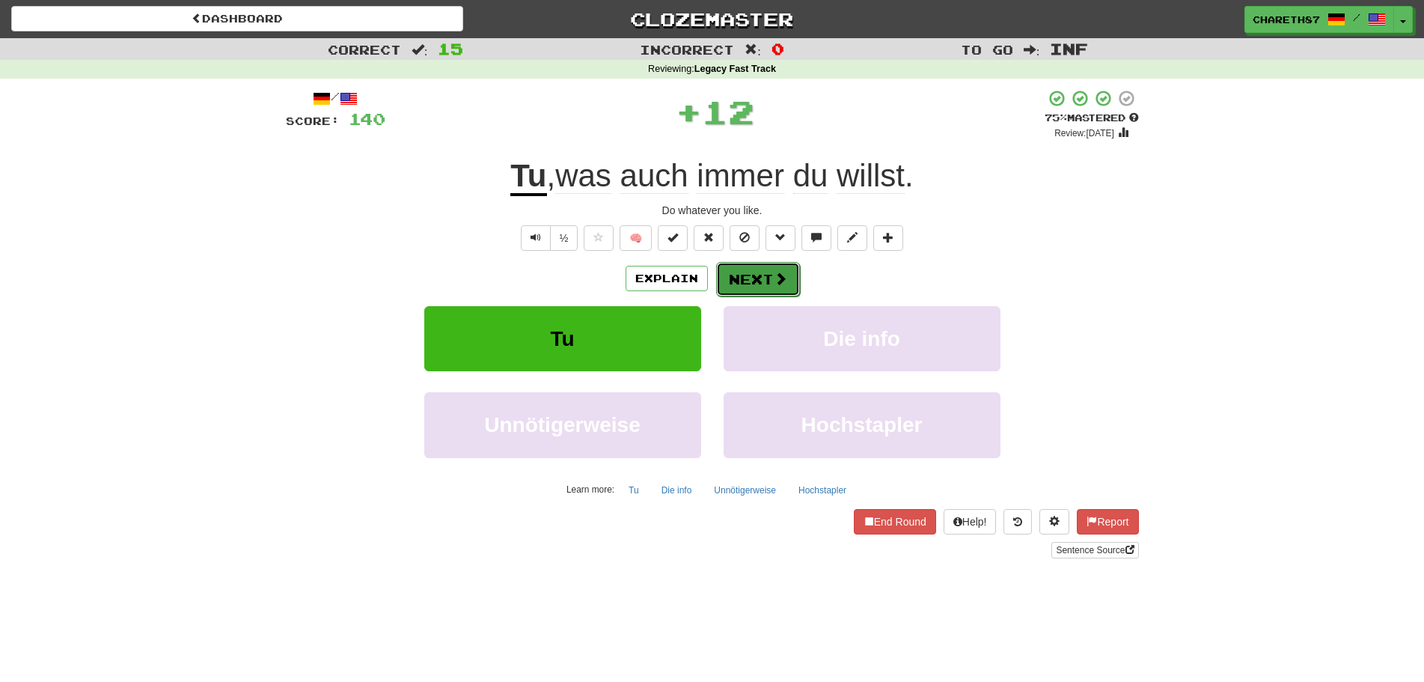
click at [757, 276] on button "Next" at bounding box center [758, 279] width 84 height 34
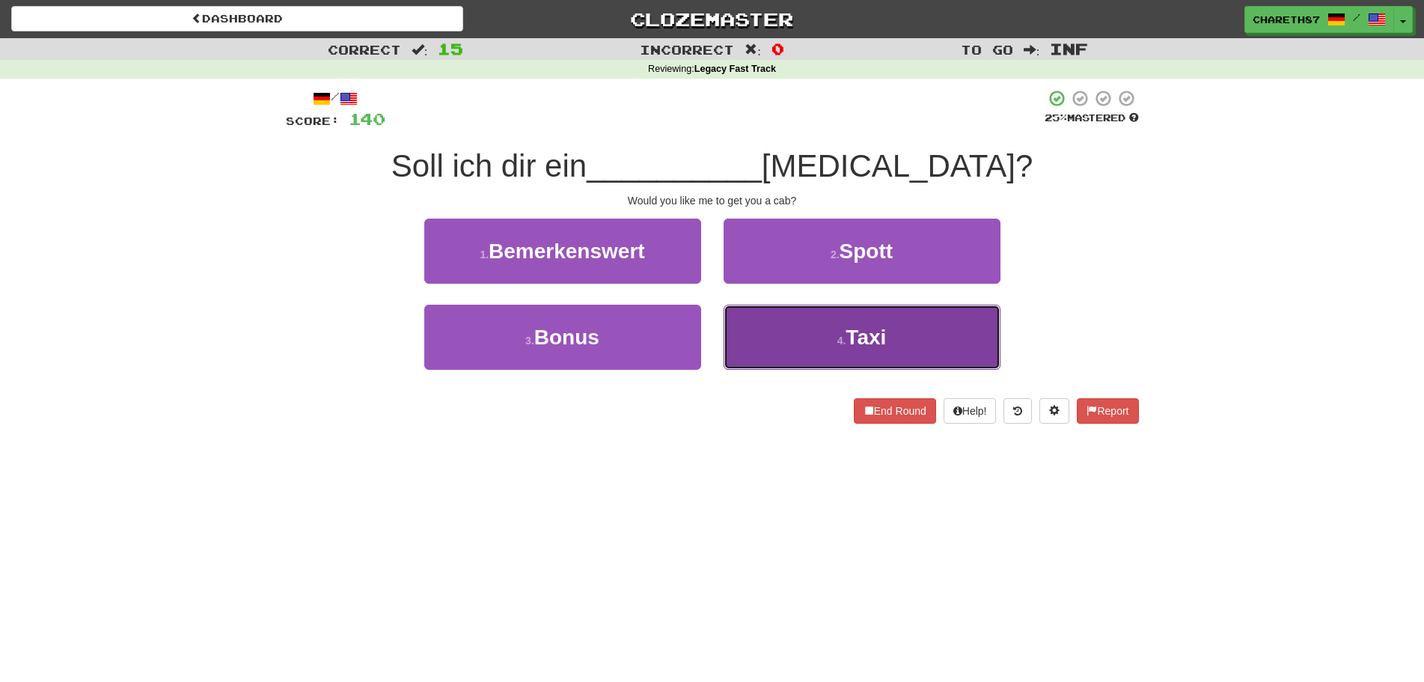
click at [795, 341] on button "4 . Taxi" at bounding box center [862, 337] width 277 height 65
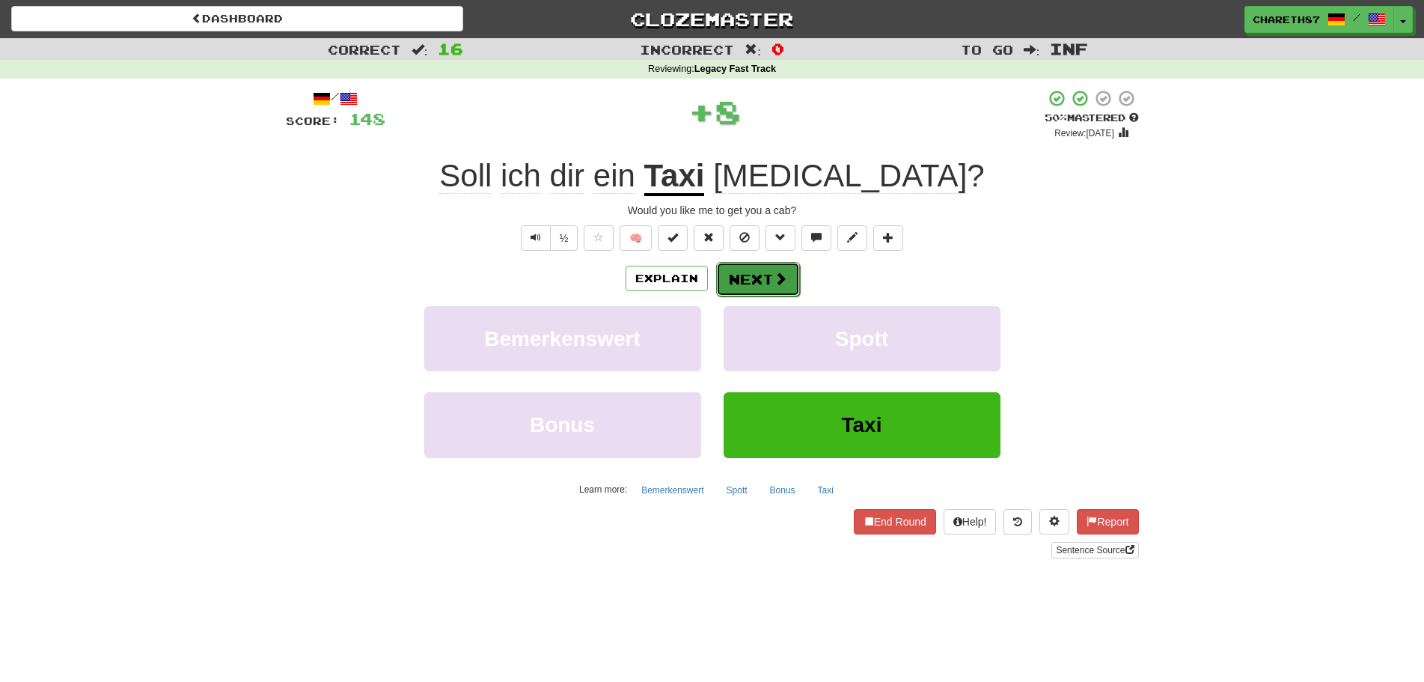
click at [764, 276] on button "Next" at bounding box center [758, 279] width 84 height 34
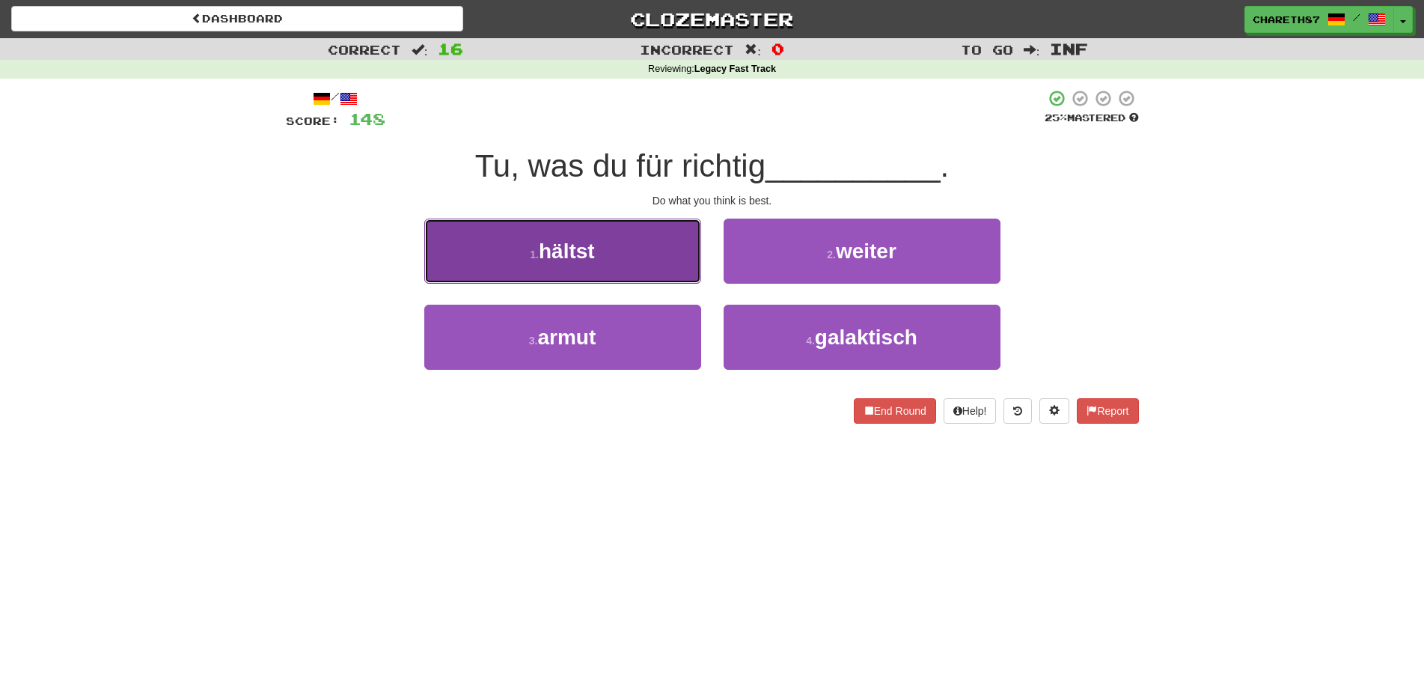
click at [646, 248] on button "1 . hältst" at bounding box center [562, 250] width 277 height 65
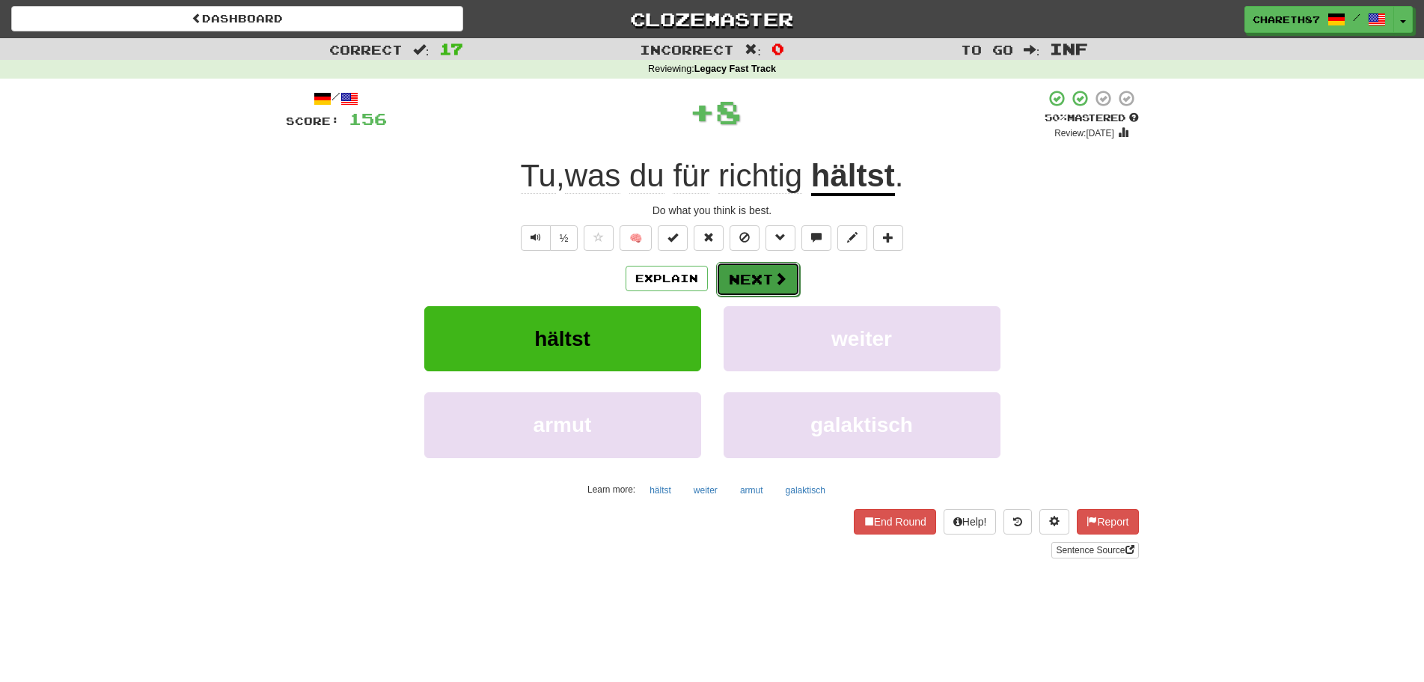
click at [754, 278] on button "Next" at bounding box center [758, 279] width 84 height 34
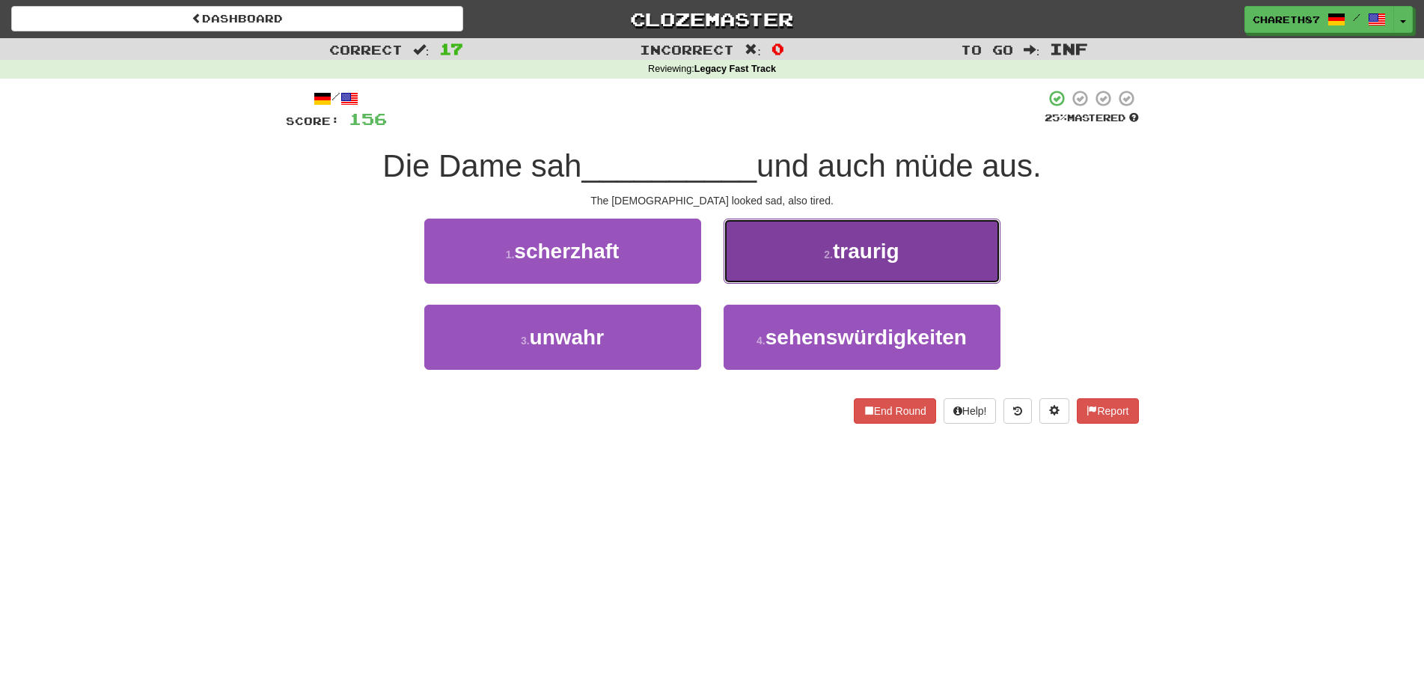
click at [899, 248] on span "traurig" at bounding box center [866, 250] width 67 height 23
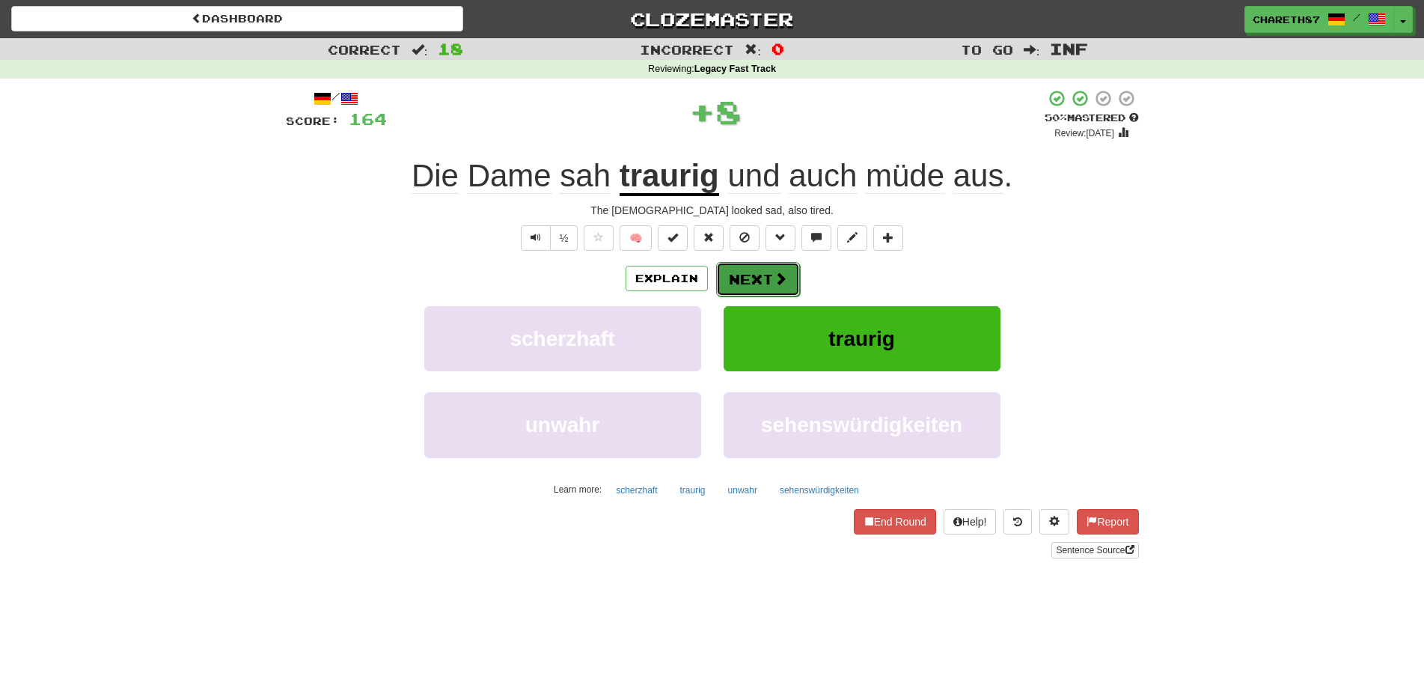
click at [758, 272] on button "Next" at bounding box center [758, 279] width 84 height 34
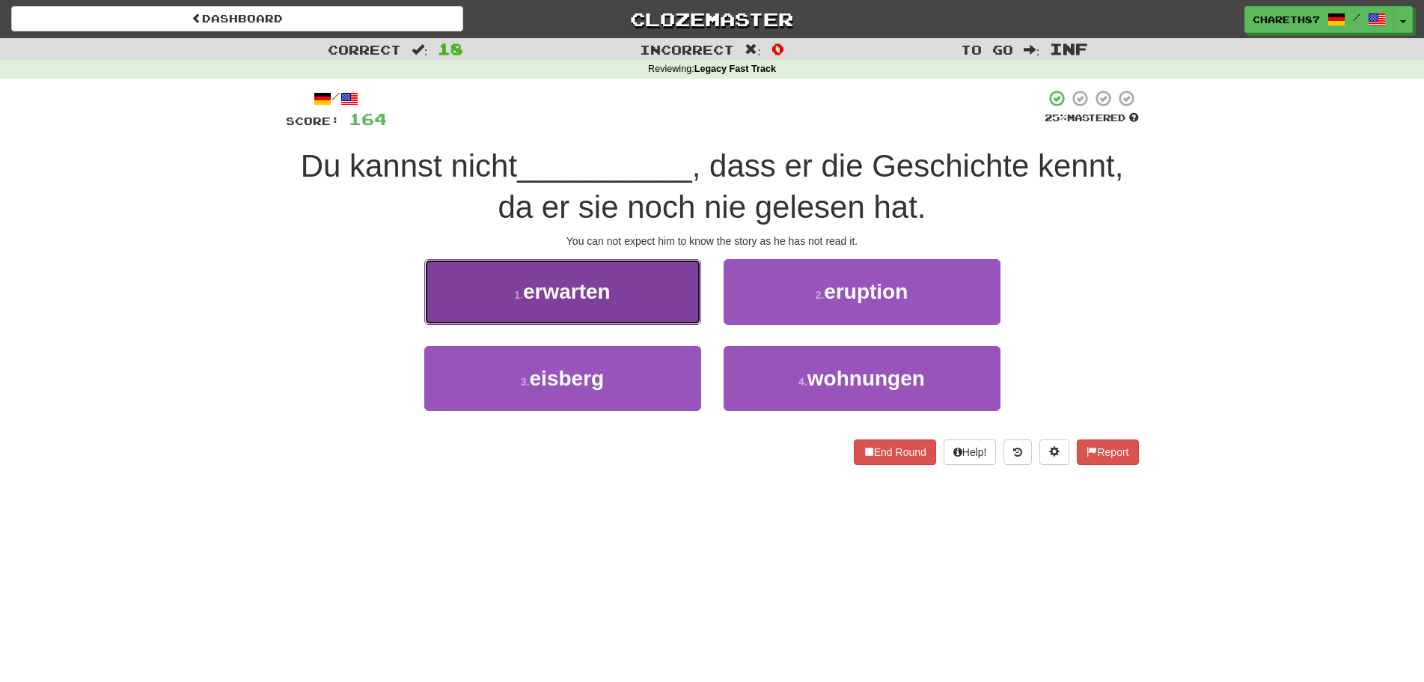
click at [535, 283] on span "erwarten" at bounding box center [567, 291] width 88 height 23
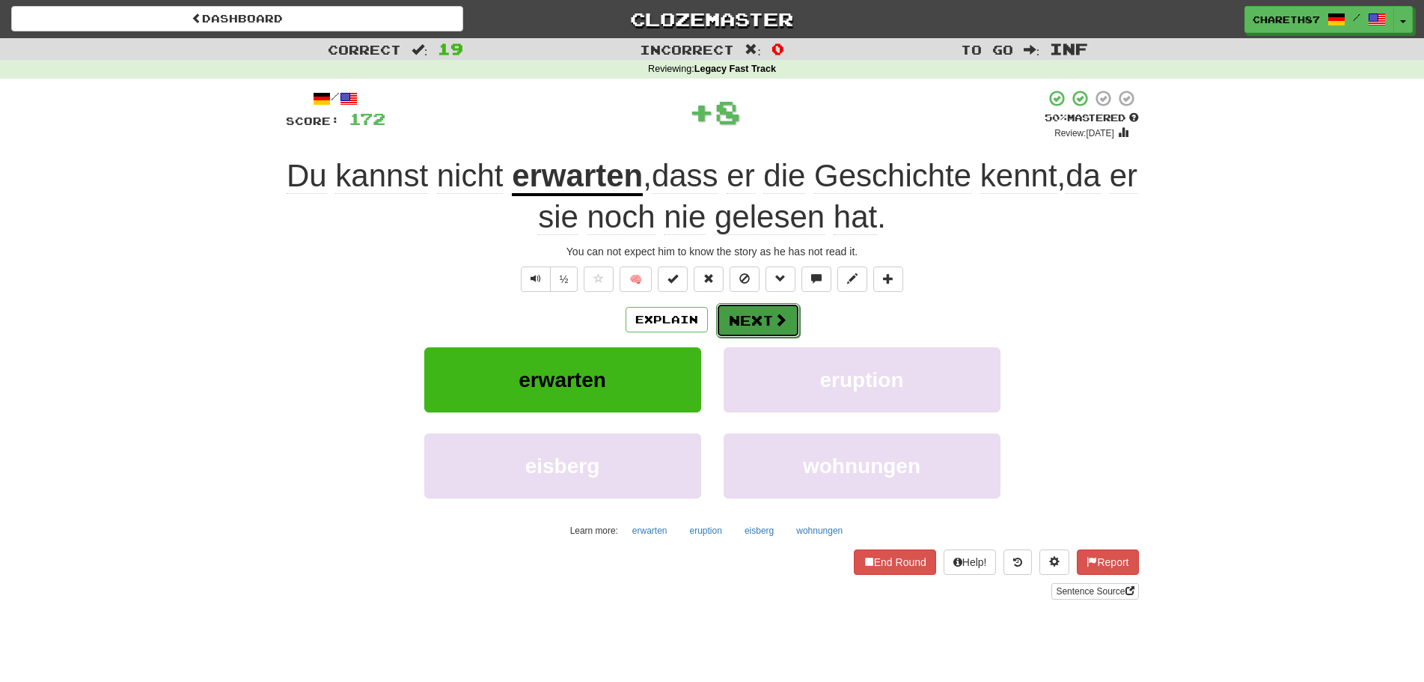
click at [753, 325] on button "Next" at bounding box center [758, 320] width 84 height 34
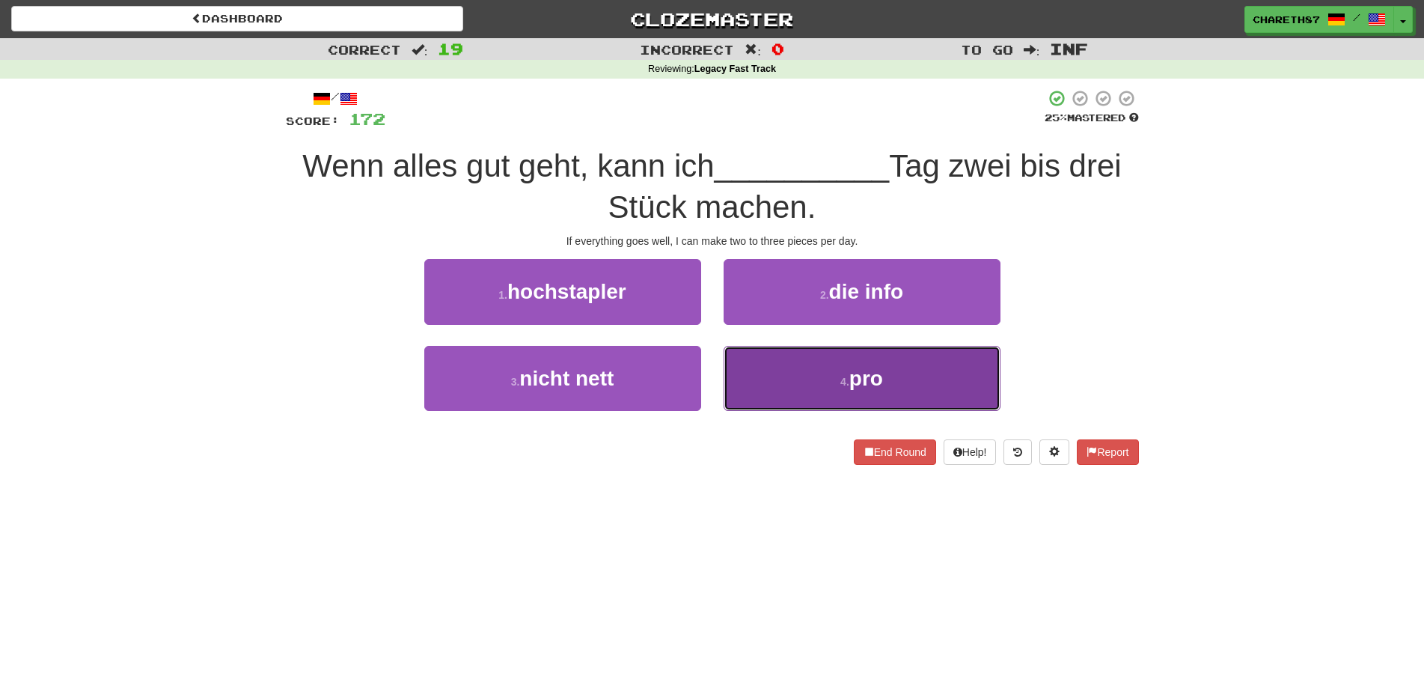
click at [804, 374] on button "4 . pro" at bounding box center [862, 378] width 277 height 65
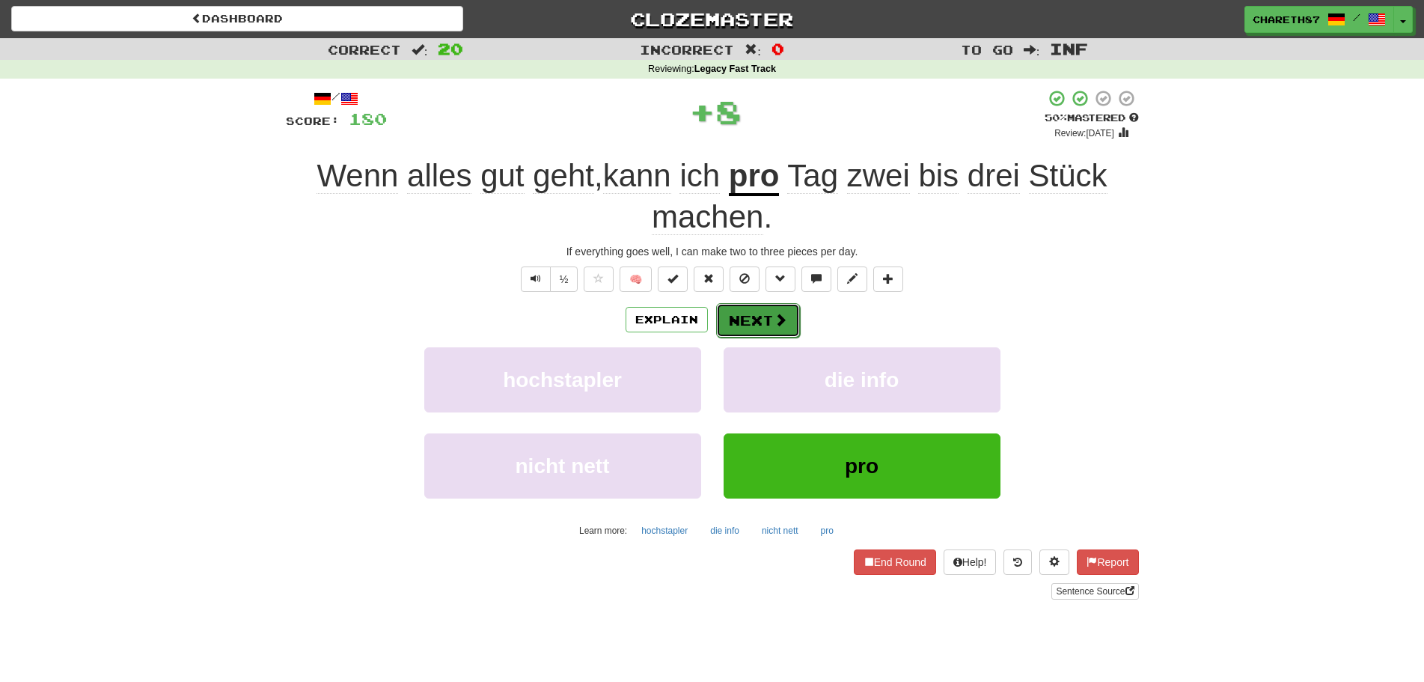
click at [765, 319] on button "Next" at bounding box center [758, 320] width 84 height 34
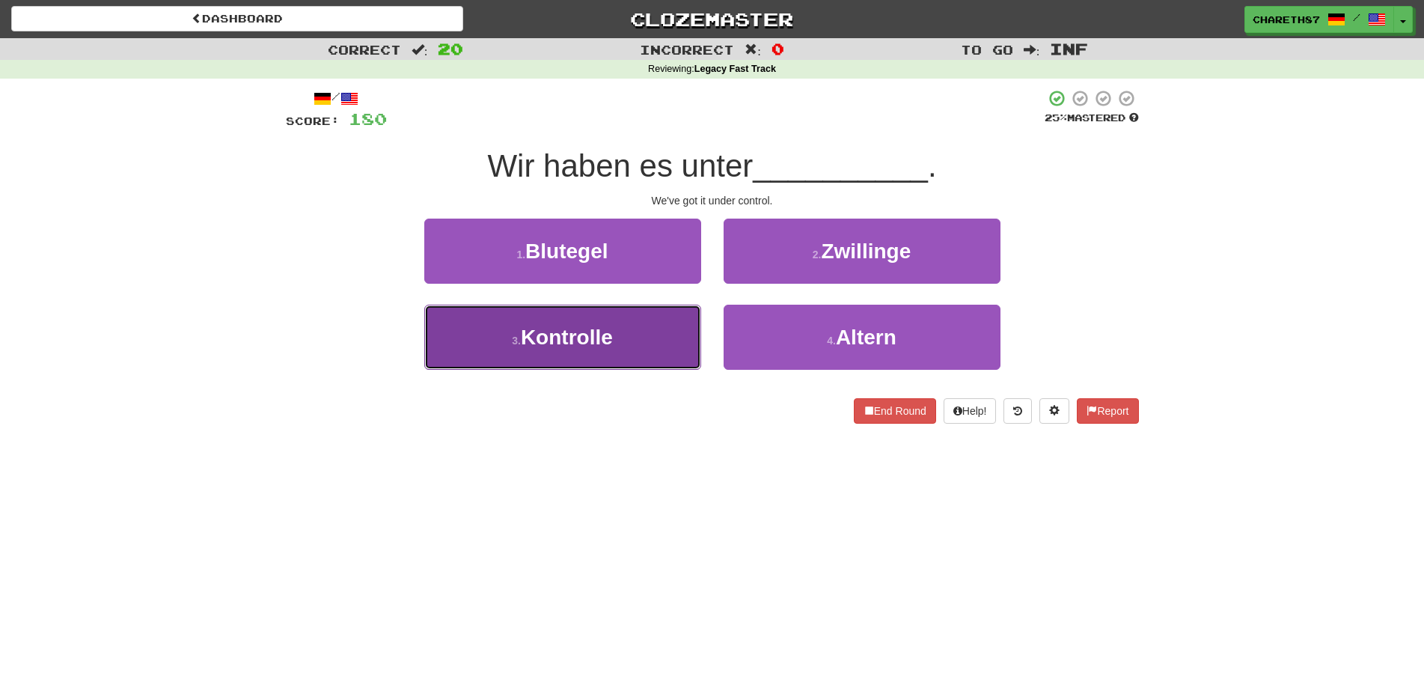
click at [590, 333] on span "Kontrolle" at bounding box center [567, 336] width 92 height 23
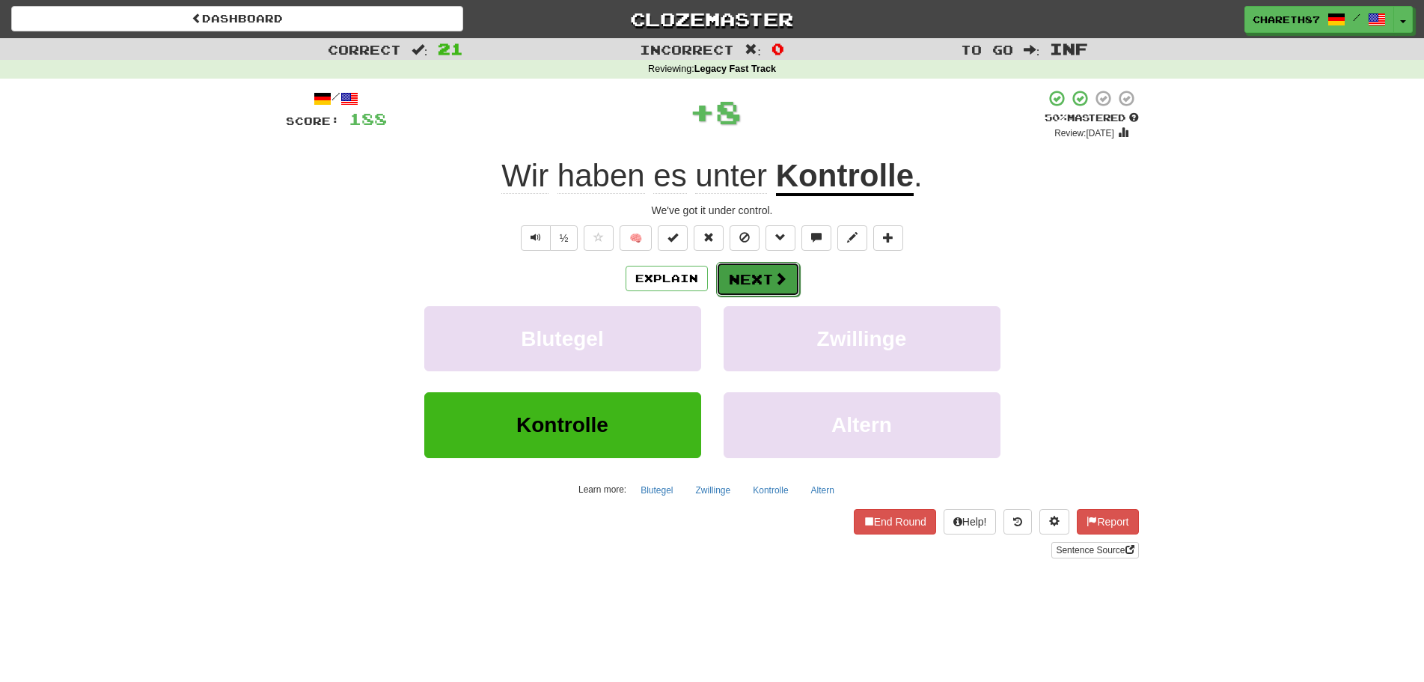
click at [775, 273] on span at bounding box center [780, 278] width 13 height 13
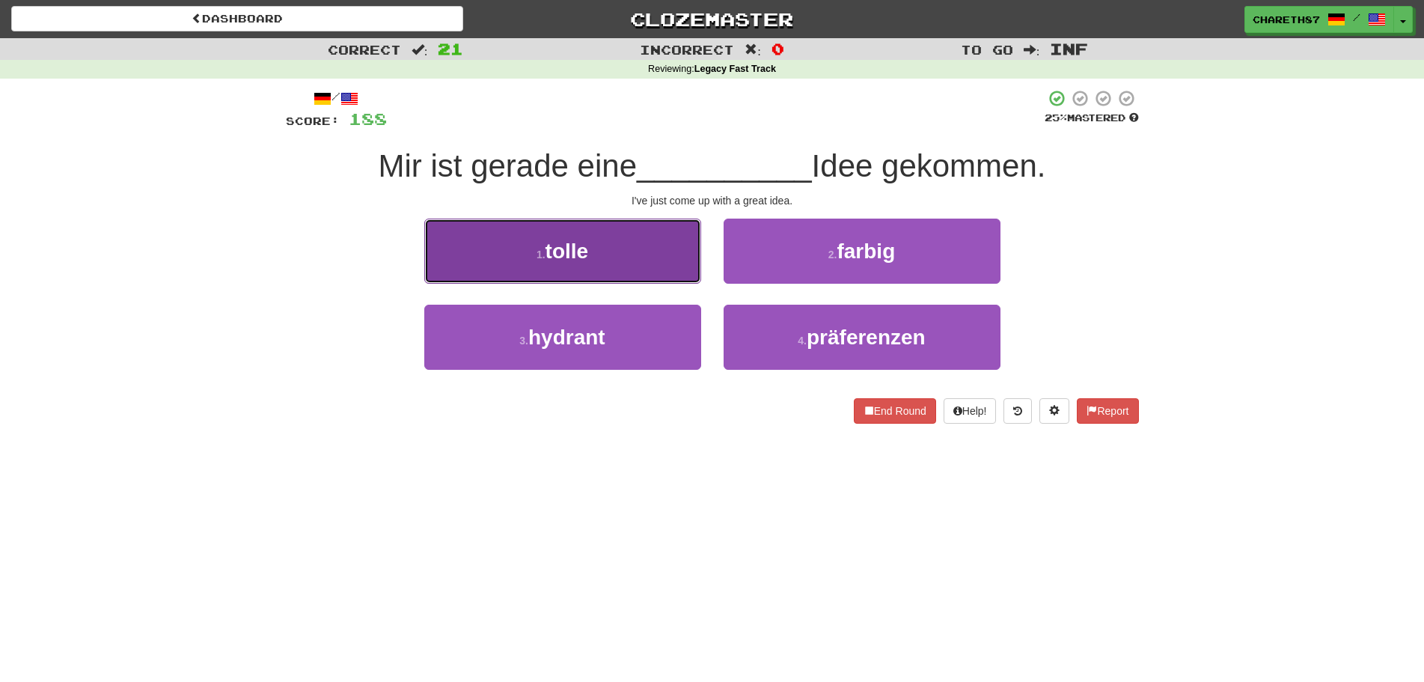
click at [543, 253] on small "1 ." at bounding box center [540, 254] width 9 height 12
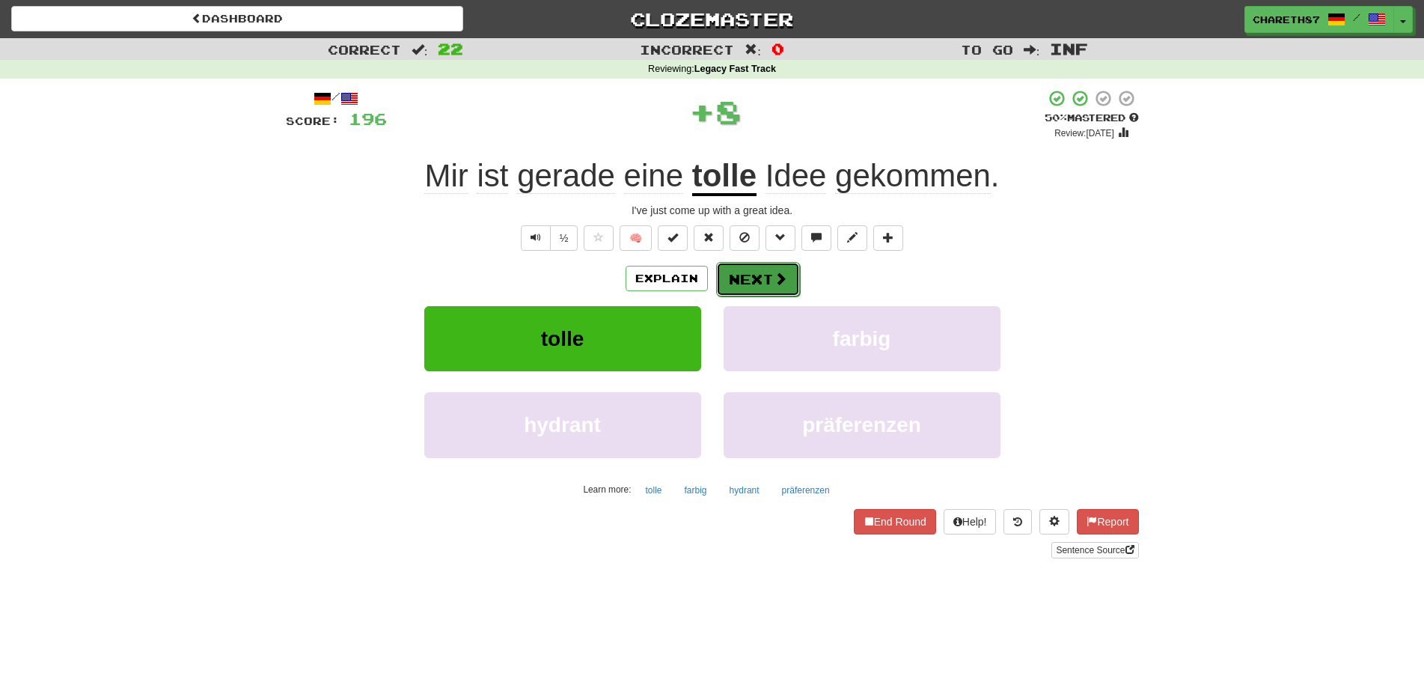
click at [756, 278] on button "Next" at bounding box center [758, 279] width 84 height 34
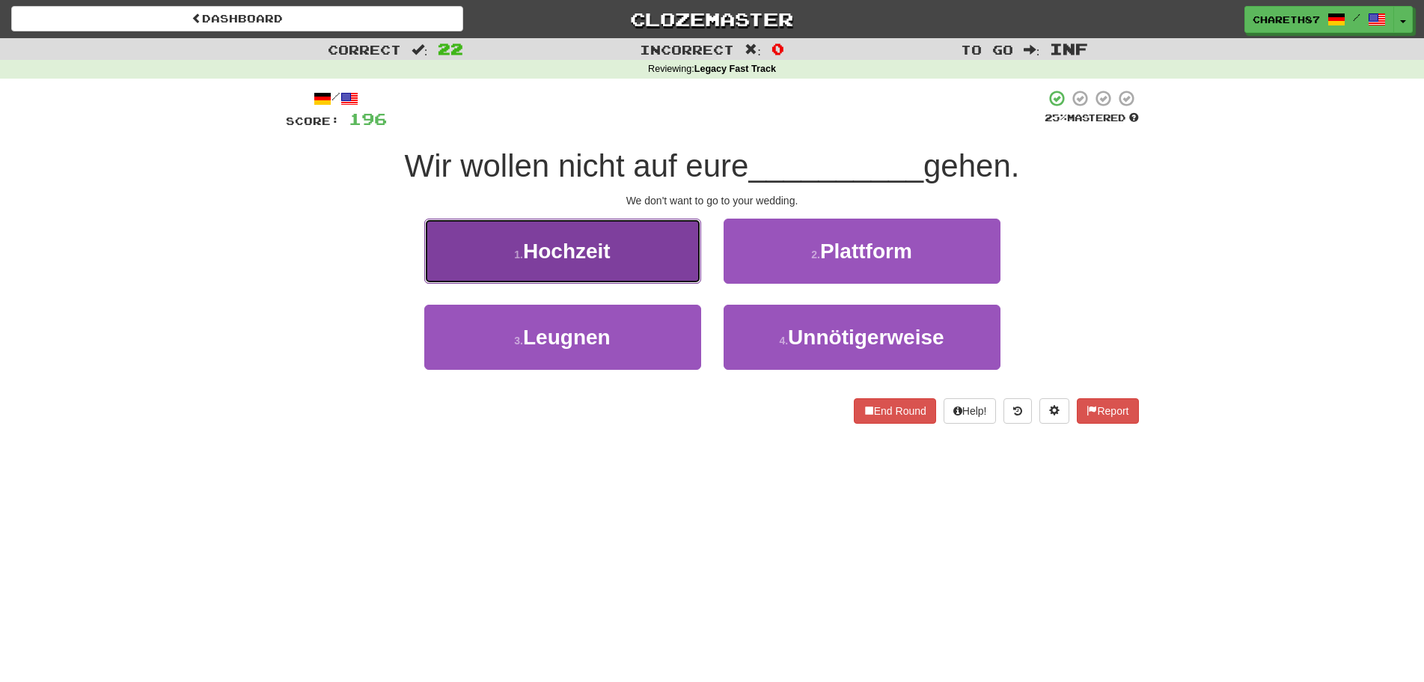
click at [604, 264] on button "1 . Hochzeit" at bounding box center [562, 250] width 277 height 65
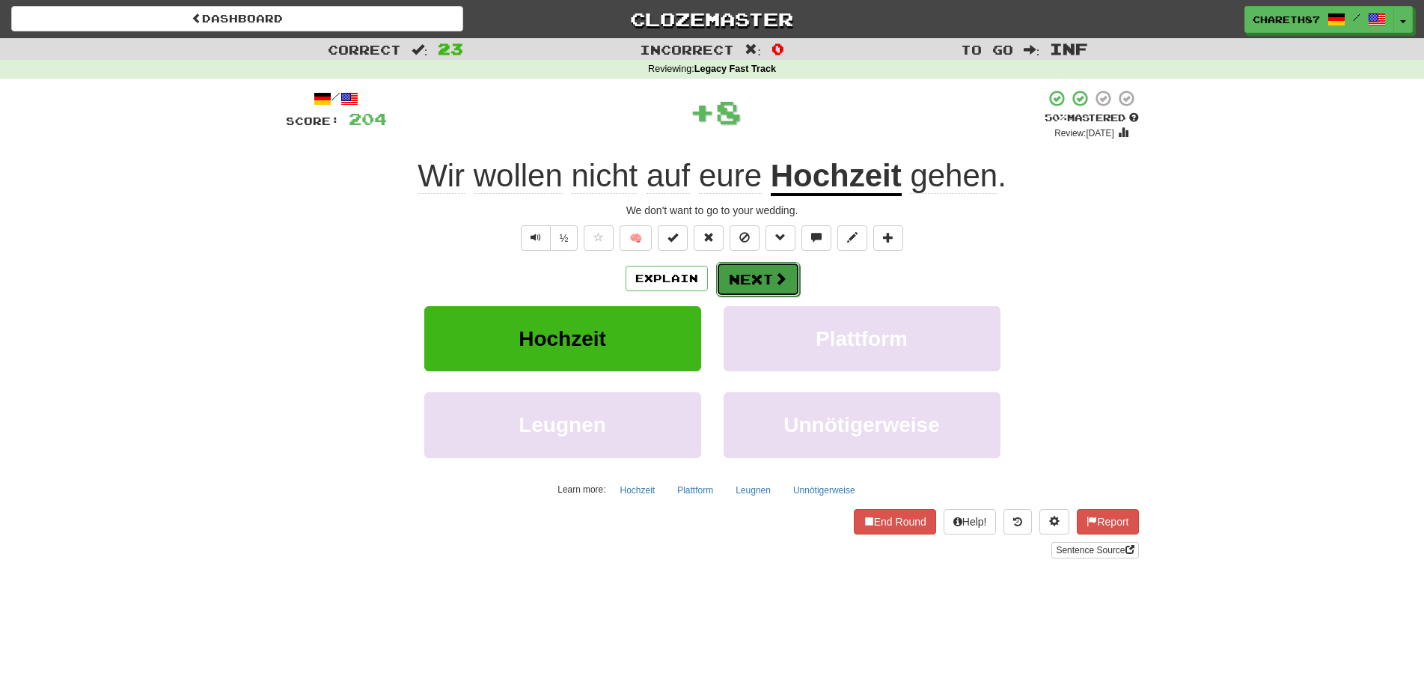
click at [744, 271] on button "Next" at bounding box center [758, 279] width 84 height 34
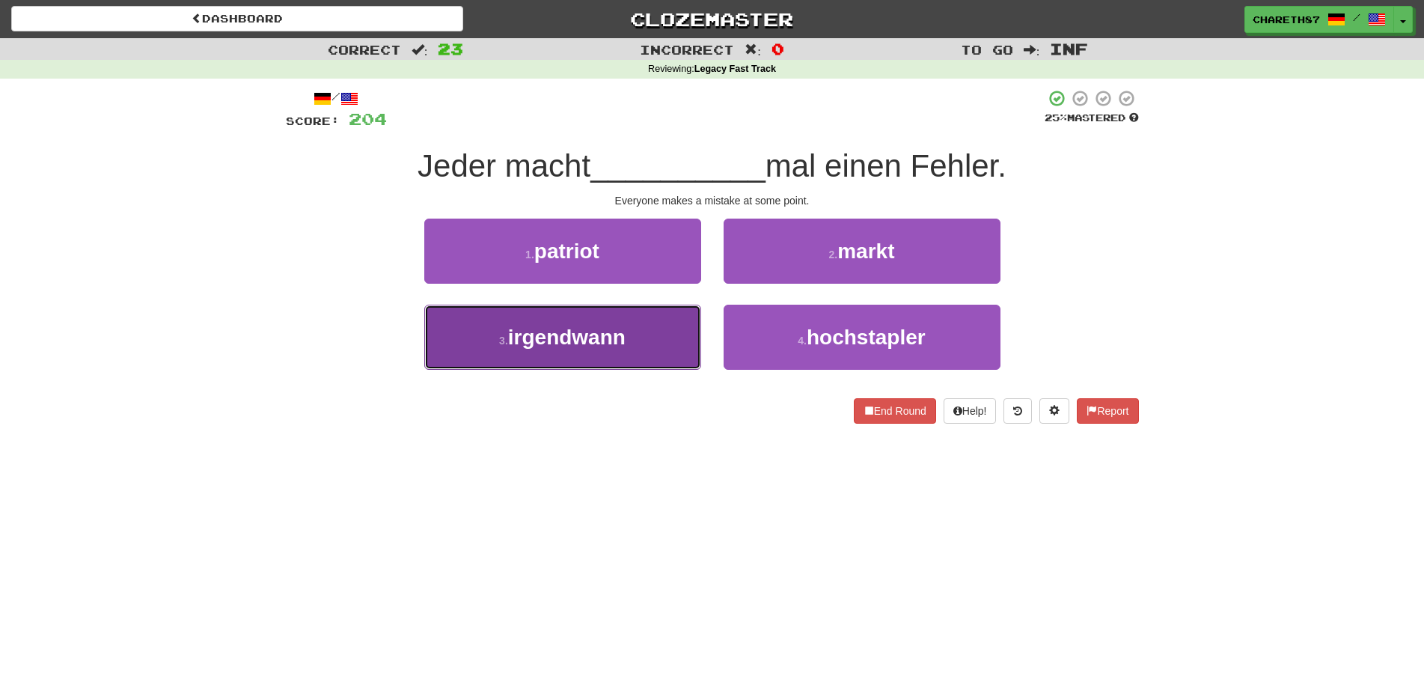
click at [516, 338] on span "irgendwann" at bounding box center [566, 336] width 117 height 23
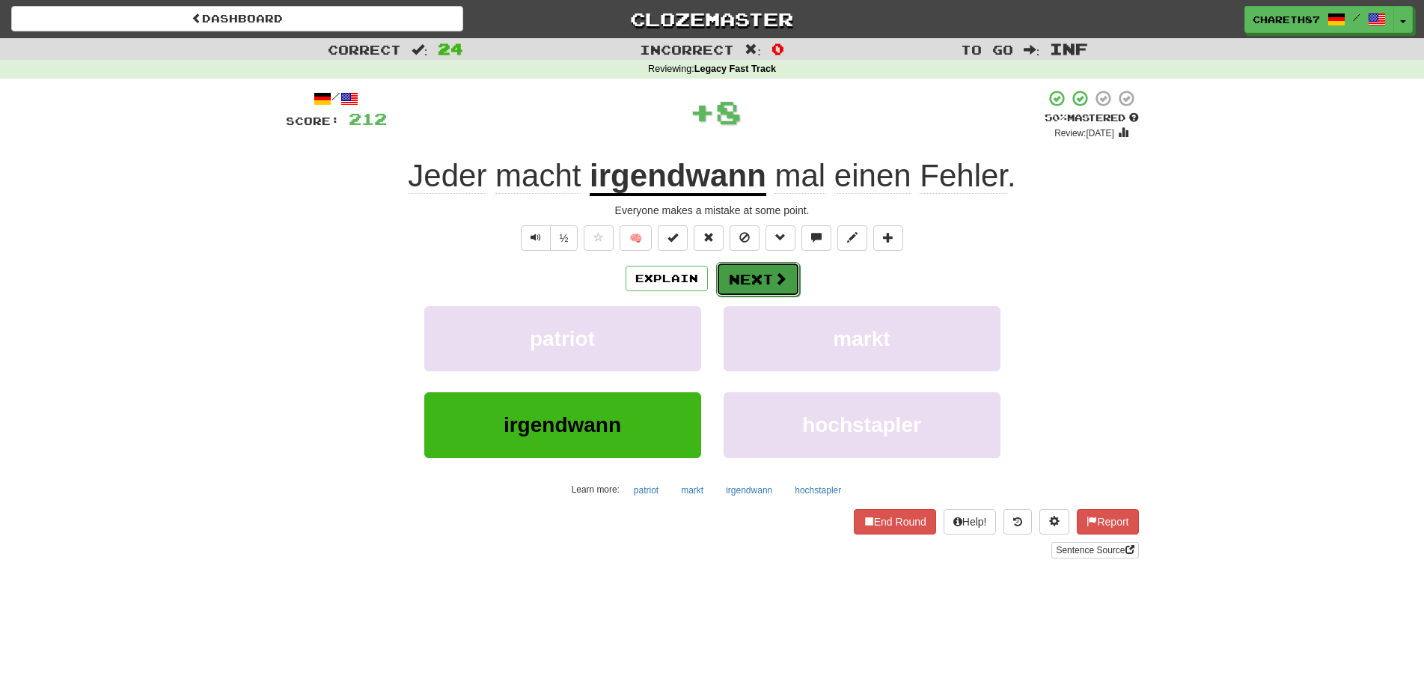
click at [756, 280] on button "Next" at bounding box center [758, 279] width 84 height 34
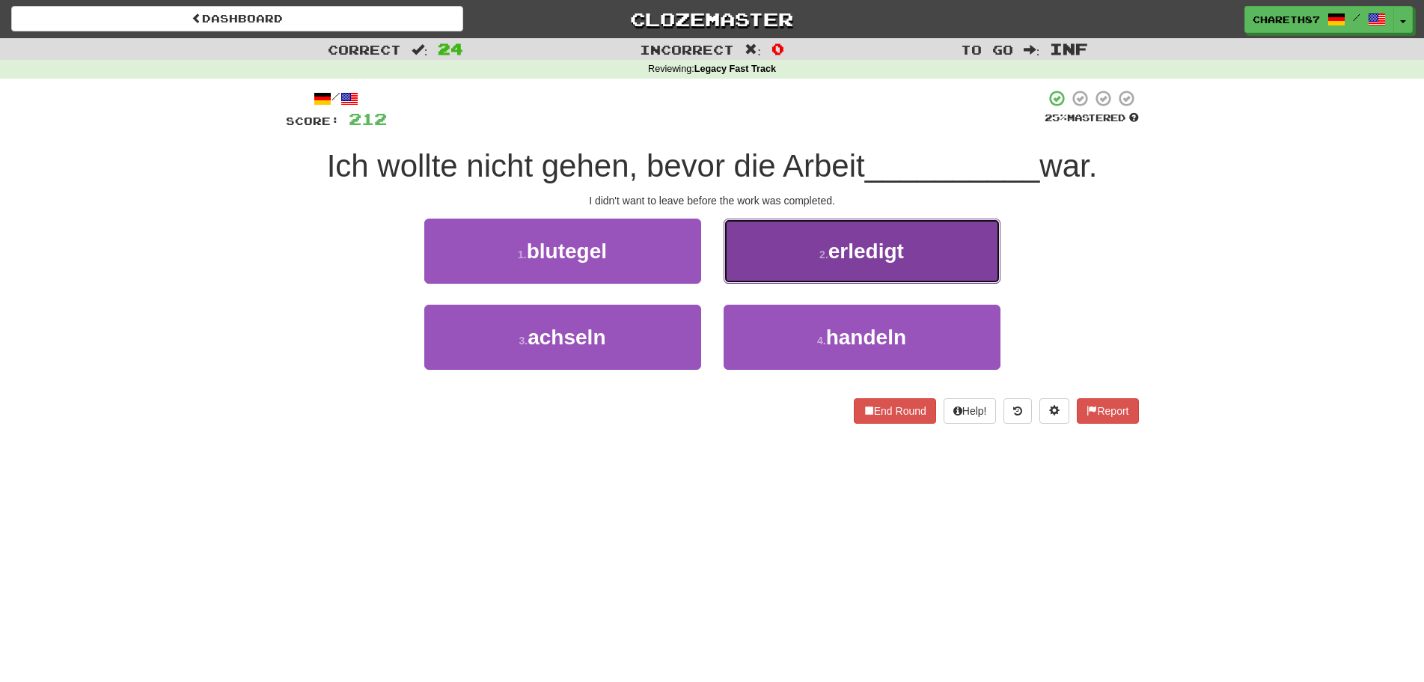
click at [963, 248] on button "2 . erledigt" at bounding box center [862, 250] width 277 height 65
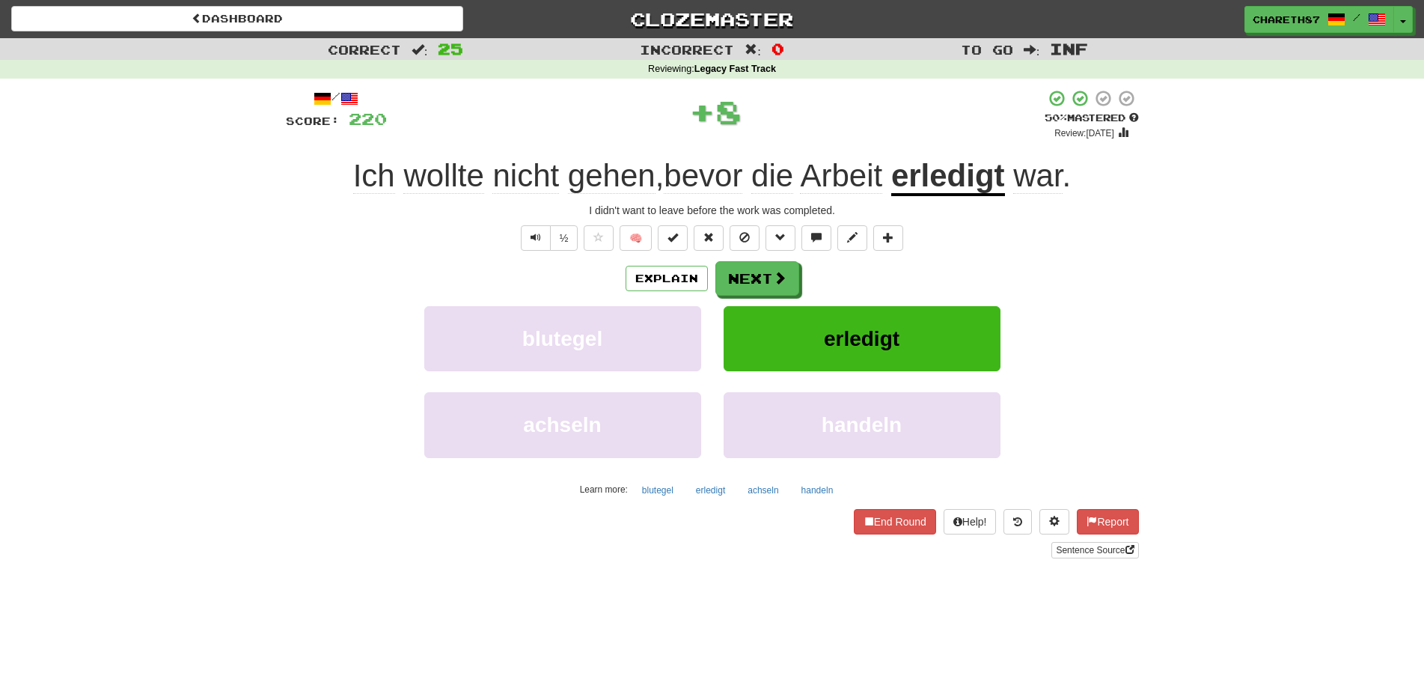
click at [976, 173] on u "erledigt" at bounding box center [948, 177] width 114 height 38
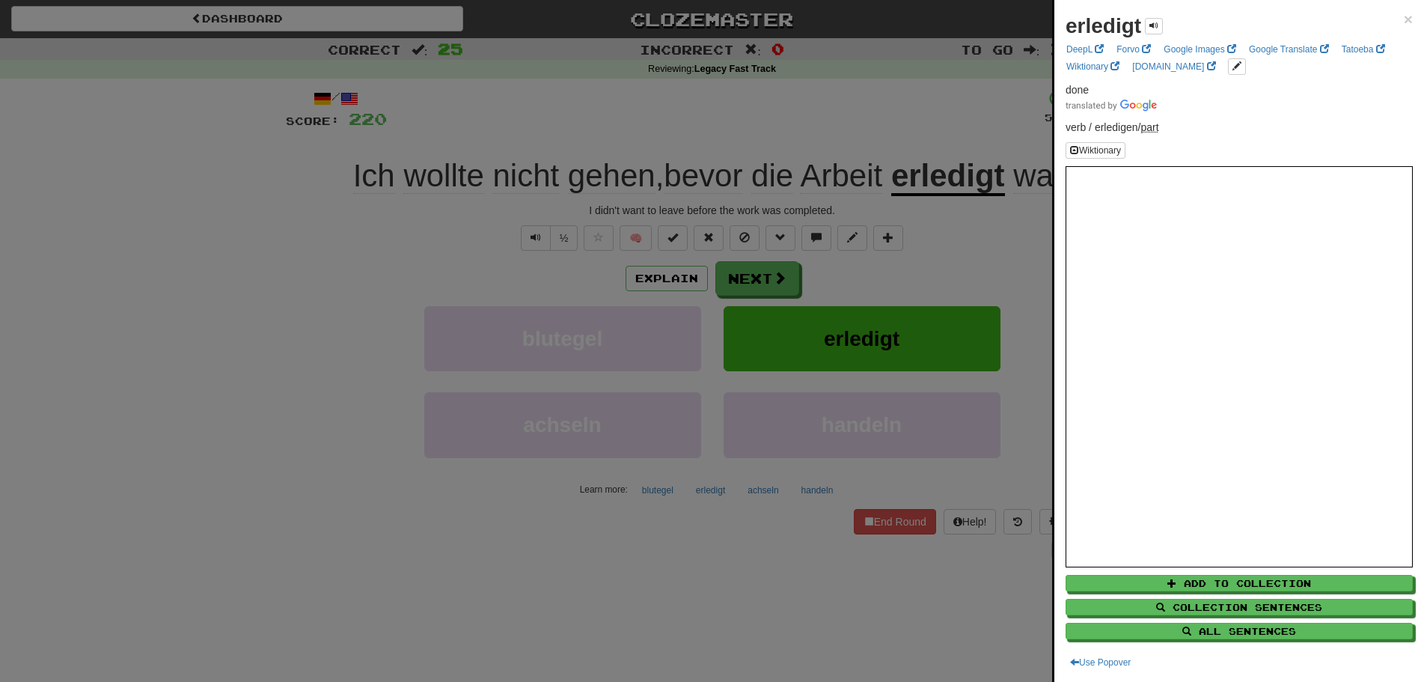
click at [123, 413] on div at bounding box center [712, 341] width 1424 height 682
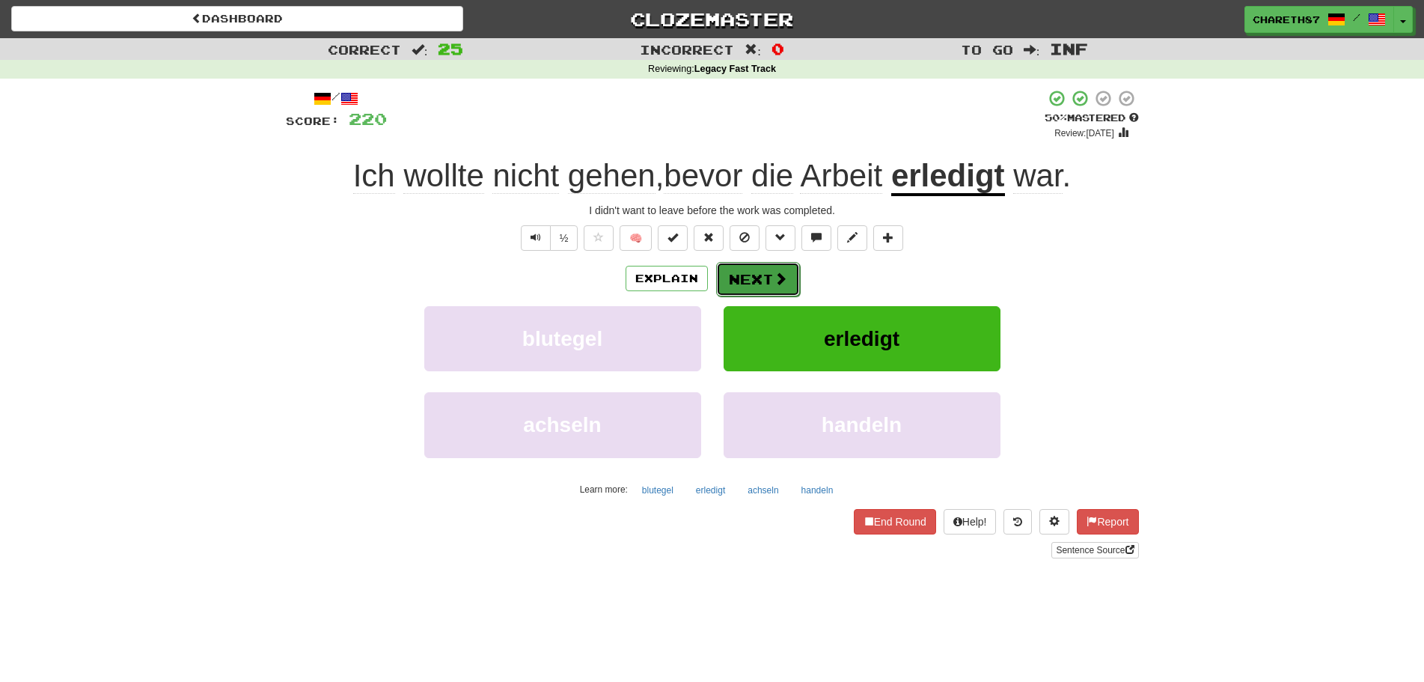
click at [754, 285] on button "Next" at bounding box center [758, 279] width 84 height 34
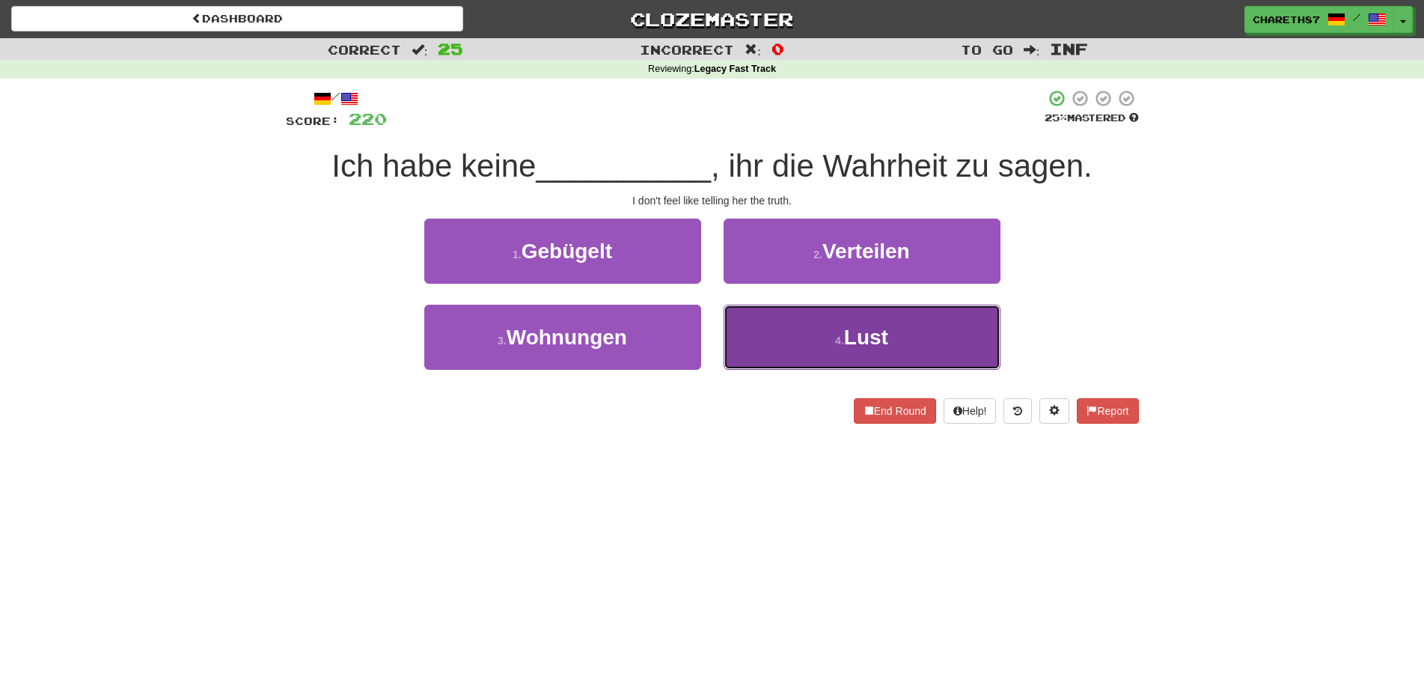
click at [839, 338] on small "4 ." at bounding box center [839, 340] width 9 height 12
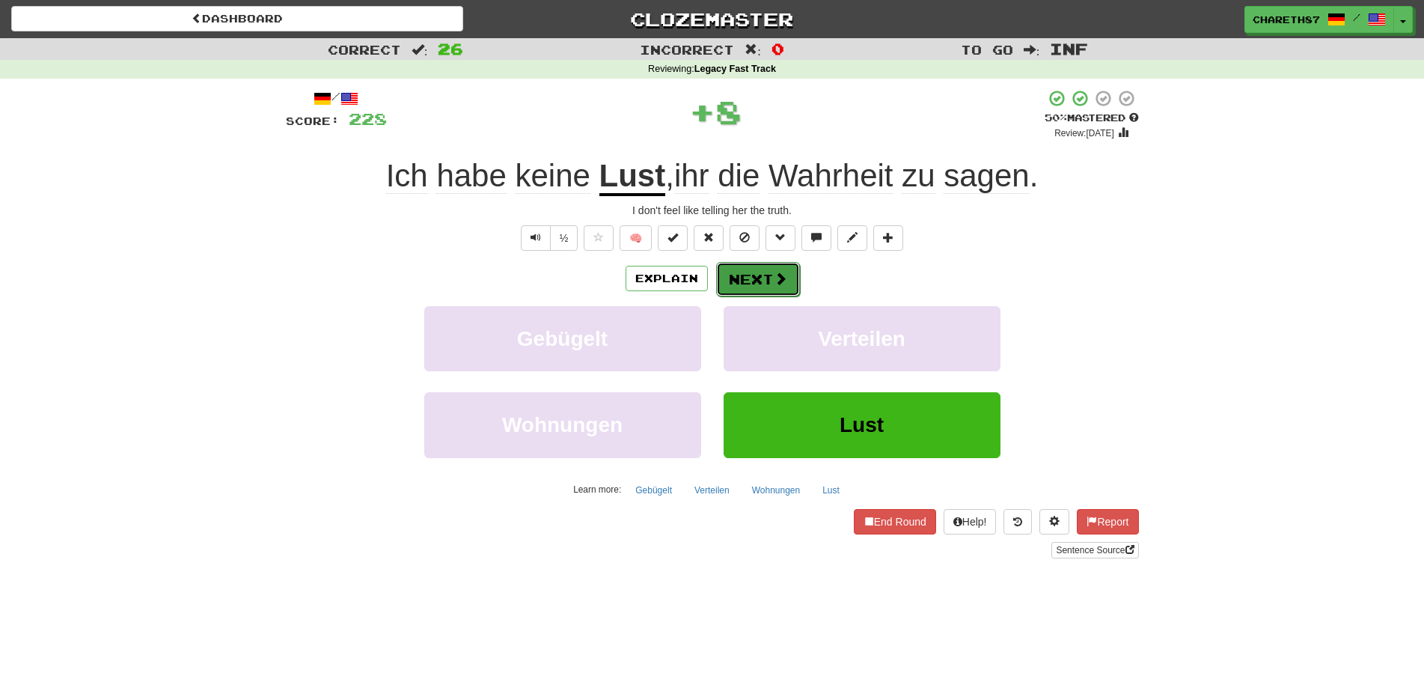
click at [763, 280] on button "Next" at bounding box center [758, 279] width 84 height 34
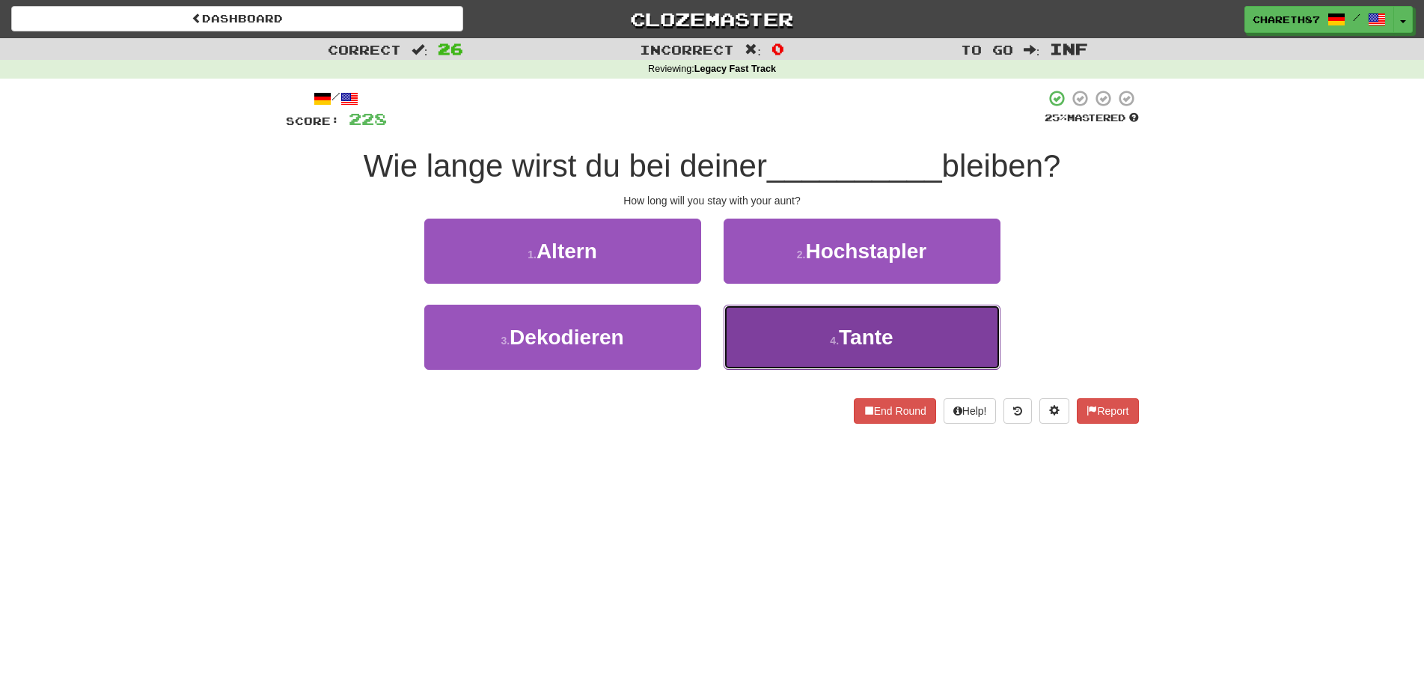
click at [791, 335] on button "4 . Tante" at bounding box center [862, 337] width 277 height 65
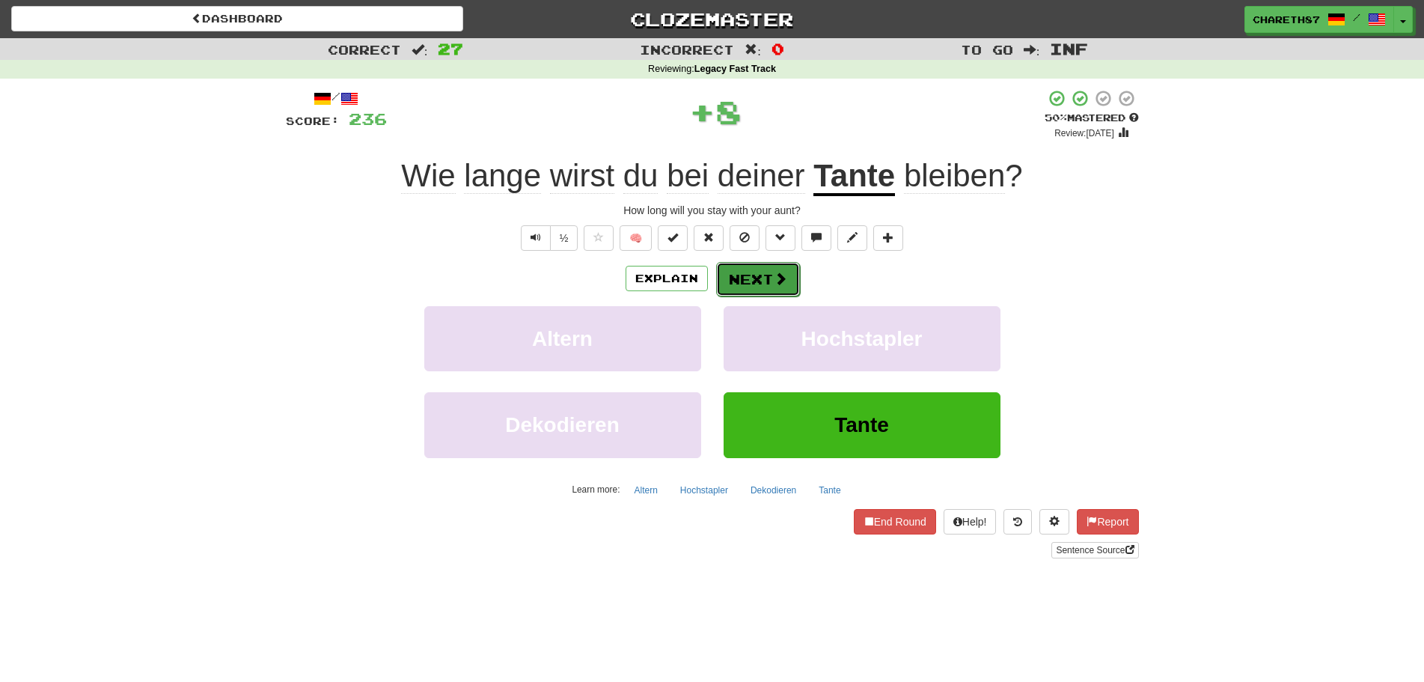
click at [785, 281] on span at bounding box center [780, 278] width 13 height 13
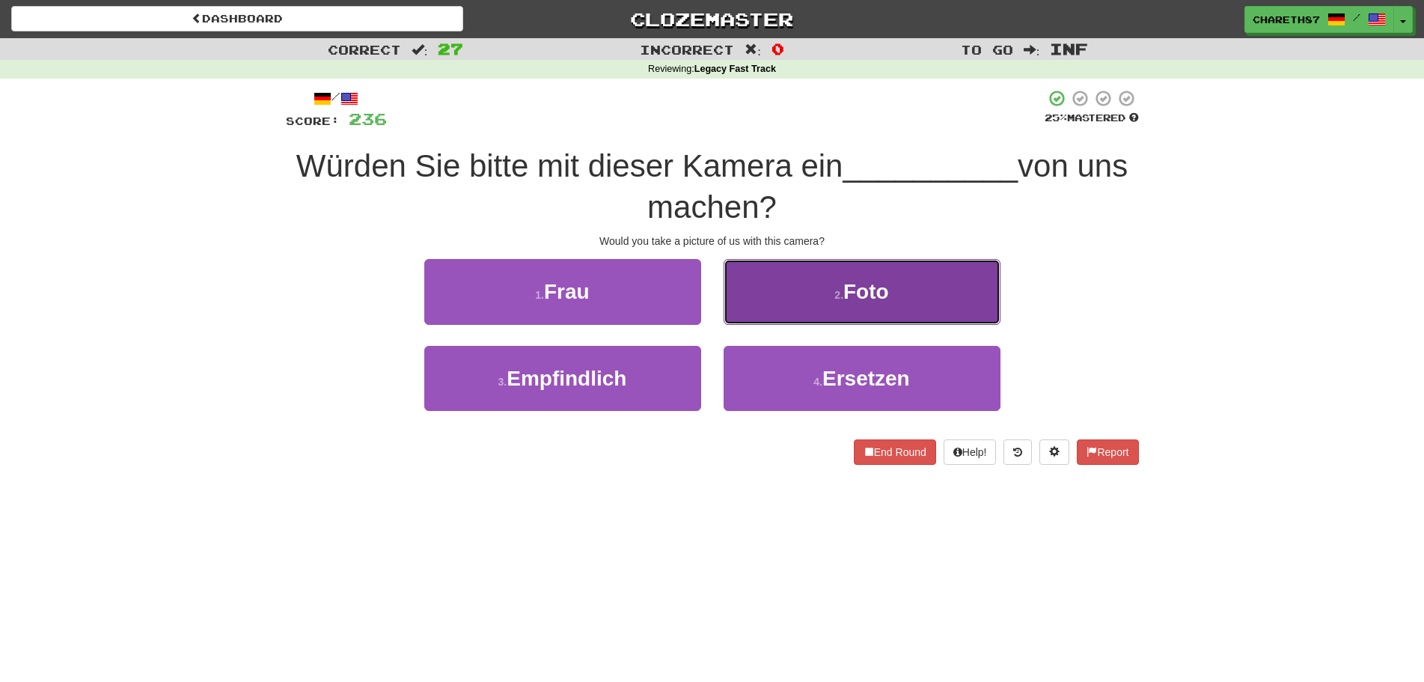
click at [894, 282] on button "2 . Foto" at bounding box center [862, 291] width 277 height 65
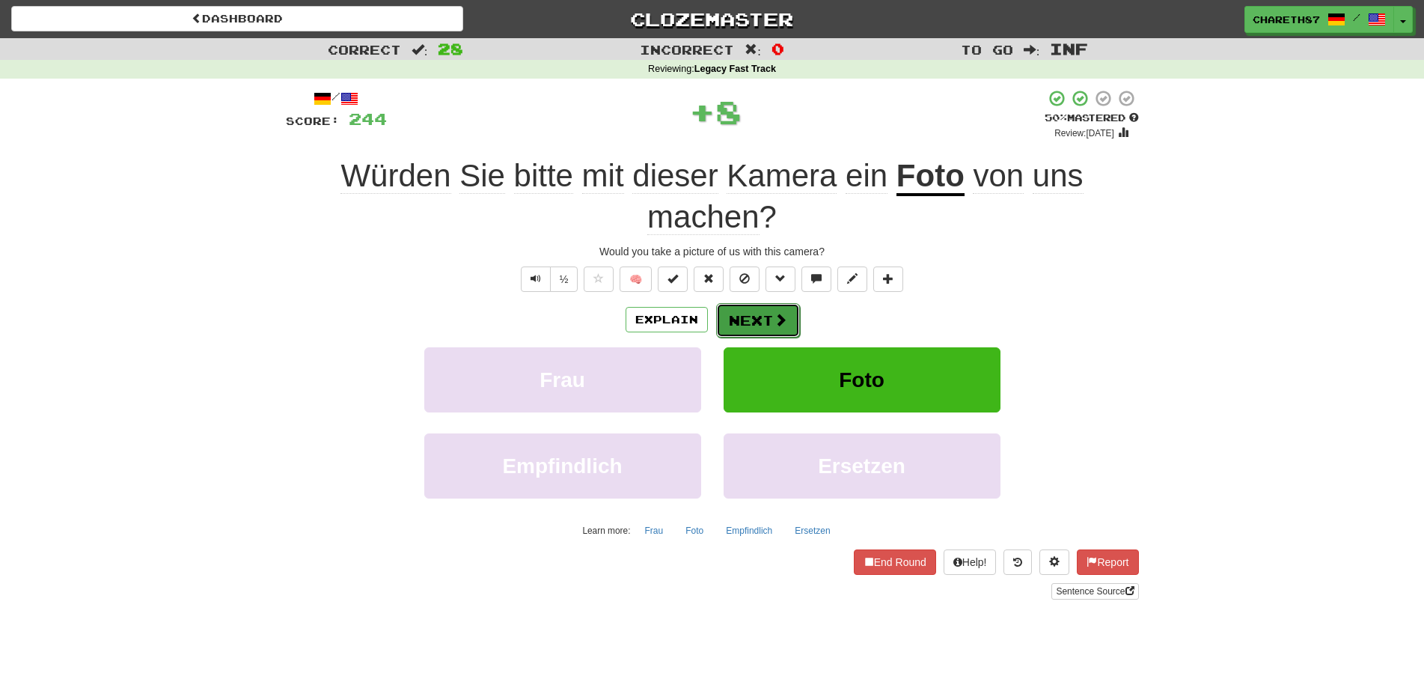
click at [754, 314] on button "Next" at bounding box center [758, 320] width 84 height 34
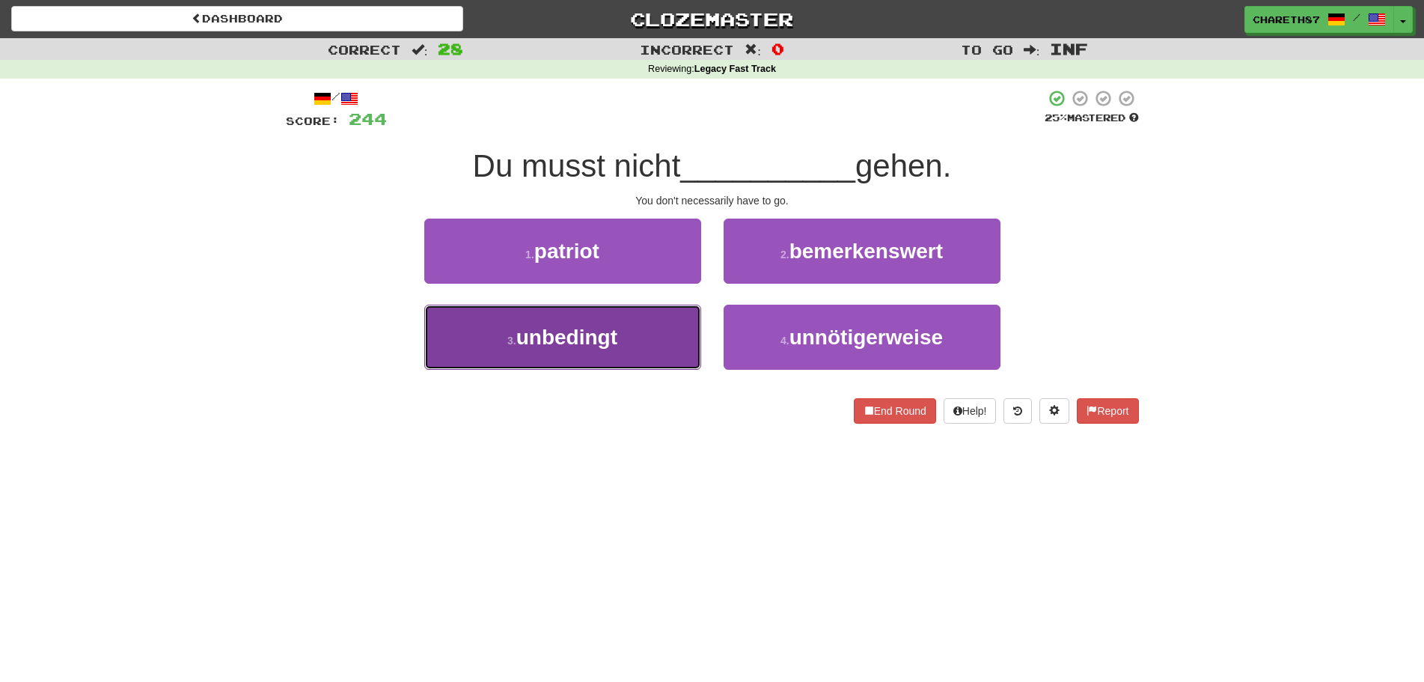
click at [536, 336] on span "unbedingt" at bounding box center [566, 336] width 101 height 23
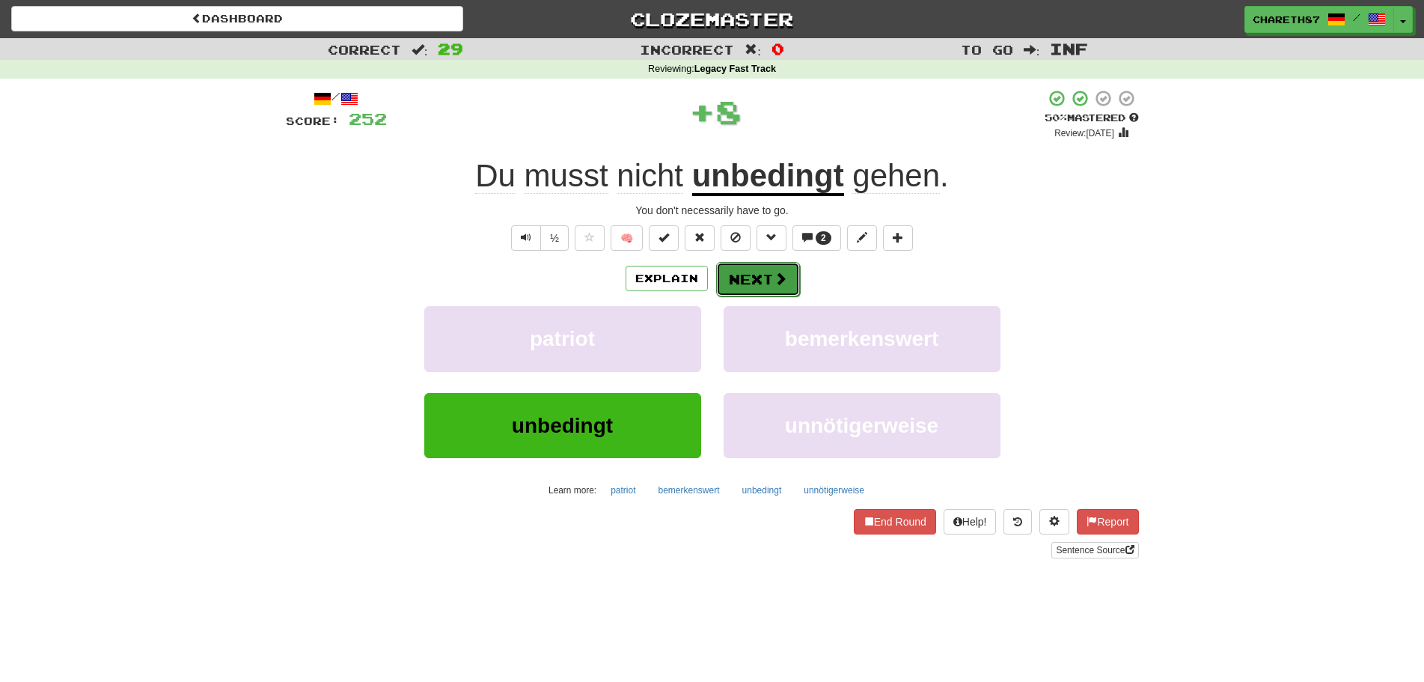
click at [749, 276] on button "Next" at bounding box center [758, 279] width 84 height 34
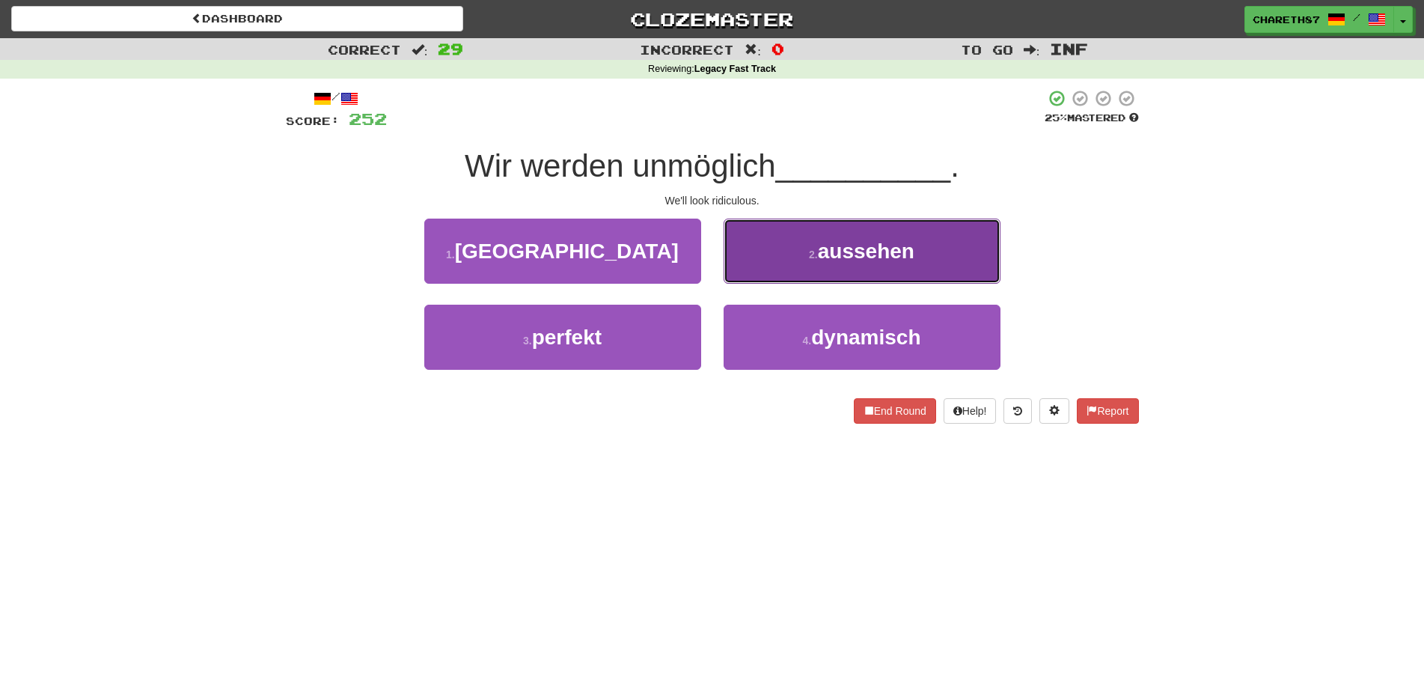
click at [795, 261] on button "2 . aussehen" at bounding box center [862, 250] width 277 height 65
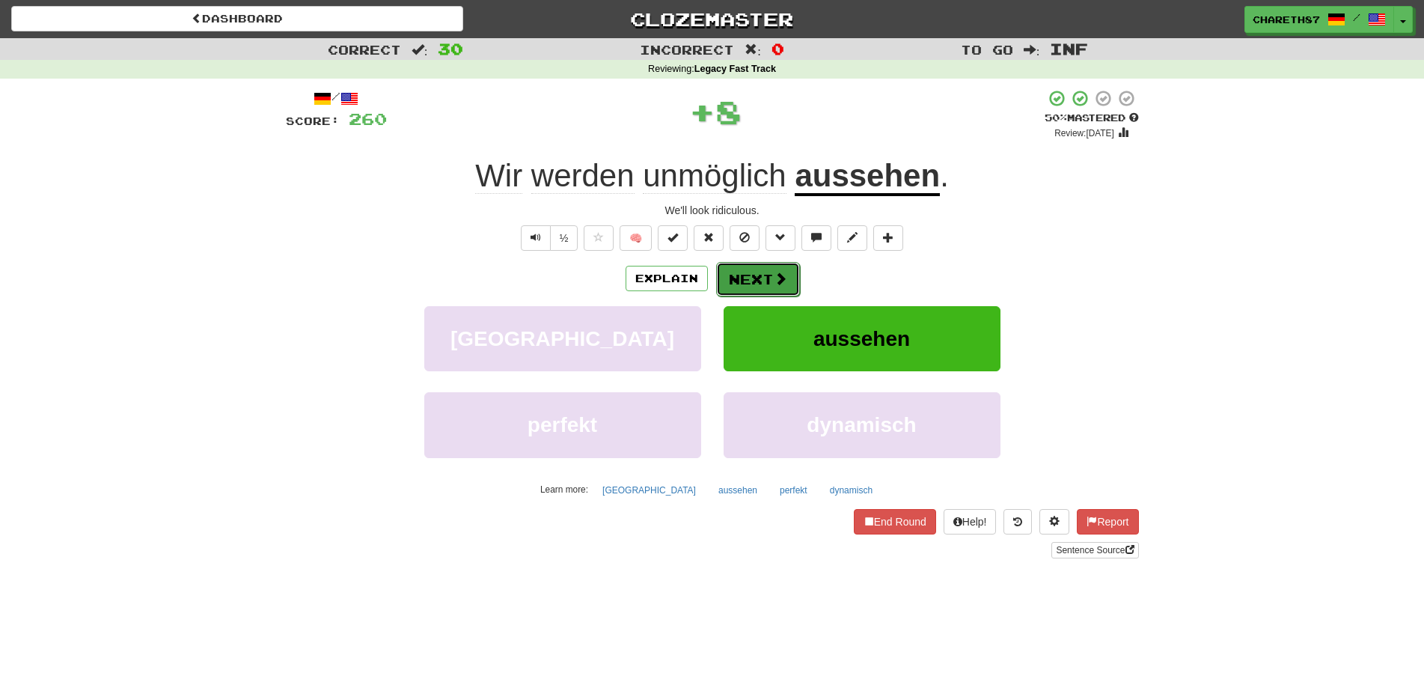
click at [763, 280] on button "Next" at bounding box center [758, 279] width 84 height 34
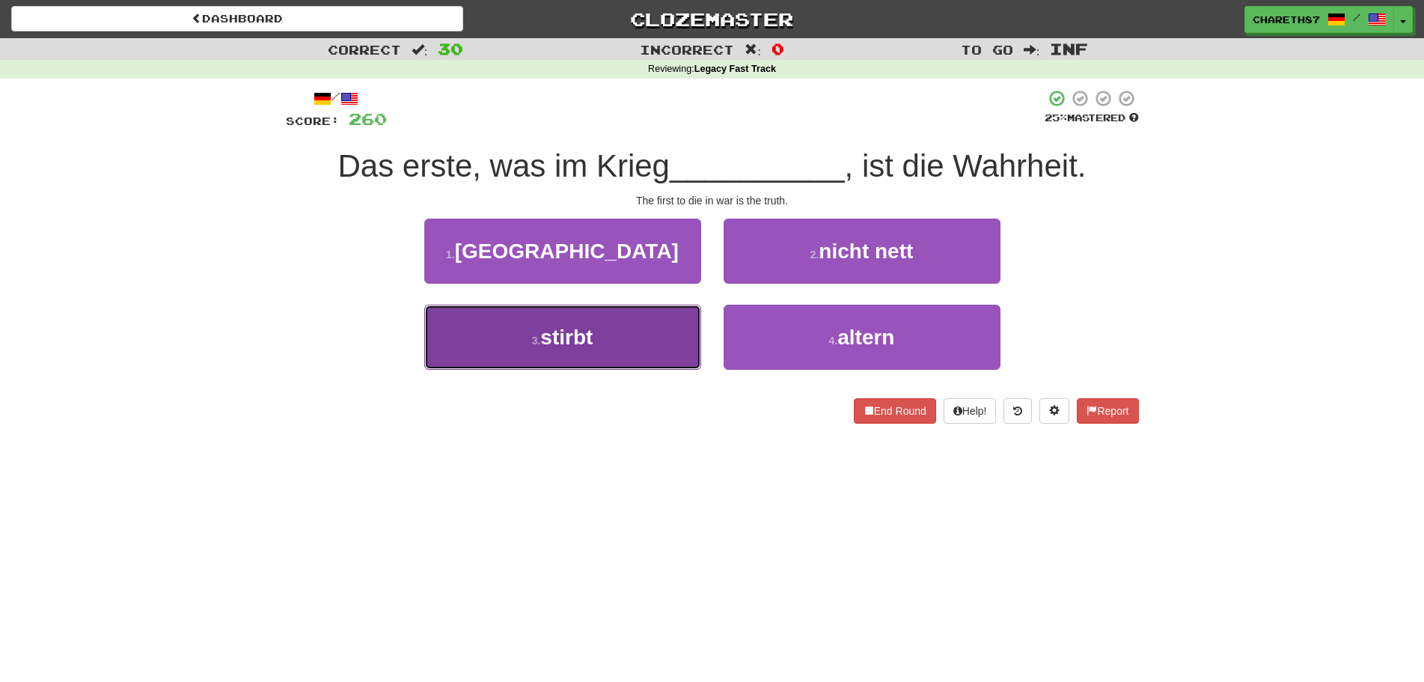
click at [548, 355] on button "3 . stirbt" at bounding box center [562, 337] width 277 height 65
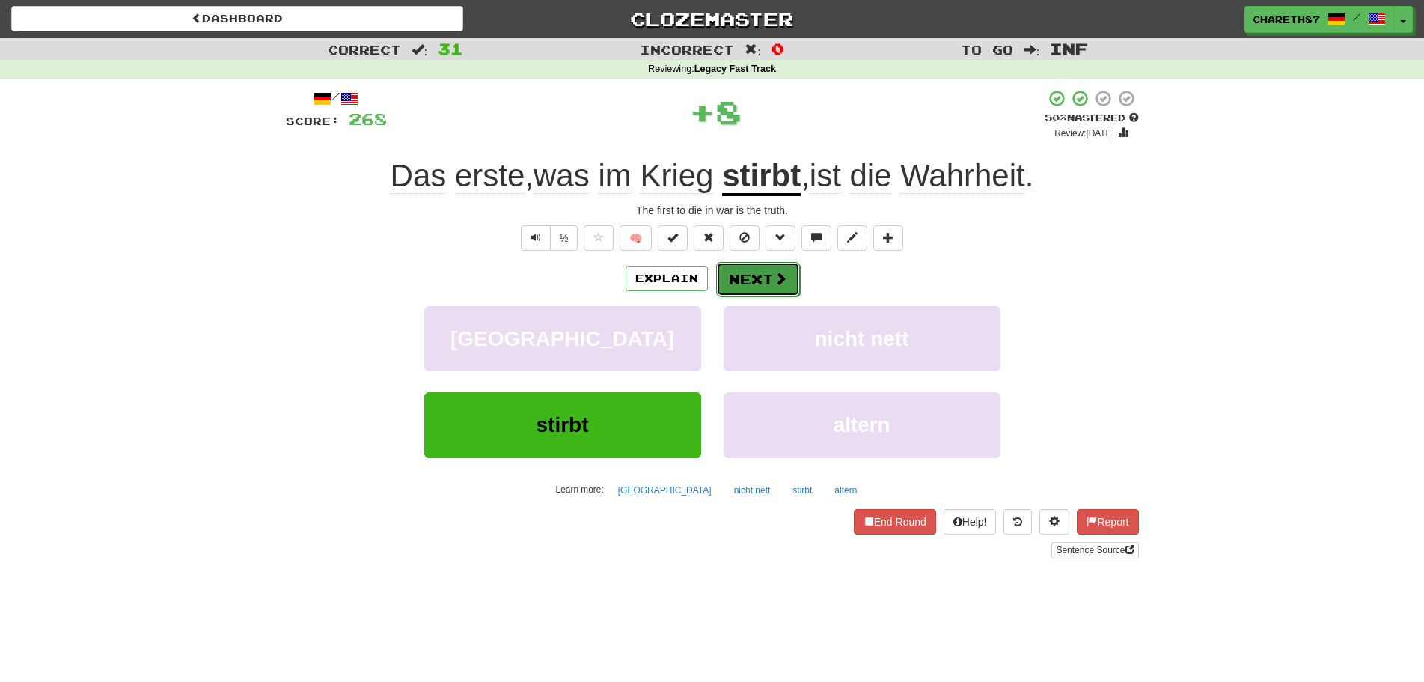
click at [749, 281] on button "Next" at bounding box center [758, 279] width 84 height 34
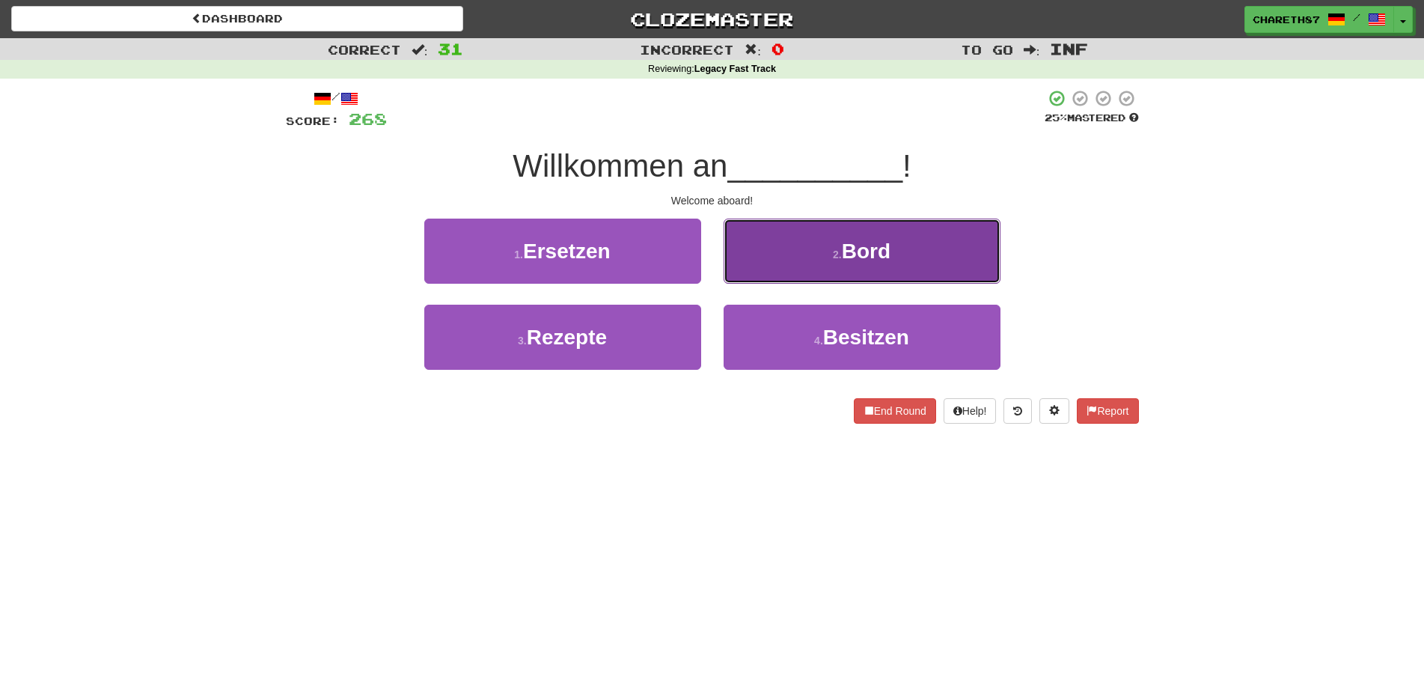
click at [819, 241] on button "2 . Bord" at bounding box center [862, 250] width 277 height 65
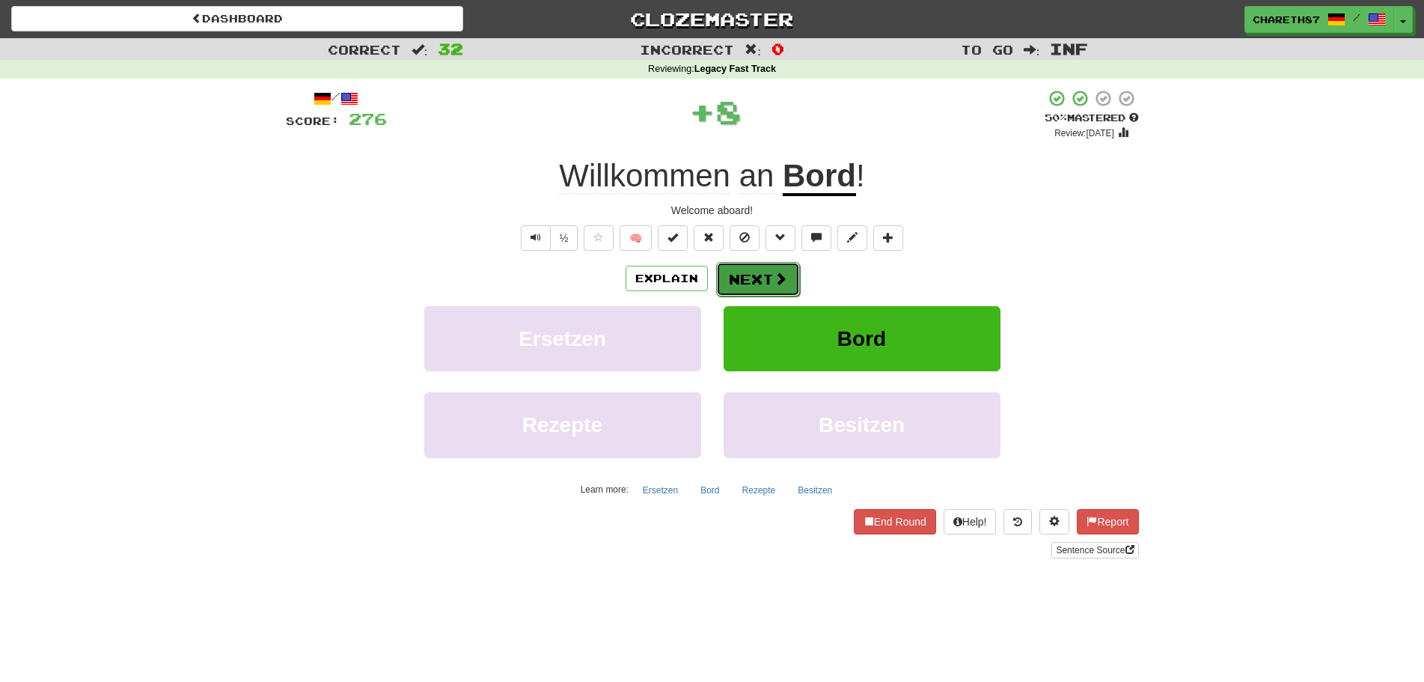
click at [744, 266] on button "Next" at bounding box center [758, 279] width 84 height 34
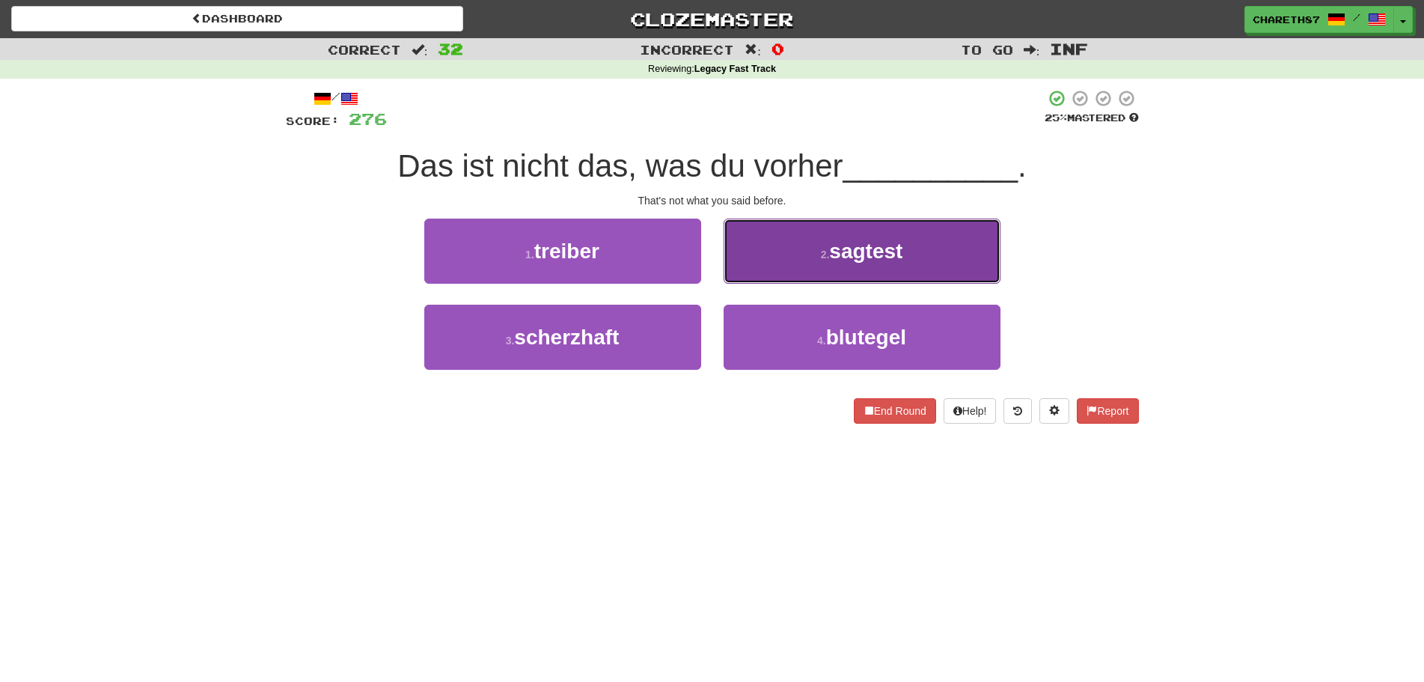
click at [908, 246] on button "2 . sagtest" at bounding box center [862, 250] width 277 height 65
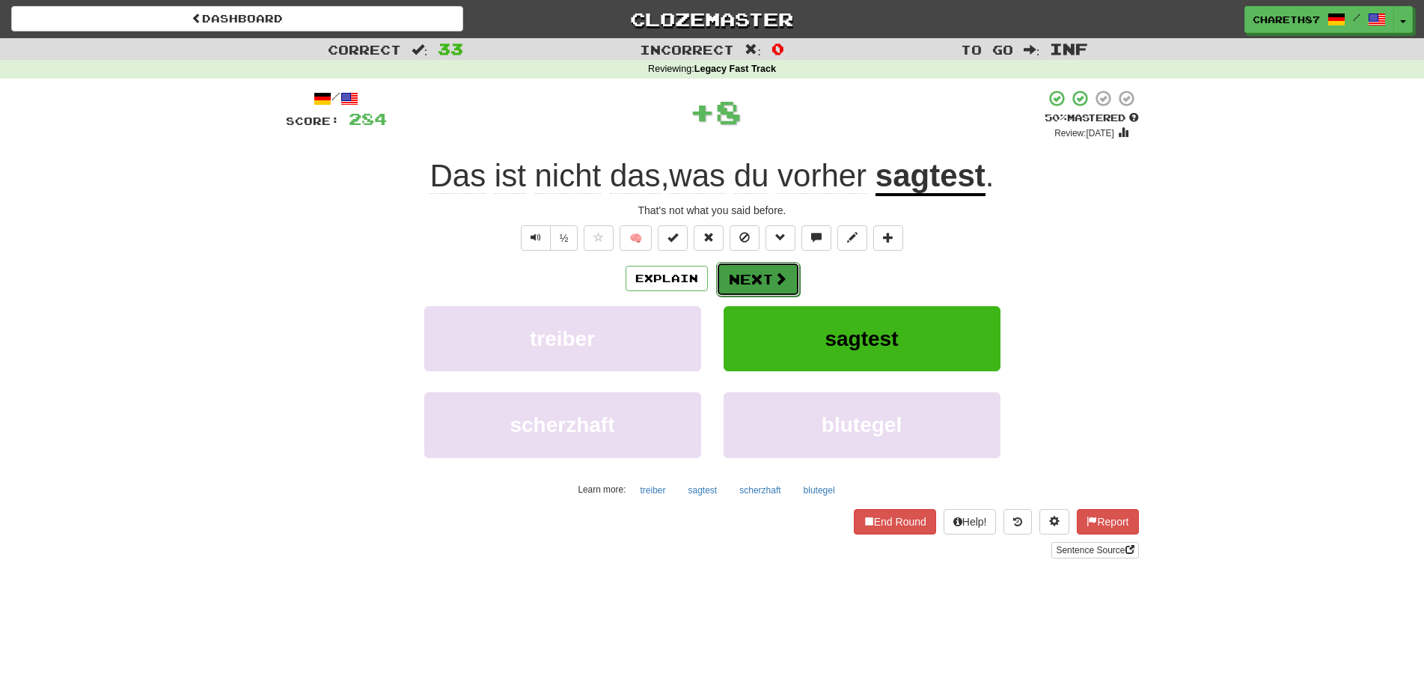
click at [758, 283] on button "Next" at bounding box center [758, 279] width 84 height 34
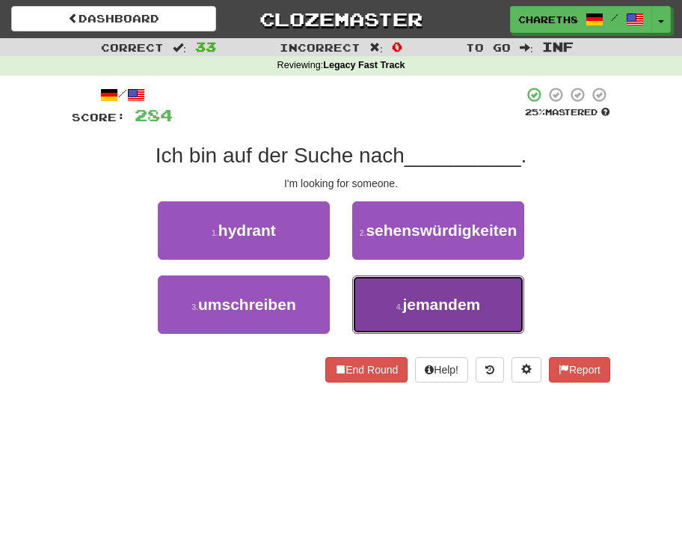
click at [495, 319] on button "4 . jemandem" at bounding box center [438, 304] width 172 height 58
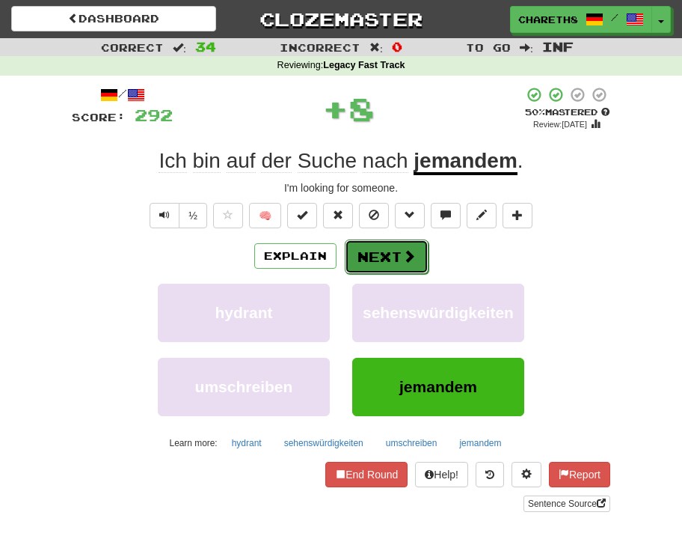
click at [393, 248] on button "Next" at bounding box center [387, 256] width 84 height 34
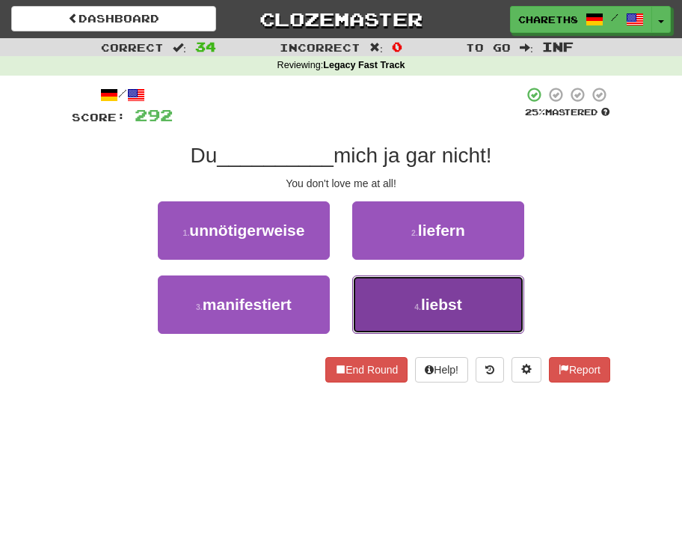
click at [470, 304] on button "4 . liebst" at bounding box center [438, 304] width 172 height 58
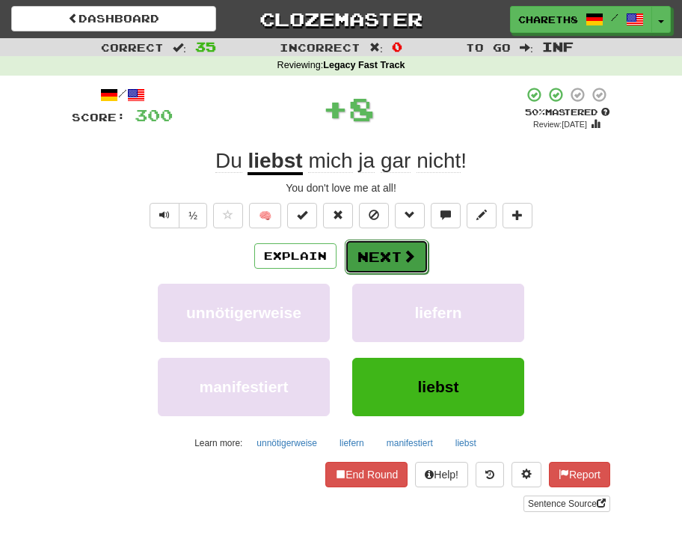
click at [389, 256] on button "Next" at bounding box center [387, 256] width 84 height 34
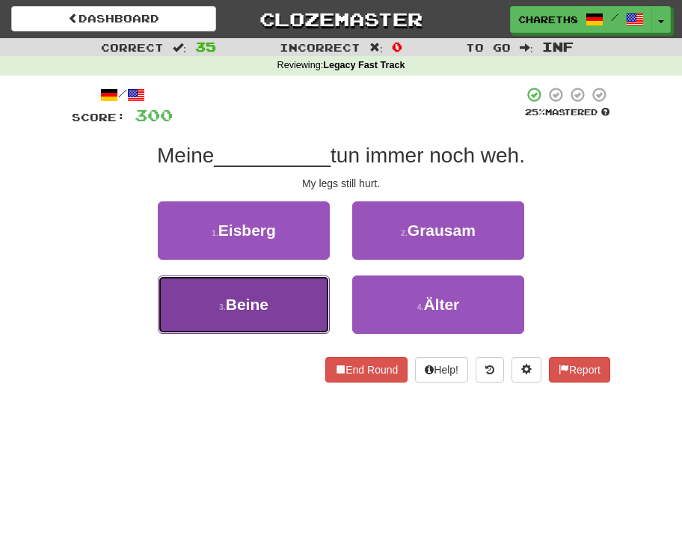
click at [284, 309] on button "3 . Beine" at bounding box center [244, 304] width 172 height 58
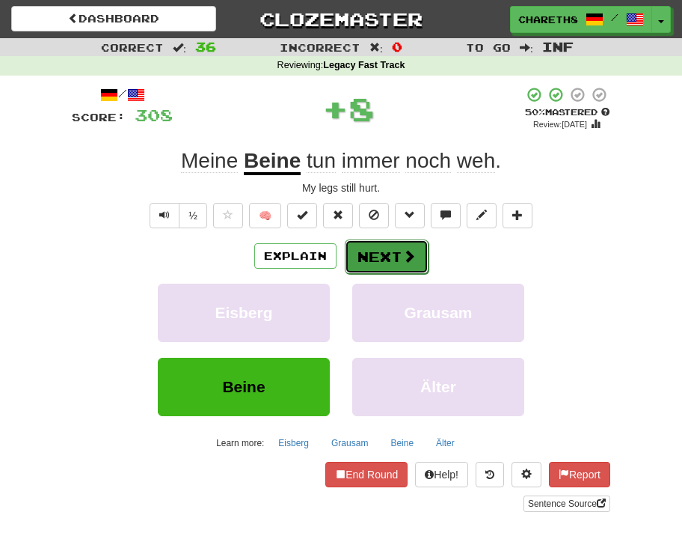
click at [395, 253] on button "Next" at bounding box center [387, 256] width 84 height 34
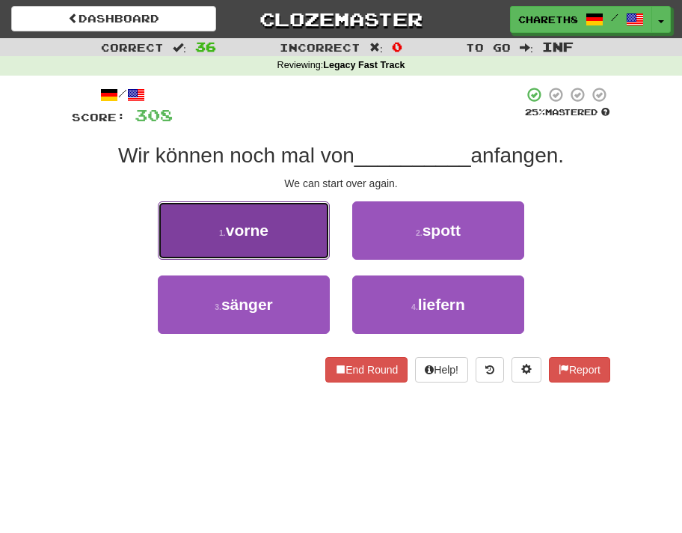
click at [278, 234] on button "1 . vorne" at bounding box center [244, 230] width 172 height 58
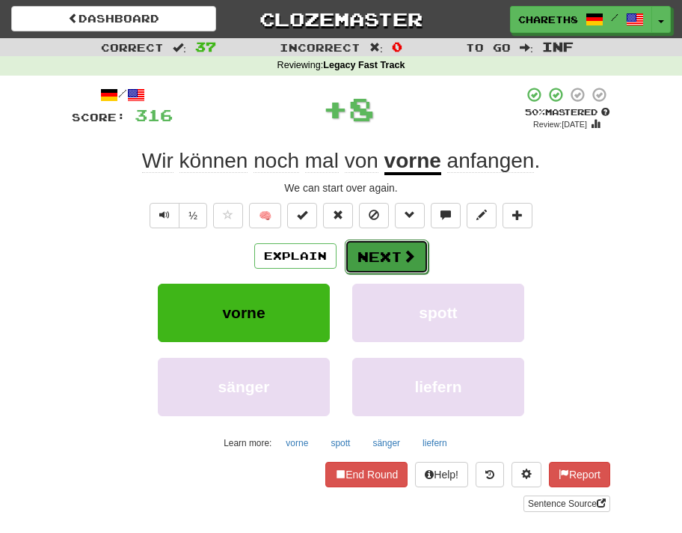
click at [388, 257] on button "Next" at bounding box center [387, 256] width 84 height 34
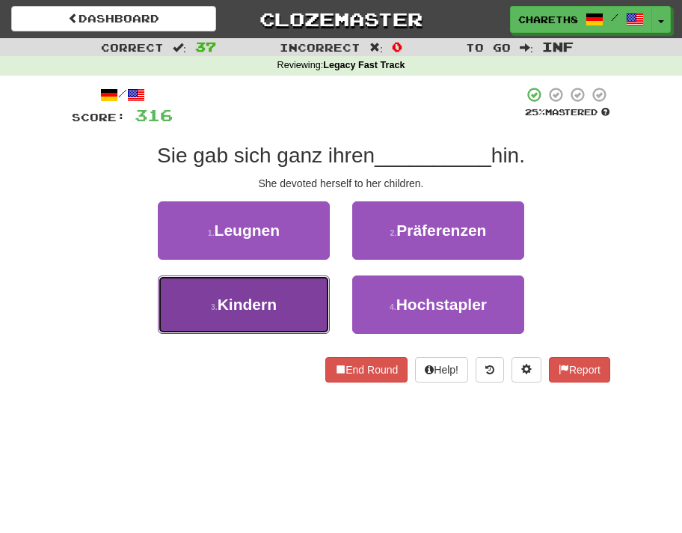
click at [246, 306] on span "Kindern" at bounding box center [247, 304] width 59 height 17
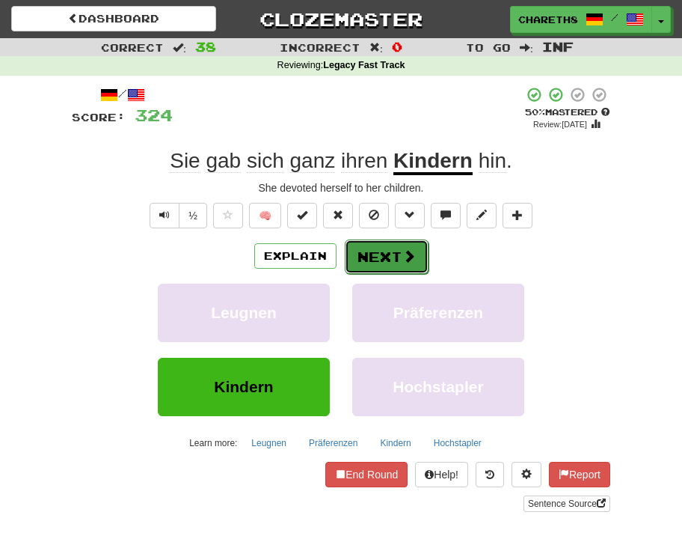
click at [399, 254] on button "Next" at bounding box center [387, 256] width 84 height 34
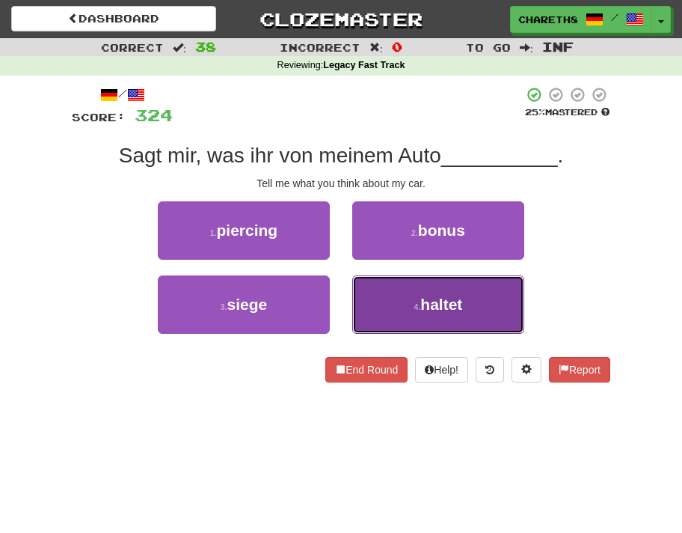
click at [453, 314] on button "4 . haltet" at bounding box center [438, 304] width 172 height 58
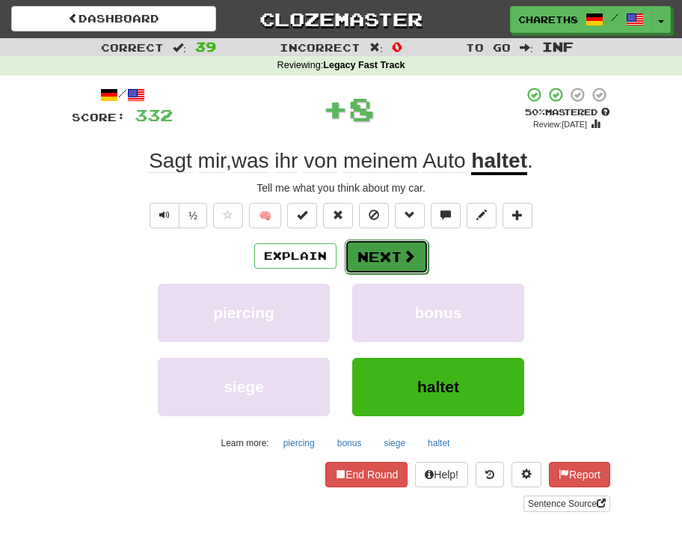
click at [391, 260] on button "Next" at bounding box center [387, 256] width 84 height 34
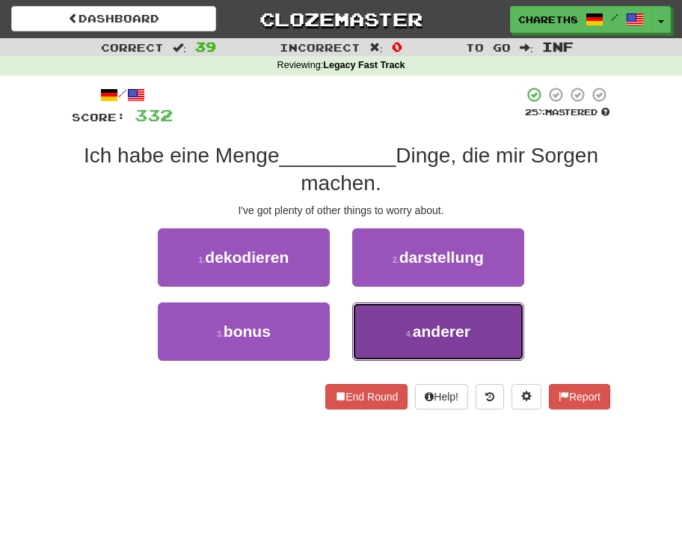
click at [446, 331] on span "anderer" at bounding box center [442, 330] width 58 height 17
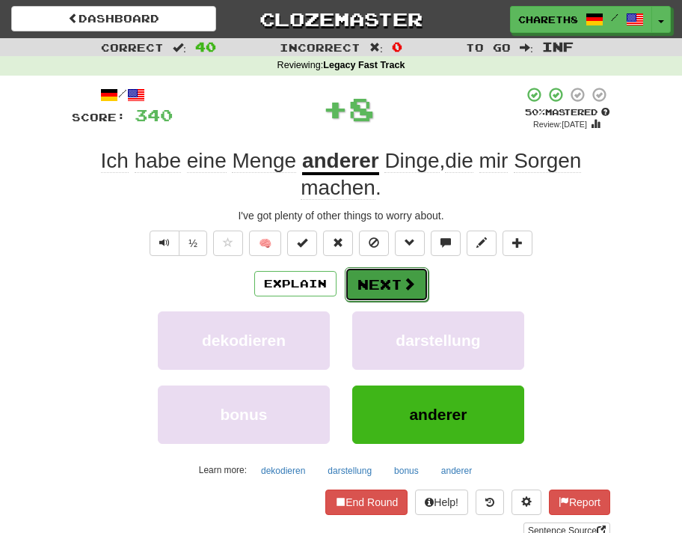
click at [418, 281] on button "Next" at bounding box center [387, 284] width 84 height 34
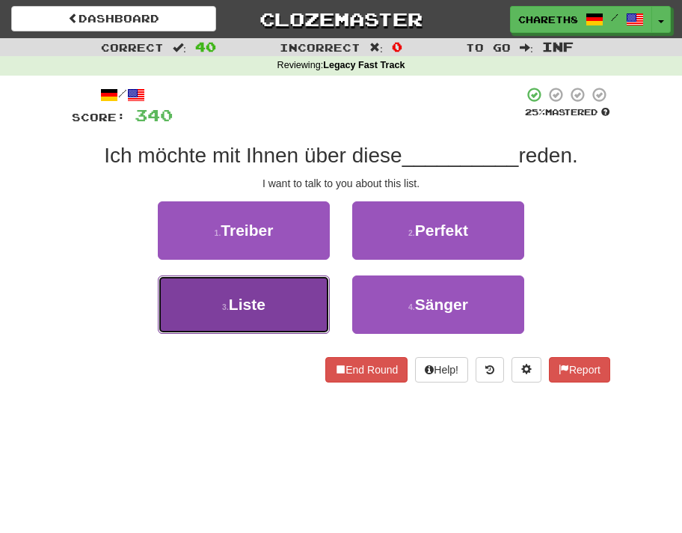
click at [231, 308] on span "Liste" at bounding box center [247, 304] width 37 height 17
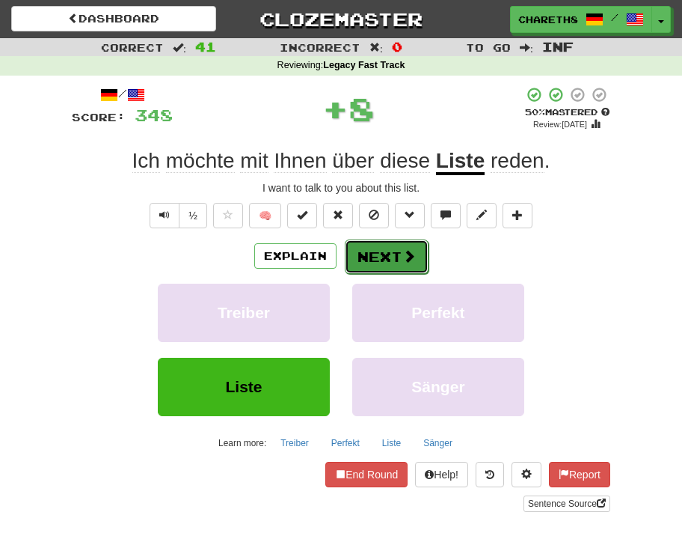
click at [381, 250] on button "Next" at bounding box center [387, 256] width 84 height 34
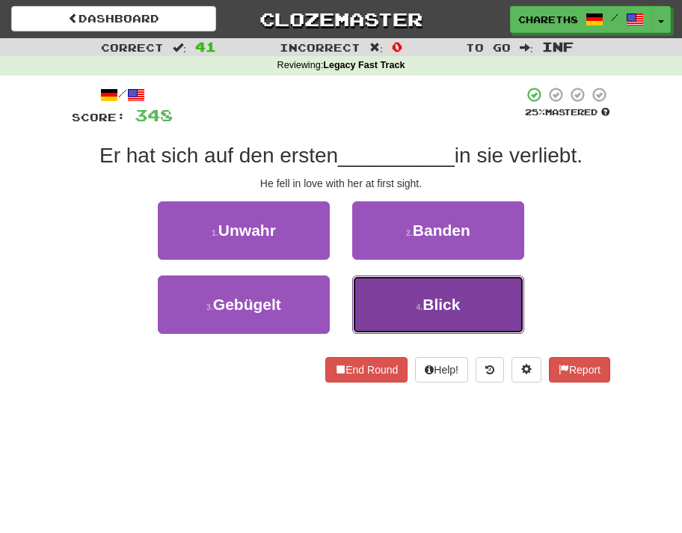
click at [457, 313] on button "4 . Blick" at bounding box center [438, 304] width 172 height 58
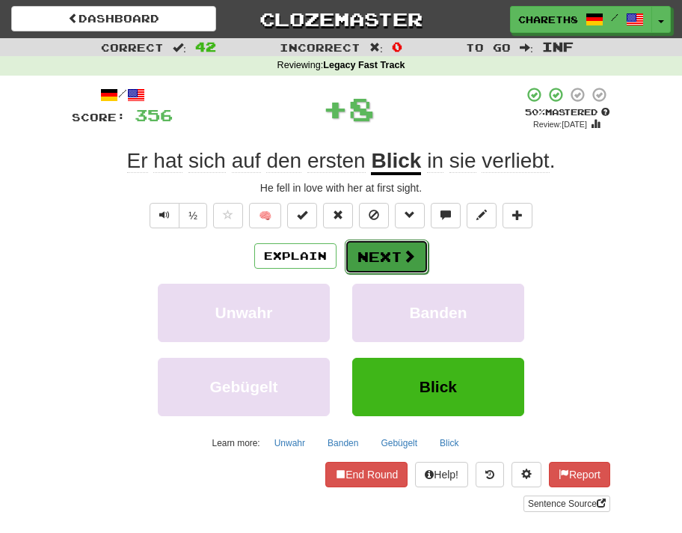
click at [398, 254] on button "Next" at bounding box center [387, 256] width 84 height 34
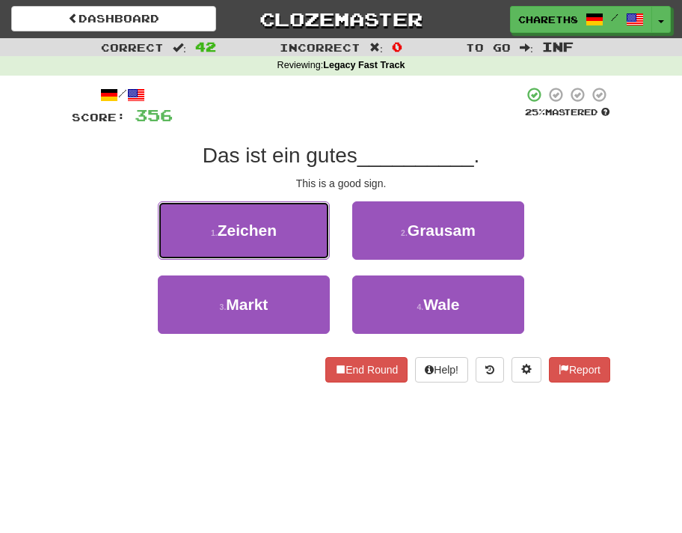
click at [284, 227] on button "1 . Zeichen" at bounding box center [244, 230] width 172 height 58
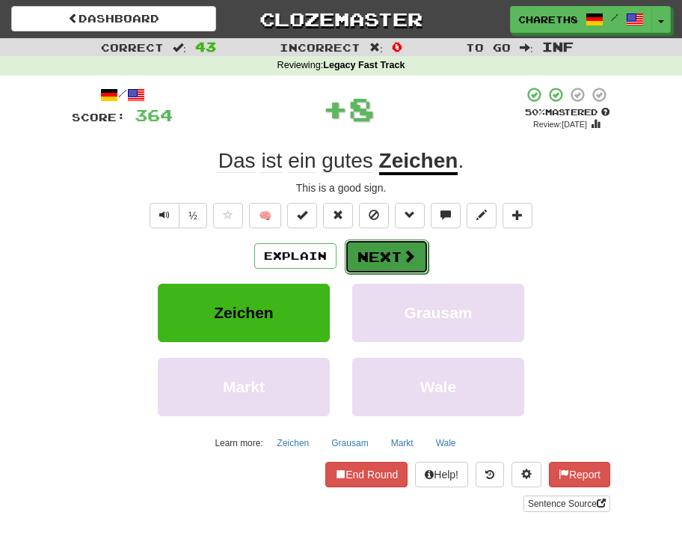
click at [383, 260] on button "Next" at bounding box center [387, 256] width 84 height 34
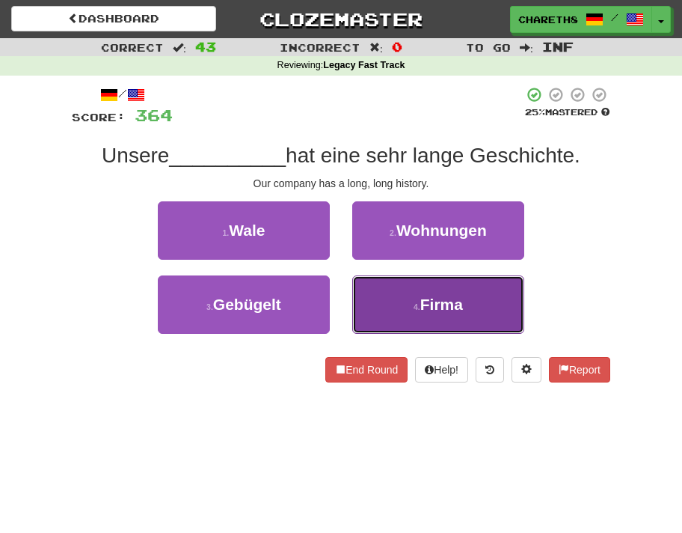
click at [448, 308] on span "Firma" at bounding box center [442, 304] width 43 height 17
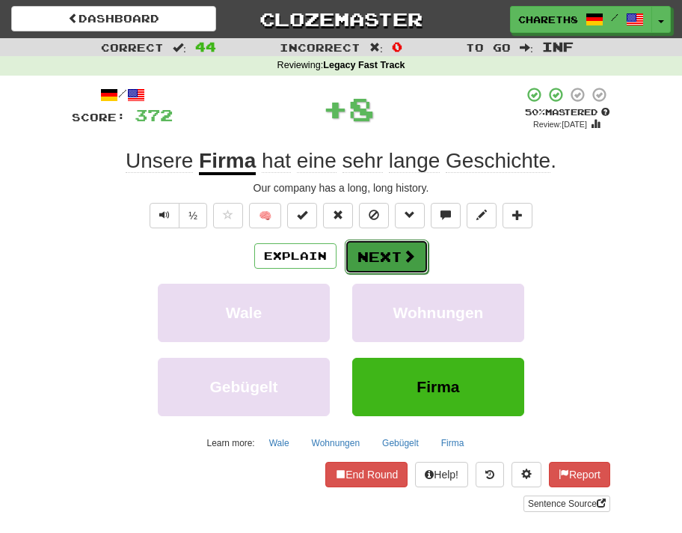
click at [391, 261] on button "Next" at bounding box center [387, 256] width 84 height 34
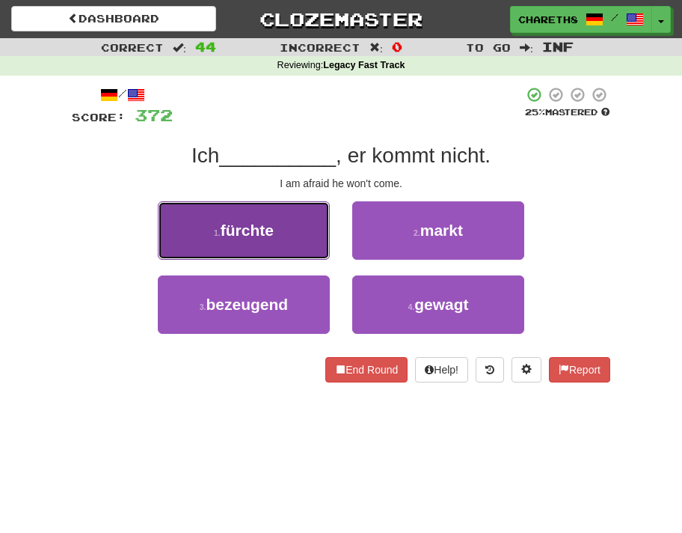
click at [295, 227] on button "1 . fürchte" at bounding box center [244, 230] width 172 height 58
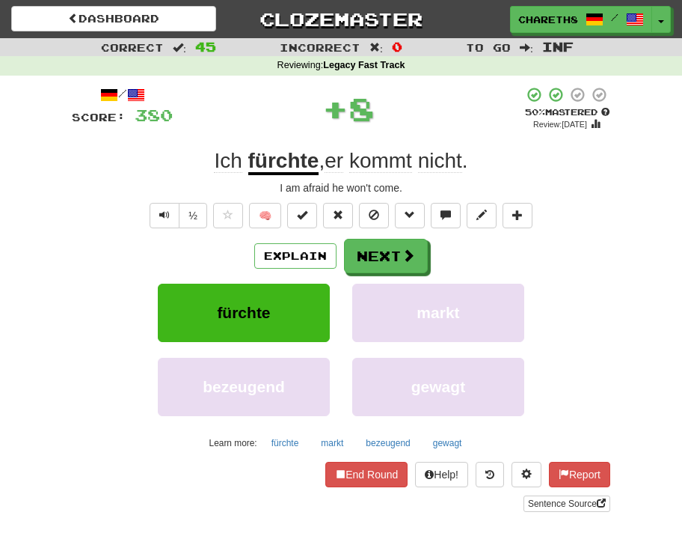
click at [298, 161] on u "fürchte" at bounding box center [283, 162] width 71 height 26
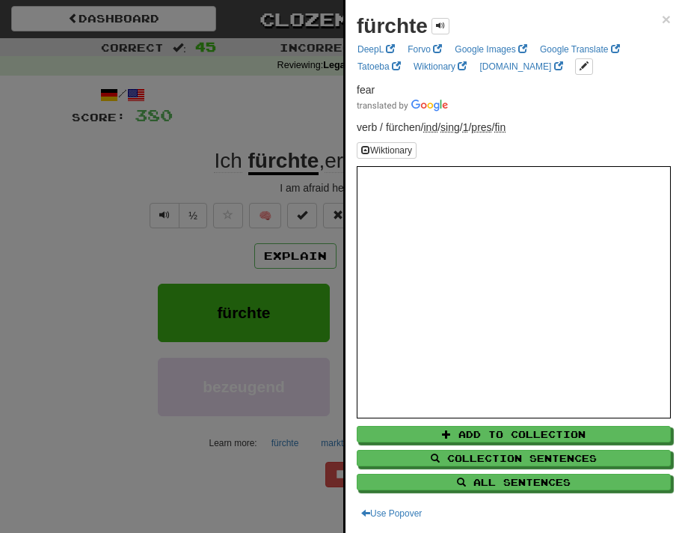
click at [76, 293] on div at bounding box center [341, 266] width 682 height 533
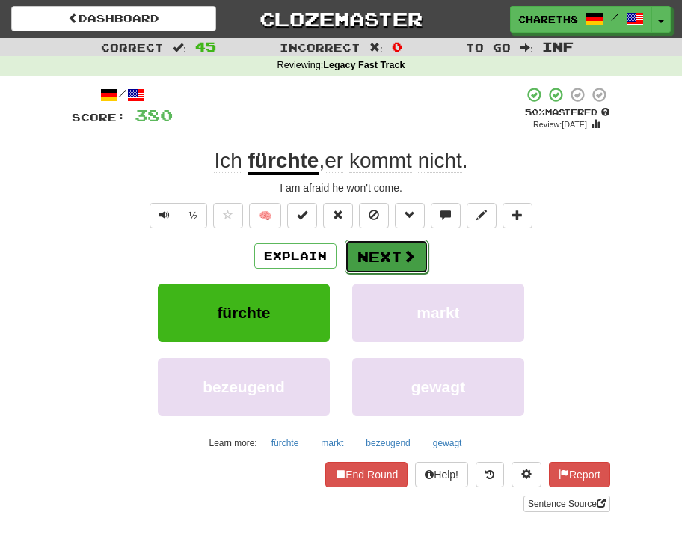
click at [378, 261] on button "Next" at bounding box center [387, 256] width 84 height 34
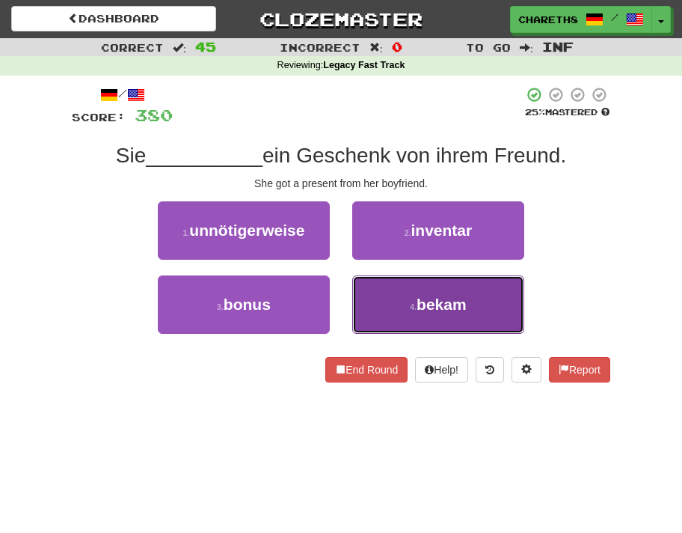
click at [459, 310] on span "bekam" at bounding box center [442, 304] width 50 height 17
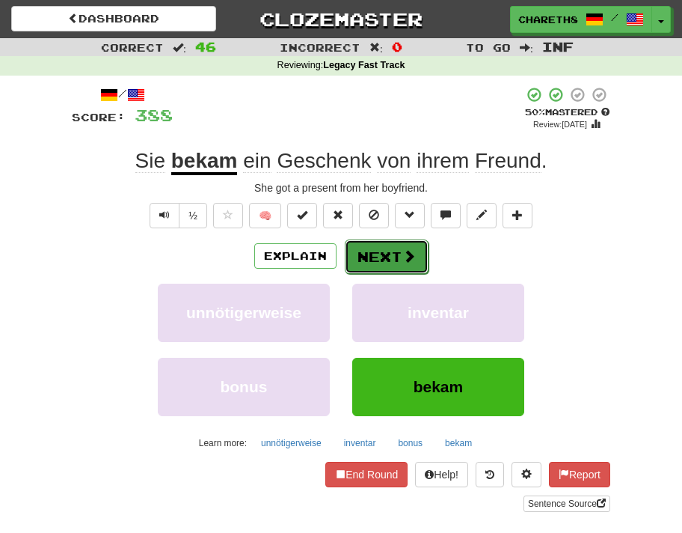
click at [375, 255] on button "Next" at bounding box center [387, 256] width 84 height 34
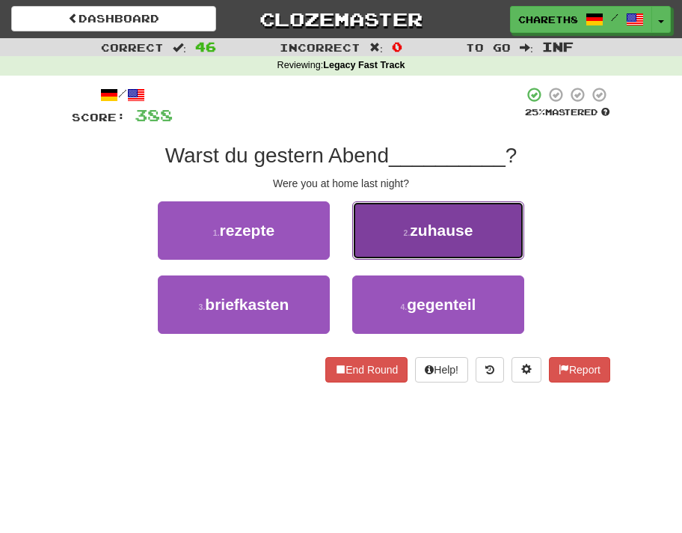
click at [452, 224] on span "zuhause" at bounding box center [441, 229] width 63 height 17
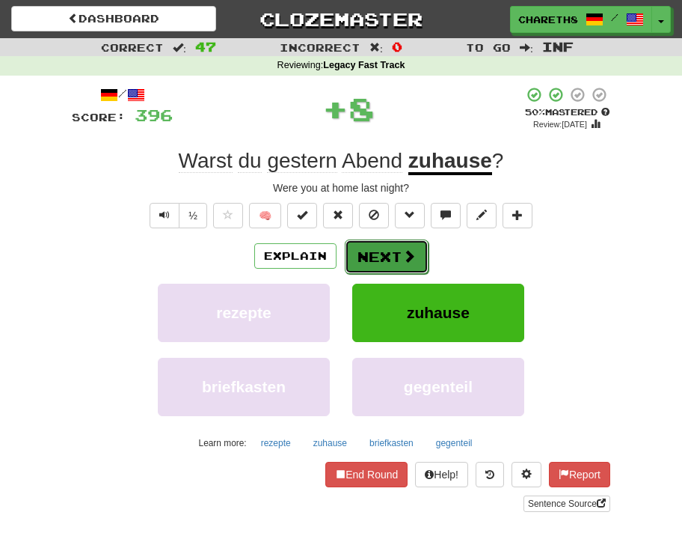
click at [385, 257] on button "Next" at bounding box center [387, 256] width 84 height 34
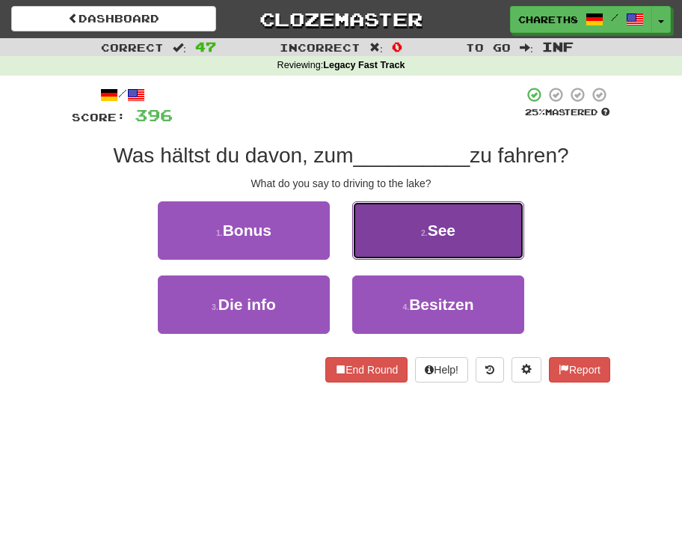
click at [429, 225] on span "See" at bounding box center [442, 229] width 28 height 17
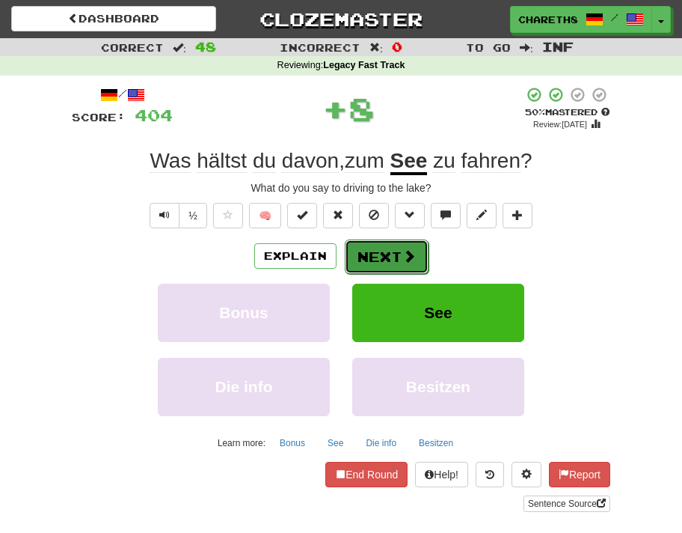
click at [393, 269] on button "Next" at bounding box center [387, 256] width 84 height 34
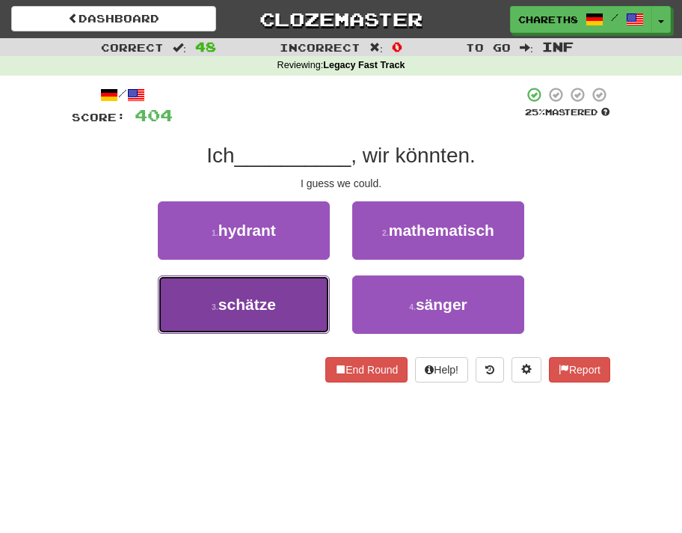
click at [299, 302] on button "3 . schätze" at bounding box center [244, 304] width 172 height 58
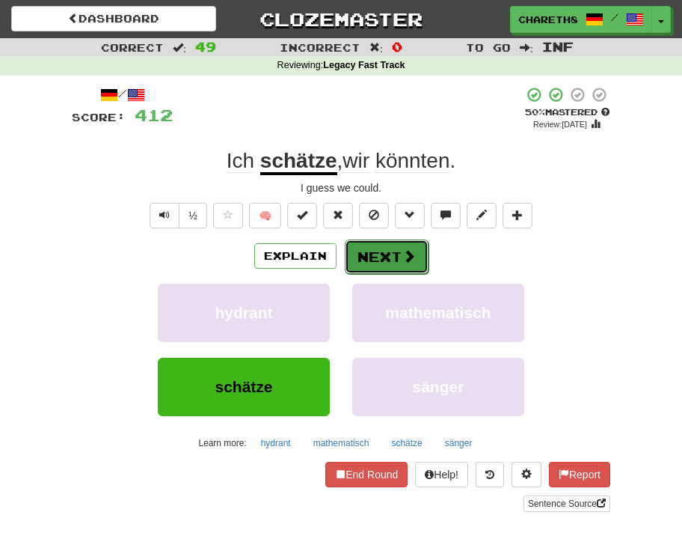
click at [391, 257] on button "Next" at bounding box center [387, 256] width 84 height 34
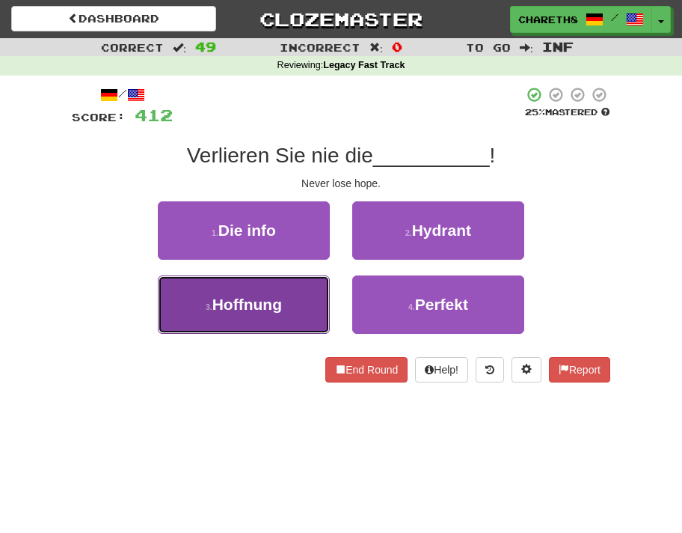
click at [284, 302] on button "3 . Hoffnung" at bounding box center [244, 304] width 172 height 58
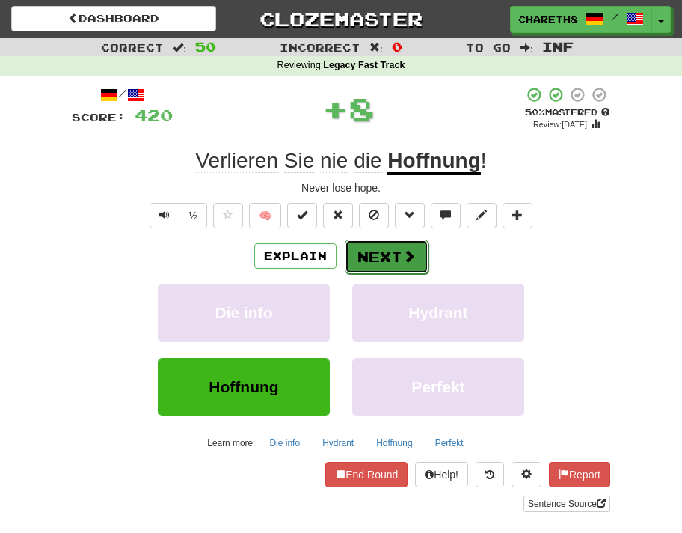
click at [370, 257] on button "Next" at bounding box center [387, 256] width 84 height 34
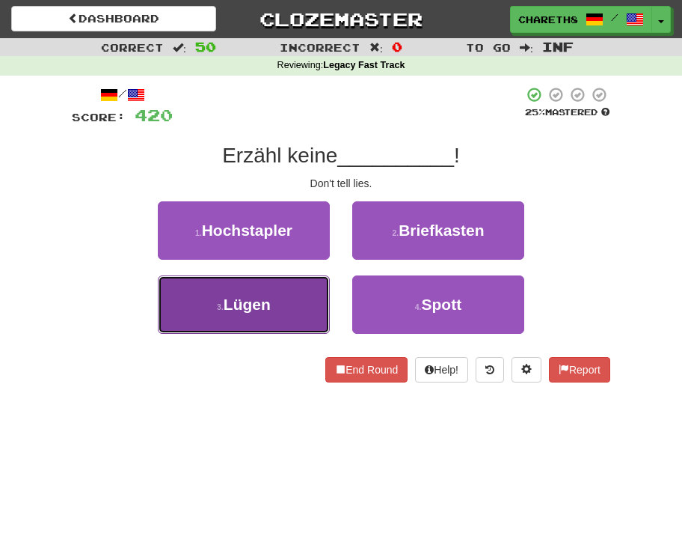
click at [219, 318] on button "3 . Lügen" at bounding box center [244, 304] width 172 height 58
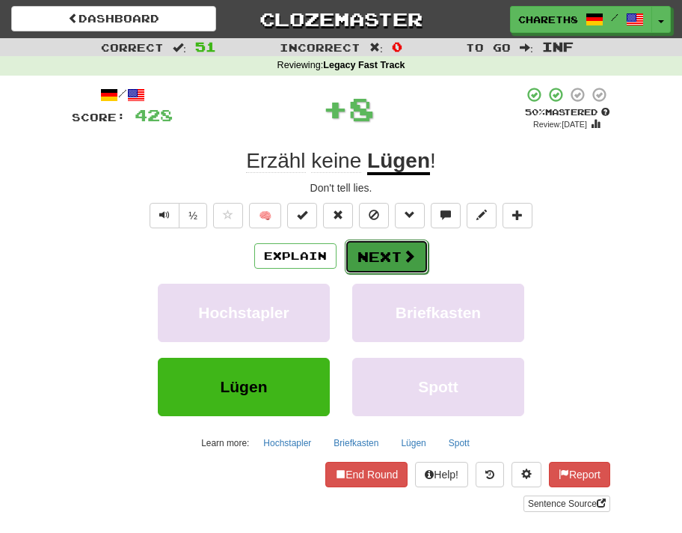
click at [371, 250] on button "Next" at bounding box center [387, 256] width 84 height 34
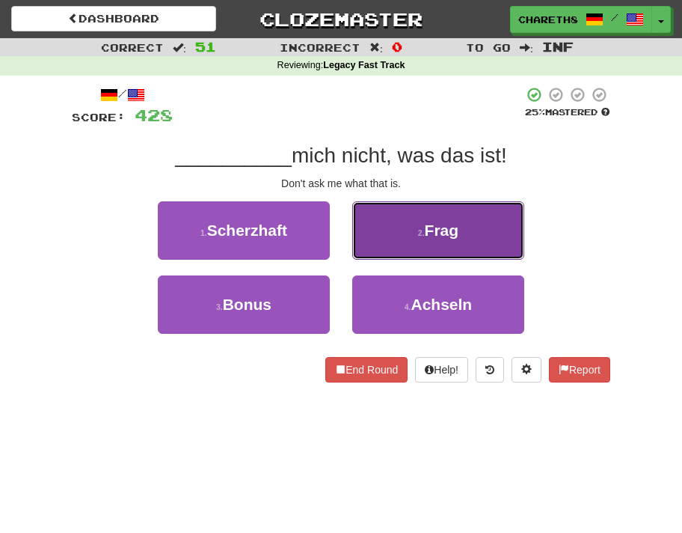
click at [448, 242] on button "2 . Frag" at bounding box center [438, 230] width 172 height 58
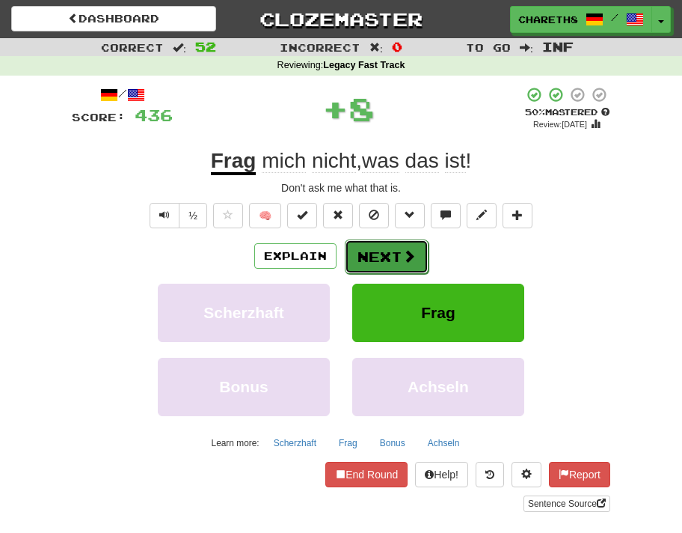
click at [391, 253] on button "Next" at bounding box center [387, 256] width 84 height 34
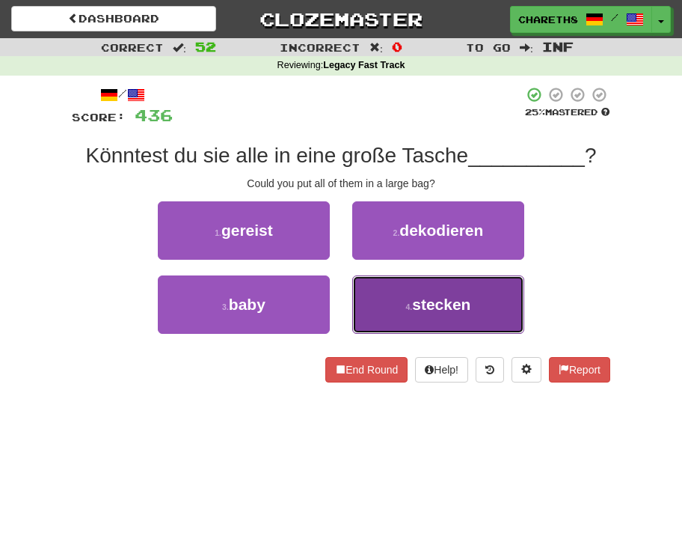
click at [449, 299] on span "stecken" at bounding box center [441, 304] width 58 height 17
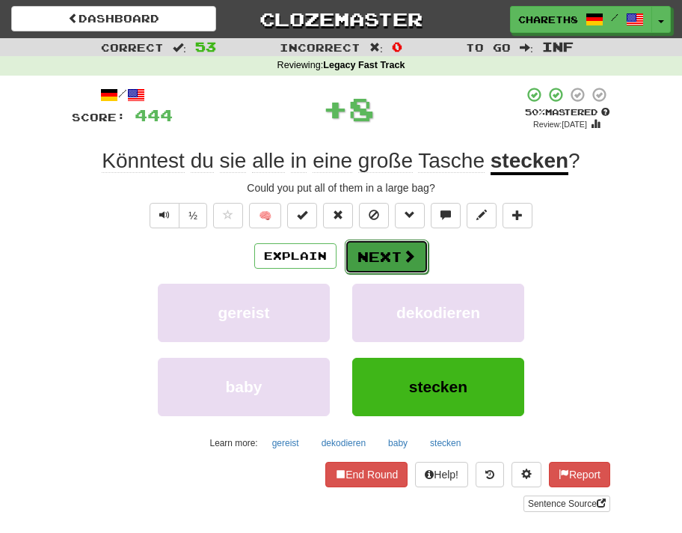
click at [382, 254] on button "Next" at bounding box center [387, 256] width 84 height 34
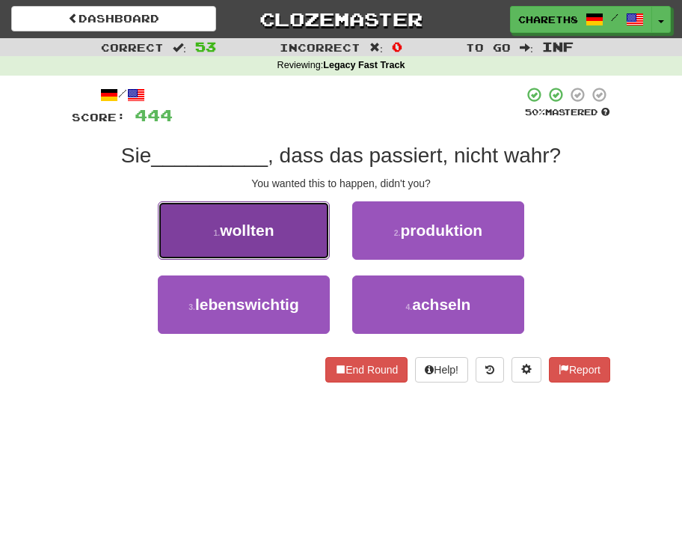
click at [275, 228] on button "1 . wollten" at bounding box center [244, 230] width 172 height 58
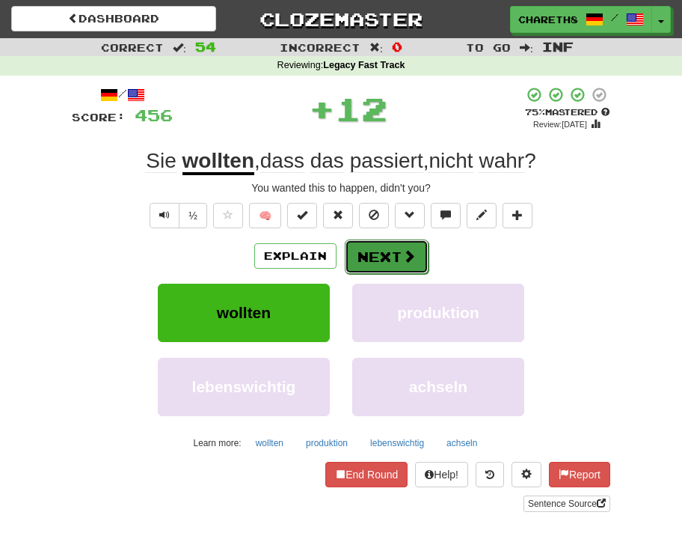
click at [395, 251] on button "Next" at bounding box center [387, 256] width 84 height 34
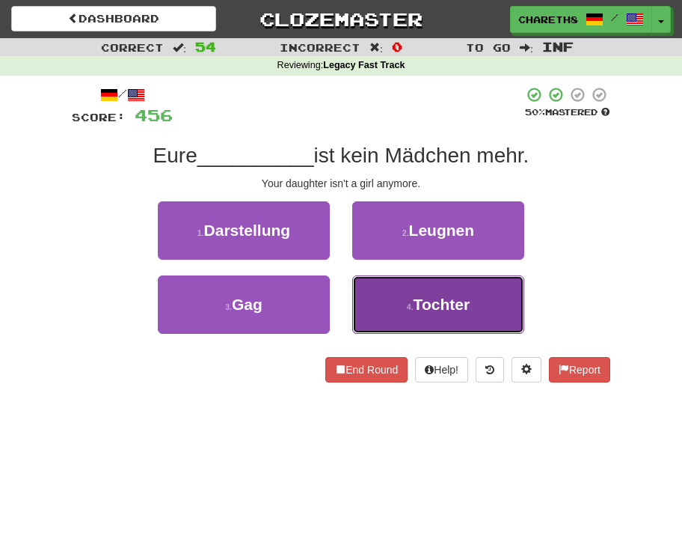
click at [468, 293] on button "4 . Tochter" at bounding box center [438, 304] width 172 height 58
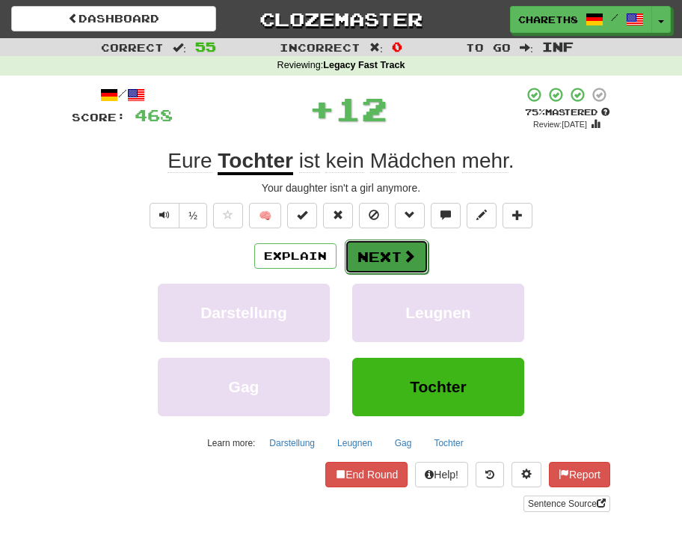
click at [389, 250] on button "Next" at bounding box center [387, 256] width 84 height 34
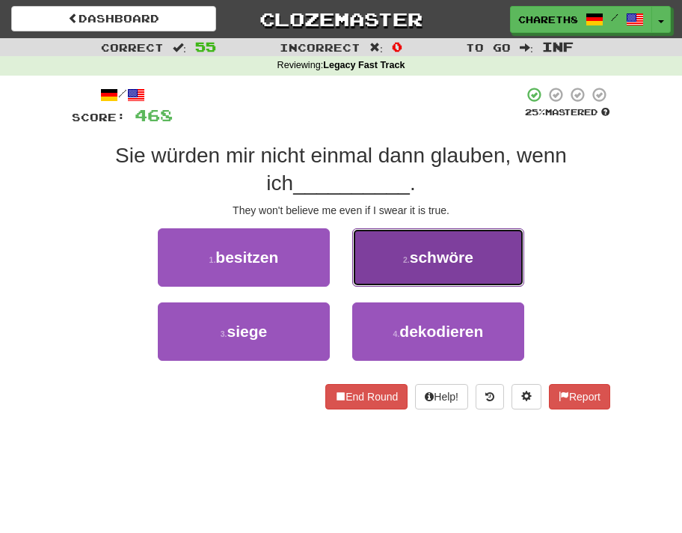
click at [495, 251] on button "2 . schwöre" at bounding box center [438, 257] width 172 height 58
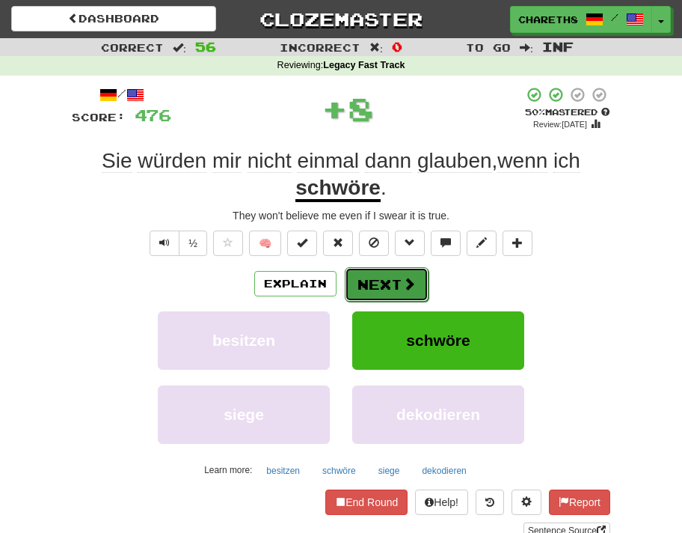
click at [385, 278] on button "Next" at bounding box center [387, 284] width 84 height 34
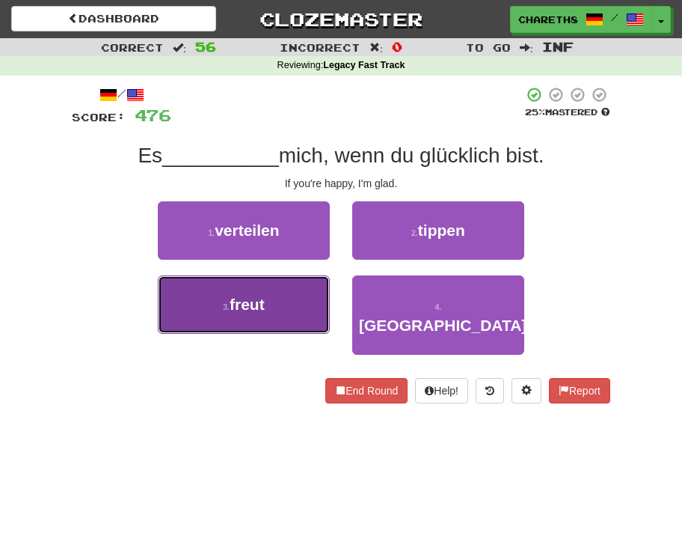
click at [236, 309] on span "freut" at bounding box center [247, 304] width 35 height 17
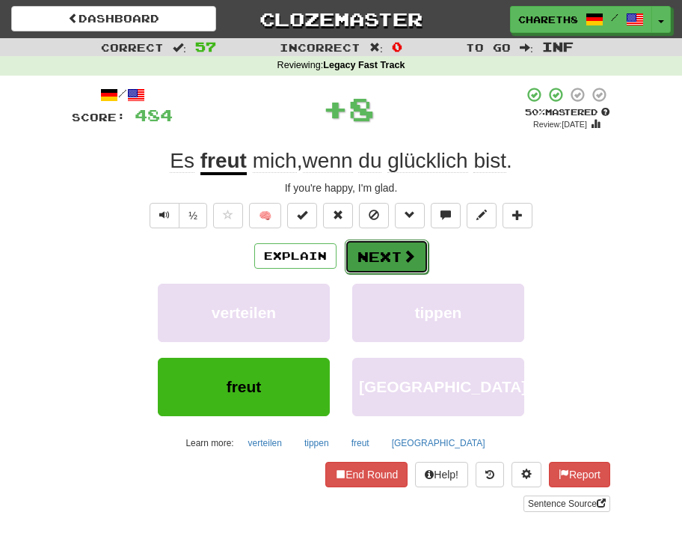
click at [381, 252] on button "Next" at bounding box center [387, 256] width 84 height 34
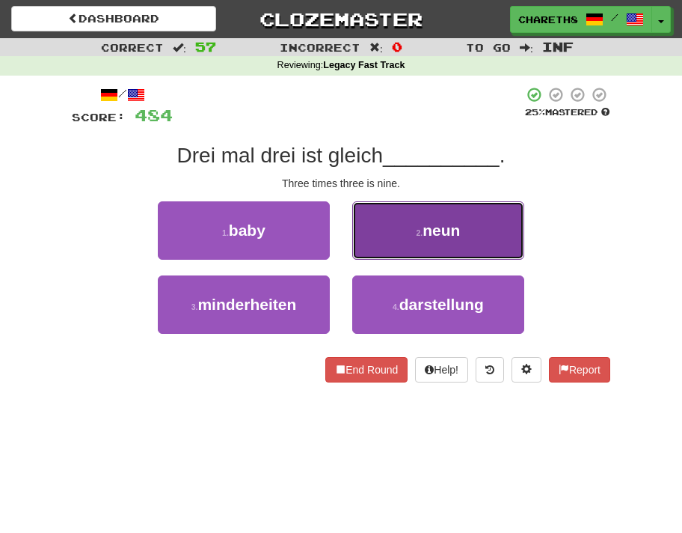
click at [432, 226] on span "neun" at bounding box center [441, 229] width 37 height 17
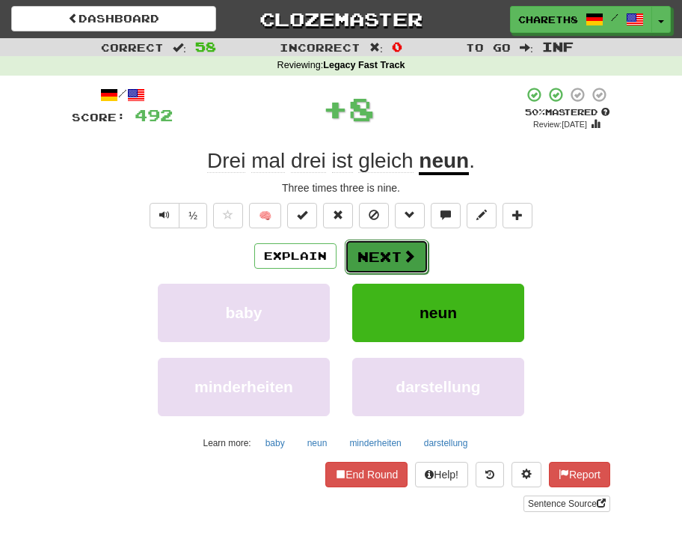
click at [366, 254] on button "Next" at bounding box center [387, 256] width 84 height 34
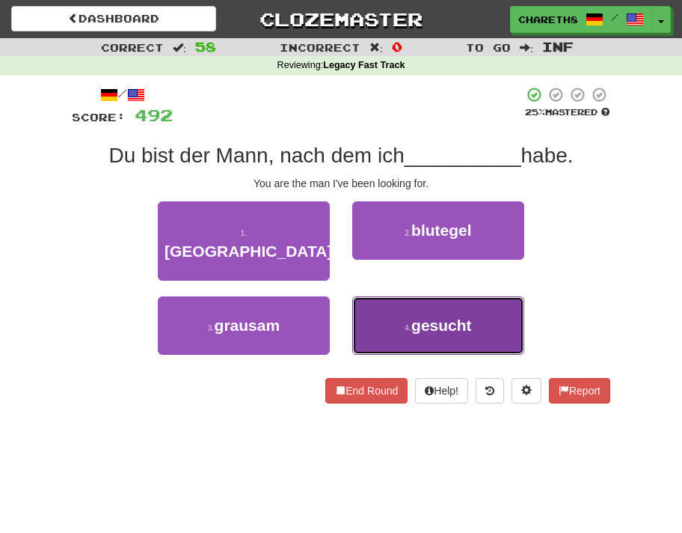
click at [397, 302] on button "4 . gesucht" at bounding box center [438, 325] width 172 height 58
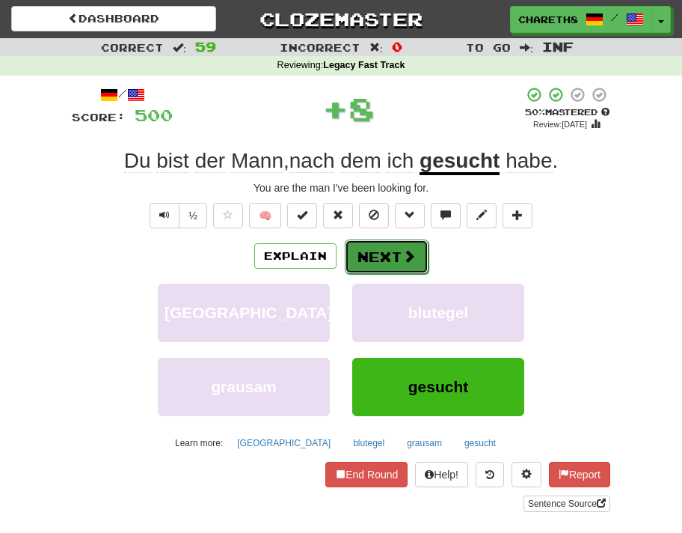
click at [384, 261] on button "Next" at bounding box center [387, 256] width 84 height 34
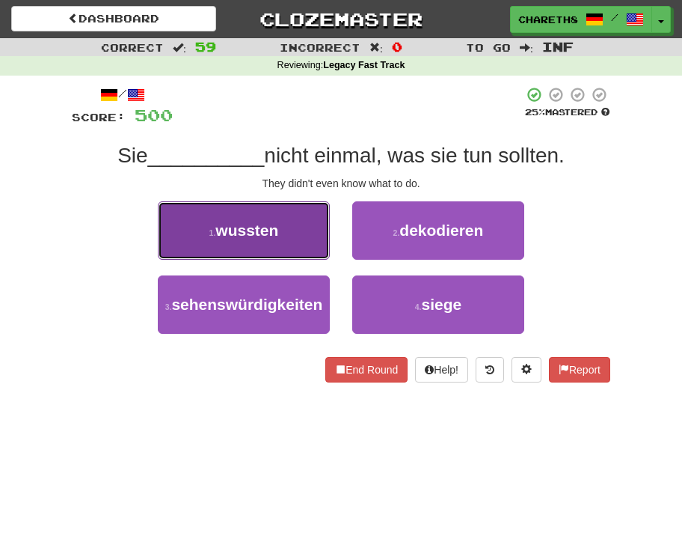
click at [278, 230] on span "wussten" at bounding box center [246, 229] width 63 height 17
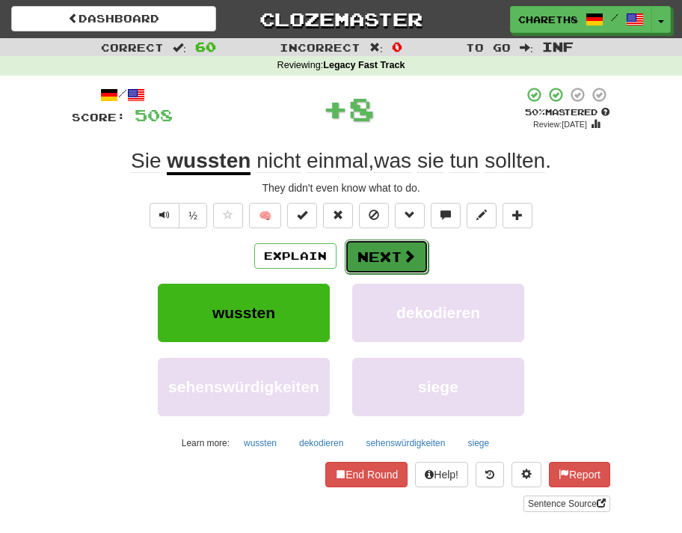
click at [400, 252] on button "Next" at bounding box center [387, 256] width 84 height 34
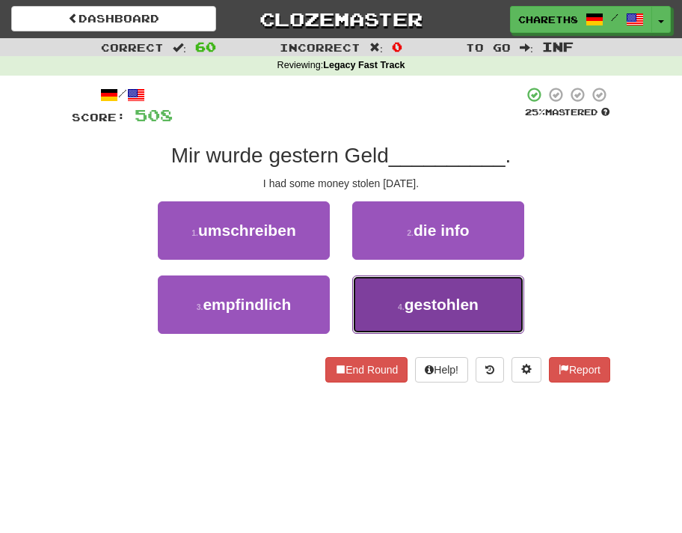
click at [440, 300] on span "gestohlen" at bounding box center [442, 304] width 74 height 17
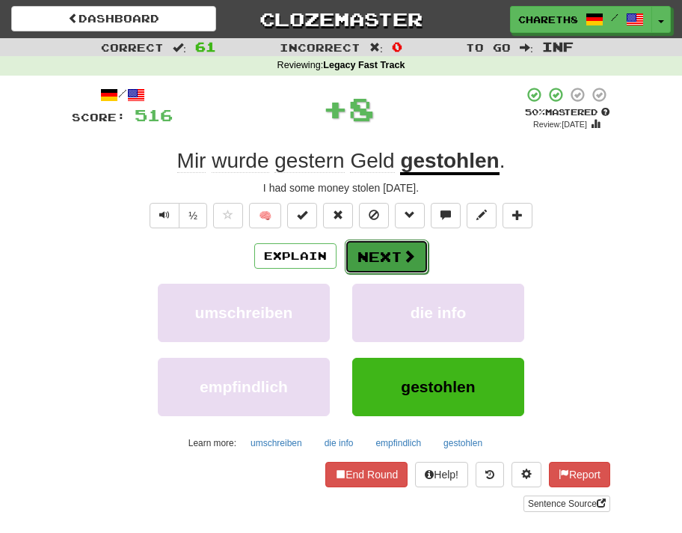
click at [370, 257] on button "Next" at bounding box center [387, 256] width 84 height 34
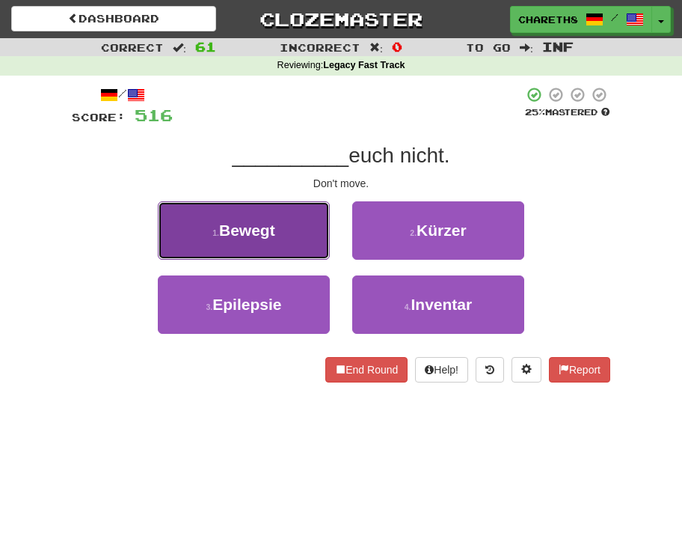
click at [269, 238] on span "Bewegt" at bounding box center [247, 229] width 56 height 17
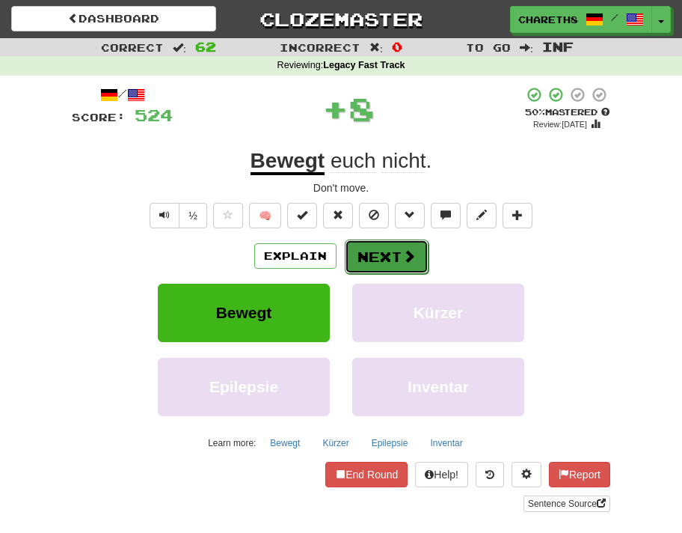
click at [375, 251] on button "Next" at bounding box center [387, 256] width 84 height 34
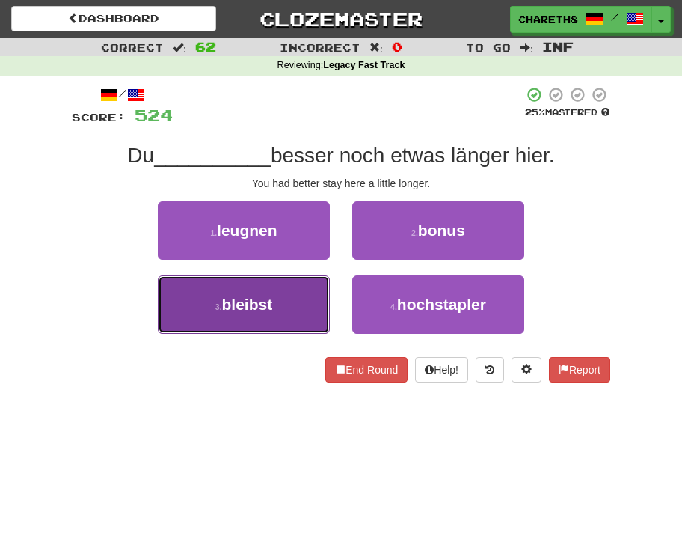
click at [257, 305] on span "bleibst" at bounding box center [247, 304] width 51 height 17
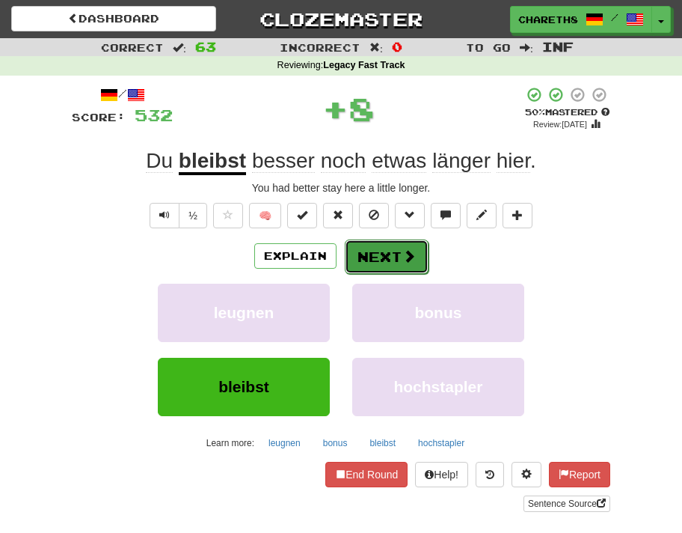
click at [394, 251] on button "Next" at bounding box center [387, 256] width 84 height 34
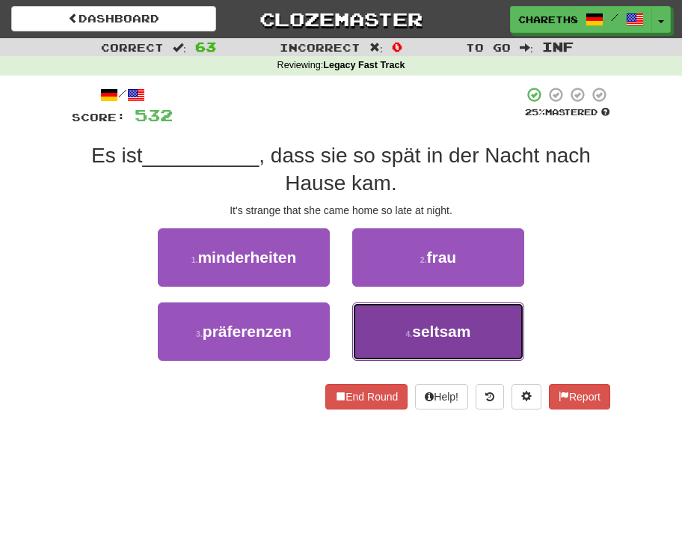
click at [484, 328] on button "4 . seltsam" at bounding box center [438, 331] width 172 height 58
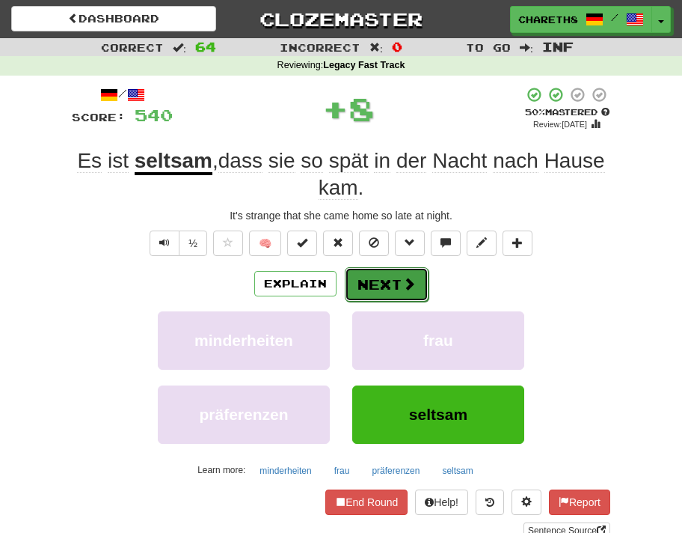
click at [403, 284] on span at bounding box center [409, 283] width 13 height 13
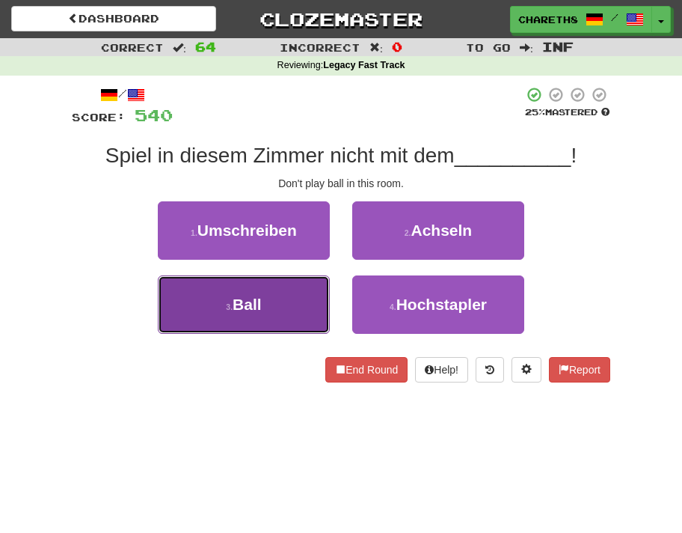
click at [287, 302] on button "3 . Ball" at bounding box center [244, 304] width 172 height 58
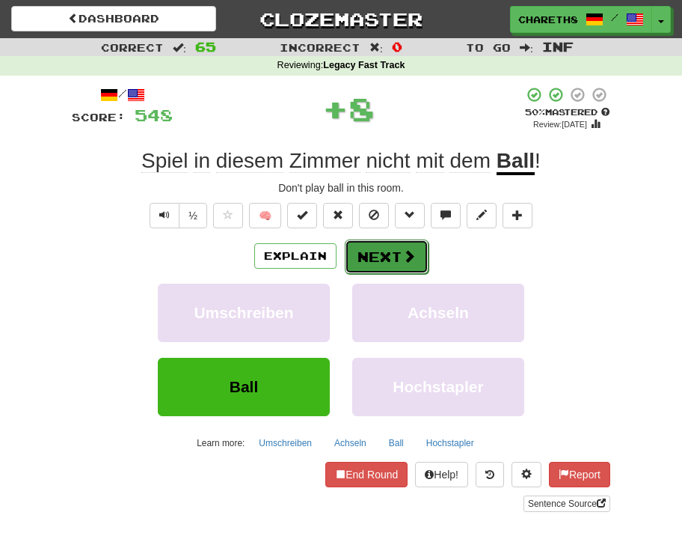
click at [404, 260] on span at bounding box center [409, 255] width 13 height 13
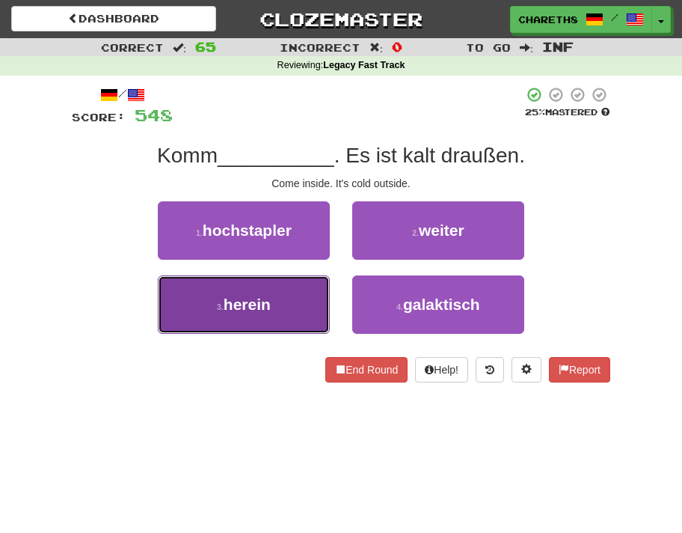
click at [272, 304] on button "3 . herein" at bounding box center [244, 304] width 172 height 58
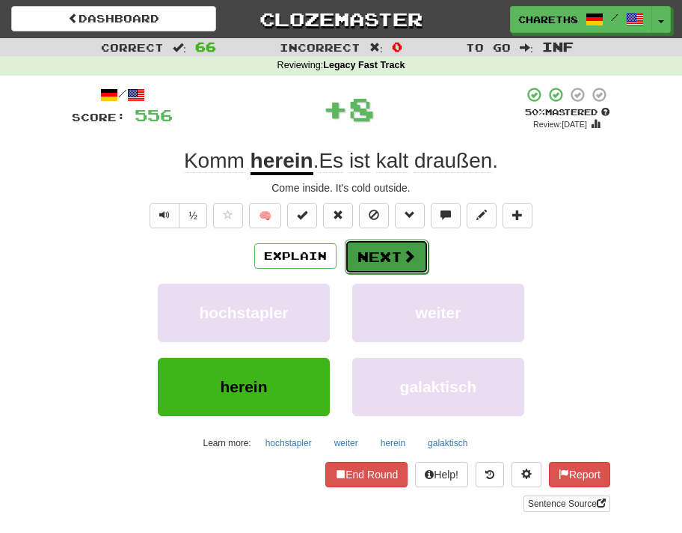
click at [379, 263] on button "Next" at bounding box center [387, 256] width 84 height 34
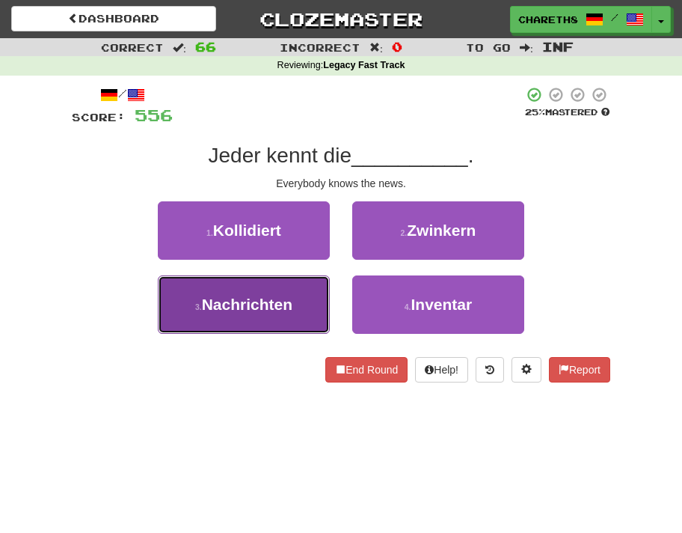
click at [223, 297] on span "Nachrichten" at bounding box center [247, 304] width 91 height 17
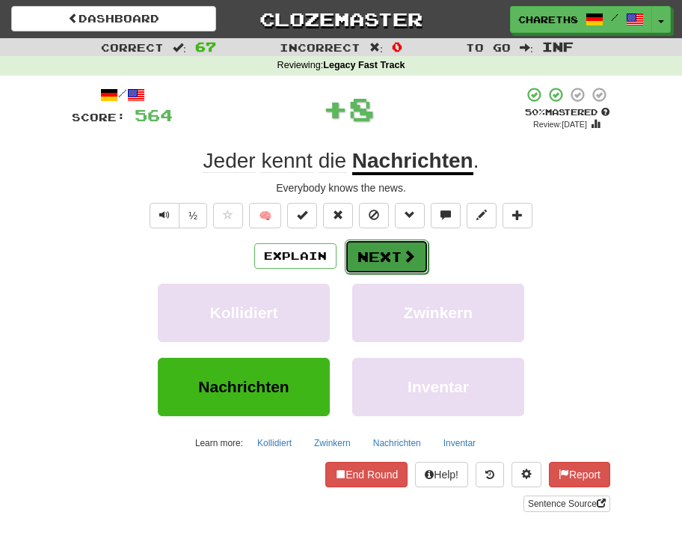
click at [392, 252] on button "Next" at bounding box center [387, 256] width 84 height 34
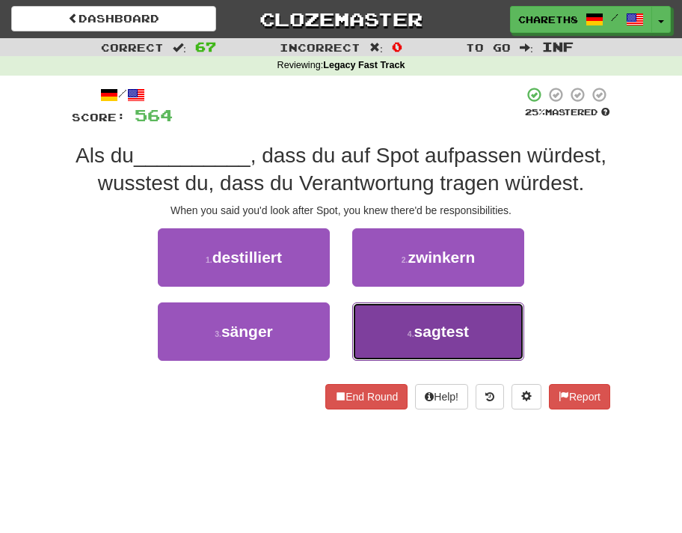
click at [471, 338] on button "4 . sagtest" at bounding box center [438, 331] width 172 height 58
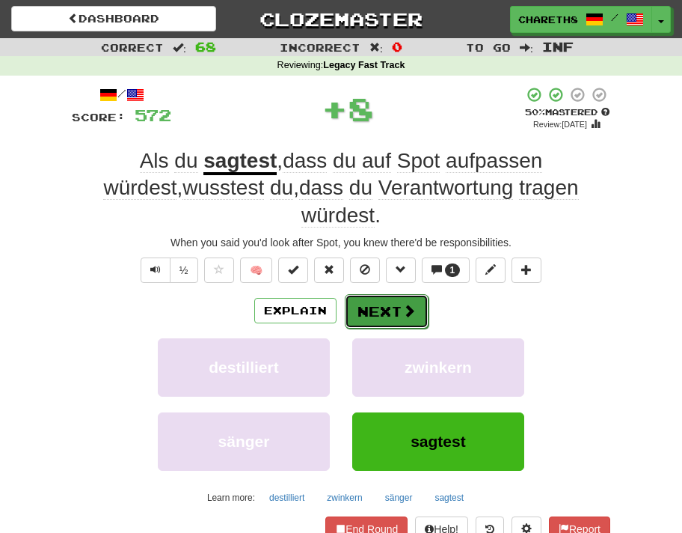
click at [403, 304] on span at bounding box center [409, 310] width 13 height 13
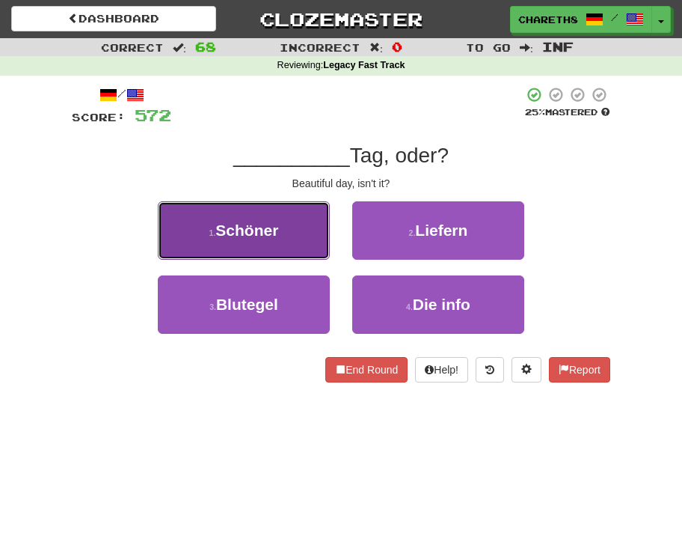
click at [296, 241] on button "1 . Schöner" at bounding box center [244, 230] width 172 height 58
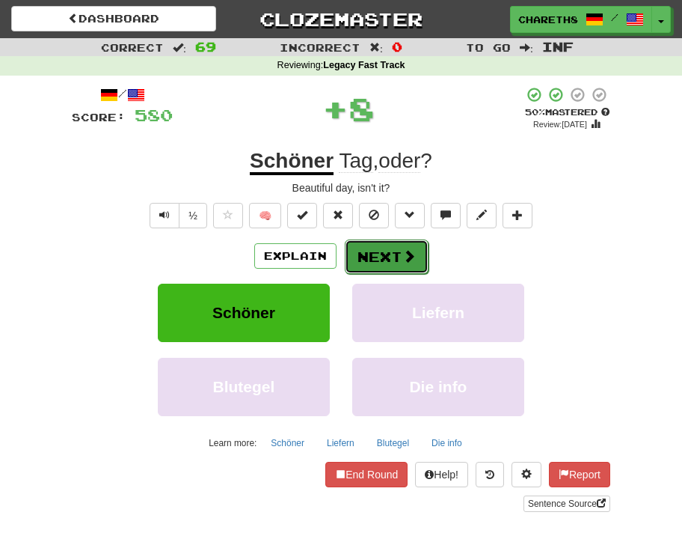
click at [376, 250] on button "Next" at bounding box center [387, 256] width 84 height 34
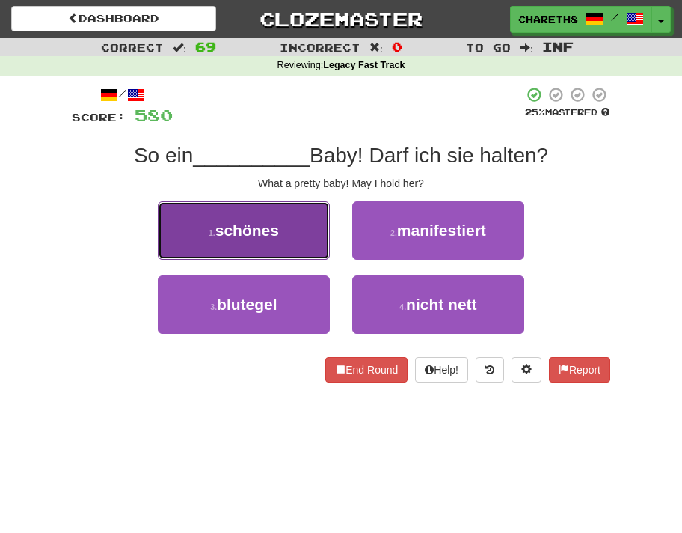
click at [251, 237] on span "schönes" at bounding box center [247, 229] width 64 height 17
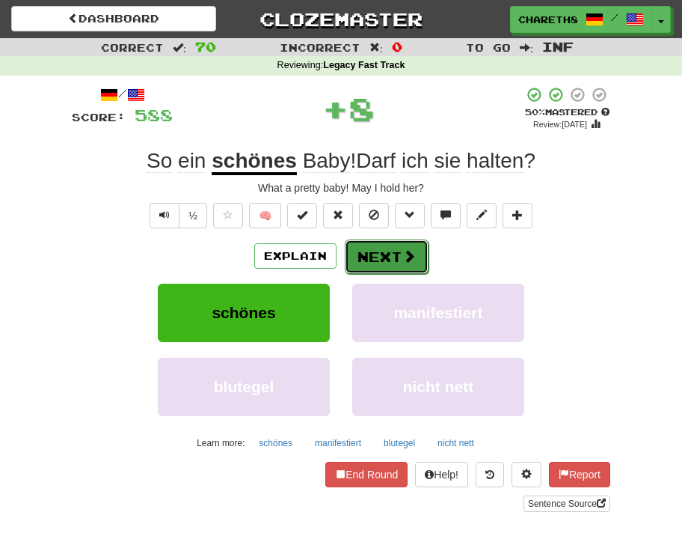
click at [384, 256] on button "Next" at bounding box center [387, 256] width 84 height 34
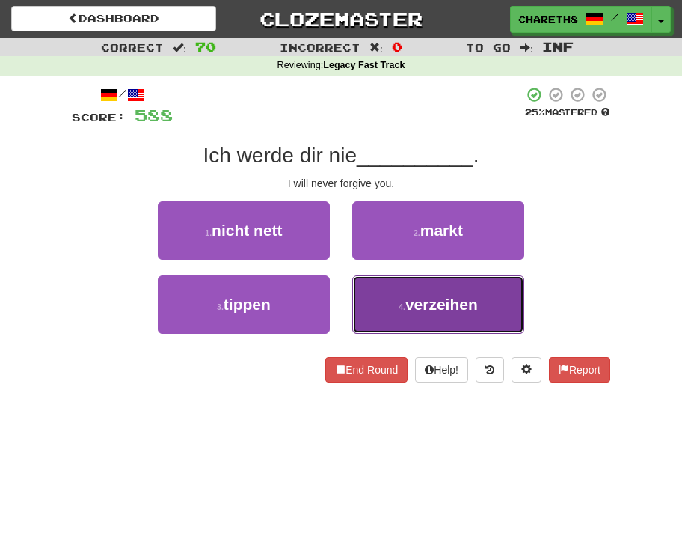
click at [480, 300] on button "4 . verzeihen" at bounding box center [438, 304] width 172 height 58
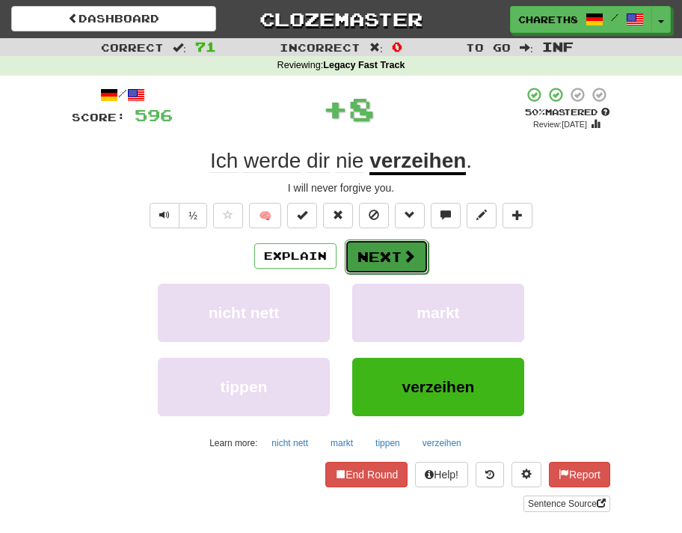
click at [378, 261] on button "Next" at bounding box center [387, 256] width 84 height 34
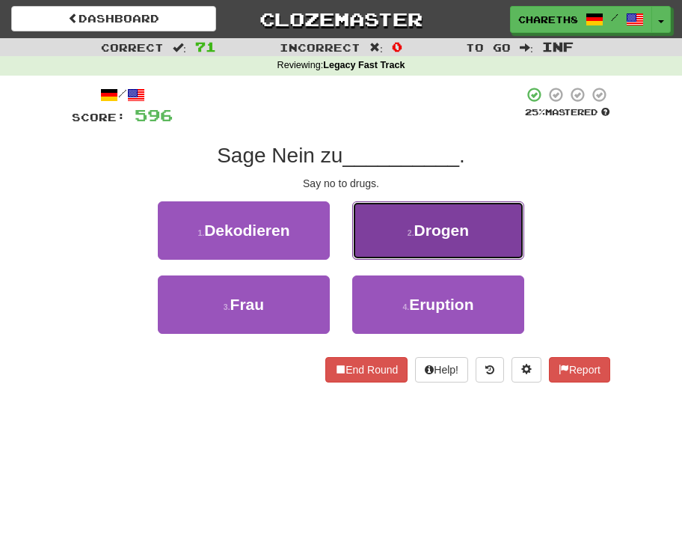
click at [451, 224] on span "Drogen" at bounding box center [442, 229] width 55 height 17
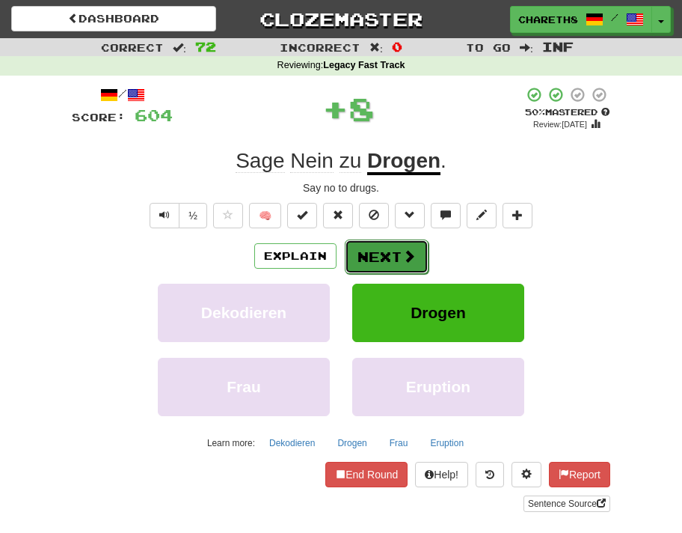
click at [384, 255] on button "Next" at bounding box center [387, 256] width 84 height 34
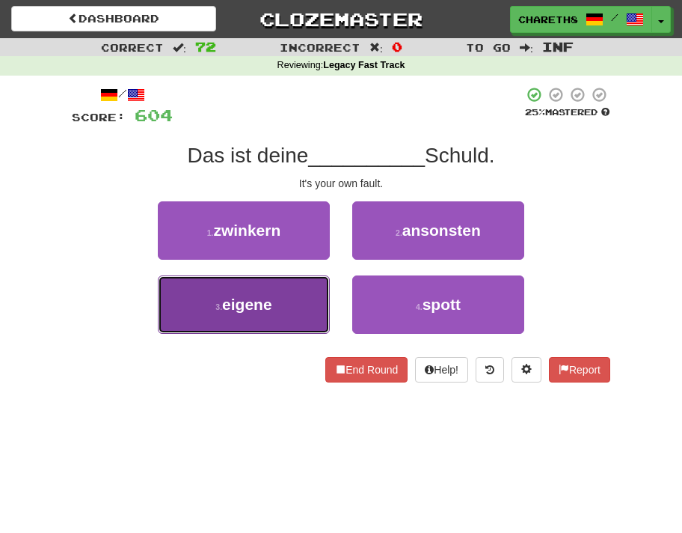
click at [244, 301] on span "eigene" at bounding box center [247, 304] width 50 height 17
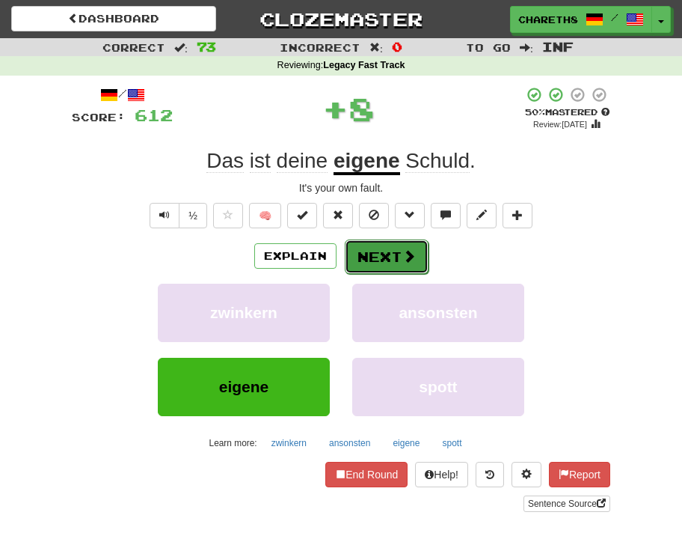
click at [402, 247] on button "Next" at bounding box center [387, 256] width 84 height 34
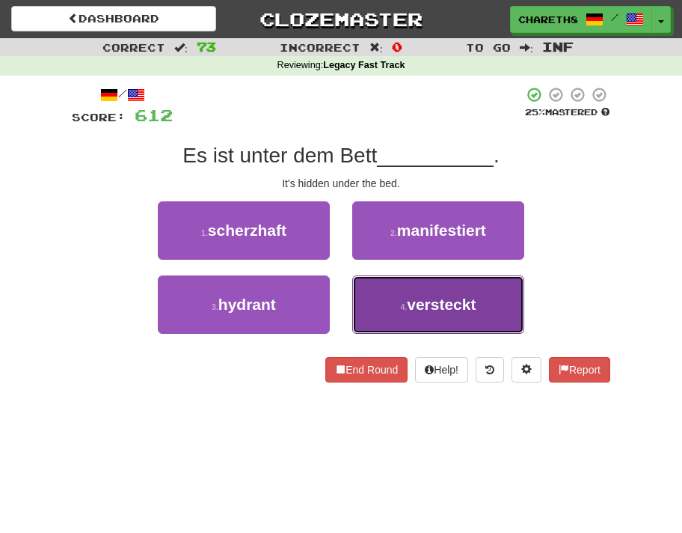
click at [419, 303] on span "versteckt" at bounding box center [441, 304] width 69 height 17
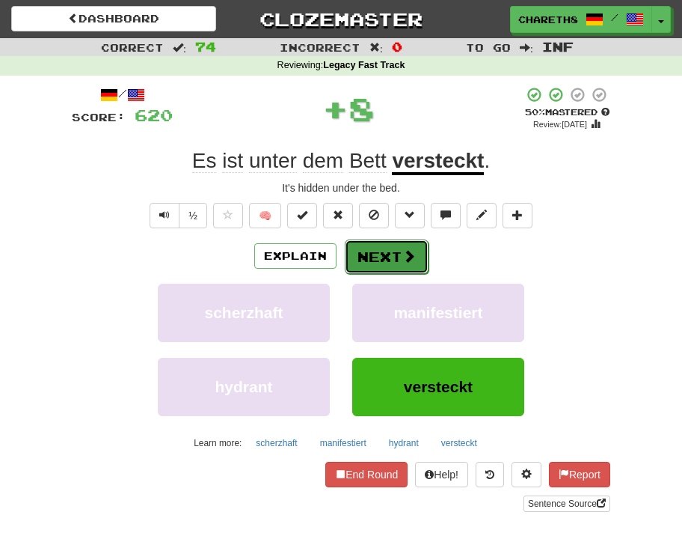
click at [378, 251] on button "Next" at bounding box center [387, 256] width 84 height 34
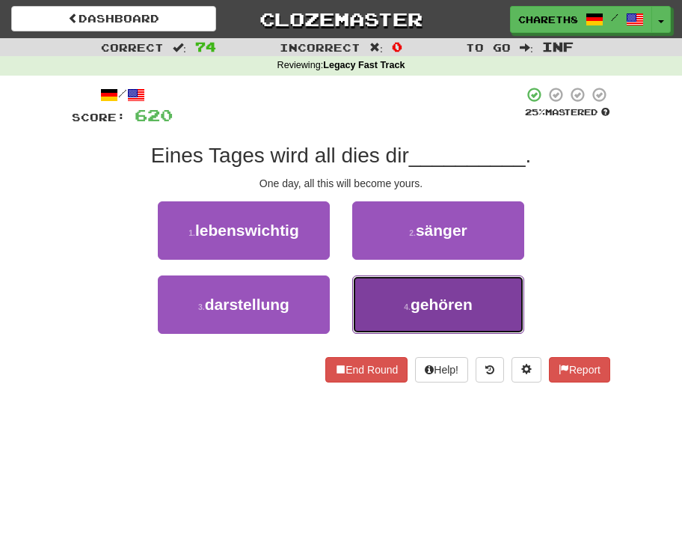
click at [467, 304] on span "gehören" at bounding box center [442, 304] width 62 height 17
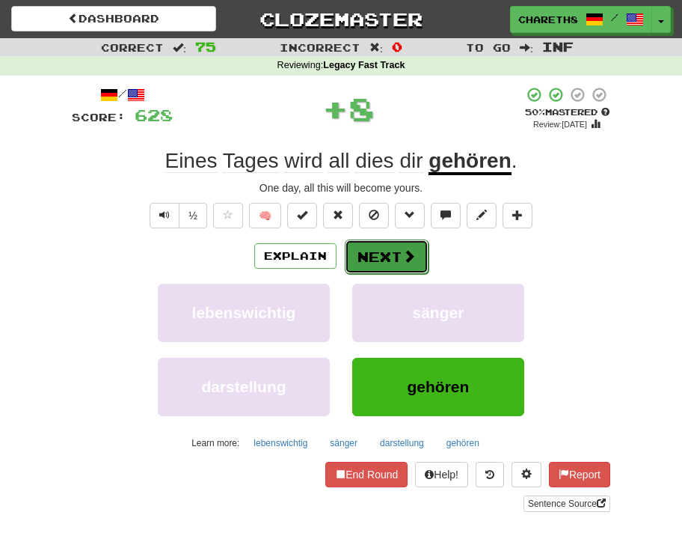
click at [392, 259] on button "Next" at bounding box center [387, 256] width 84 height 34
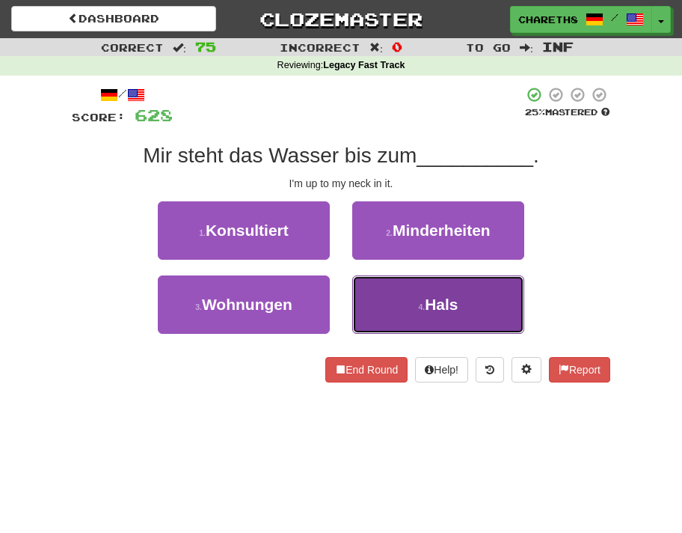
click at [495, 309] on button "4 . Hals" at bounding box center [438, 304] width 172 height 58
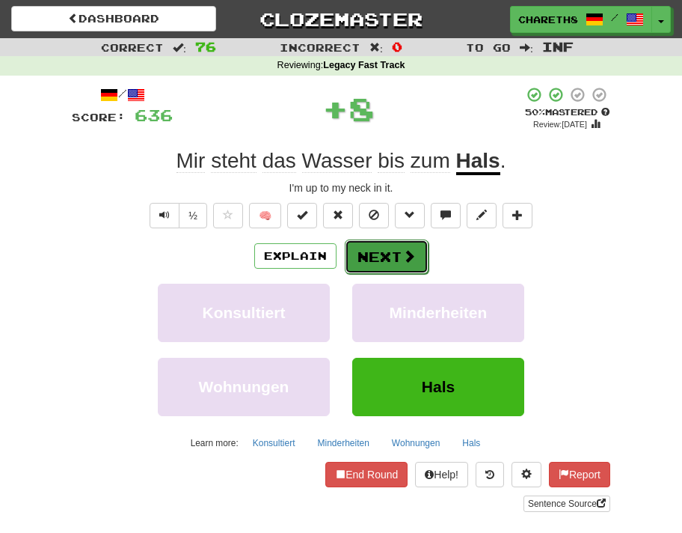
click at [390, 256] on button "Next" at bounding box center [387, 256] width 84 height 34
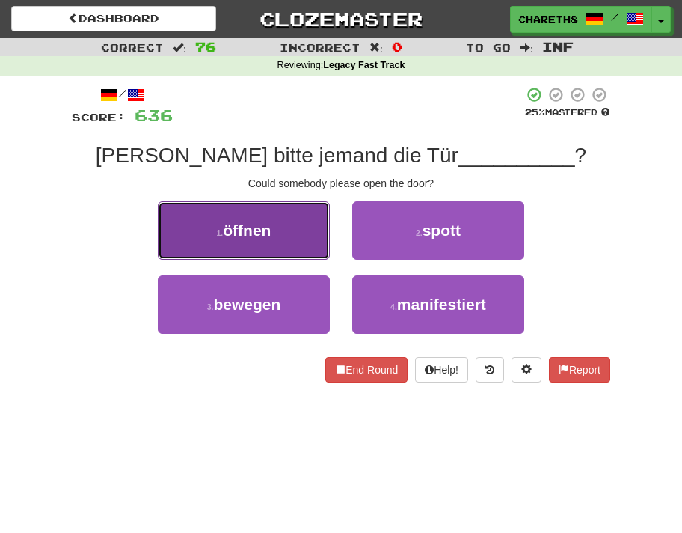
click at [254, 242] on button "1 . öffnen" at bounding box center [244, 230] width 172 height 58
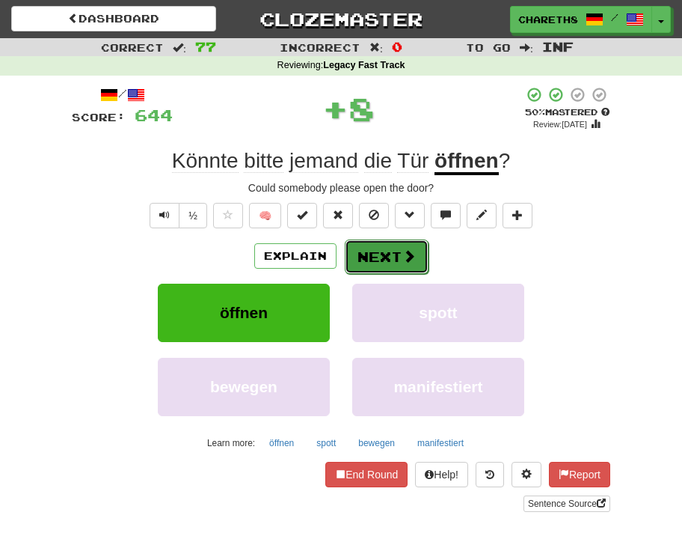
click at [380, 254] on button "Next" at bounding box center [387, 256] width 84 height 34
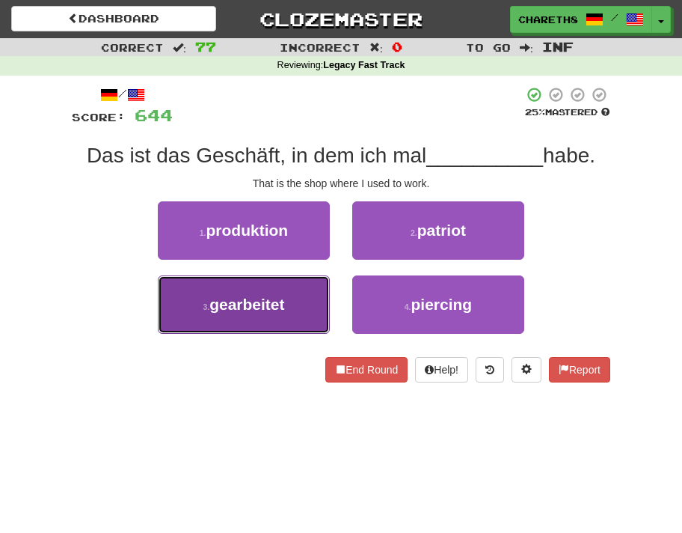
click at [254, 314] on button "3 . gearbeitet" at bounding box center [244, 304] width 172 height 58
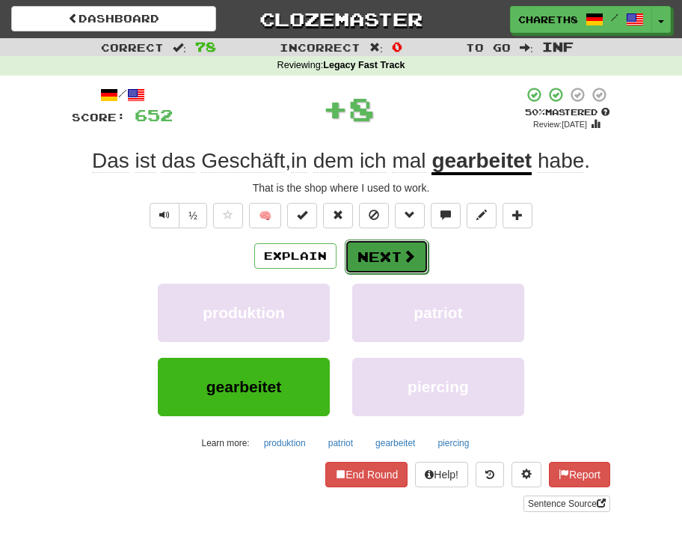
click at [385, 256] on button "Next" at bounding box center [387, 256] width 84 height 34
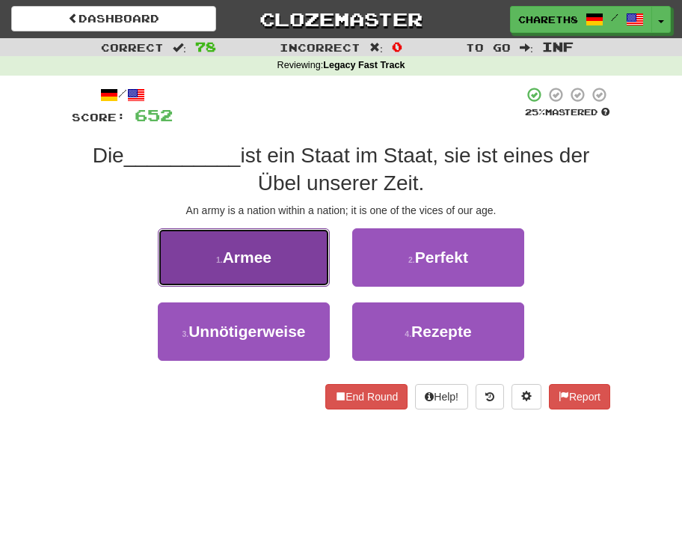
click at [243, 262] on span "Armee" at bounding box center [247, 256] width 49 height 17
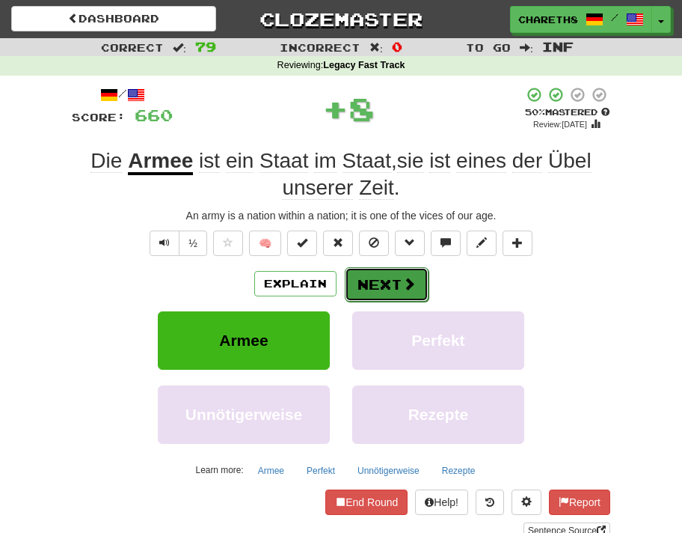
click at [406, 281] on span at bounding box center [409, 283] width 13 height 13
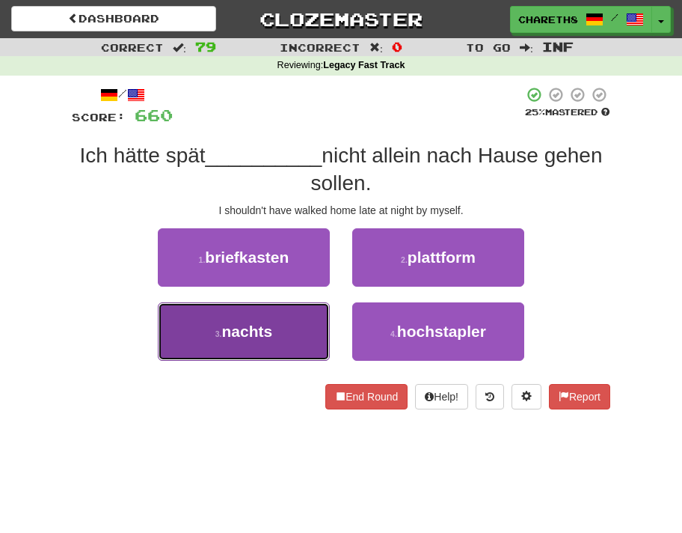
click at [212, 343] on button "3 . nachts" at bounding box center [244, 331] width 172 height 58
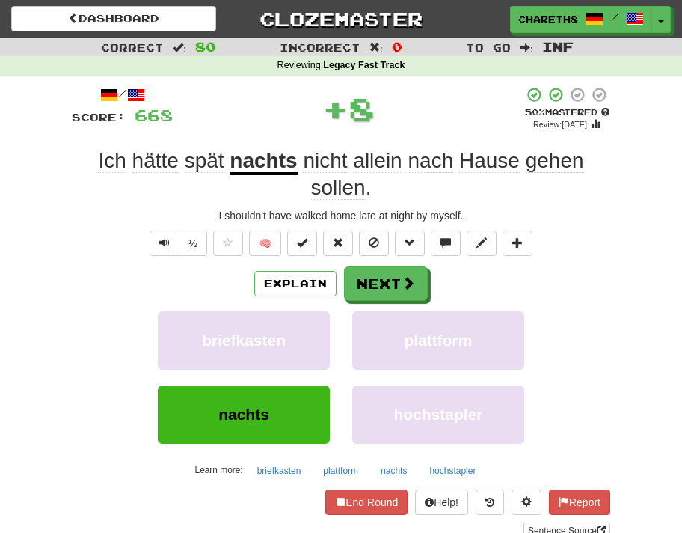
click at [164, 162] on span "hätte" at bounding box center [155, 161] width 46 height 24
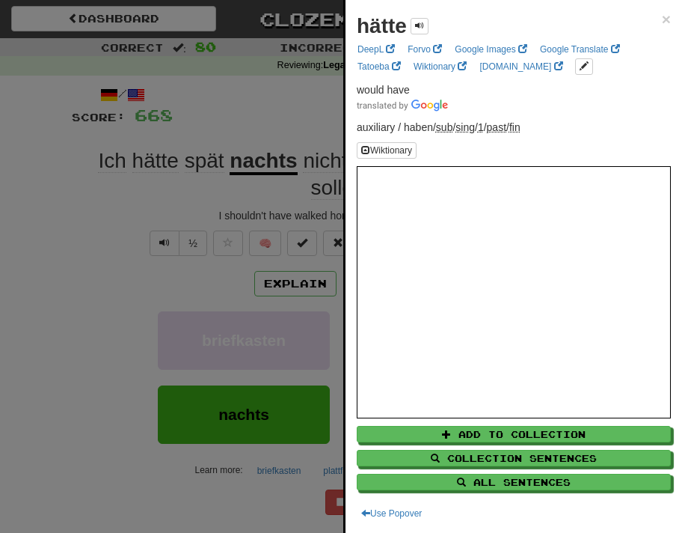
click at [60, 298] on div at bounding box center [341, 266] width 682 height 533
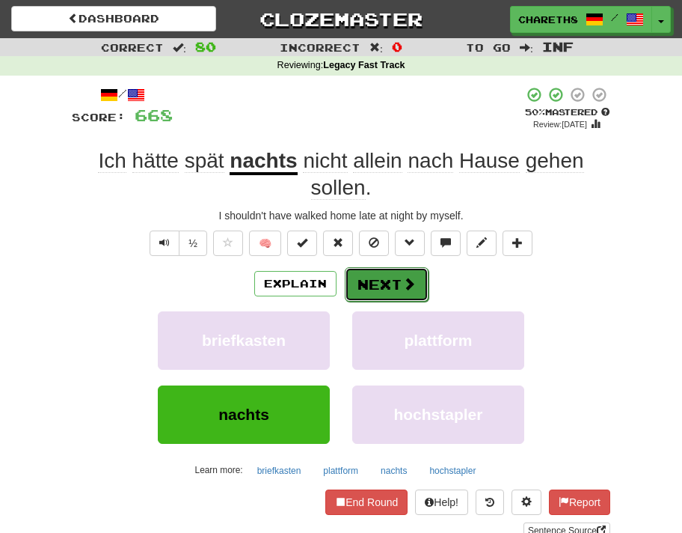
click at [391, 278] on button "Next" at bounding box center [387, 284] width 84 height 34
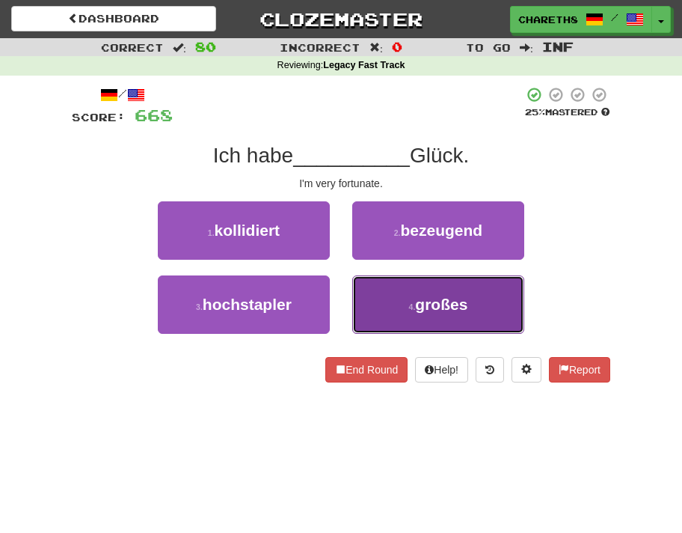
click at [444, 309] on span "großes" at bounding box center [441, 304] width 52 height 17
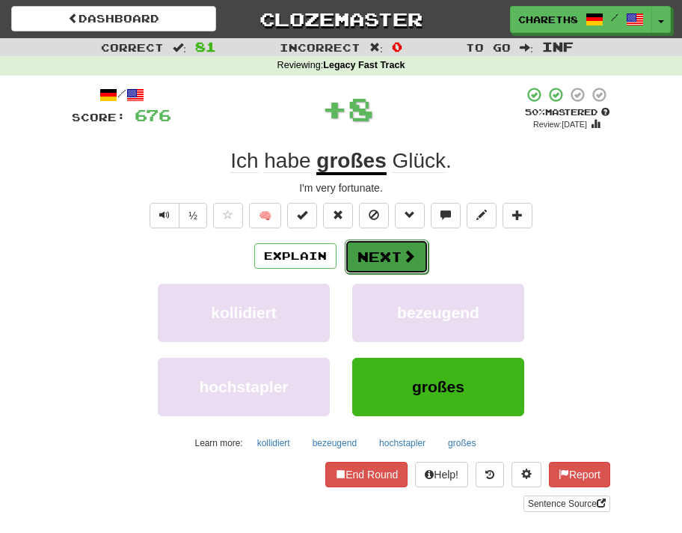
click at [406, 257] on span at bounding box center [409, 255] width 13 height 13
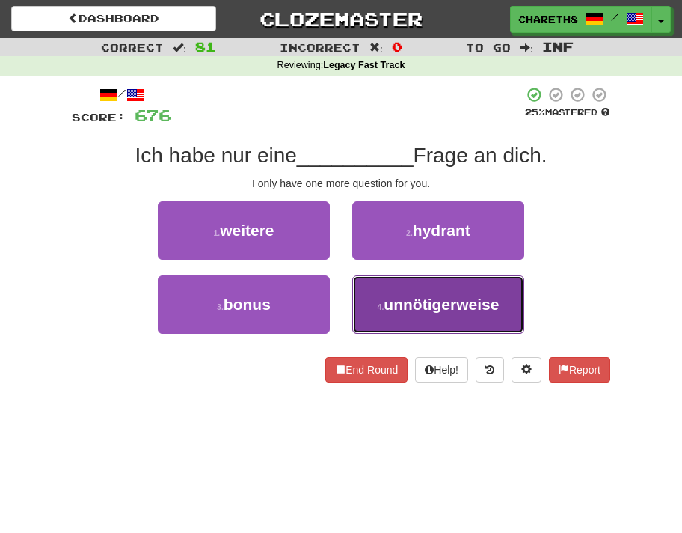
click at [498, 297] on span "unnötigerweise" at bounding box center [441, 304] width 115 height 17
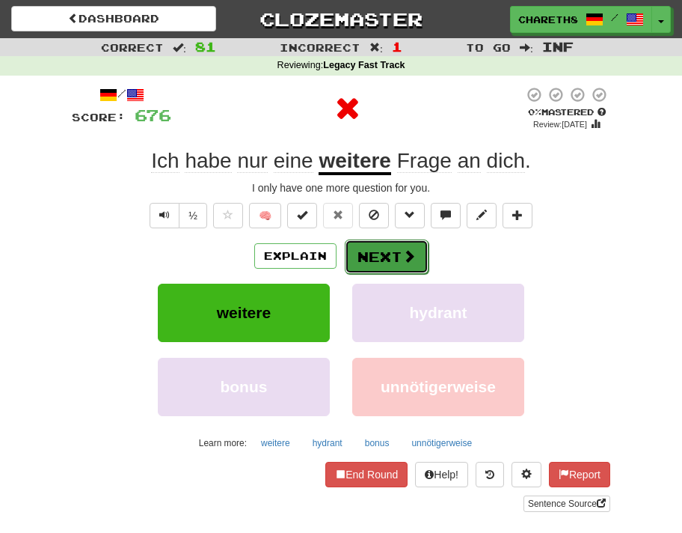
click at [385, 260] on button "Next" at bounding box center [387, 256] width 84 height 34
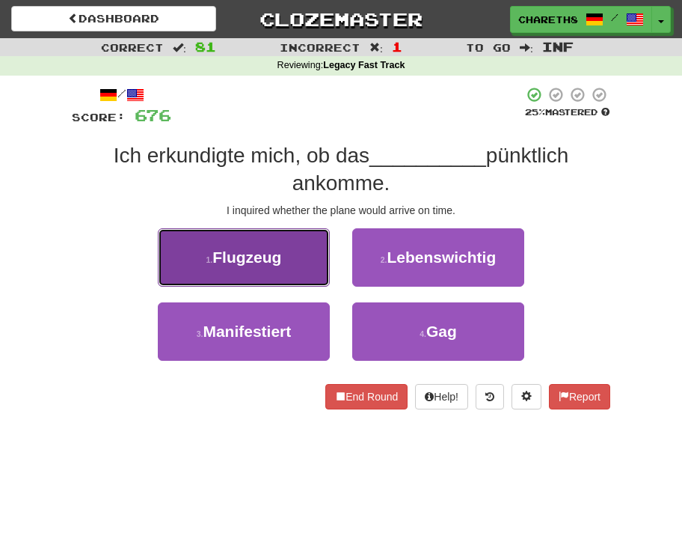
click at [275, 251] on span "Flugzeug" at bounding box center [246, 256] width 69 height 17
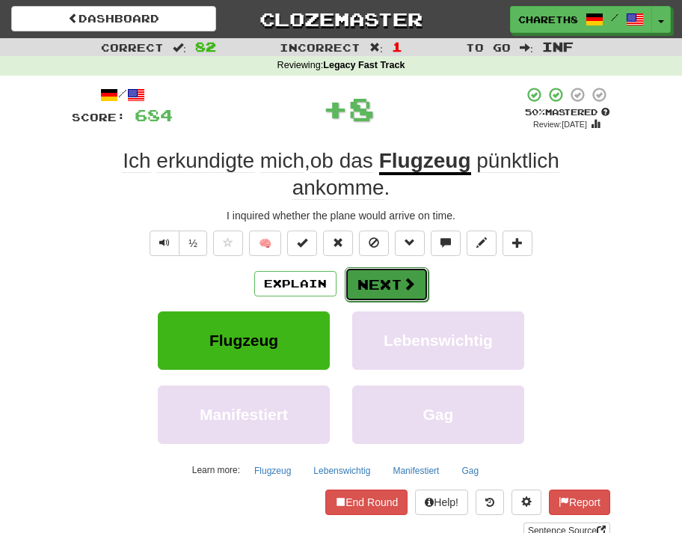
click at [405, 285] on span at bounding box center [409, 283] width 13 height 13
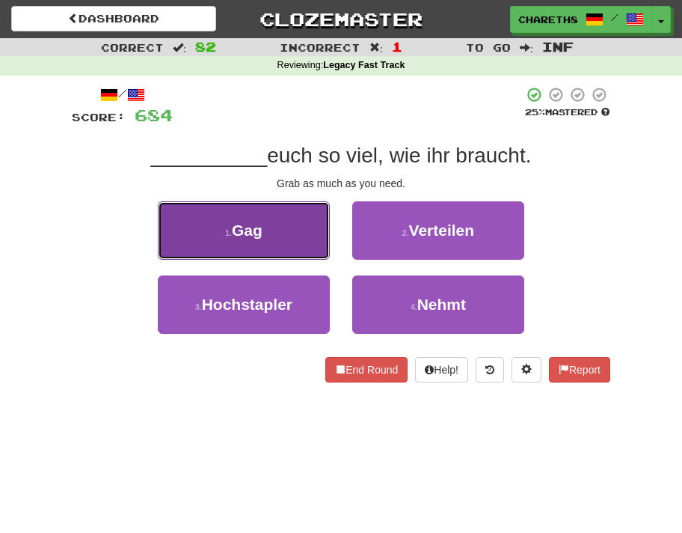
click at [276, 227] on button "1 . Gag" at bounding box center [244, 230] width 172 height 58
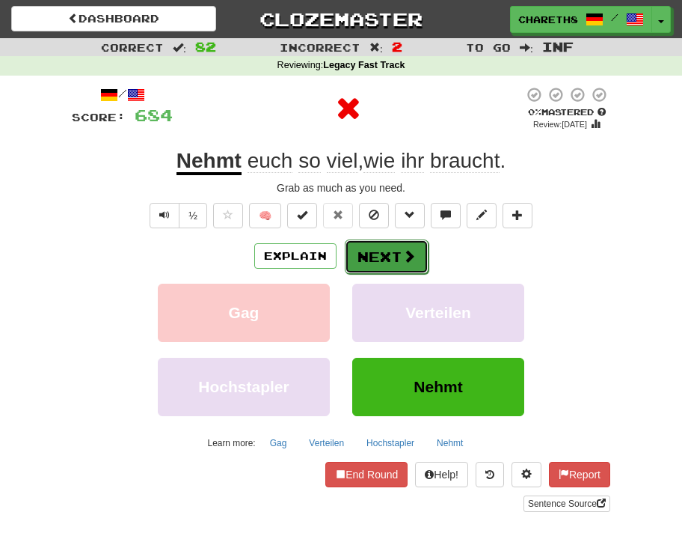
click at [392, 254] on button "Next" at bounding box center [387, 256] width 84 height 34
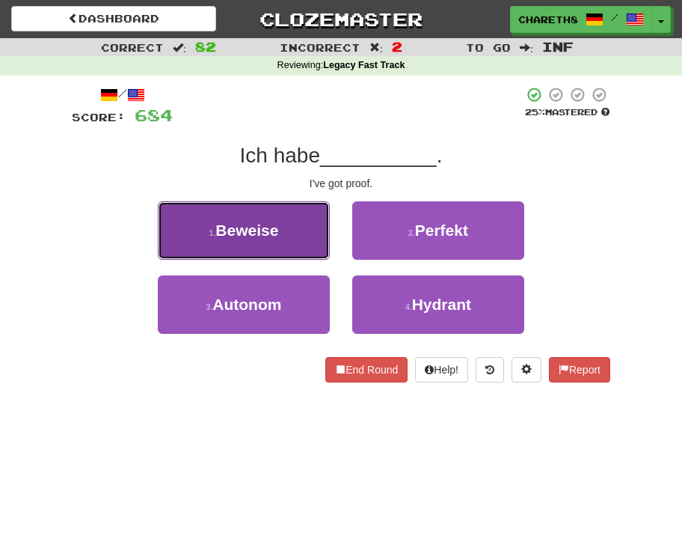
click at [299, 239] on button "1 . Beweise" at bounding box center [244, 230] width 172 height 58
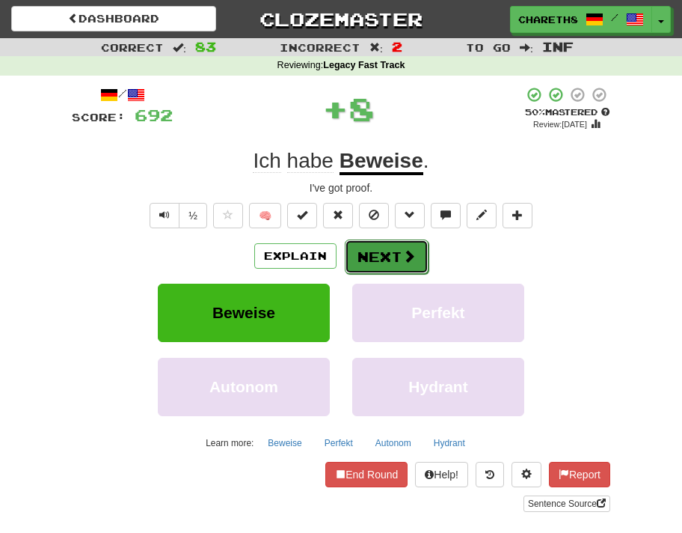
click at [400, 251] on button "Next" at bounding box center [387, 256] width 84 height 34
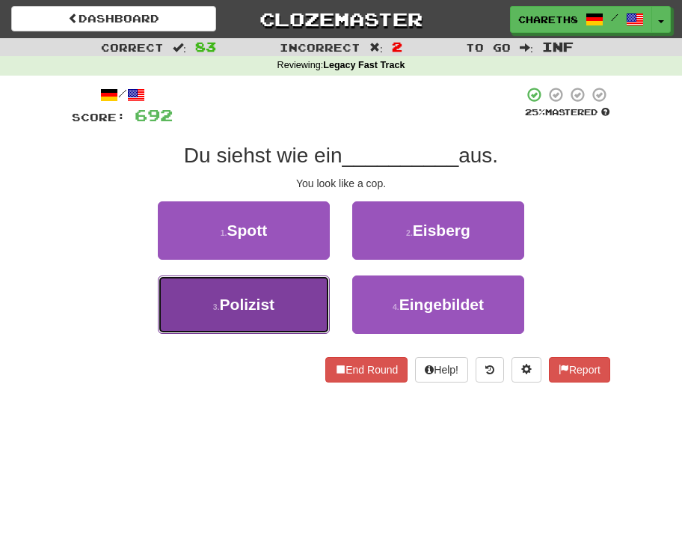
click at [245, 312] on span "Polizist" at bounding box center [247, 304] width 55 height 17
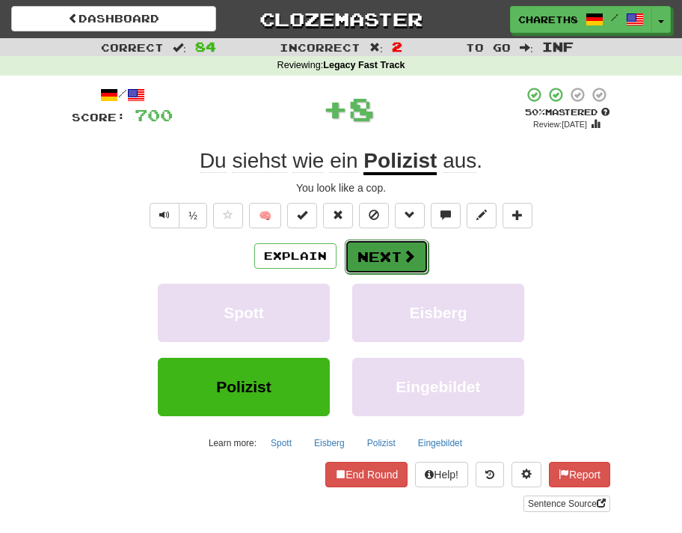
click at [370, 260] on button "Next" at bounding box center [387, 256] width 84 height 34
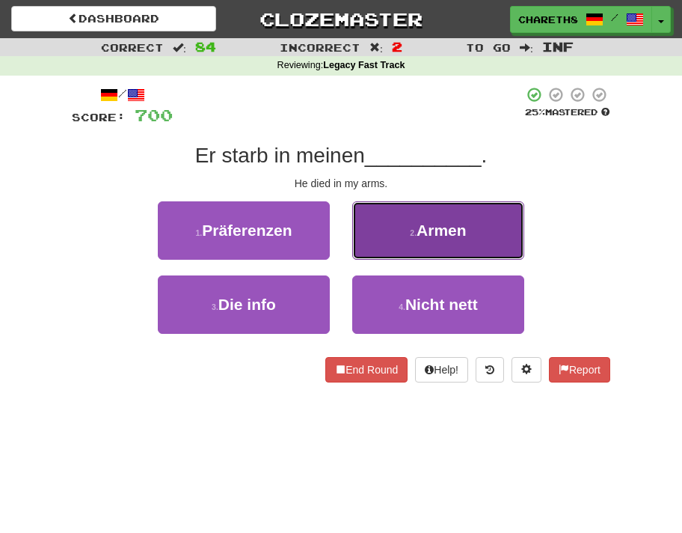
click at [466, 227] on span "Armen" at bounding box center [442, 229] width 50 height 17
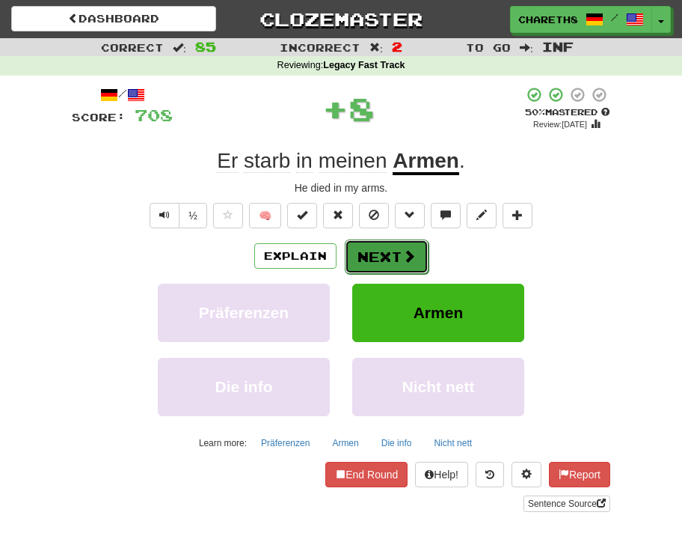
click at [390, 248] on button "Next" at bounding box center [387, 256] width 84 height 34
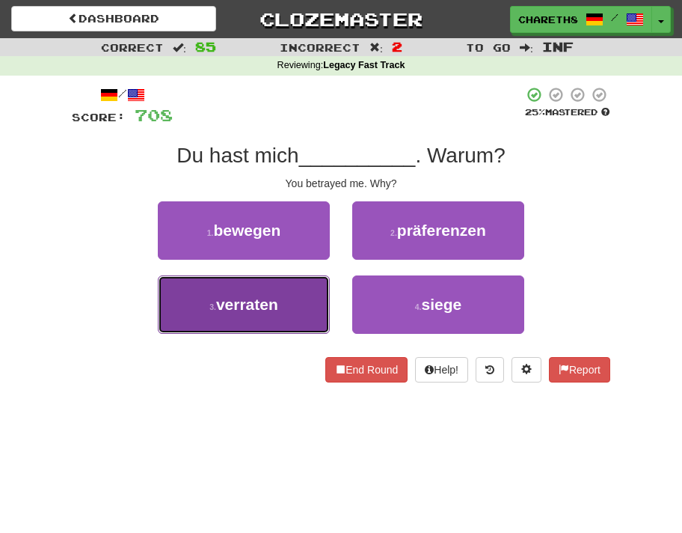
click at [291, 303] on button "3 . verraten" at bounding box center [244, 304] width 172 height 58
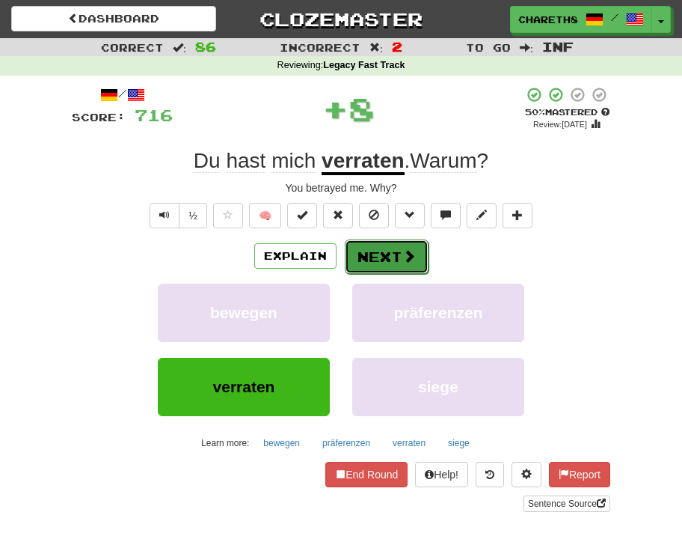
click at [391, 263] on button "Next" at bounding box center [387, 256] width 84 height 34
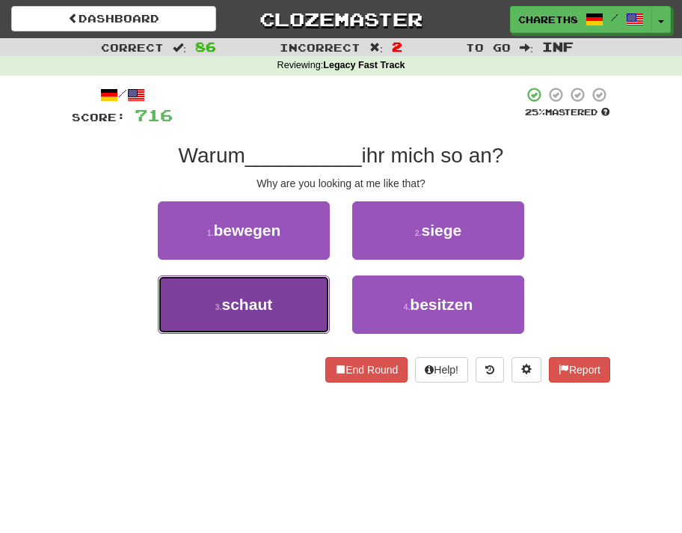
click at [217, 305] on small "3 ." at bounding box center [218, 306] width 7 height 9
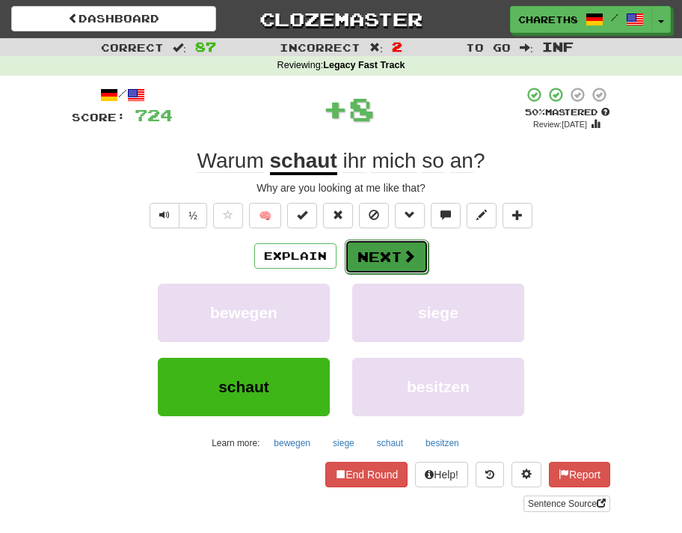
click at [384, 255] on button "Next" at bounding box center [387, 256] width 84 height 34
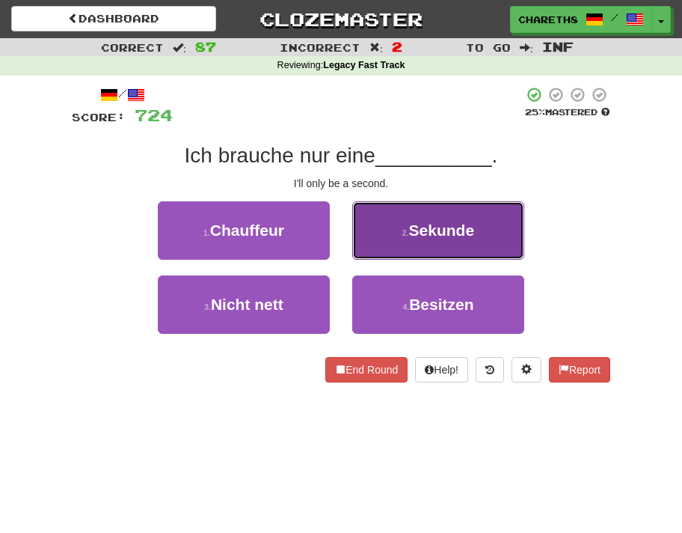
click at [405, 224] on button "2 . Sekunde" at bounding box center [438, 230] width 172 height 58
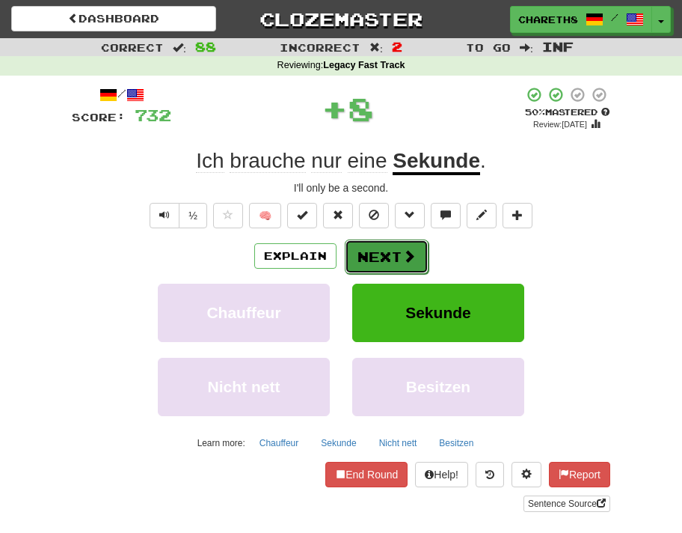
click at [379, 256] on button "Next" at bounding box center [387, 256] width 84 height 34
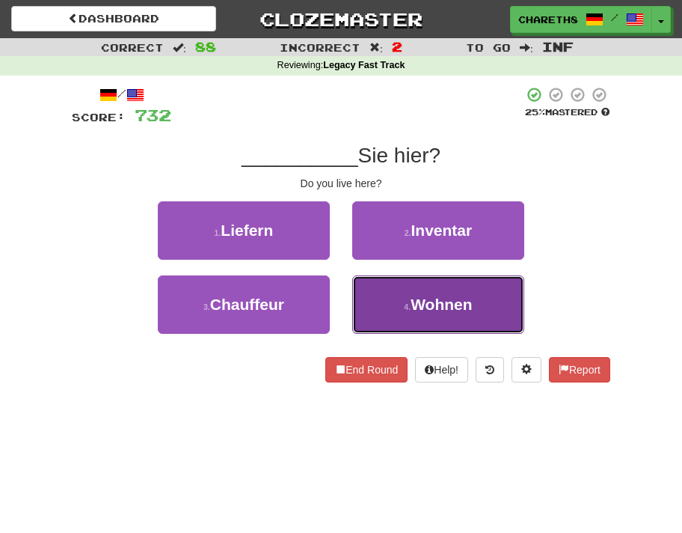
click at [450, 309] on span "Wohnen" at bounding box center [441, 304] width 61 height 17
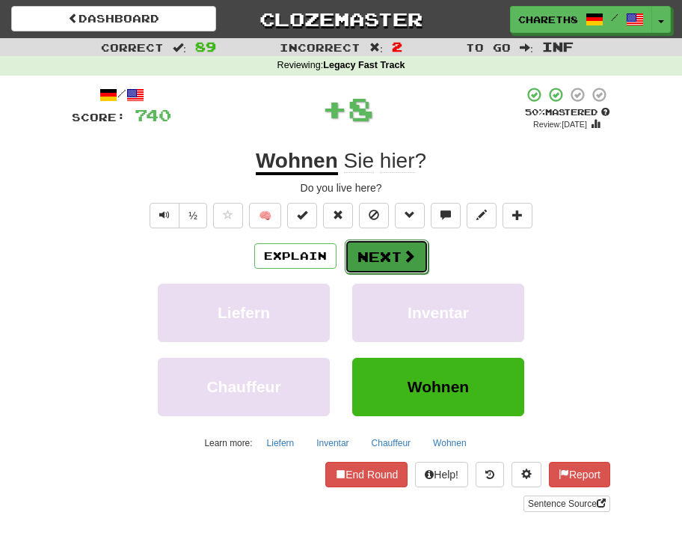
click at [385, 248] on button "Next" at bounding box center [387, 256] width 84 height 34
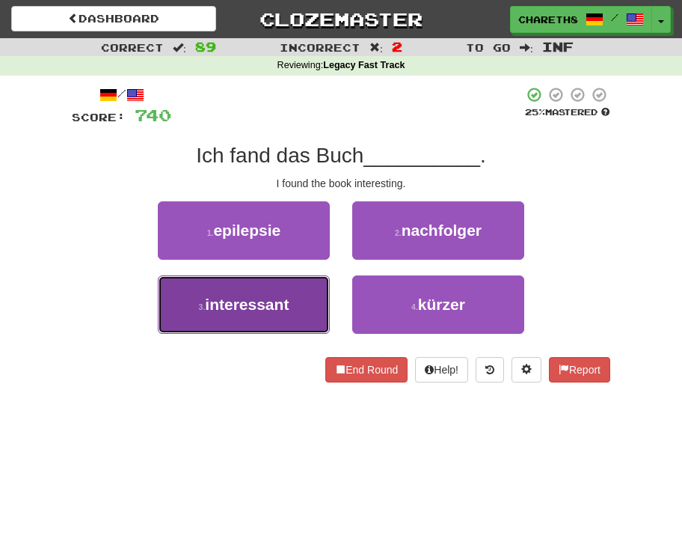
click at [213, 309] on span "interessant" at bounding box center [247, 304] width 84 height 17
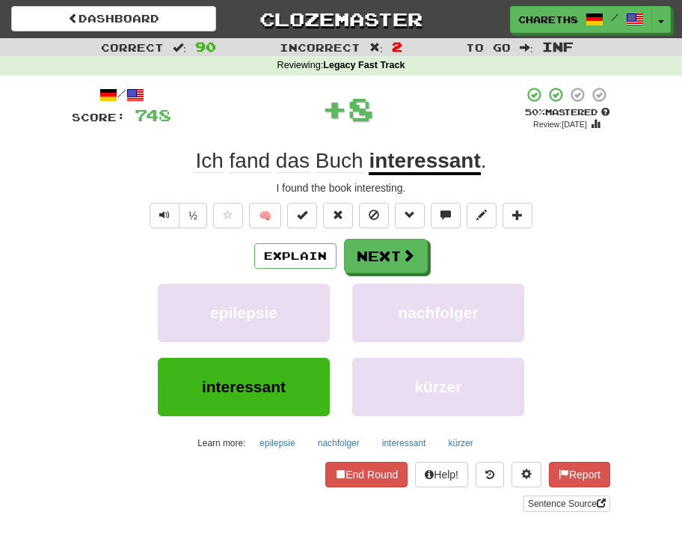
click at [377, 235] on div "/ Score: 748 + 8 50 % Mastered Review: 2025-09-28 Ich fand das Buch interessant…" at bounding box center [341, 299] width 539 height 426
click at [385, 257] on button "Next" at bounding box center [387, 256] width 84 height 34
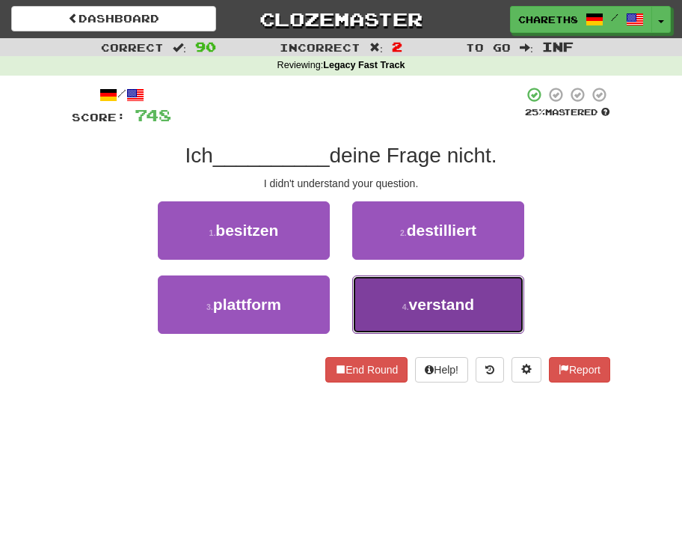
click at [404, 306] on small "4 ." at bounding box center [406, 306] width 7 height 9
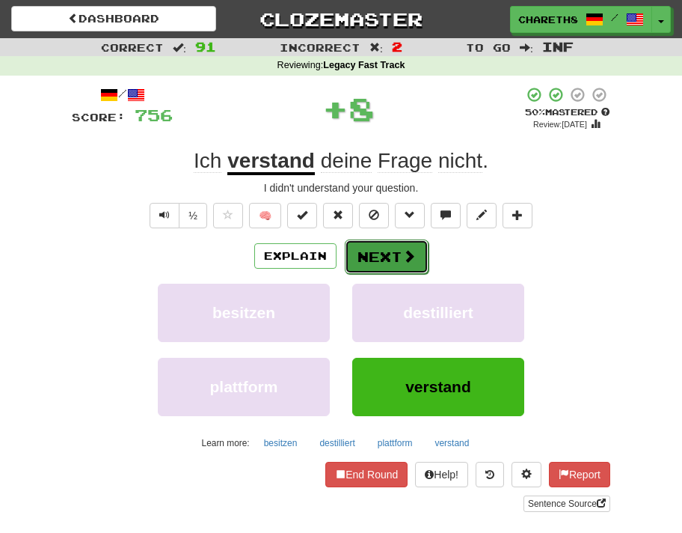
click at [396, 255] on button "Next" at bounding box center [387, 256] width 84 height 34
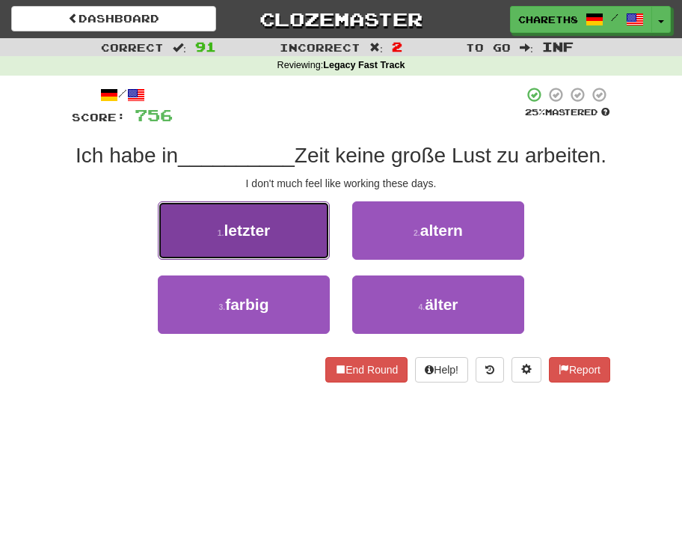
click at [292, 260] on button "1 . letzter" at bounding box center [244, 230] width 172 height 58
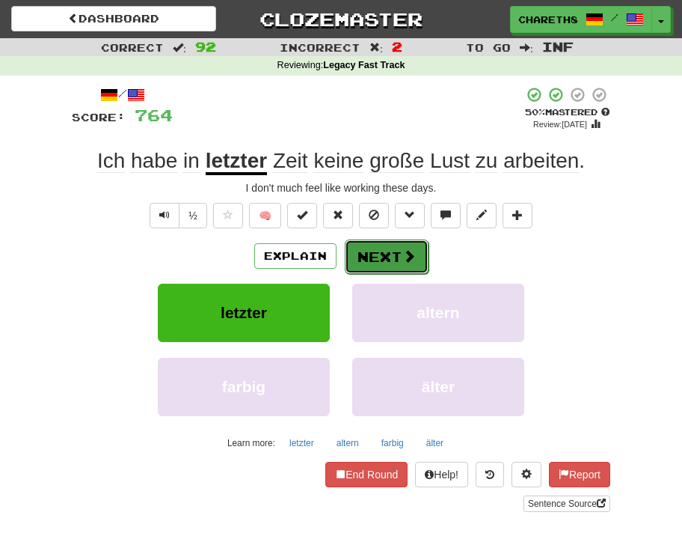
click at [383, 256] on button "Next" at bounding box center [387, 256] width 84 height 34
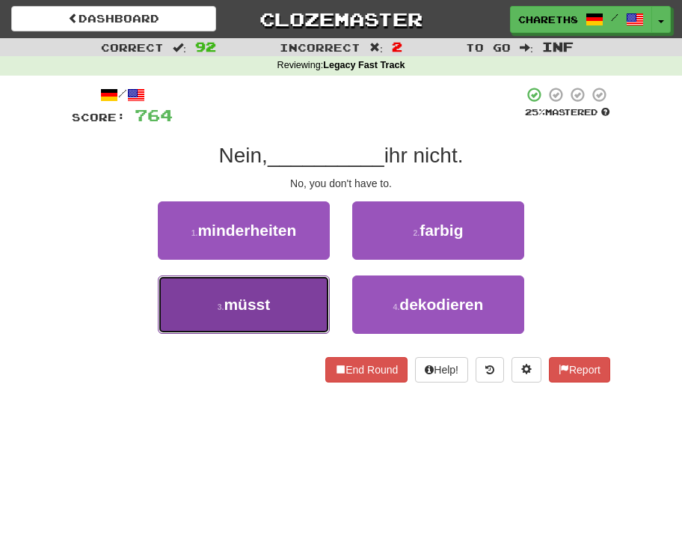
click at [261, 304] on span "müsst" at bounding box center [247, 304] width 46 height 17
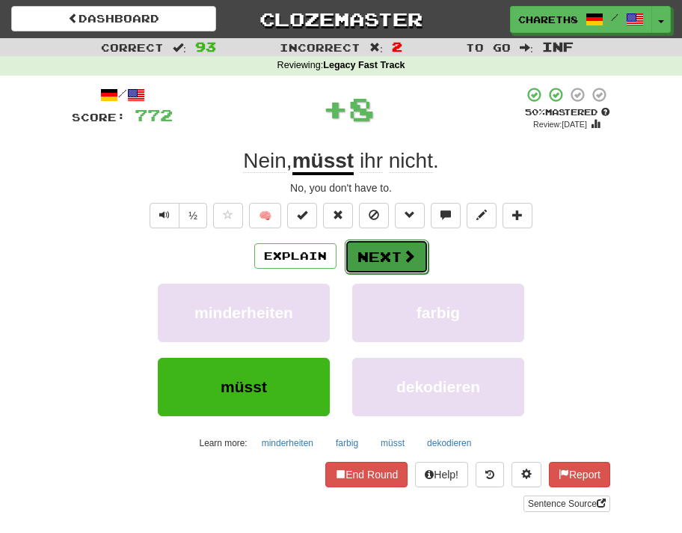
click at [388, 255] on button "Next" at bounding box center [387, 256] width 84 height 34
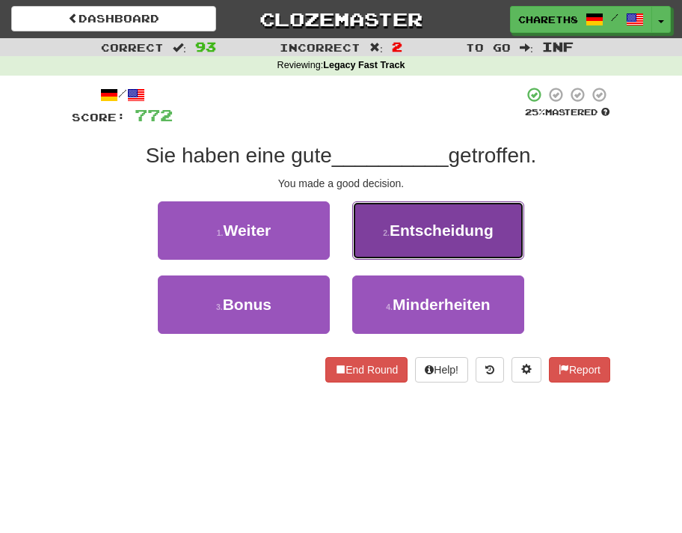
click at [469, 245] on button "2 . Entscheidung" at bounding box center [438, 230] width 172 height 58
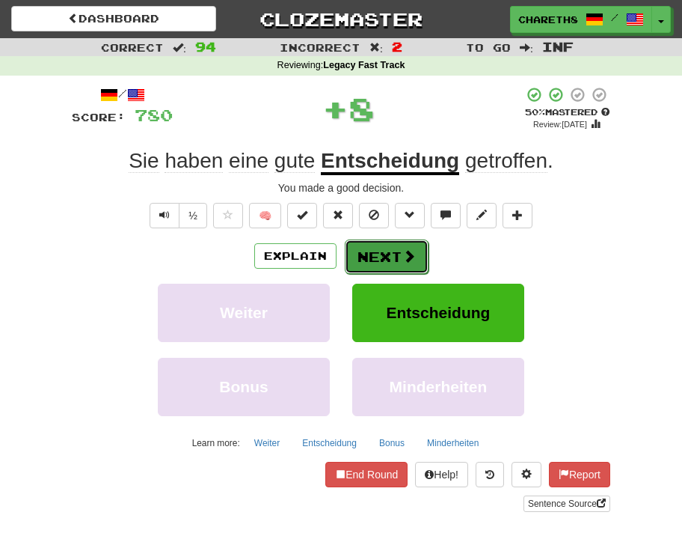
click at [391, 261] on button "Next" at bounding box center [387, 256] width 84 height 34
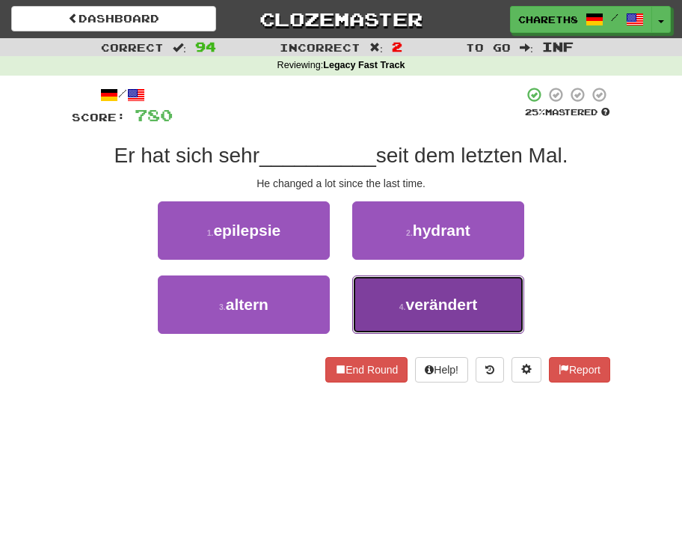
click at [441, 310] on span "verändert" at bounding box center [442, 304] width 72 height 17
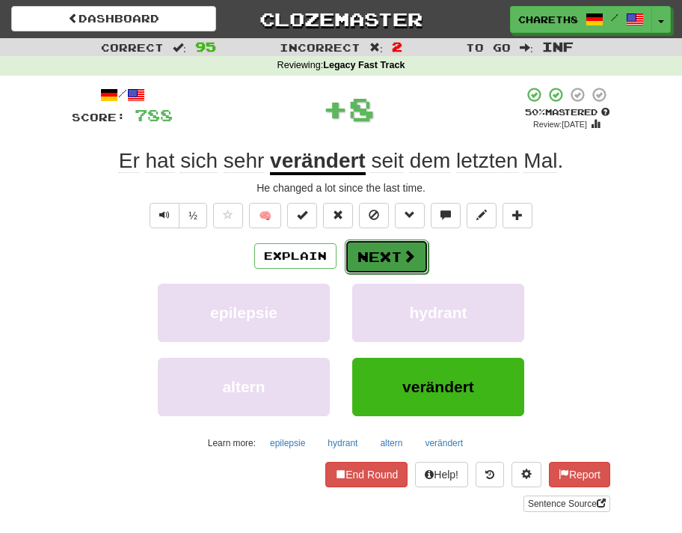
click at [388, 256] on button "Next" at bounding box center [387, 256] width 84 height 34
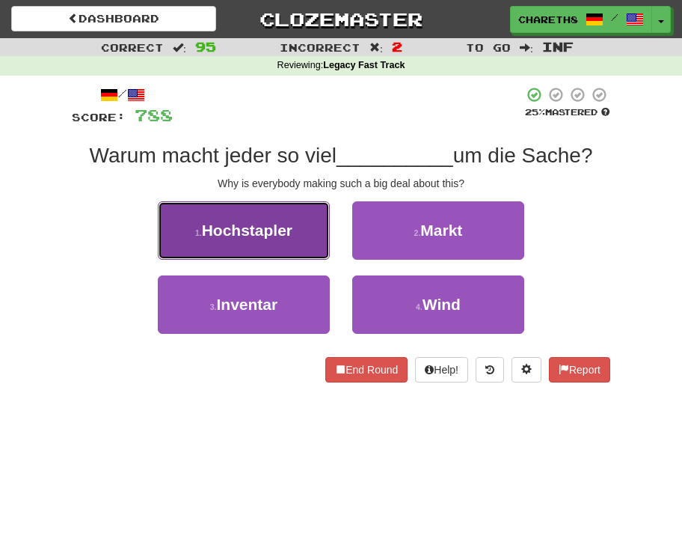
click at [281, 233] on span "Hochstapler" at bounding box center [247, 229] width 91 height 17
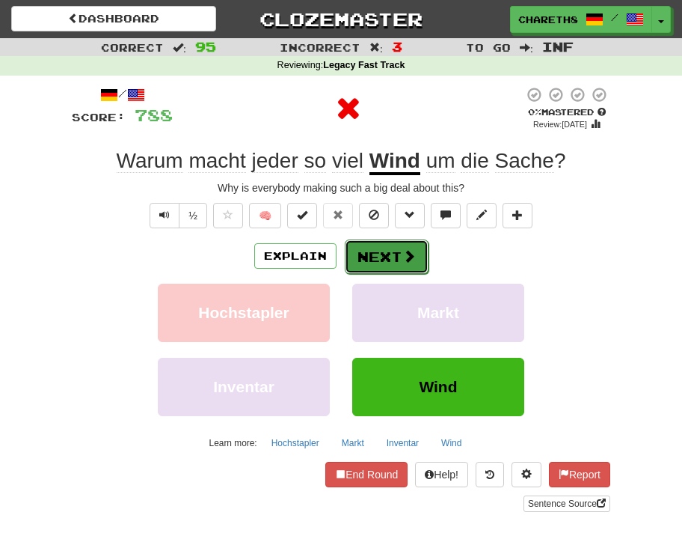
click at [387, 269] on button "Next" at bounding box center [387, 256] width 84 height 34
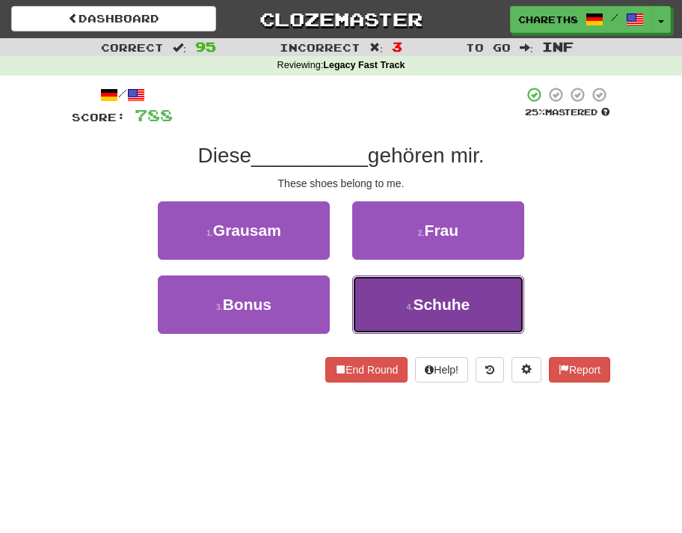
click at [444, 308] on span "Schuhe" at bounding box center [441, 304] width 57 height 17
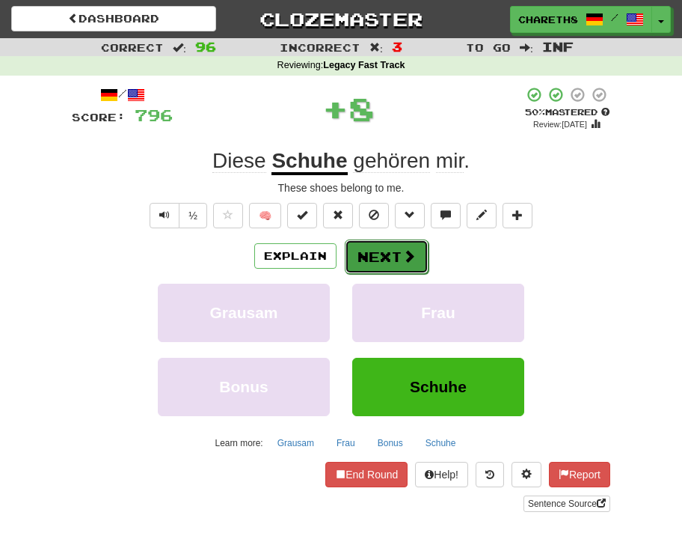
click at [393, 250] on button "Next" at bounding box center [387, 256] width 84 height 34
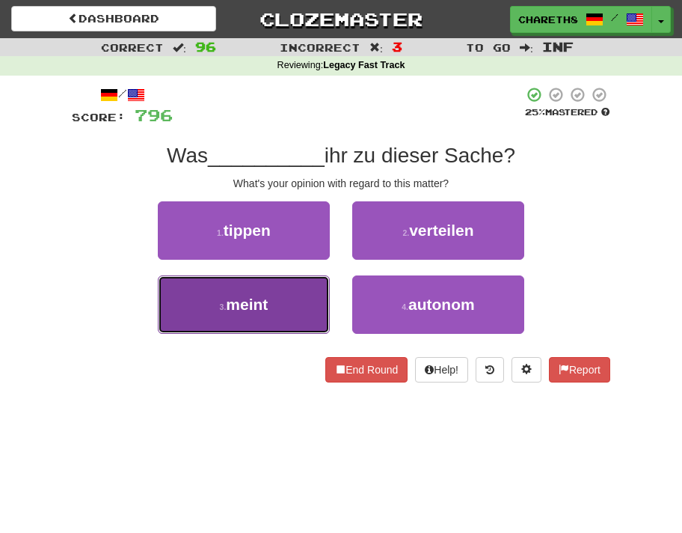
click at [295, 299] on button "3 . meint" at bounding box center [244, 304] width 172 height 58
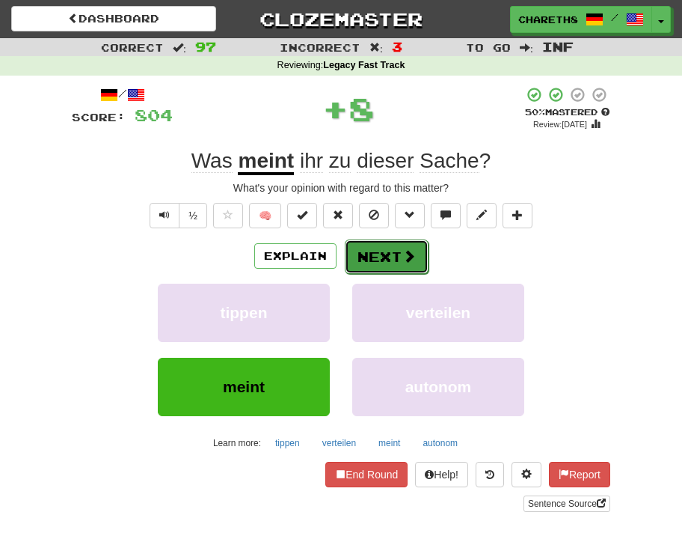
click at [411, 260] on span at bounding box center [409, 255] width 13 height 13
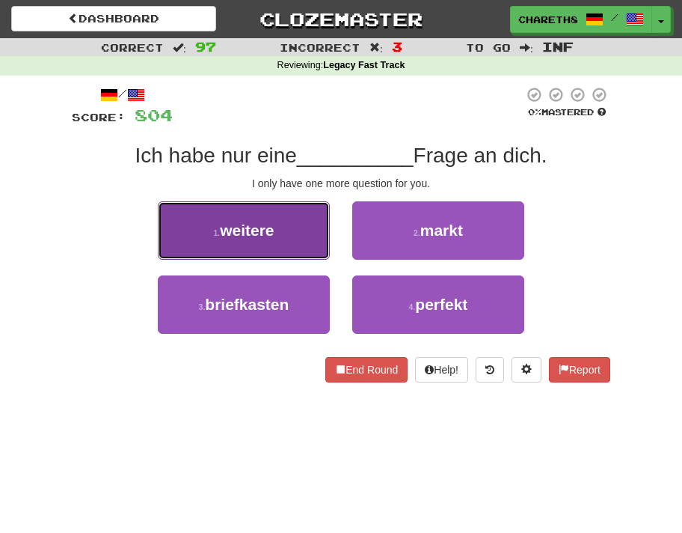
click at [278, 237] on button "1 . weitere" at bounding box center [244, 230] width 172 height 58
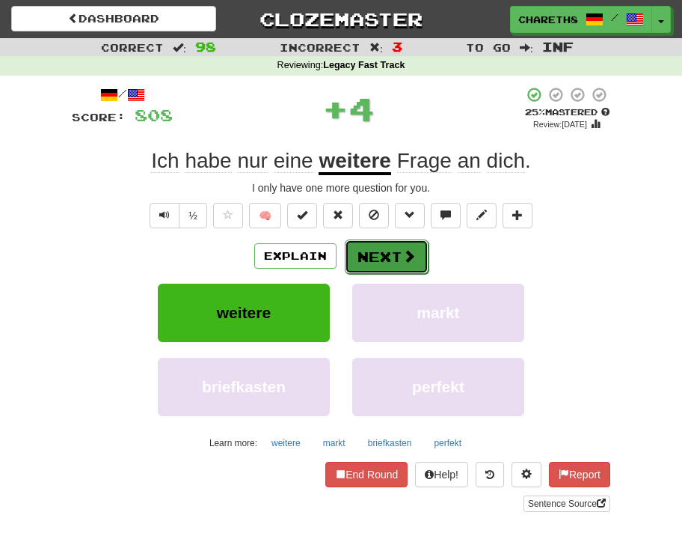
click at [384, 256] on button "Next" at bounding box center [387, 256] width 84 height 34
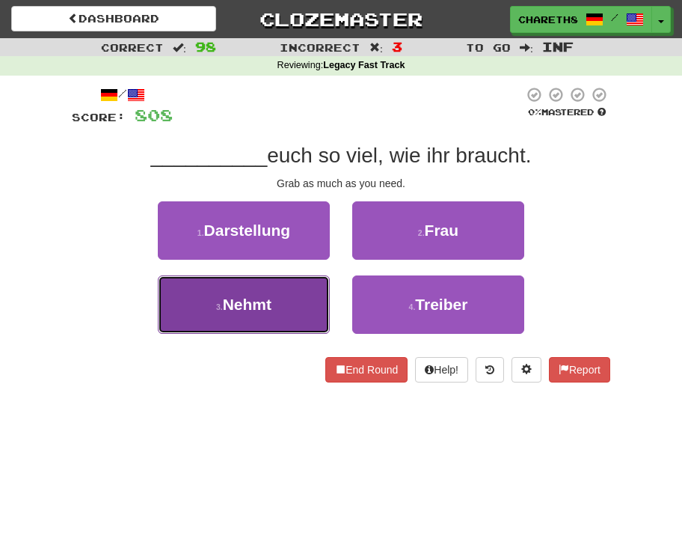
click at [248, 310] on span "Nehmt" at bounding box center [247, 304] width 49 height 17
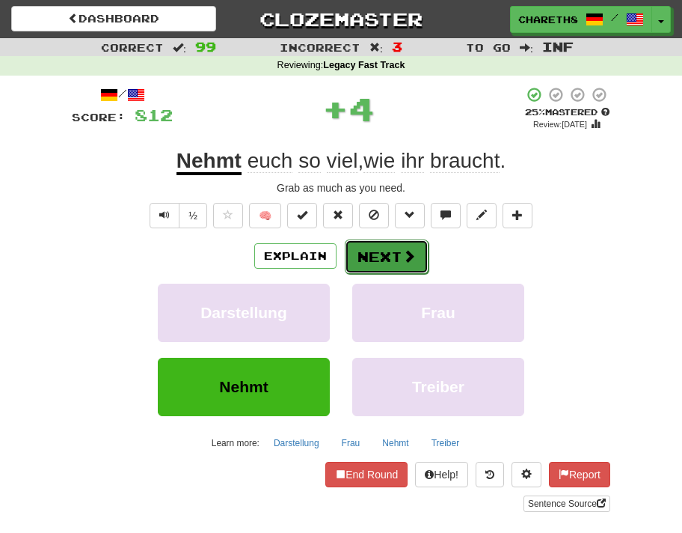
click at [397, 253] on button "Next" at bounding box center [387, 256] width 84 height 34
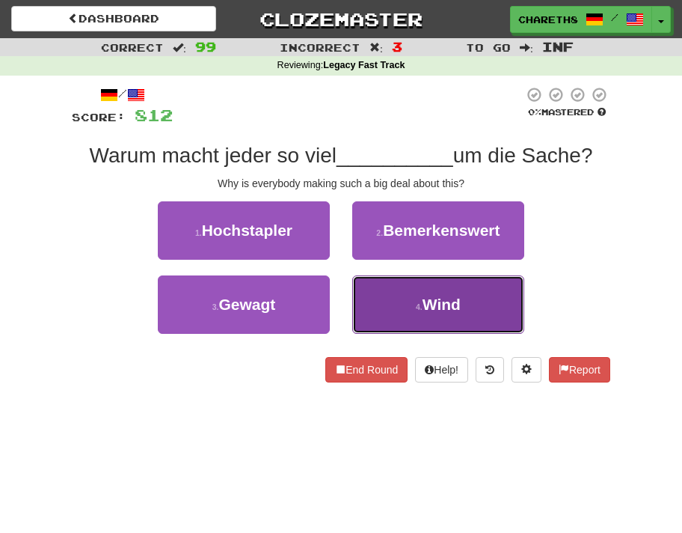
click at [461, 314] on button "4 . Wind" at bounding box center [438, 304] width 172 height 58
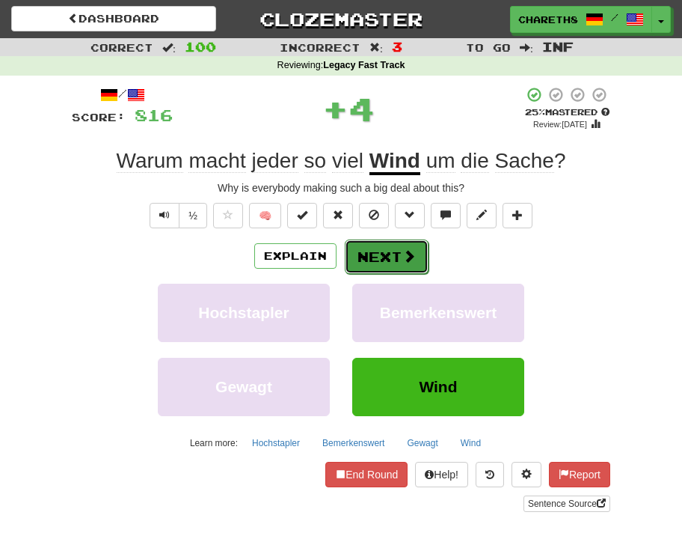
click at [395, 256] on button "Next" at bounding box center [387, 256] width 84 height 34
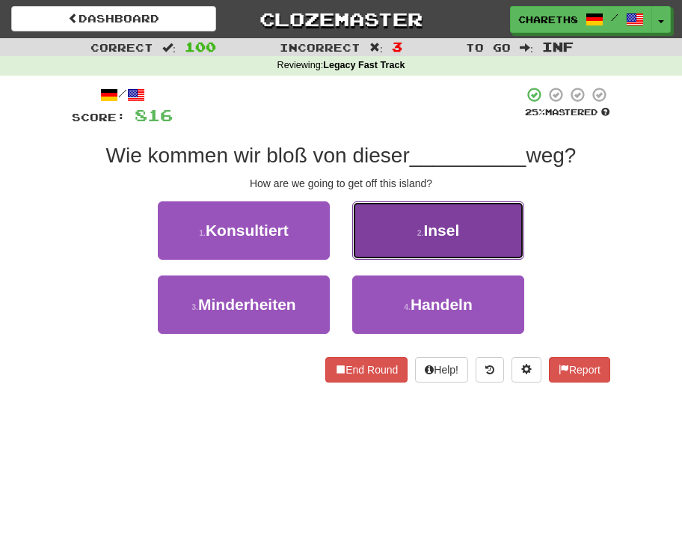
click at [446, 227] on span "Insel" at bounding box center [442, 229] width 36 height 17
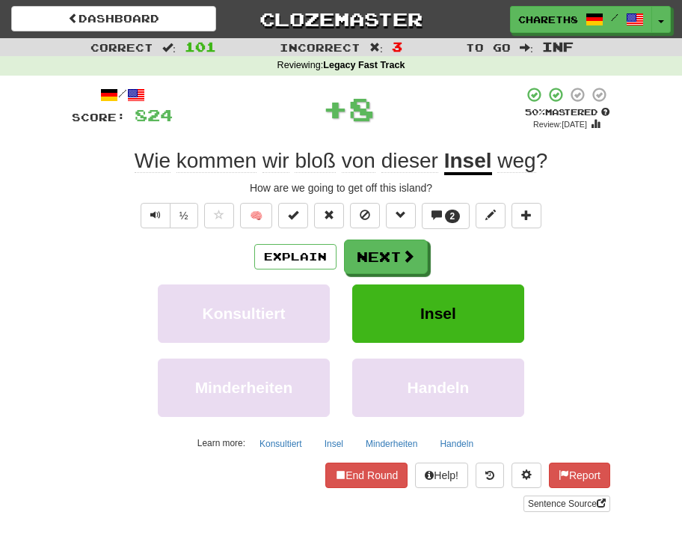
click at [314, 158] on span "bloß" at bounding box center [315, 161] width 40 height 24
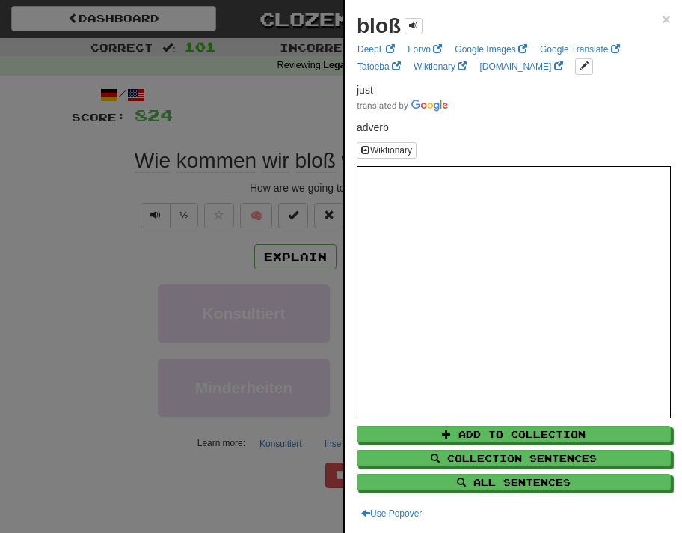
click at [87, 308] on div at bounding box center [341, 266] width 682 height 533
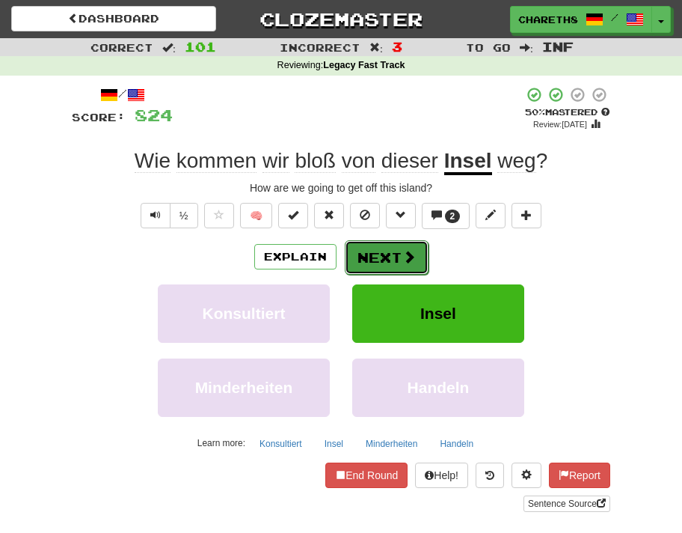
click at [389, 254] on button "Next" at bounding box center [387, 257] width 84 height 34
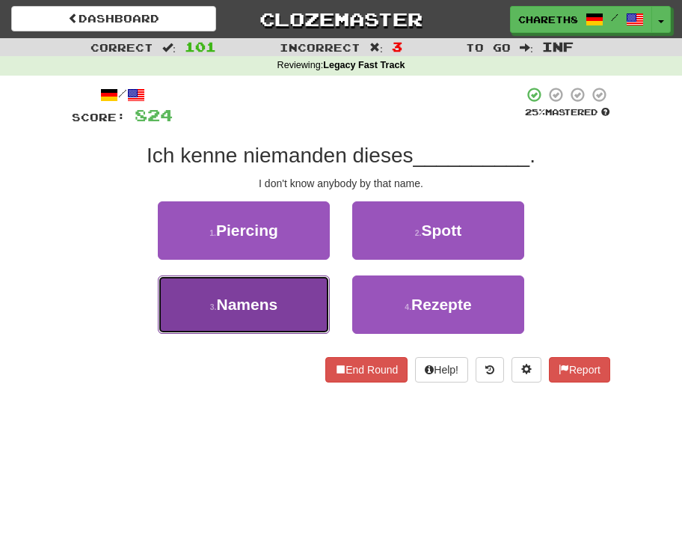
click at [232, 311] on span "Namens" at bounding box center [247, 304] width 61 height 17
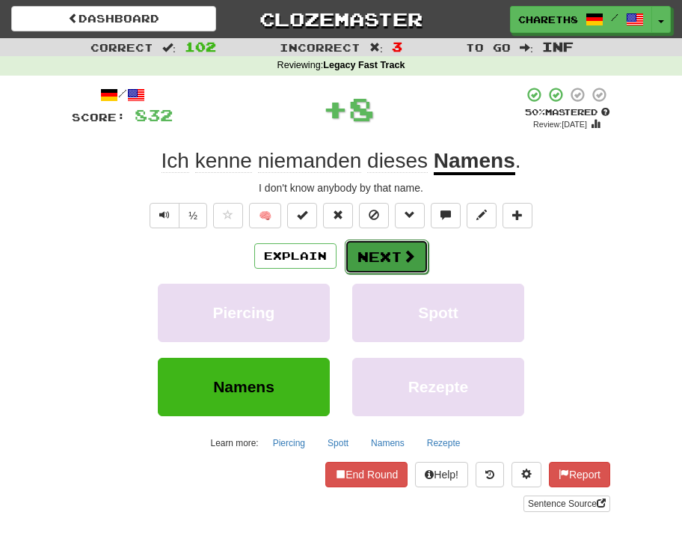
click at [391, 250] on button "Next" at bounding box center [387, 256] width 84 height 34
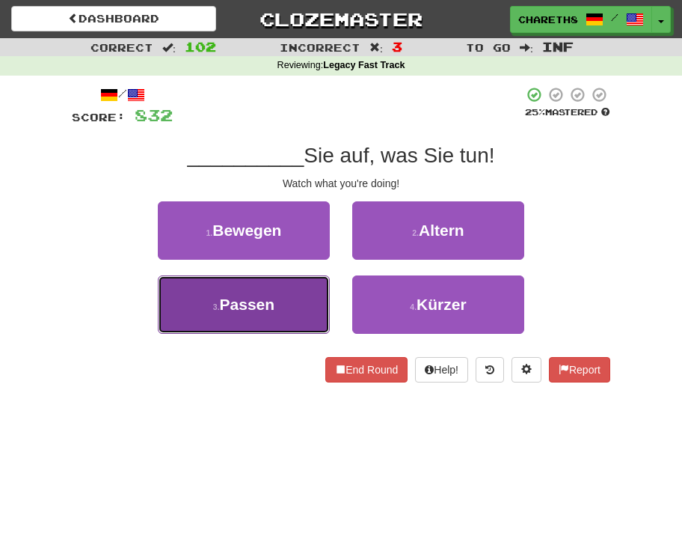
click at [279, 310] on button "3 . Passen" at bounding box center [244, 304] width 172 height 58
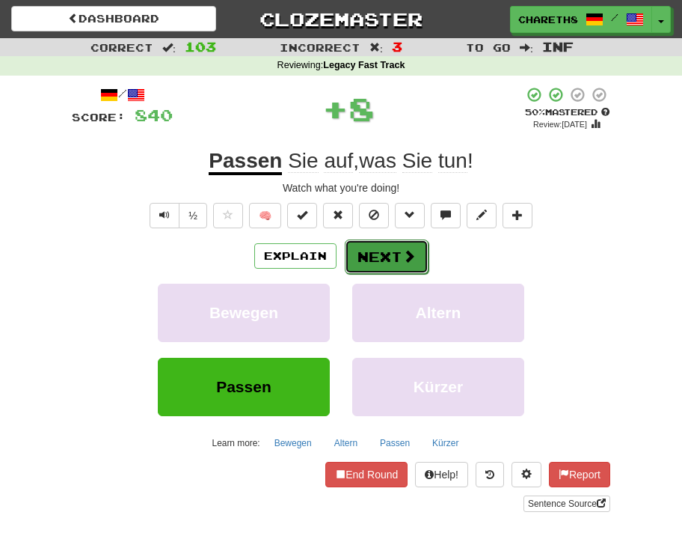
click at [384, 256] on button "Next" at bounding box center [387, 256] width 84 height 34
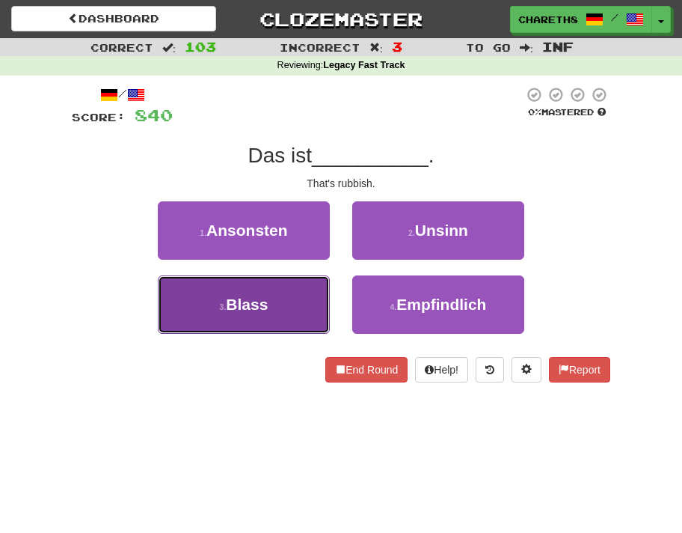
click at [283, 300] on button "3 . Blass" at bounding box center [244, 304] width 172 height 58
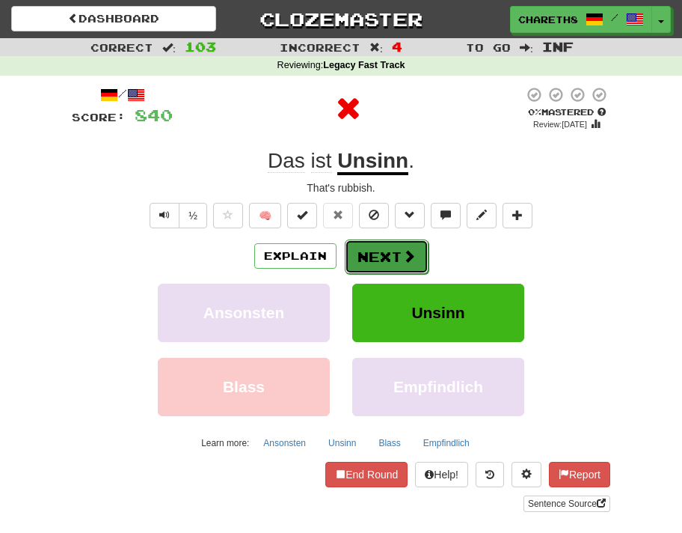
click at [400, 254] on button "Next" at bounding box center [387, 256] width 84 height 34
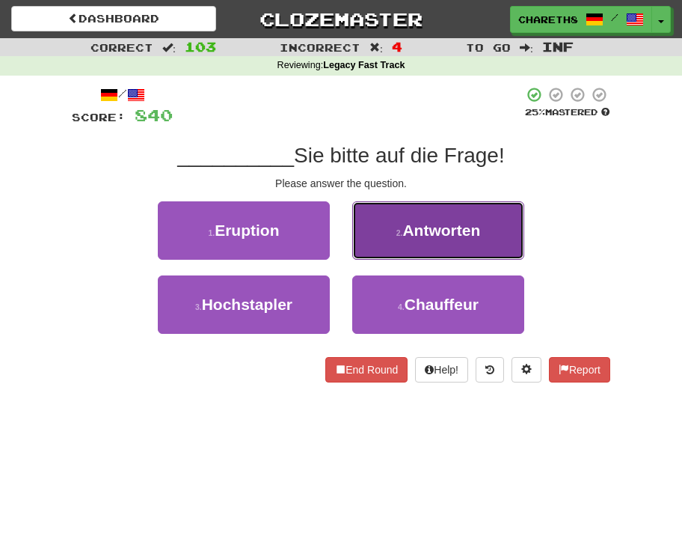
click at [489, 229] on button "2 . Antworten" at bounding box center [438, 230] width 172 height 58
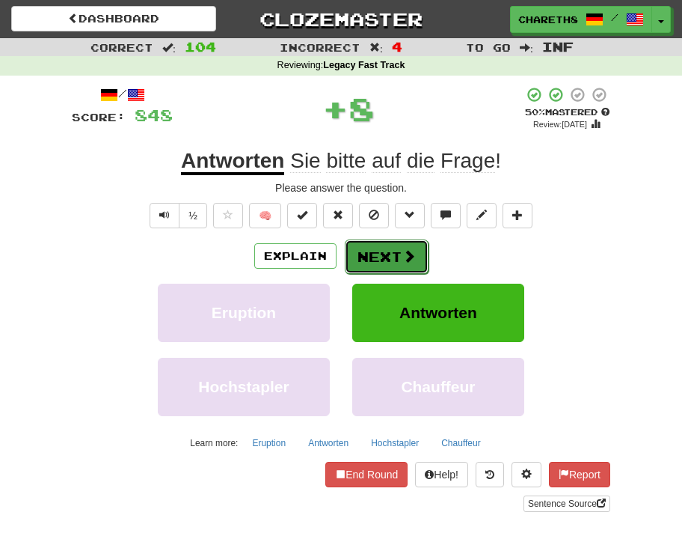
click at [397, 257] on button "Next" at bounding box center [387, 256] width 84 height 34
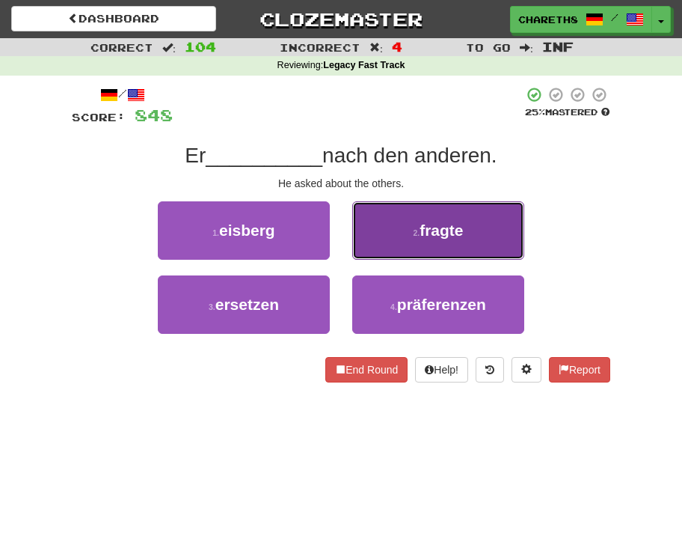
click at [465, 227] on button "2 . fragte" at bounding box center [438, 230] width 172 height 58
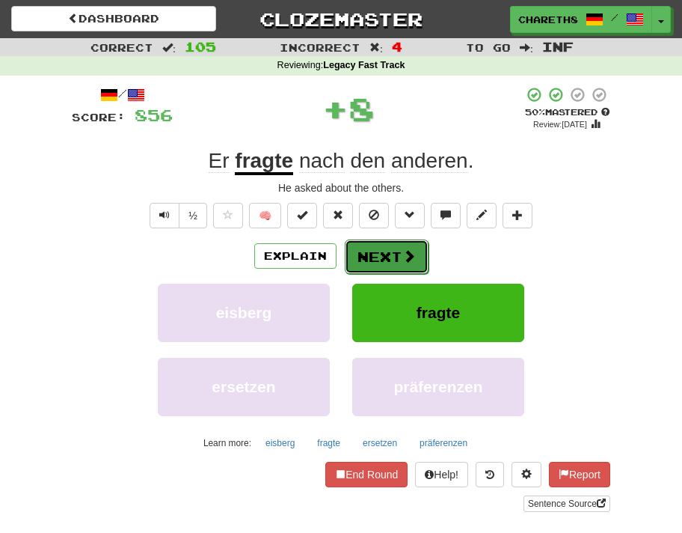
click at [399, 261] on button "Next" at bounding box center [387, 256] width 84 height 34
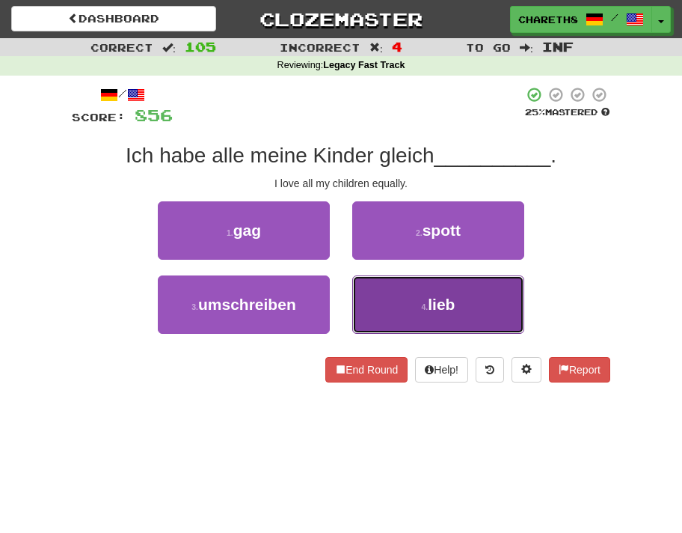
click at [455, 303] on span "lieb" at bounding box center [441, 304] width 27 height 17
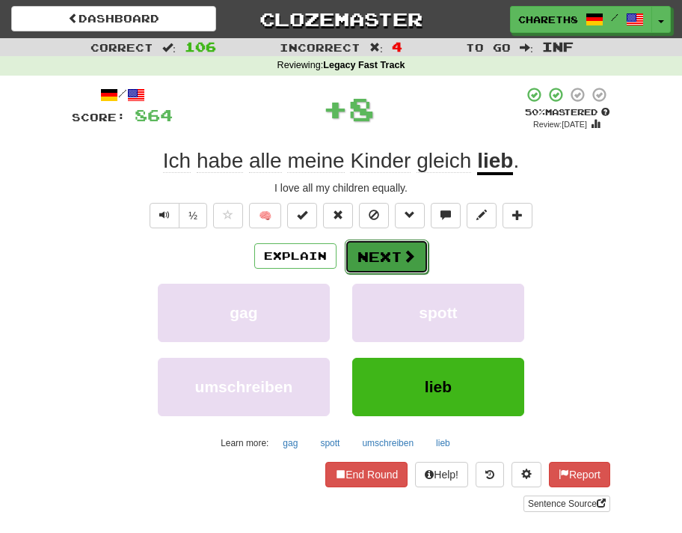
click at [394, 261] on button "Next" at bounding box center [387, 256] width 84 height 34
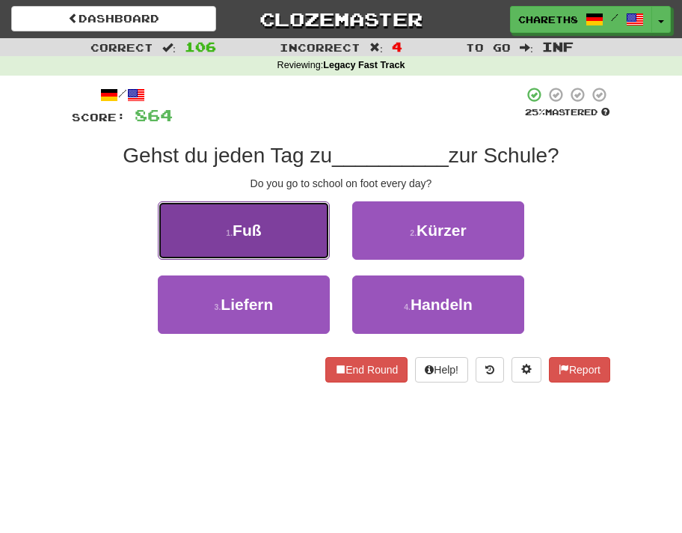
click at [259, 241] on button "1 . Fuß" at bounding box center [244, 230] width 172 height 58
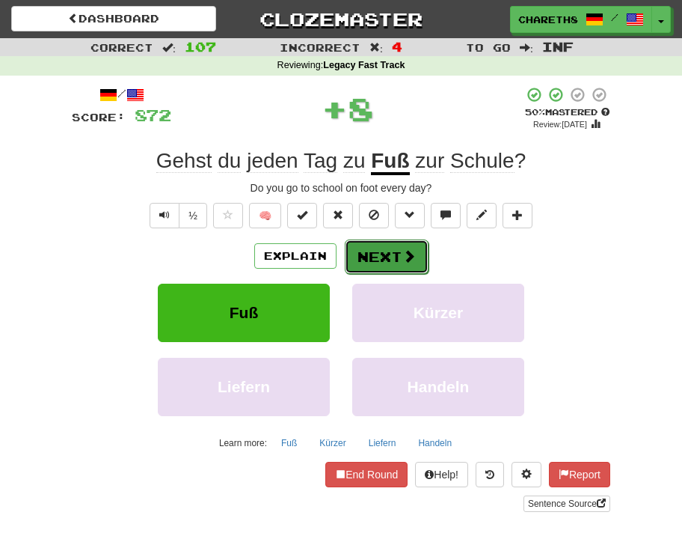
click at [367, 254] on button "Next" at bounding box center [387, 256] width 84 height 34
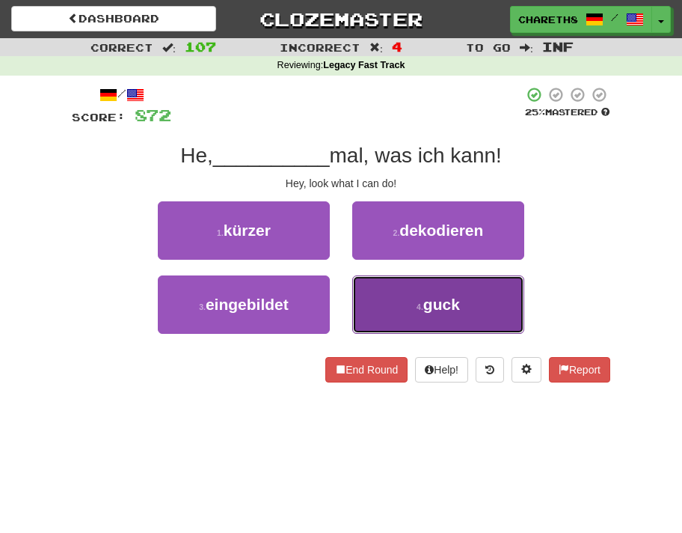
click at [457, 296] on span "guck" at bounding box center [442, 304] width 37 height 17
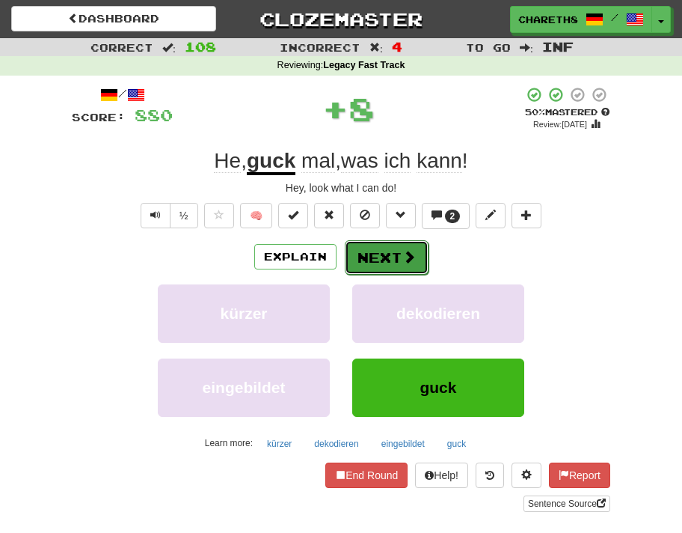
click at [391, 263] on button "Next" at bounding box center [387, 257] width 84 height 34
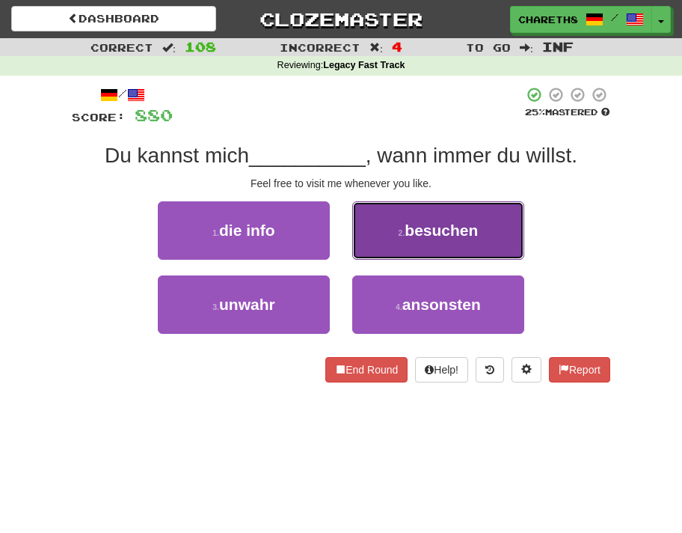
click at [427, 236] on span "besuchen" at bounding box center [441, 229] width 73 height 17
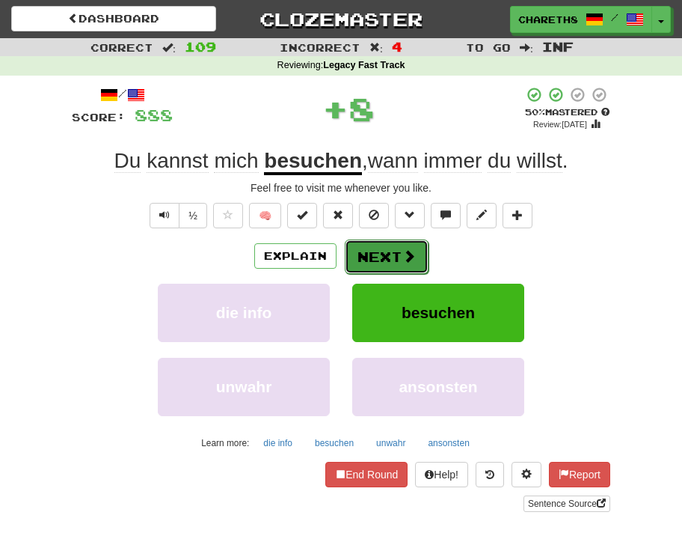
click at [377, 252] on button "Next" at bounding box center [387, 256] width 84 height 34
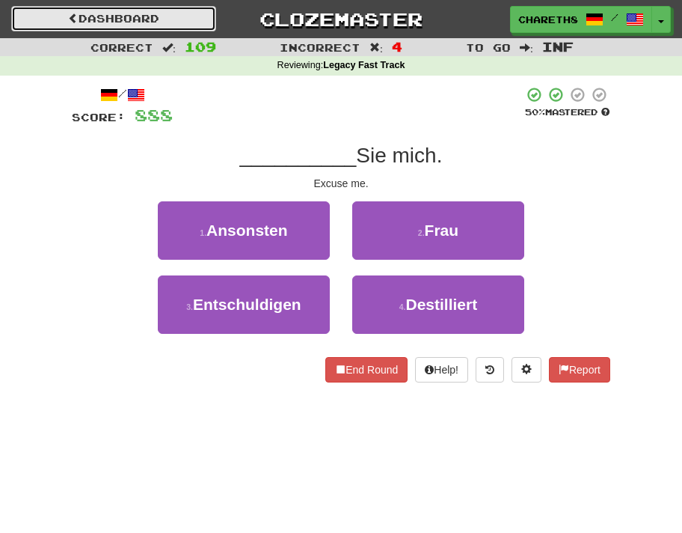
click at [183, 22] on link "Dashboard" at bounding box center [113, 18] width 205 height 25
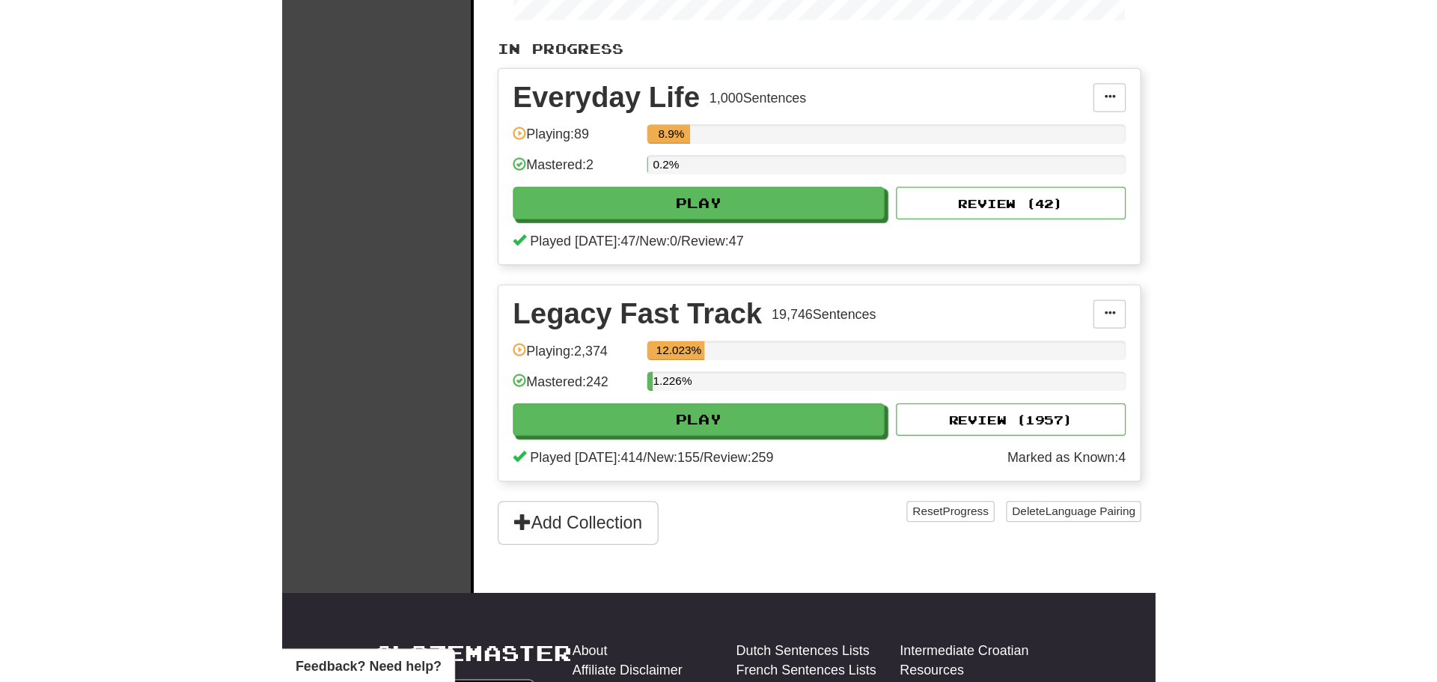
scroll to position [374, 0]
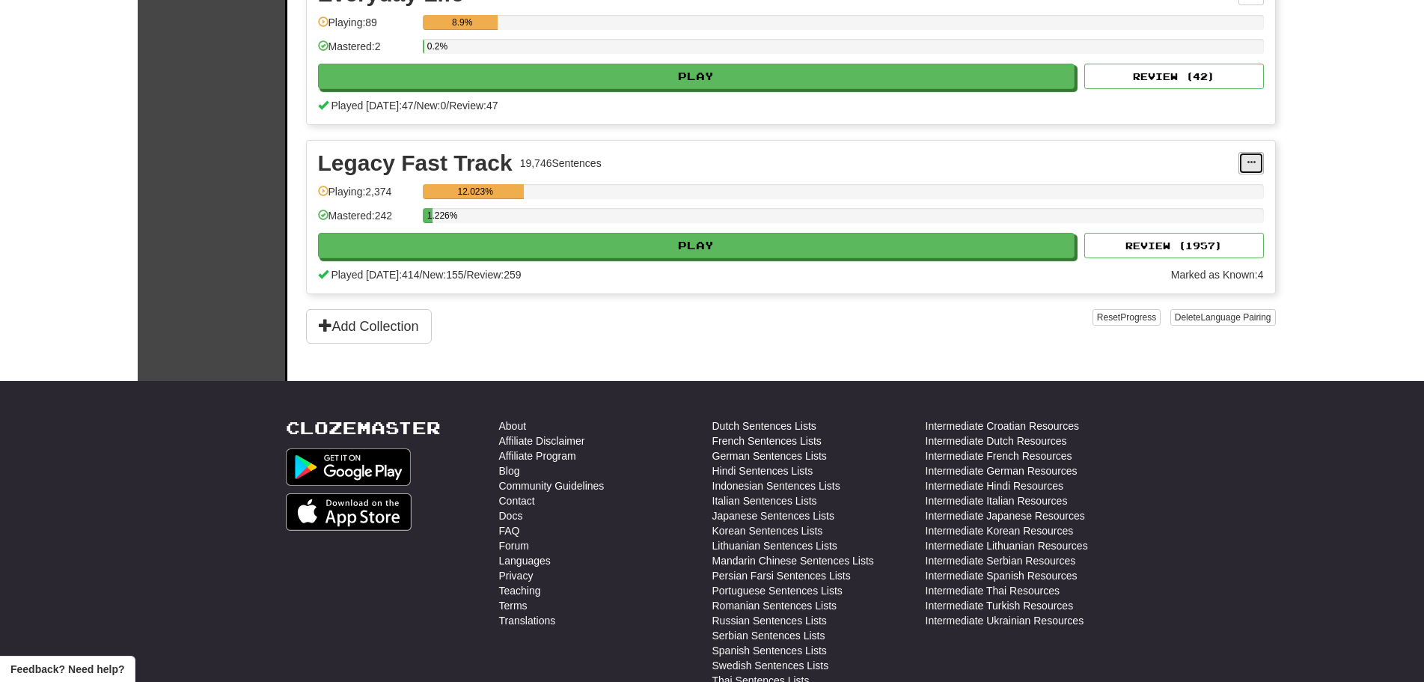
click at [682, 162] on span at bounding box center [1251, 162] width 9 height 9
click at [682, 184] on span "Manage Sentences" at bounding box center [1188, 190] width 91 height 12
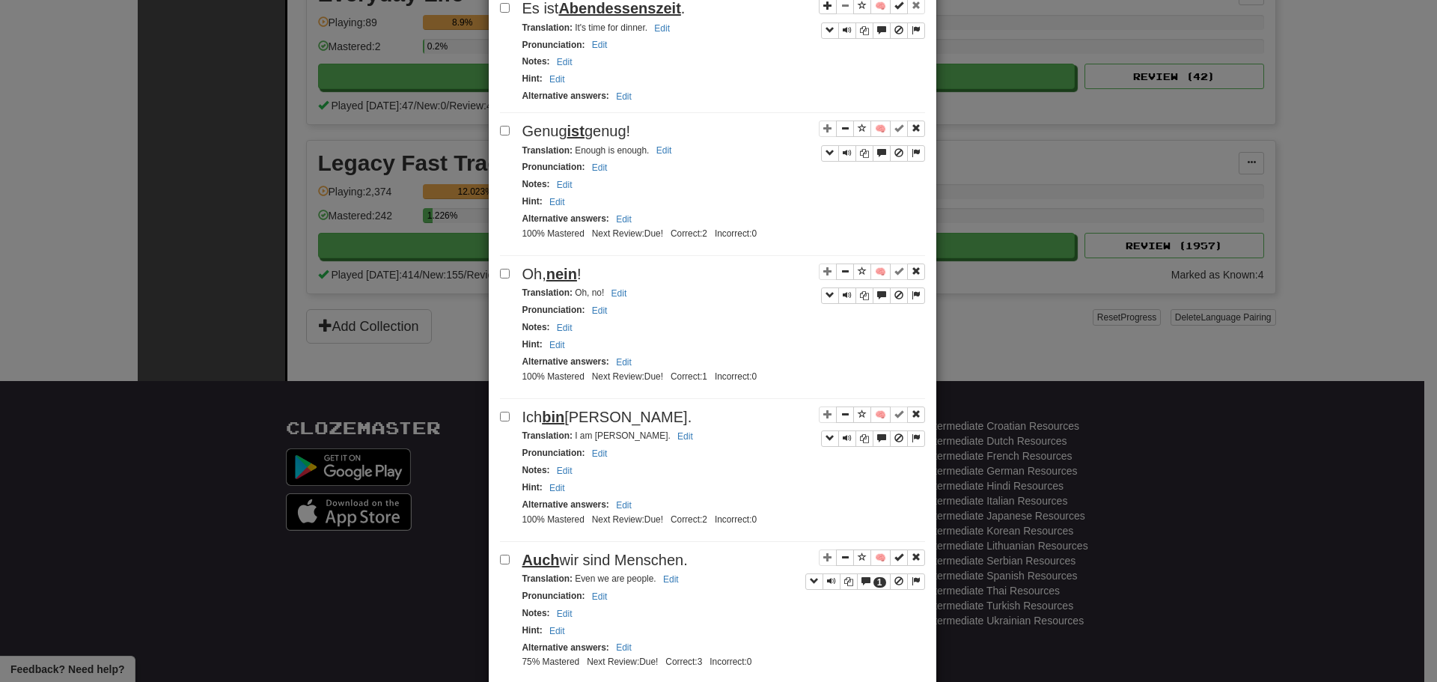
scroll to position [0, 0]
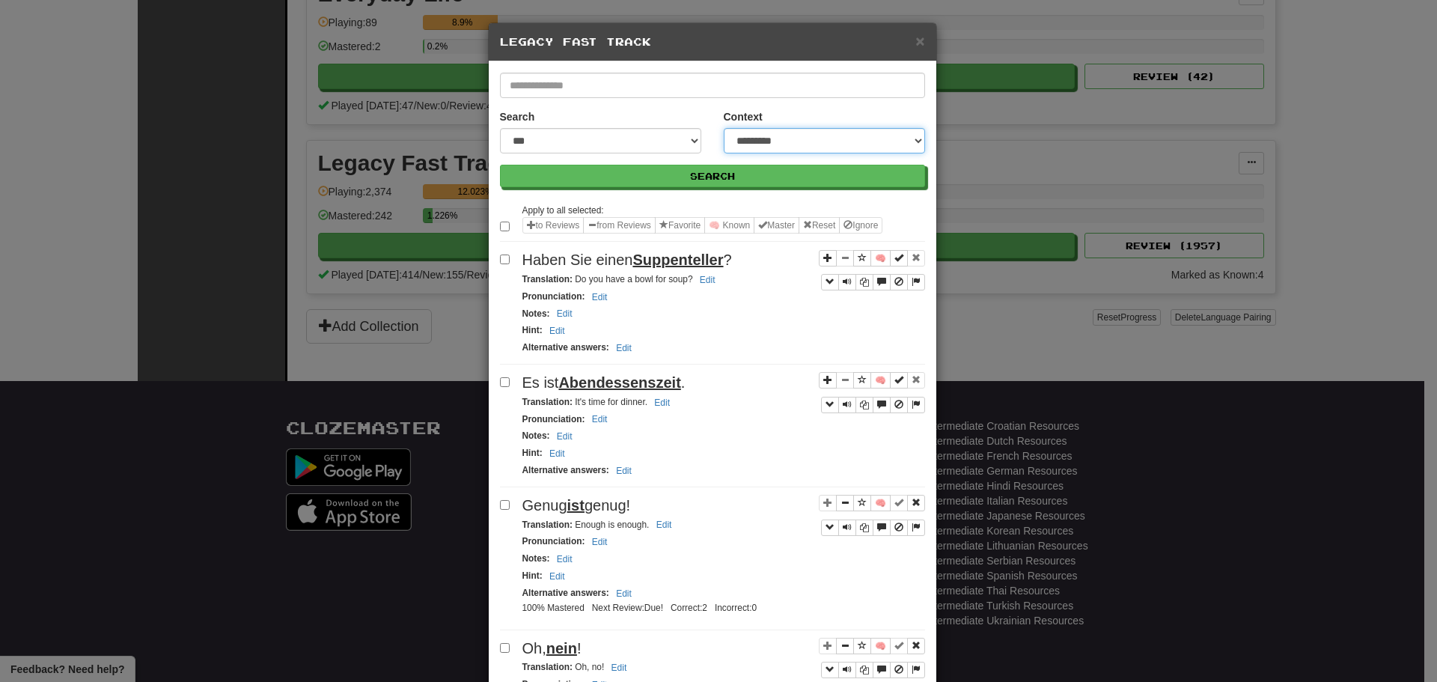
click at [682, 139] on select "**********" at bounding box center [824, 140] width 201 height 25
click at [682, 328] on div "Hint : Edit" at bounding box center [723, 330] width 403 height 17
click at [673, 135] on select "**********" at bounding box center [600, 140] width 201 height 25
click at [500, 128] on select "**********" at bounding box center [600, 140] width 201 height 25
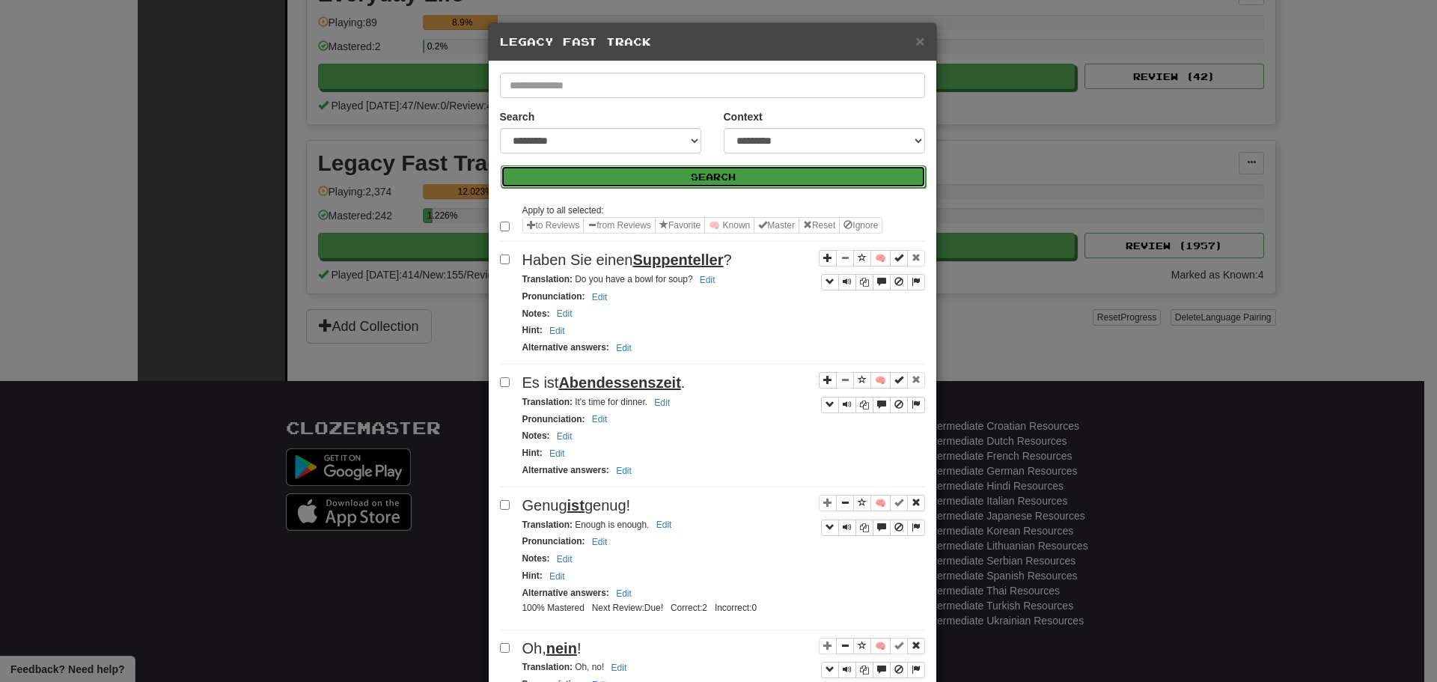
click at [682, 175] on button "Search" at bounding box center [713, 176] width 425 height 22
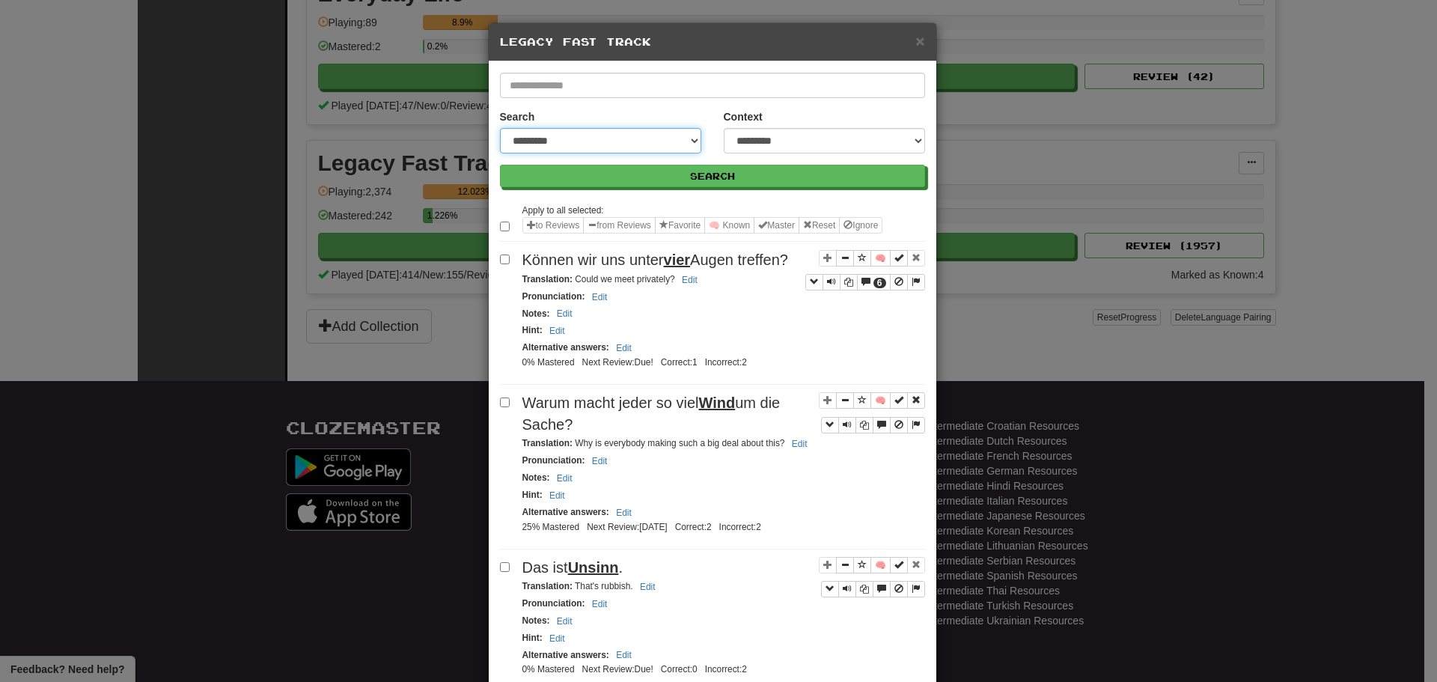
click at [614, 149] on select "**********" at bounding box center [600, 140] width 201 height 25
select select "***"
click at [500, 128] on select "**********" at bounding box center [600, 140] width 201 height 25
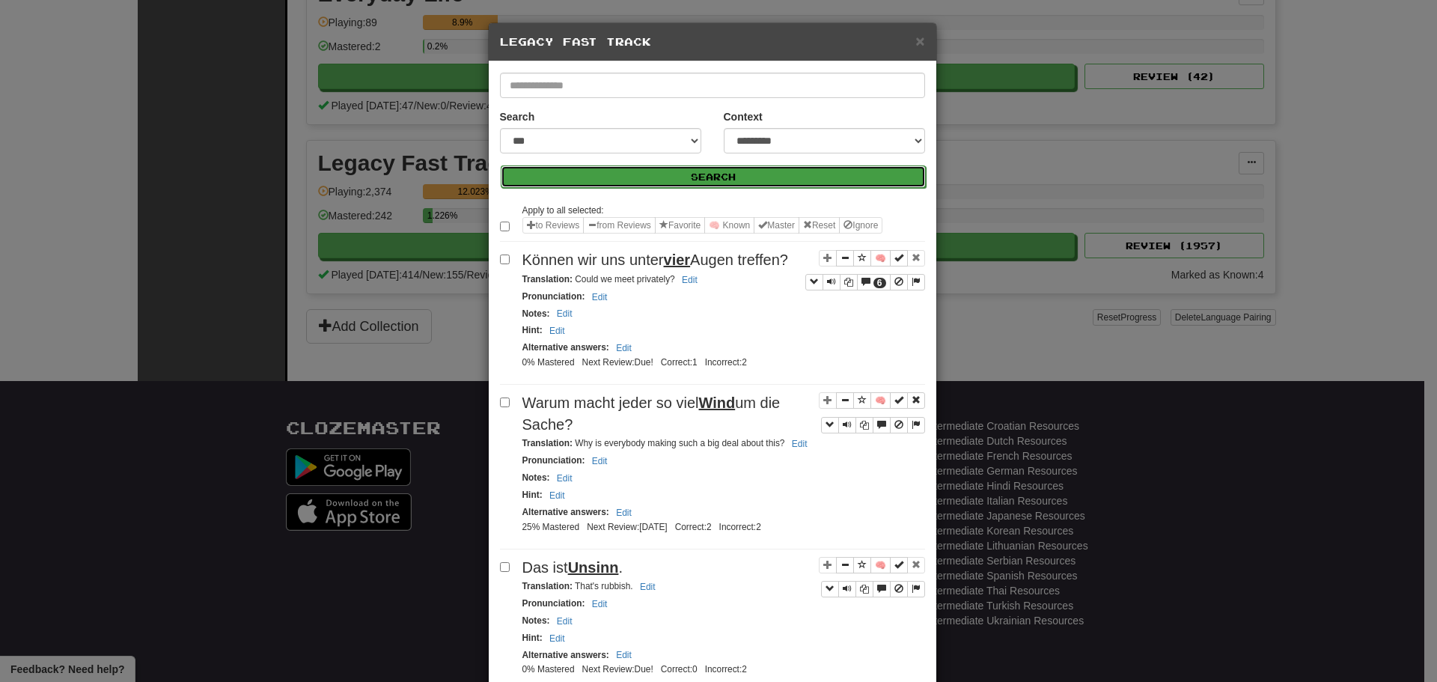
click at [682, 175] on button "Search" at bounding box center [713, 176] width 425 height 22
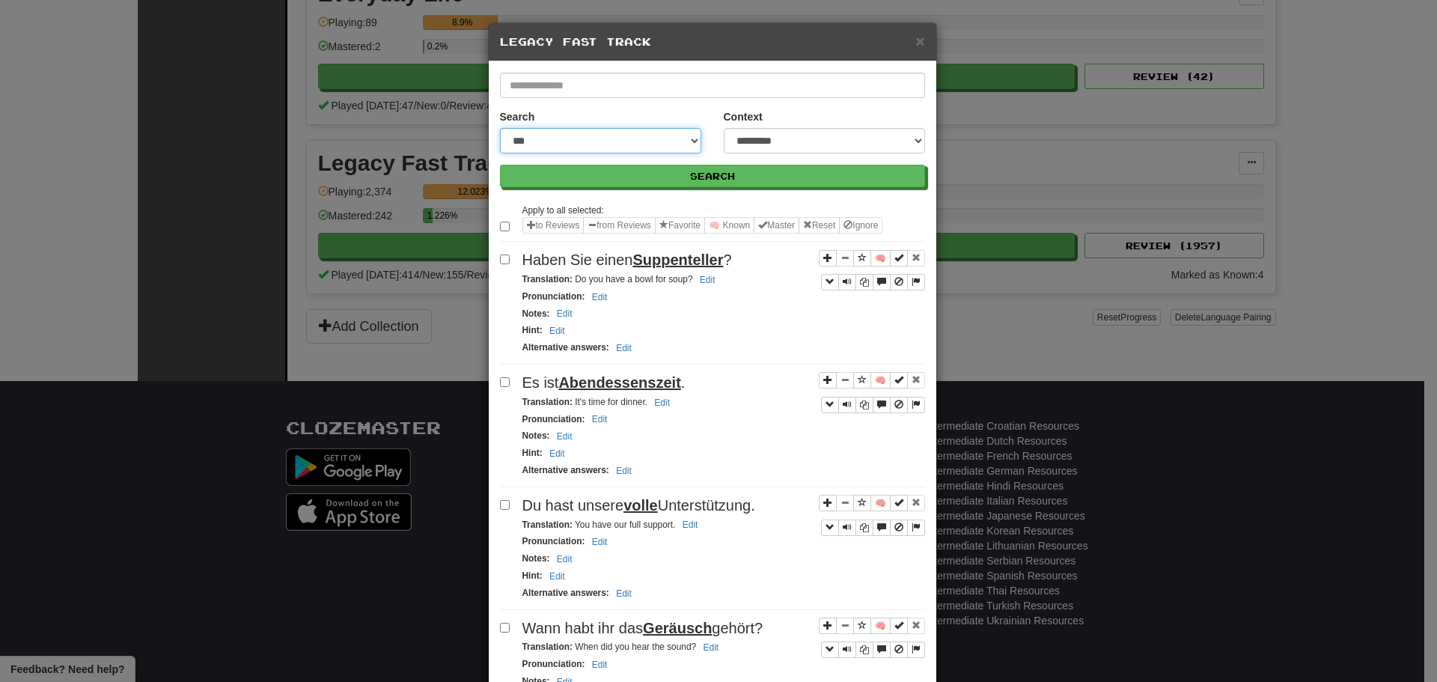
click at [682, 144] on select "**********" at bounding box center [600, 140] width 201 height 25
click at [682, 108] on form "**********" at bounding box center [712, 130] width 425 height 114
click at [227, 339] on div "**********" at bounding box center [718, 341] width 1437 height 682
click at [682, 43] on span "×" at bounding box center [919, 40] width 9 height 17
